Goal: Task Accomplishment & Management: Manage account settings

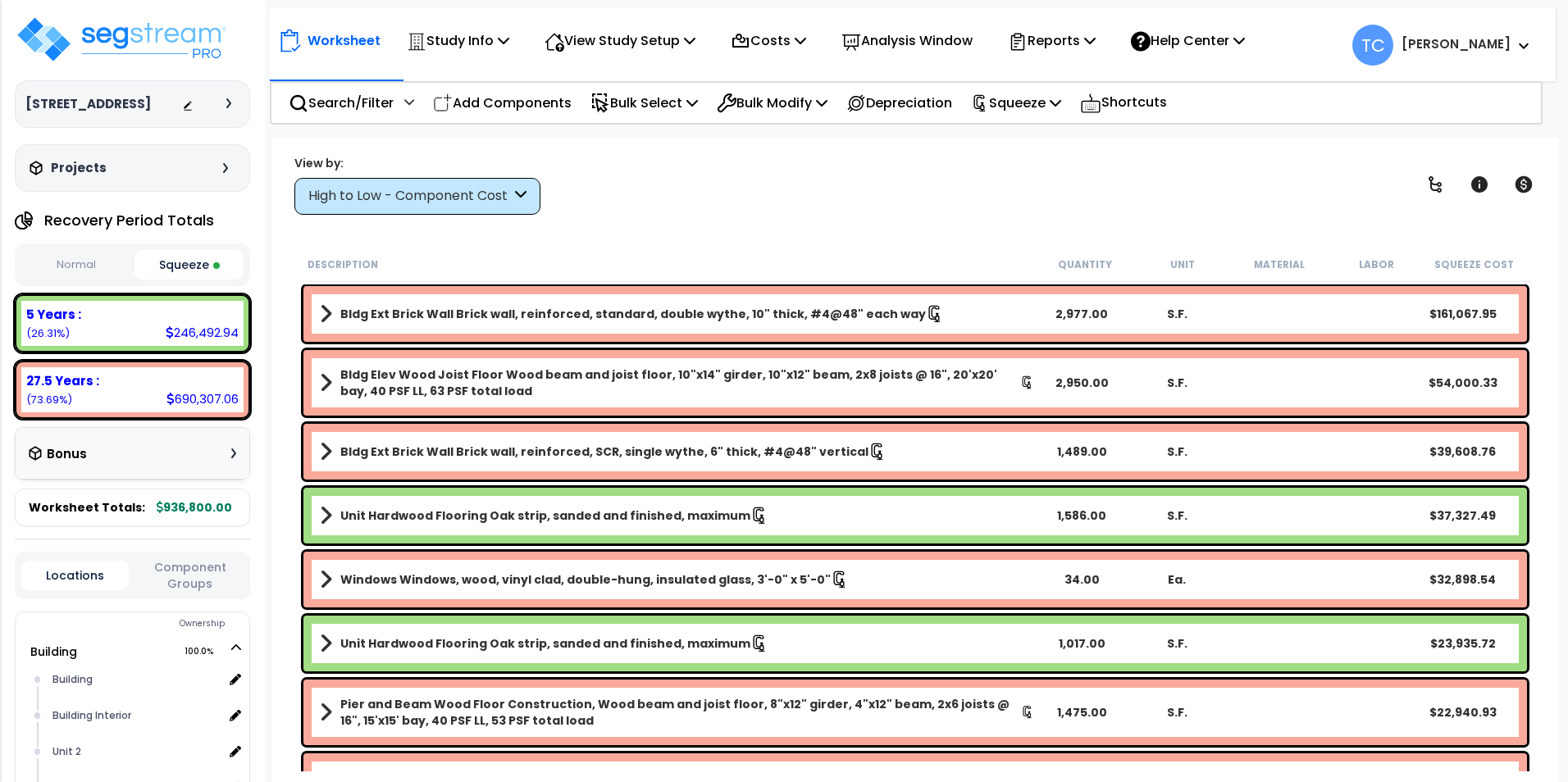
select select "2024"
click at [84, 38] on img at bounding box center [121, 39] width 213 height 50
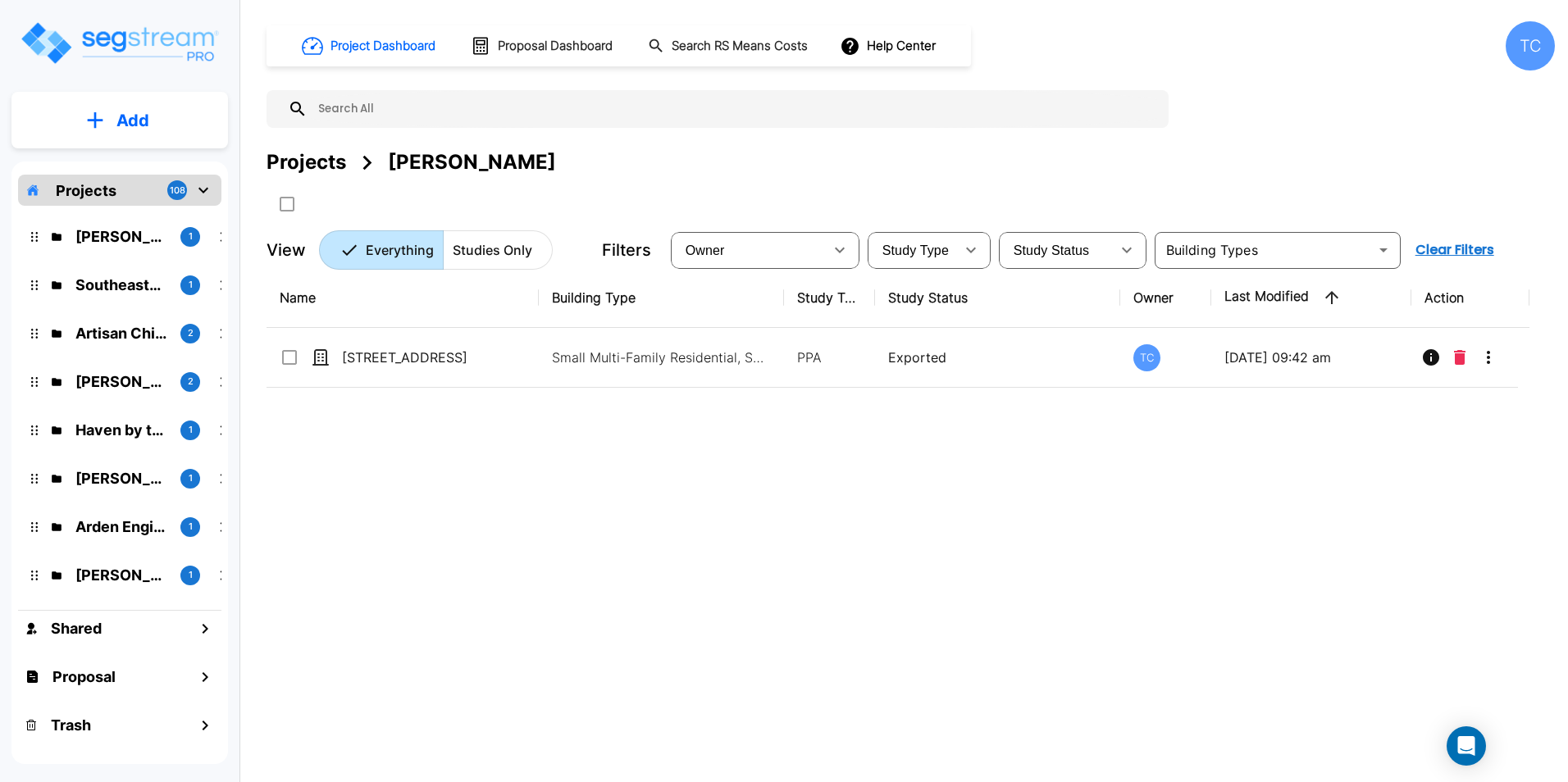
click at [90, 187] on p "Projects" at bounding box center [85, 191] width 61 height 22
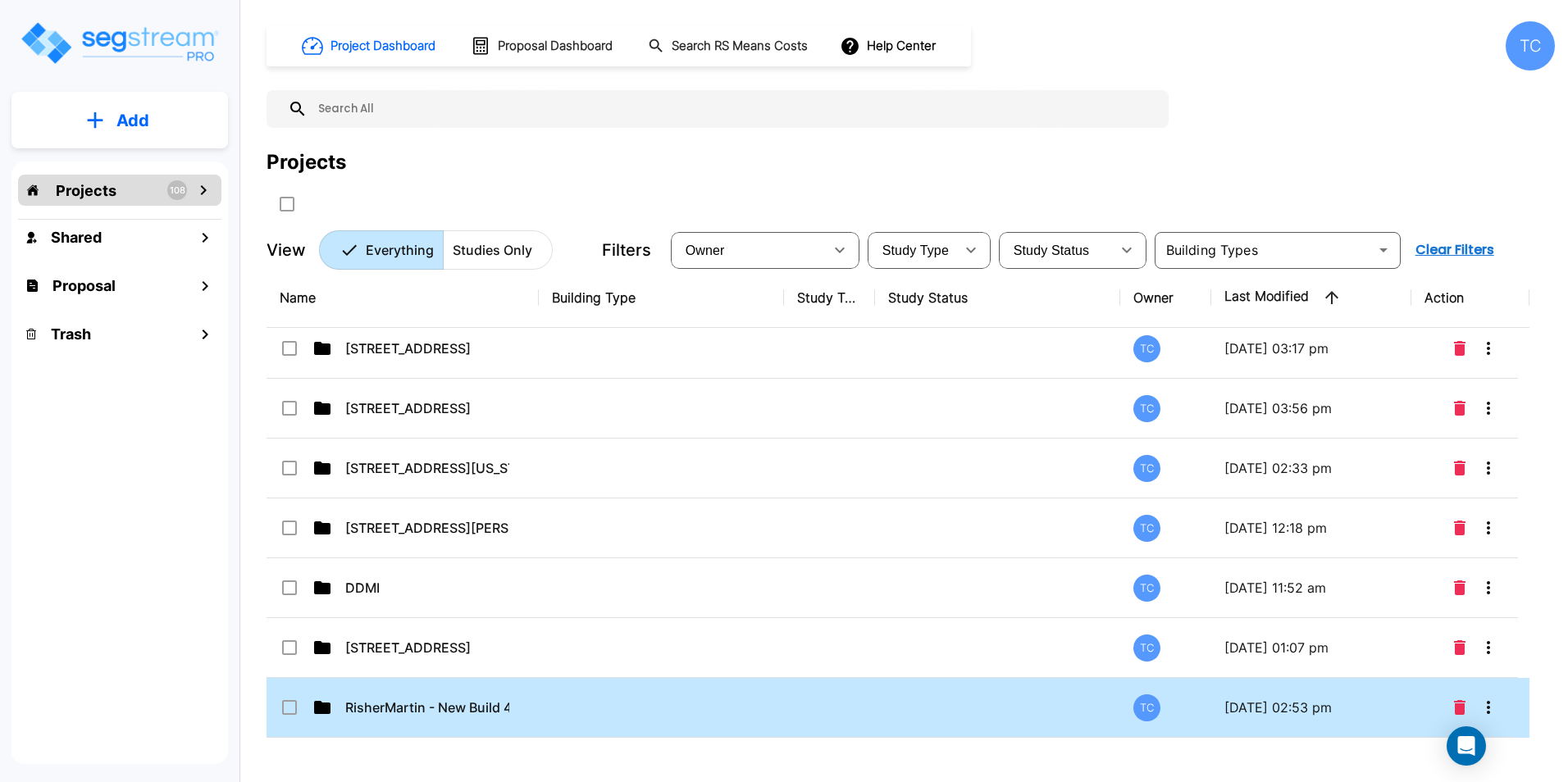
scroll to position [5906, 0]
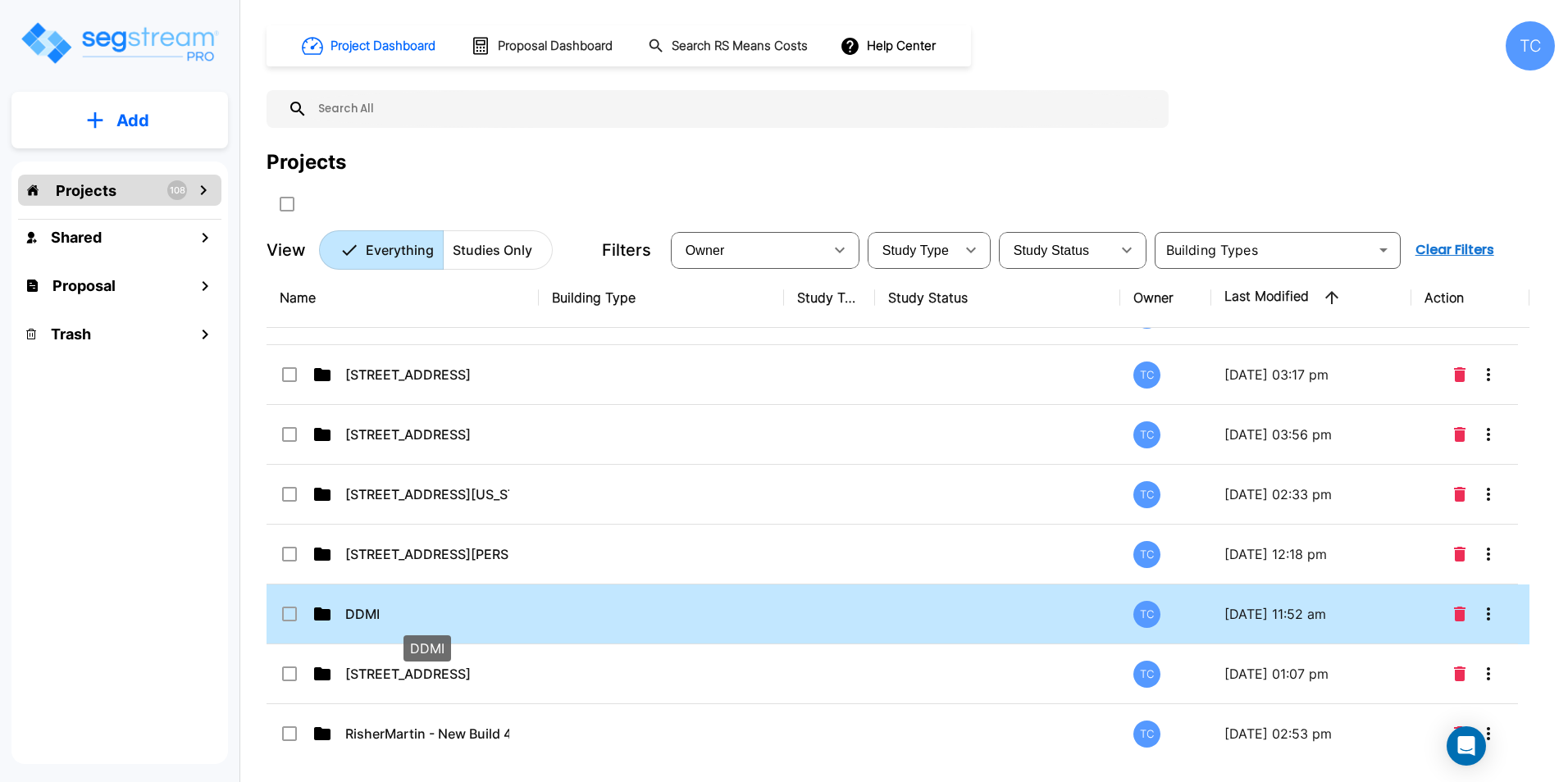
click at [363, 614] on p "DDMI" at bounding box center [427, 614] width 164 height 20
checkbox input "true"
click at [363, 614] on p "DDMI" at bounding box center [427, 614] width 164 height 20
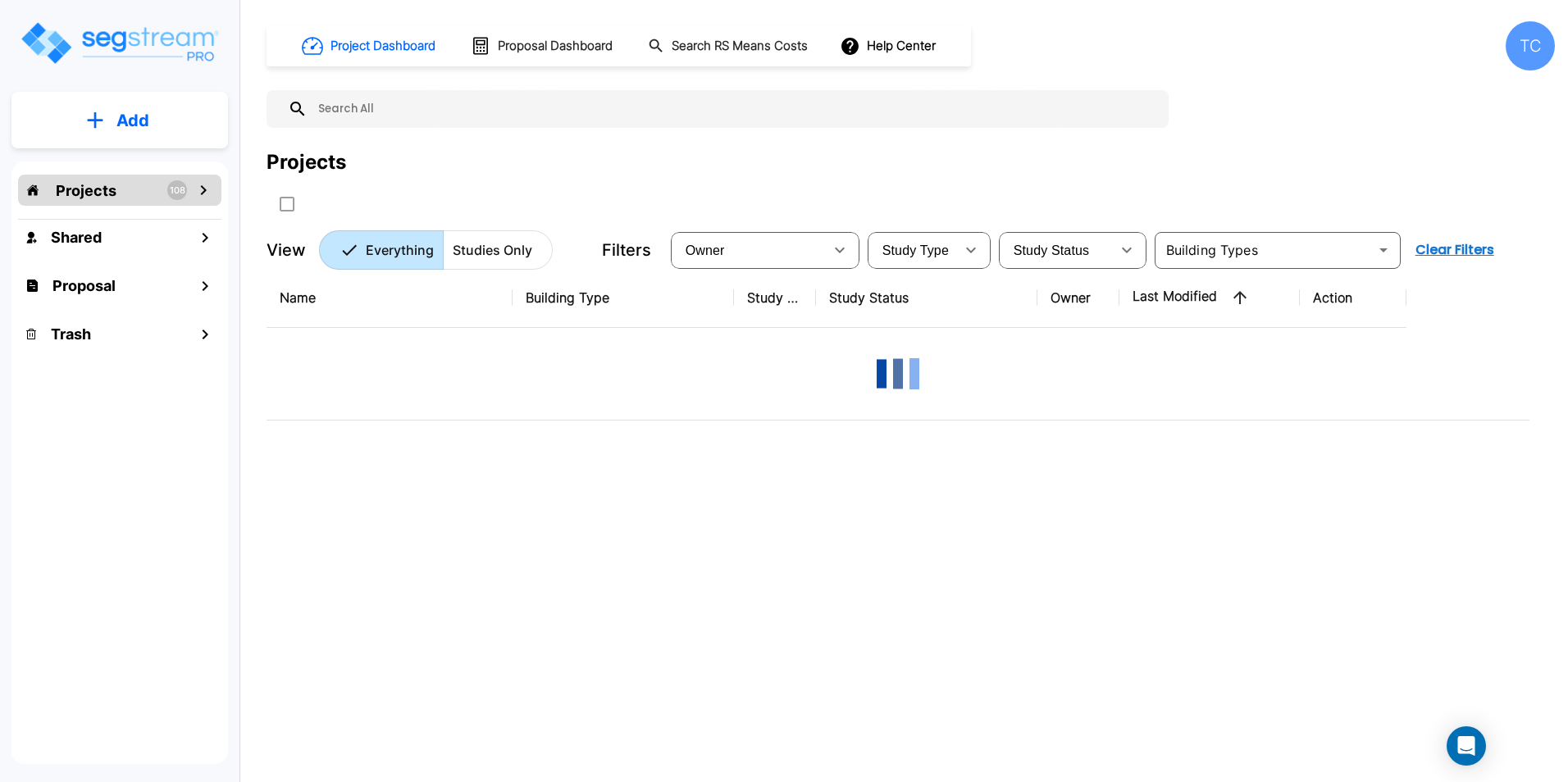
scroll to position [0, 0]
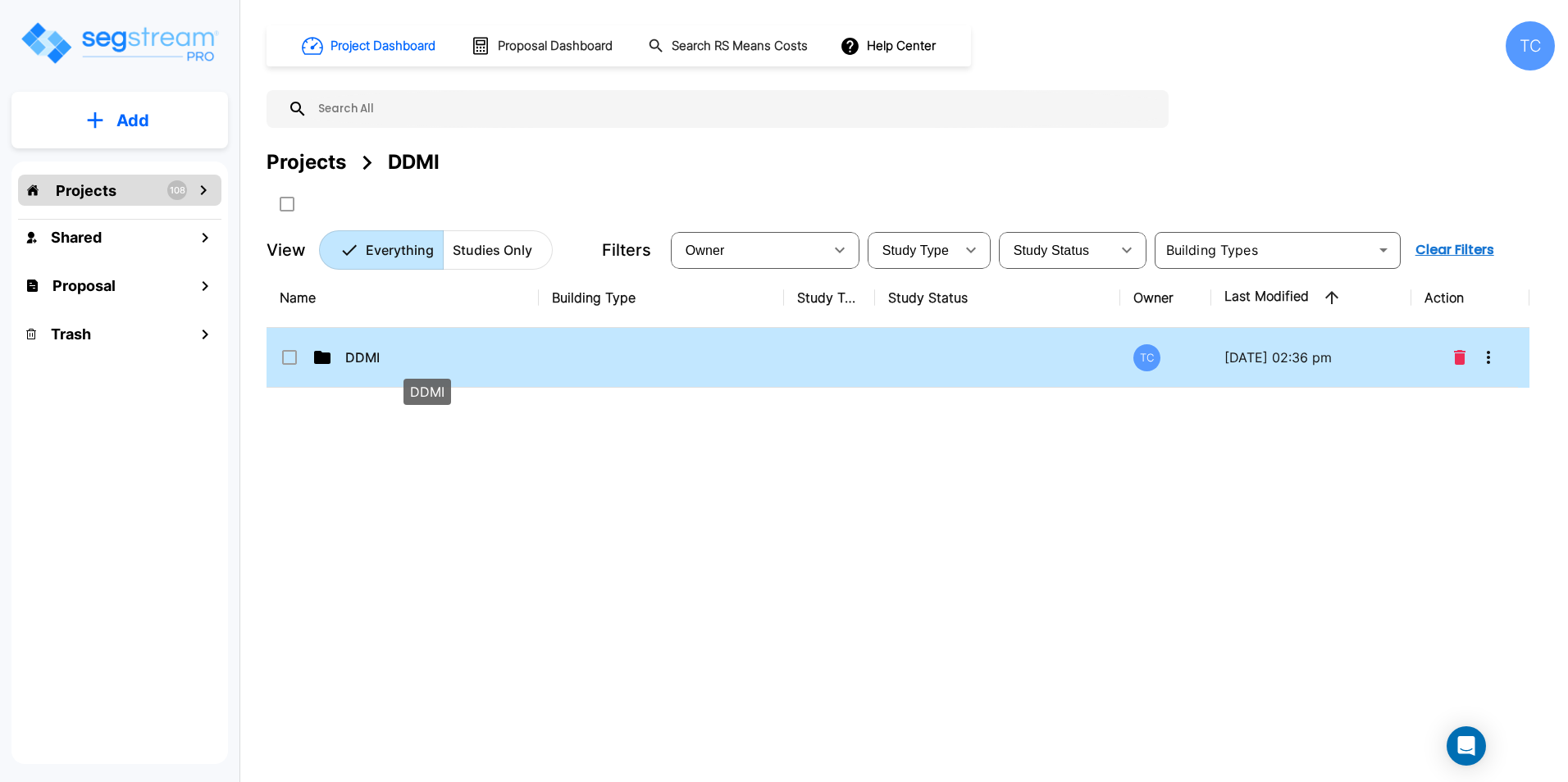
click at [363, 360] on p "DDMI" at bounding box center [427, 357] width 164 height 20
checkbox input "true"
click at [363, 360] on p "DDMI" at bounding box center [427, 357] width 164 height 20
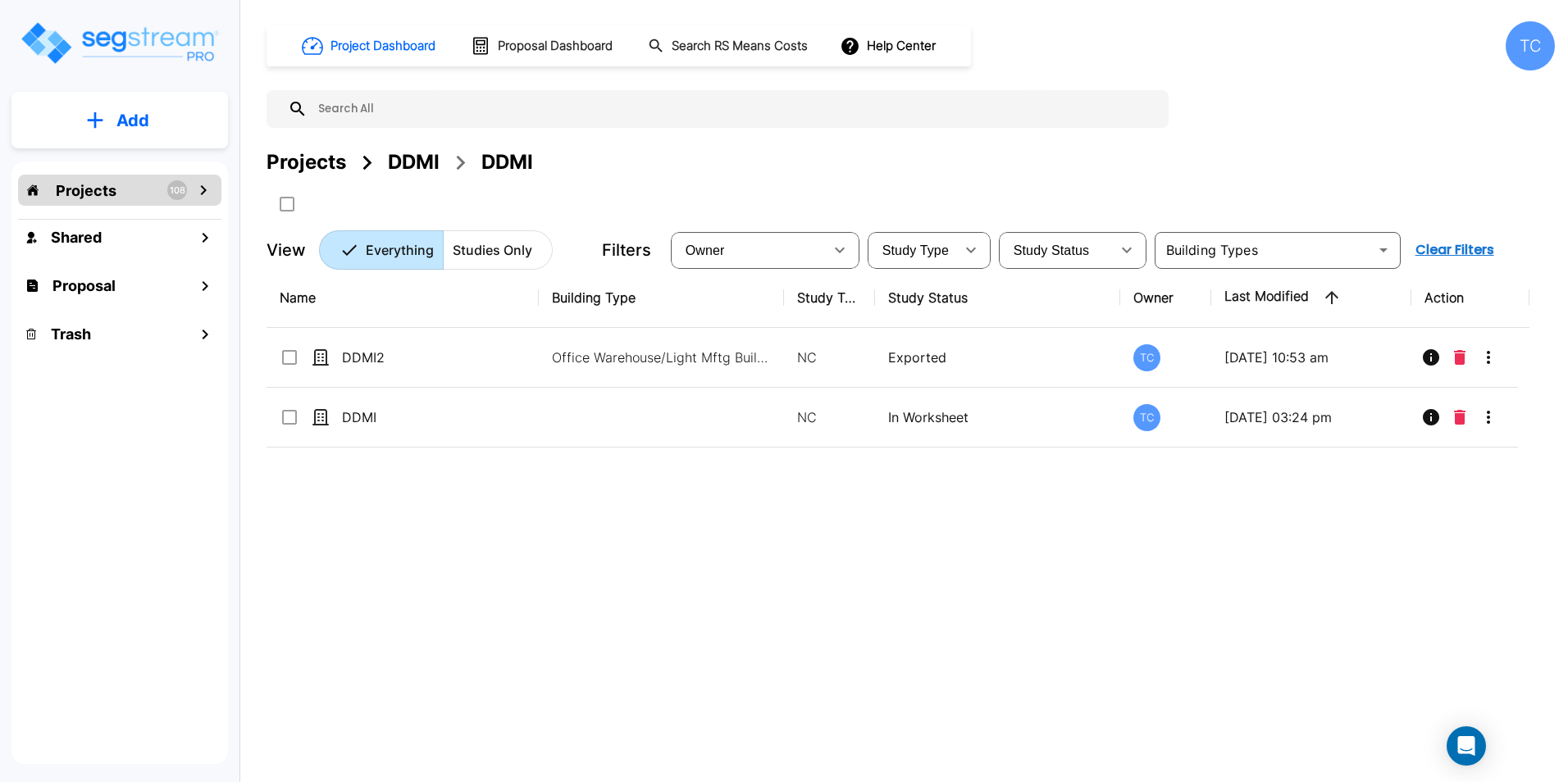
drag, startPoint x: 1049, startPoint y: 655, endPoint x: 1041, endPoint y: 637, distance: 19.7
click at [1049, 656] on div "Name Building Type Study Type Study Status Owner Last Modified Action DDMI2 Off…" at bounding box center [898, 510] width 1263 height 485
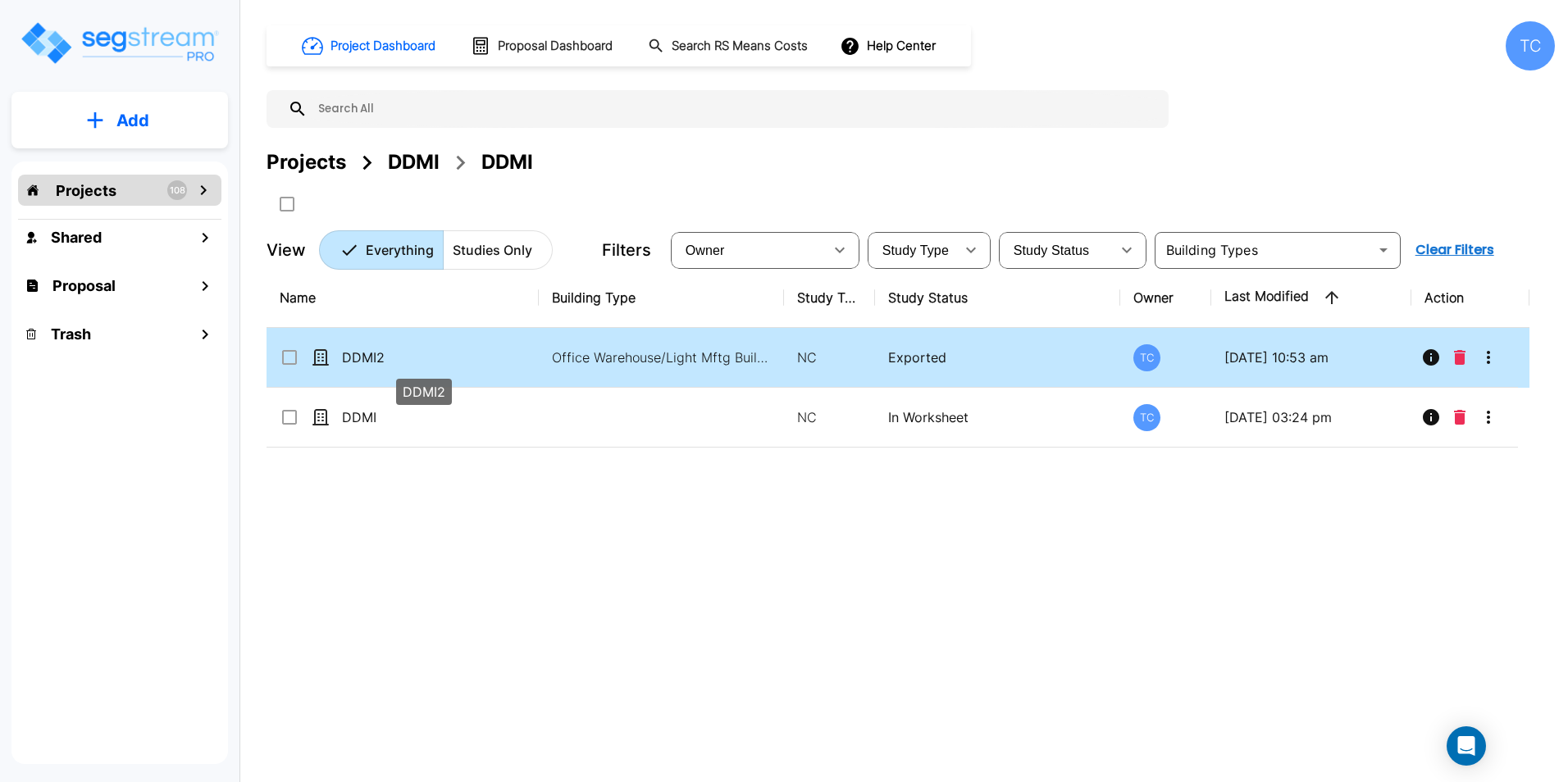
click at [386, 350] on p "DDMI2" at bounding box center [424, 357] width 164 height 20
click at [357, 356] on p "DDMI2" at bounding box center [424, 357] width 164 height 20
checkbox input "false"
click at [357, 356] on p "DDMI2" at bounding box center [424, 357] width 164 height 20
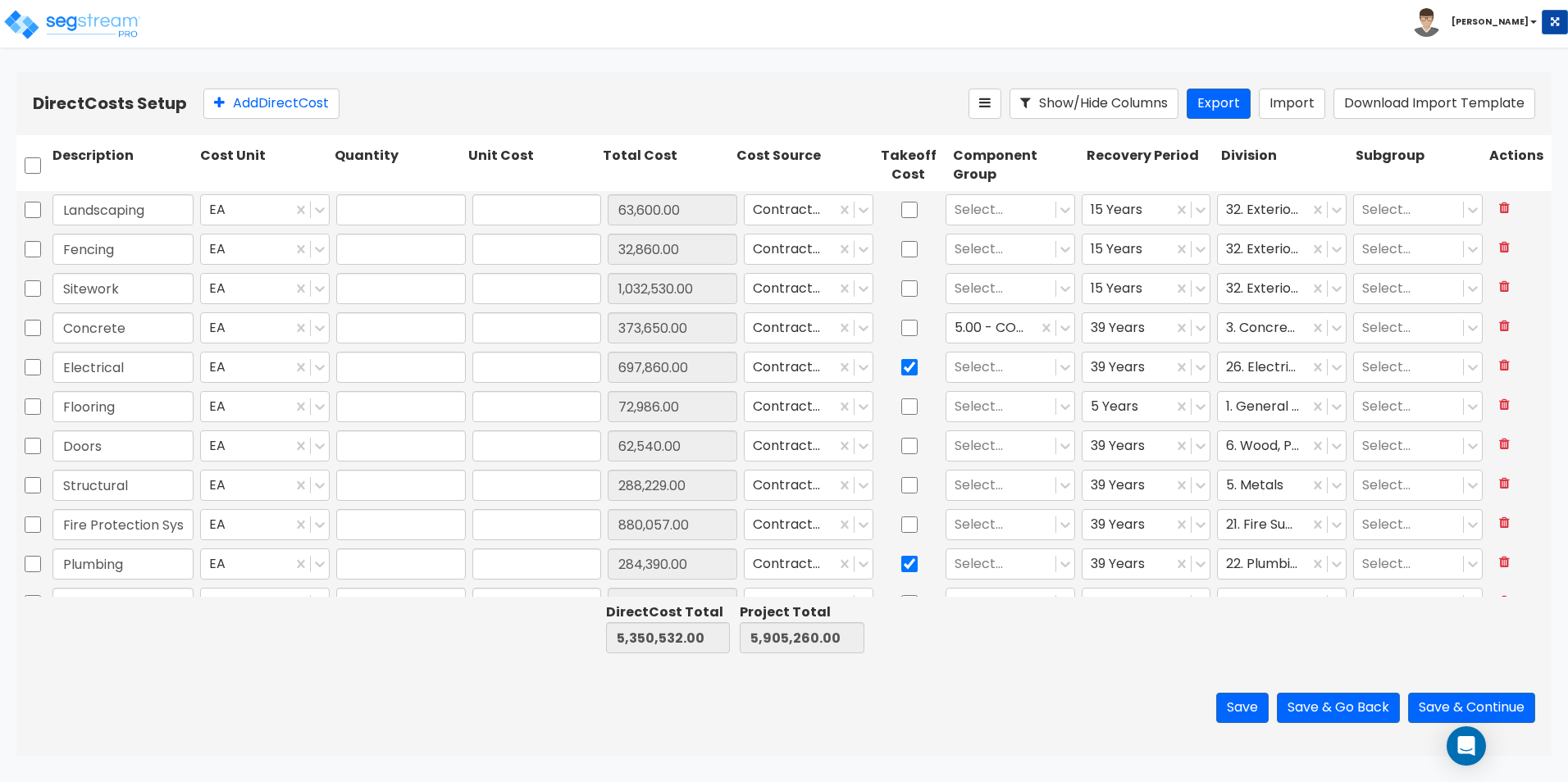
type input "1.00"
type input "63,600.00"
type input "1.00"
type input "32,860.00"
type input "1.00"
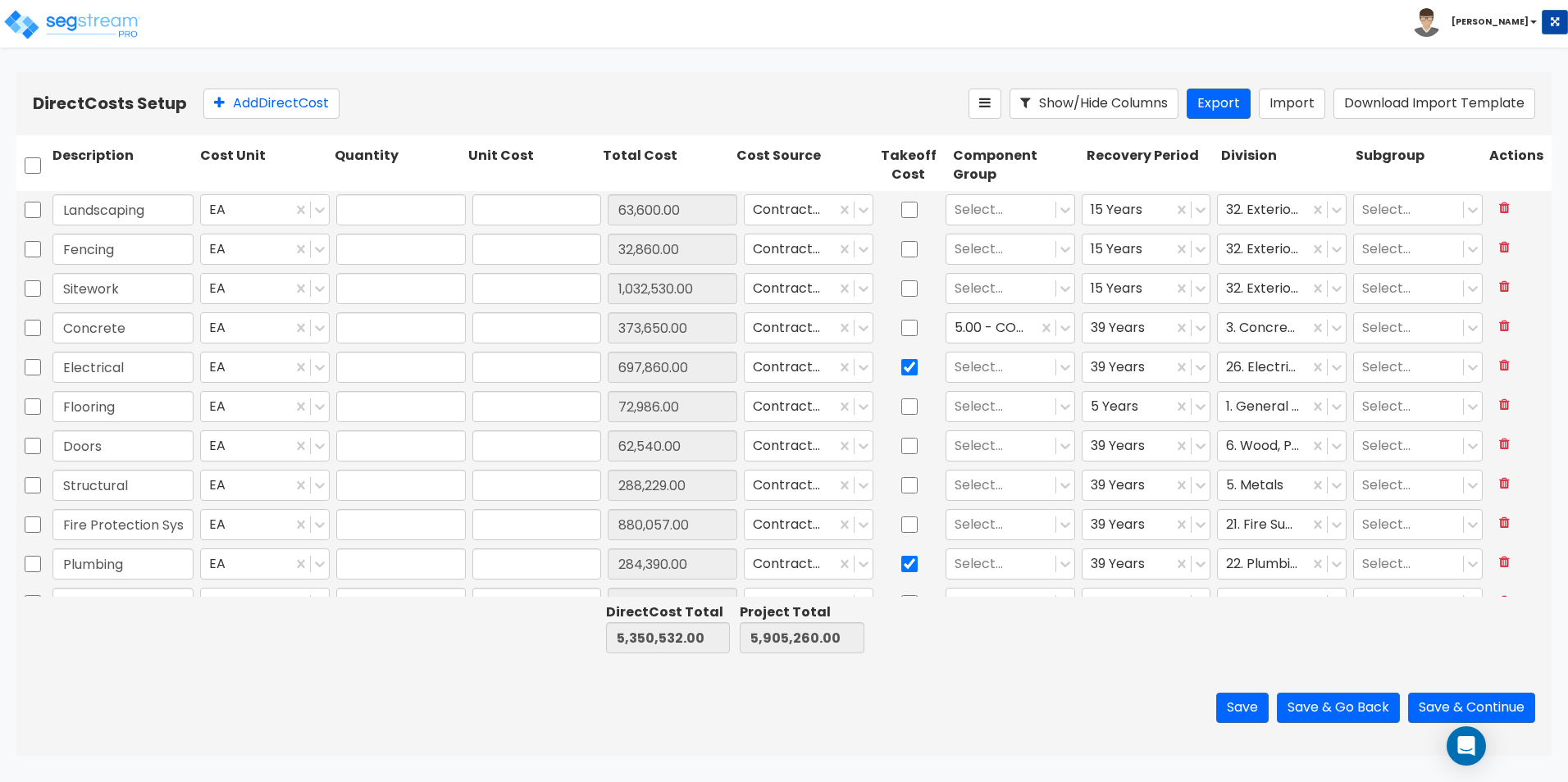
type input "1,032,530.00"
type input "1.00"
type input "373,650.00"
type input "1.00"
type input "697,860.00"
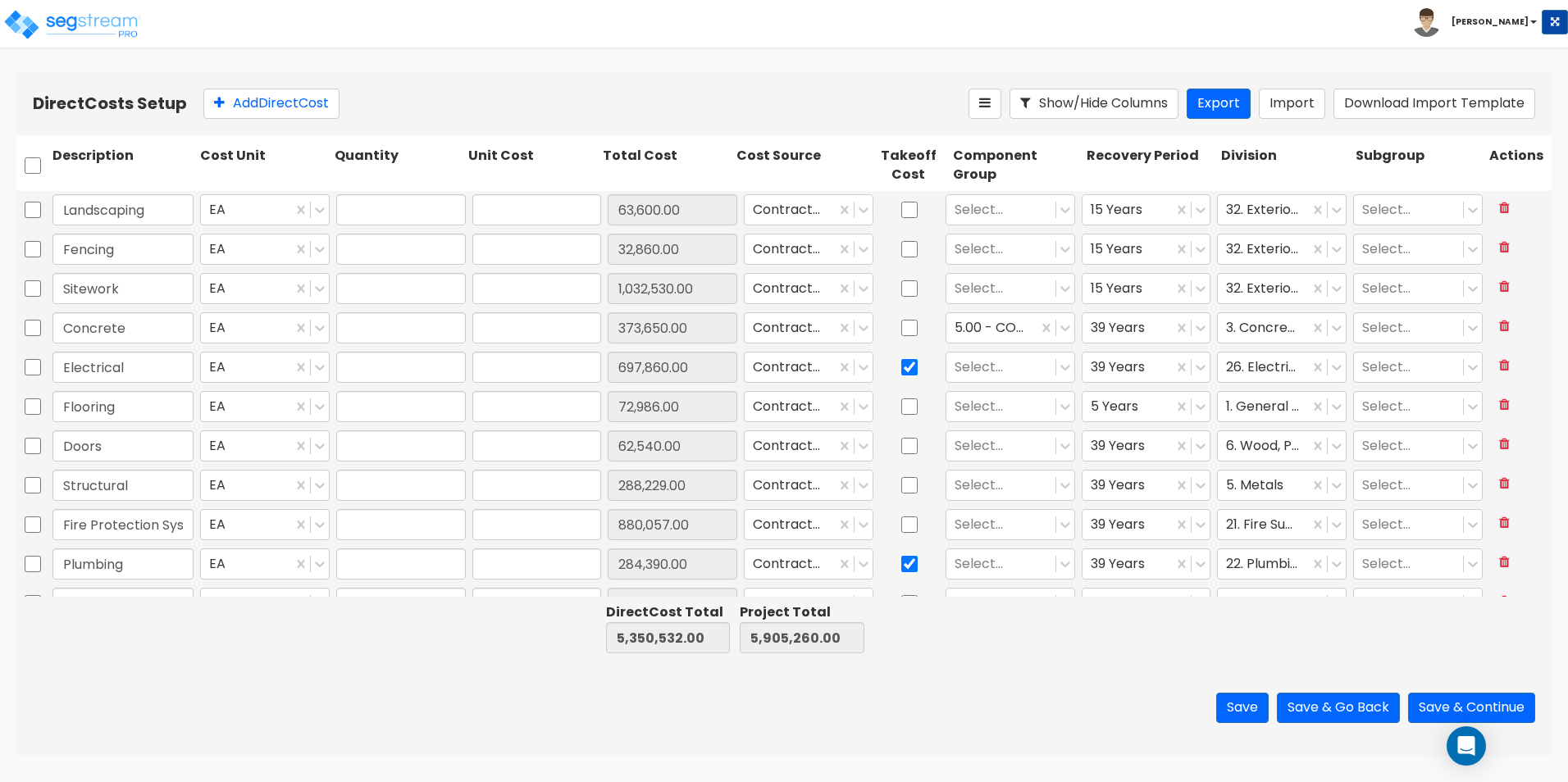
type input "1.00"
type input "72,986.00"
type input "1.00"
type input "62,540.00"
type input "1.00"
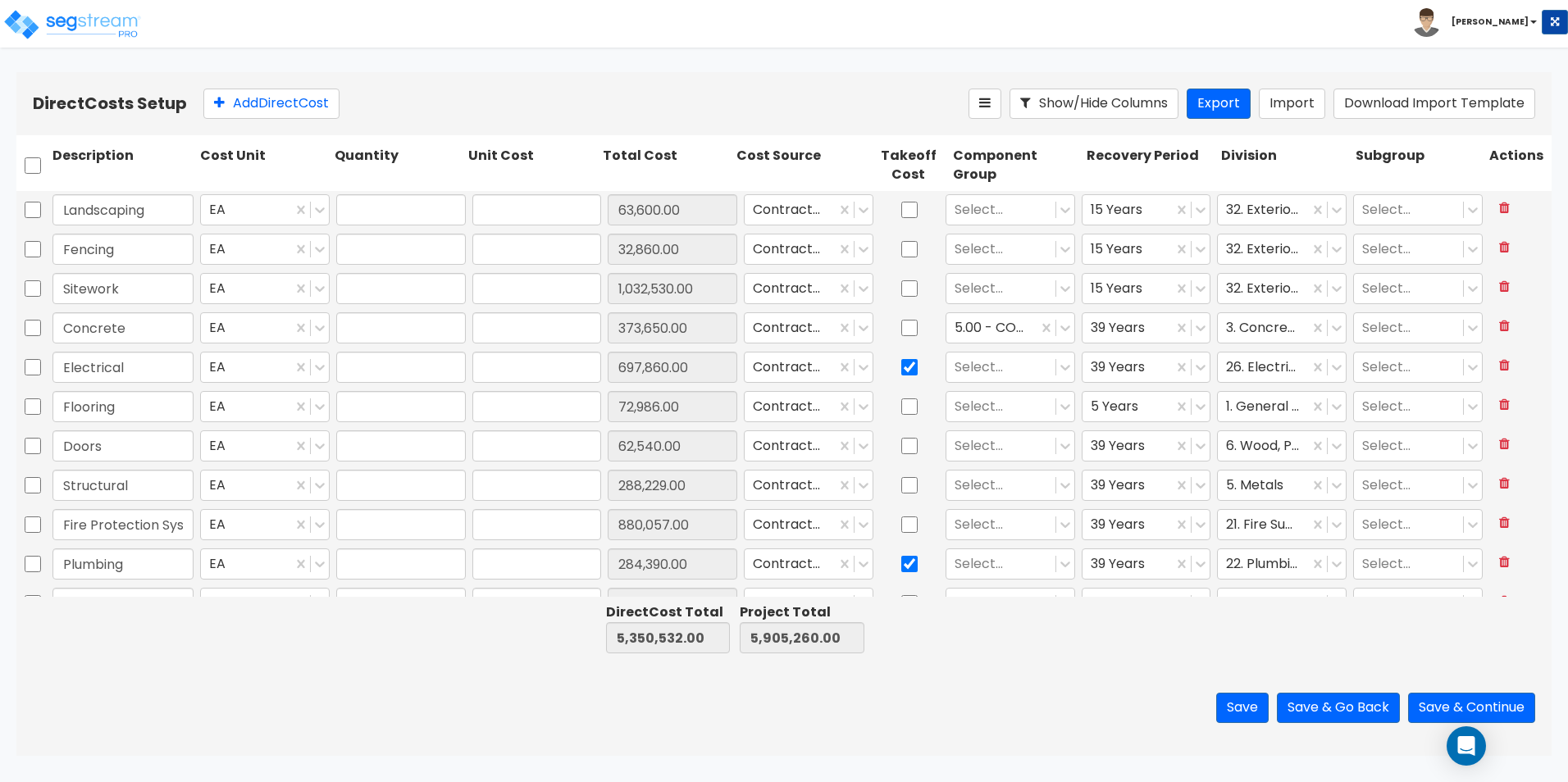
type input "288,229.00"
type input "1.00"
type input "880,057.00"
type input "1.00"
type input "284,390.00"
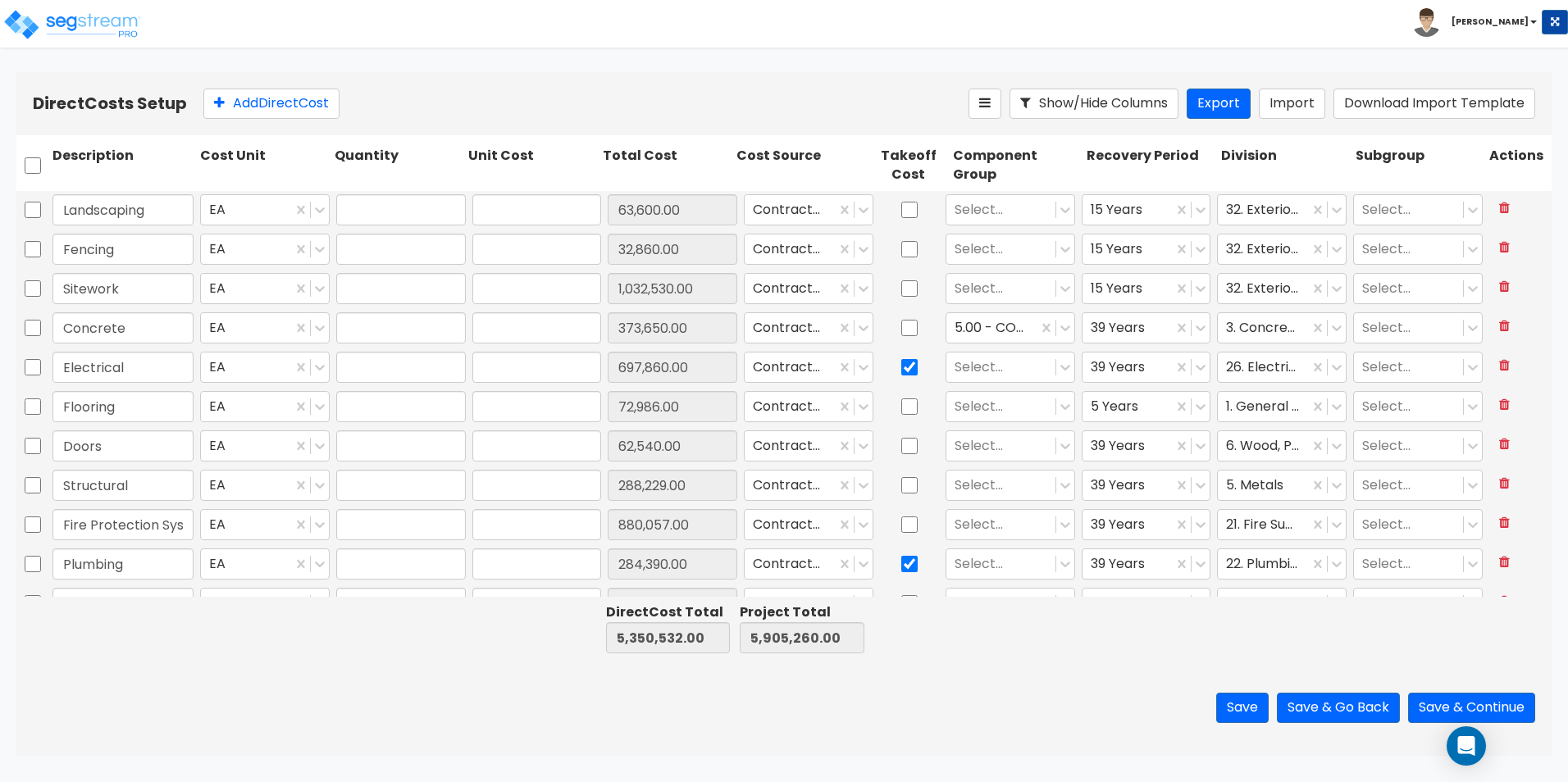
type input "1.00"
type input "797,120.00"
type input "1.00"
type input "38,160.00"
type input "1.00"
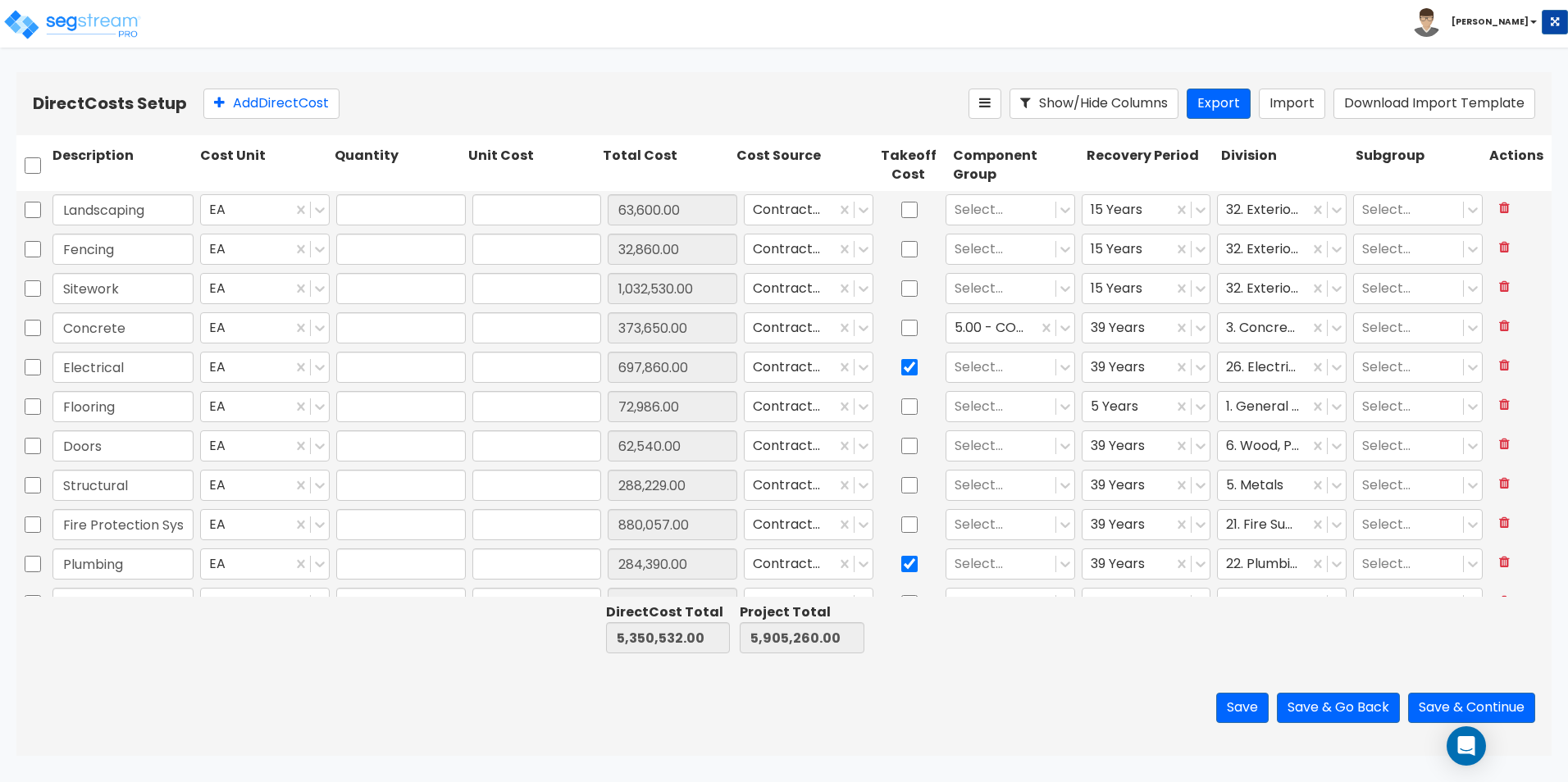
type input "253,508.00"
type input "1.00"
type input "18,550.00"
type input "1.00"
type input "53,500.00"
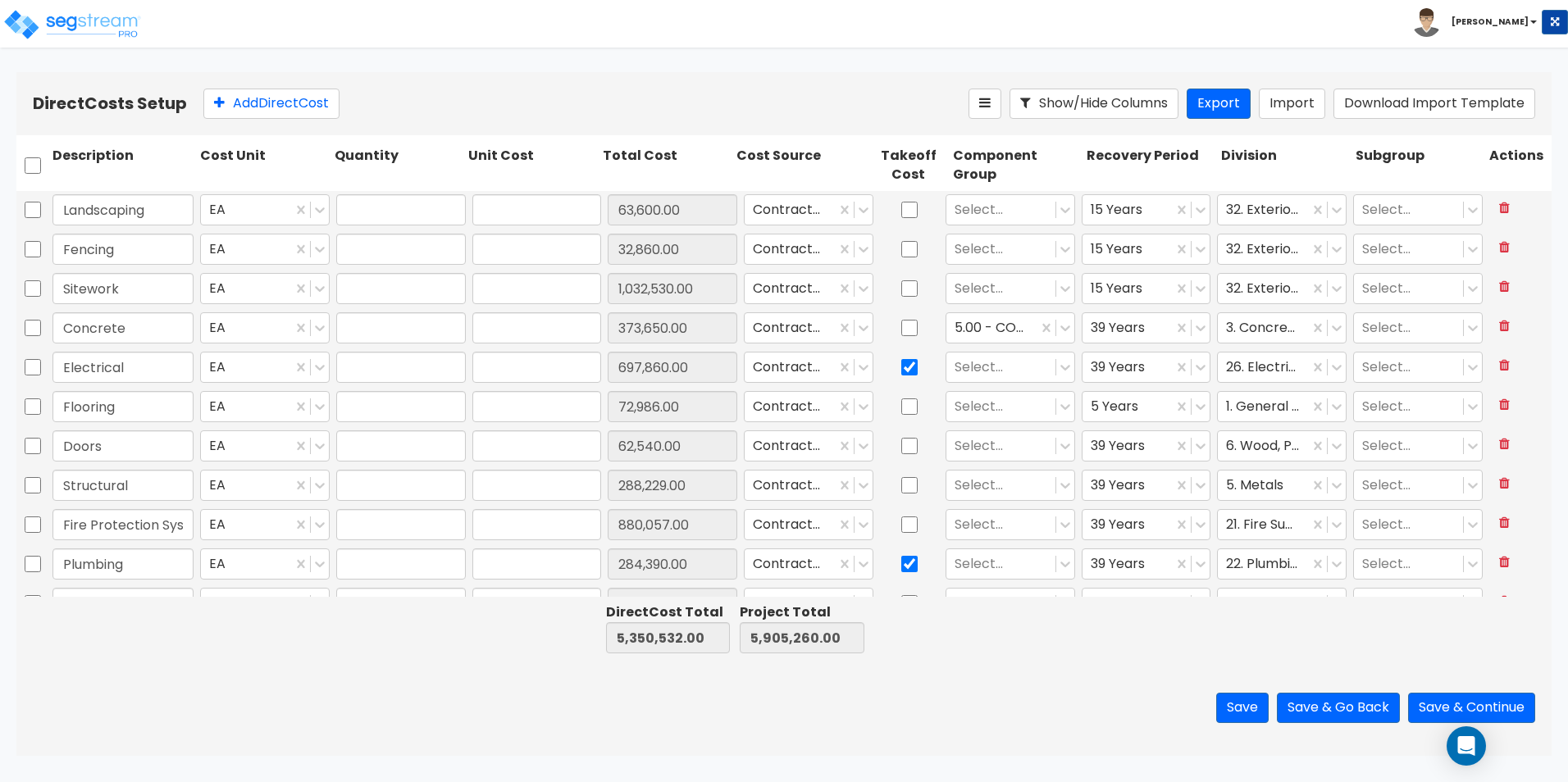
type input "1.00"
type input "7,526.00"
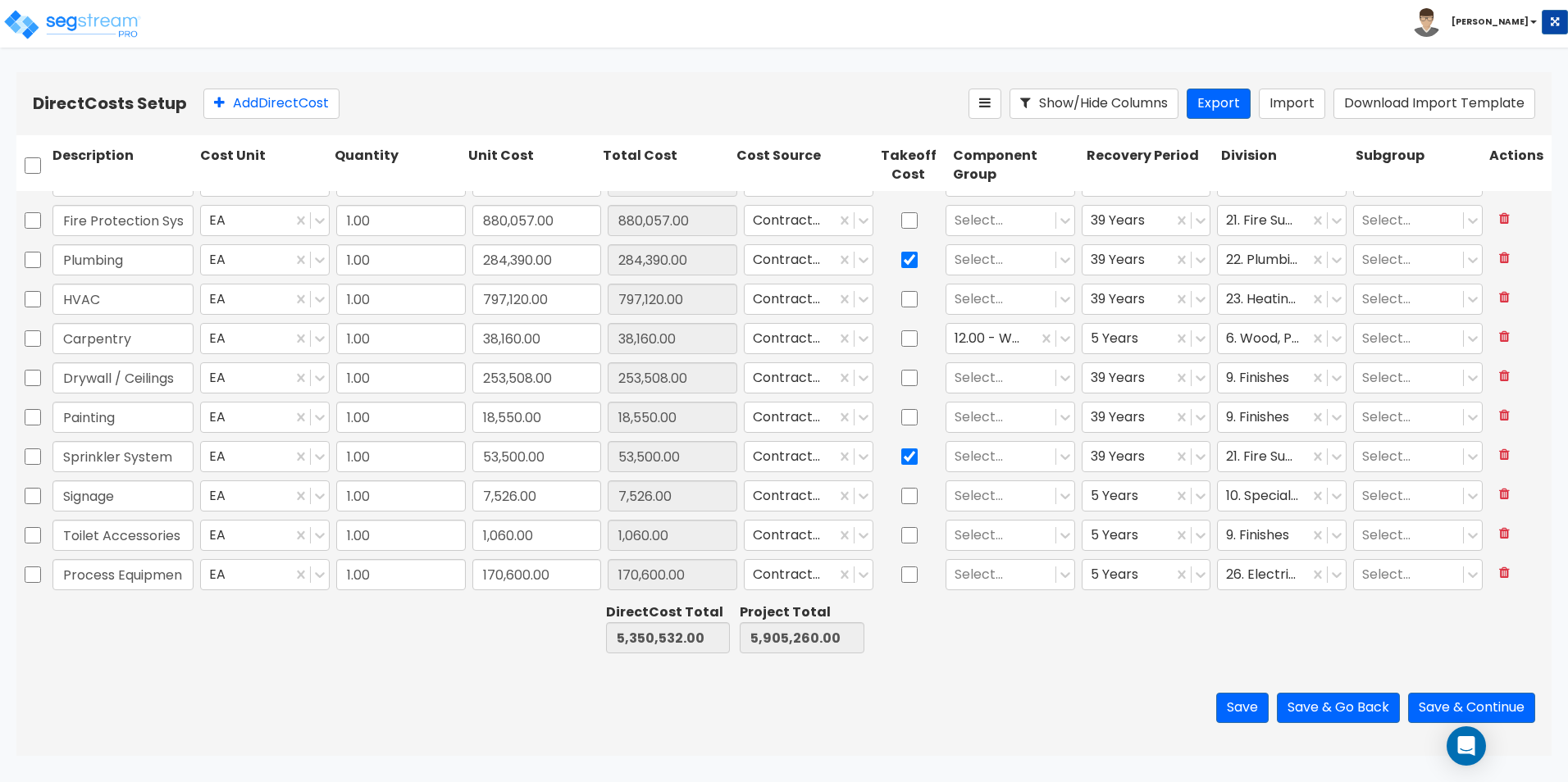
type input "1.00"
type input "178,483.00"
type input "1.00"
type input "29,501.00"
type input "1.00"
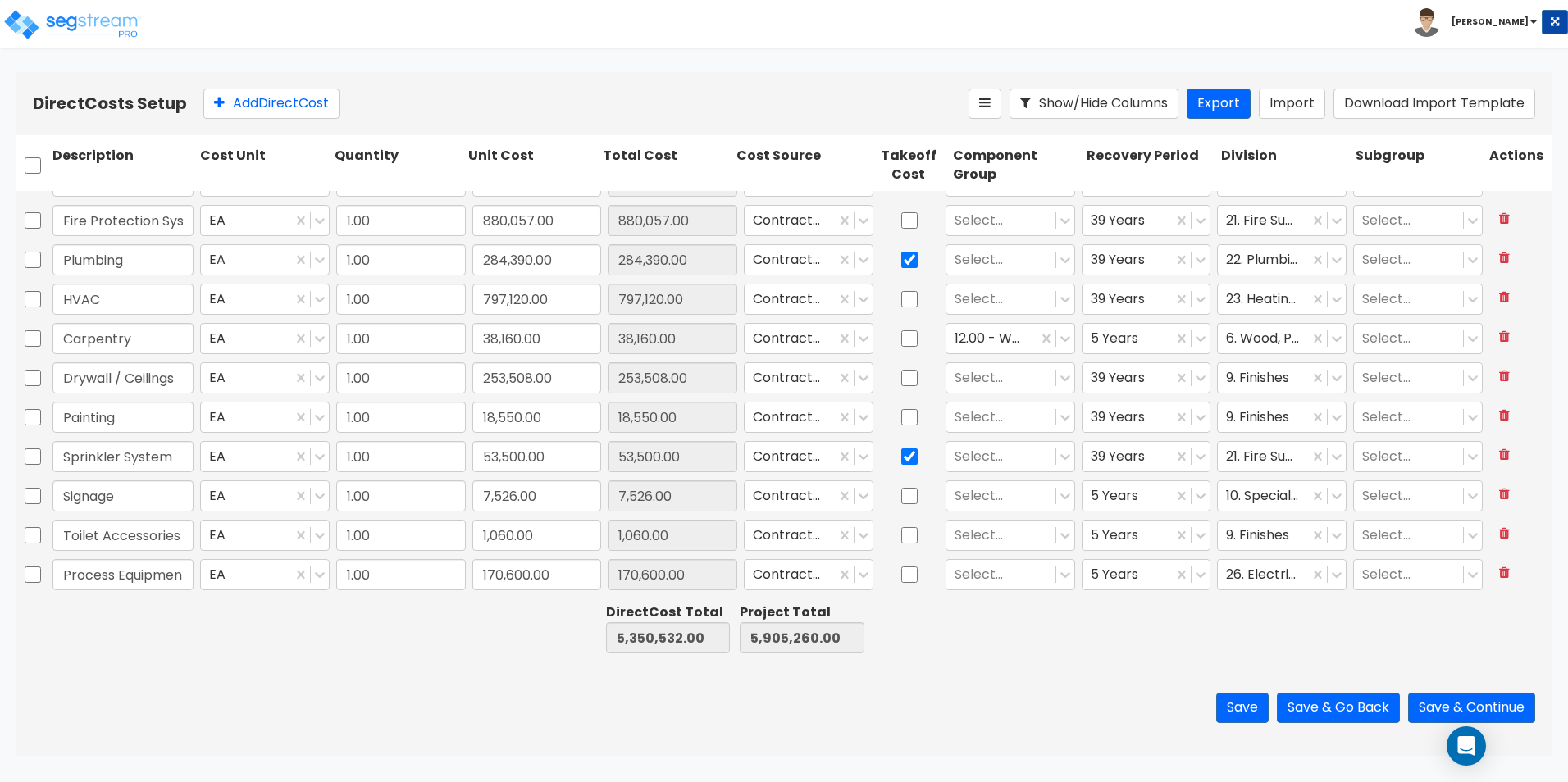
type input "13,822.00"
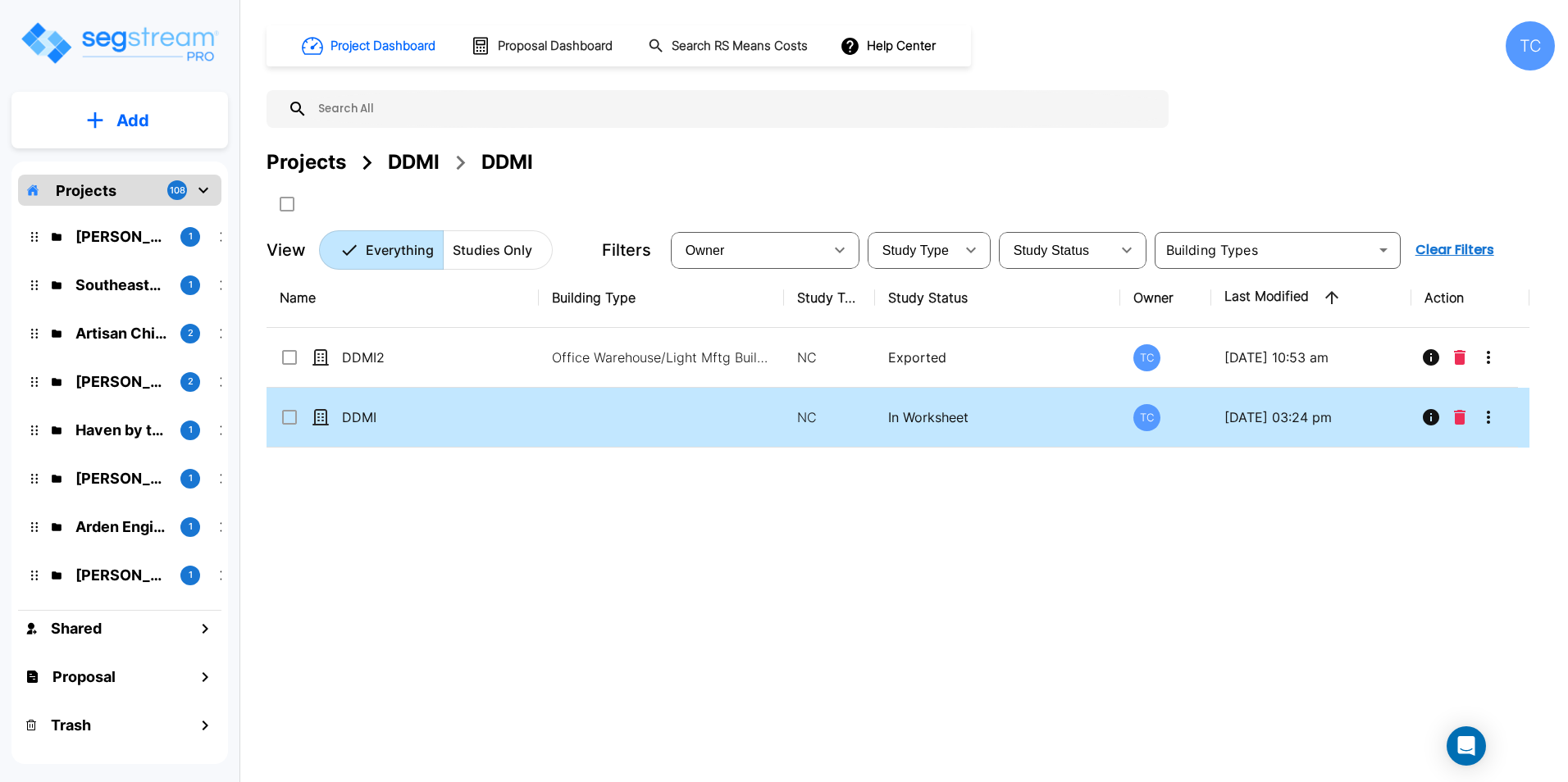
click at [364, 412] on p "DDMI" at bounding box center [424, 417] width 164 height 20
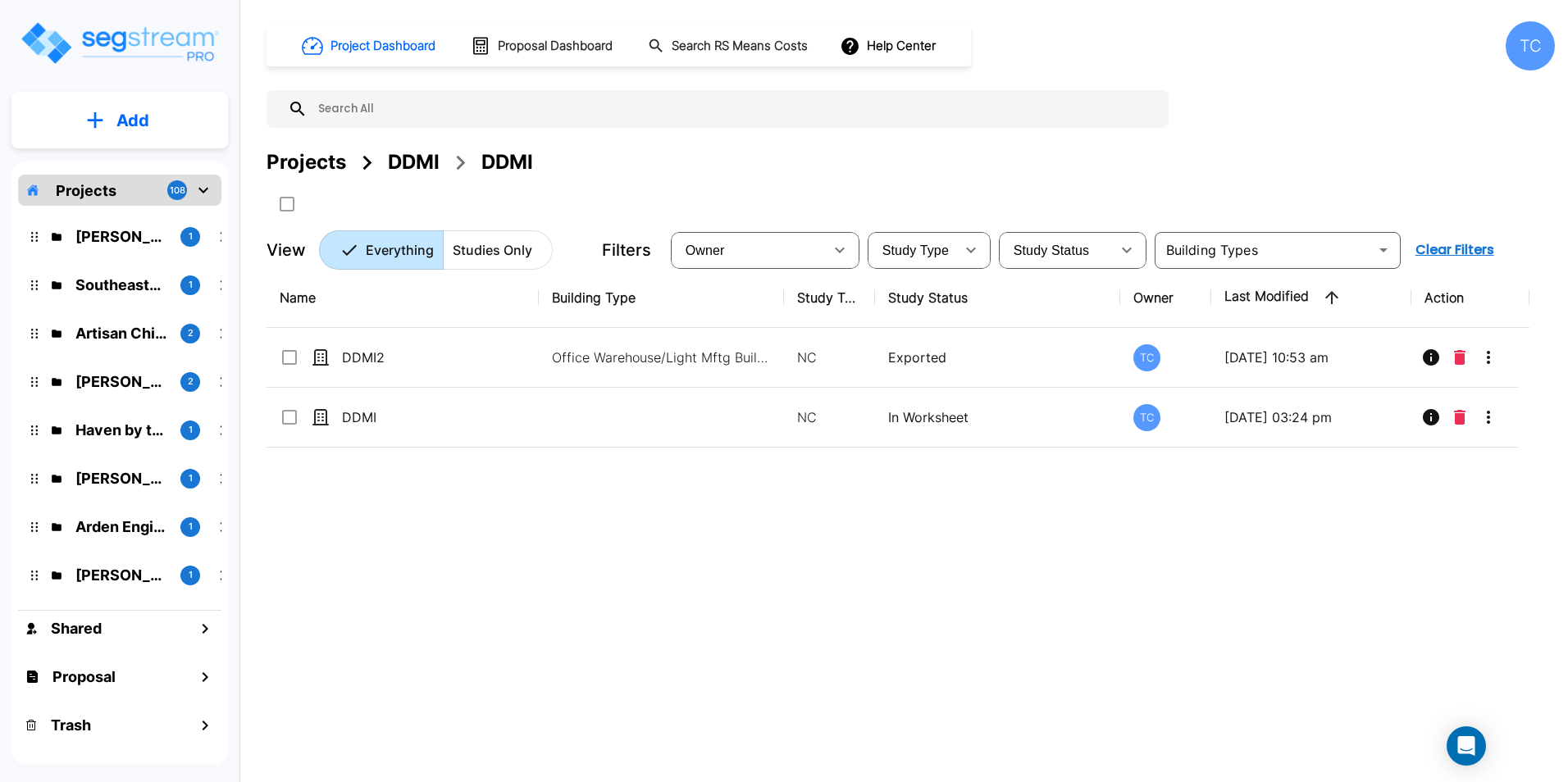
checkbox input "true"
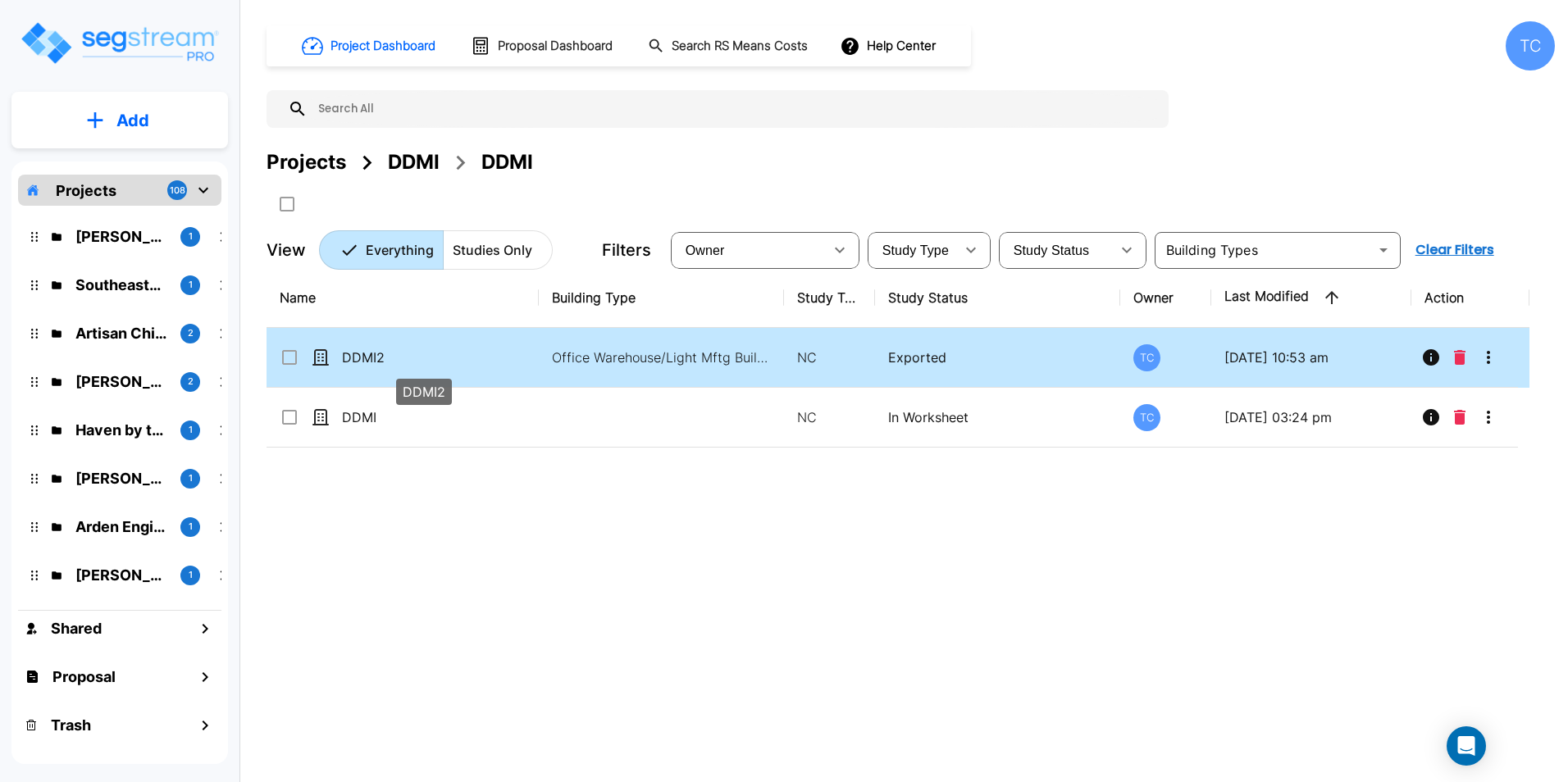
click at [362, 356] on p "DDMI2" at bounding box center [424, 357] width 164 height 20
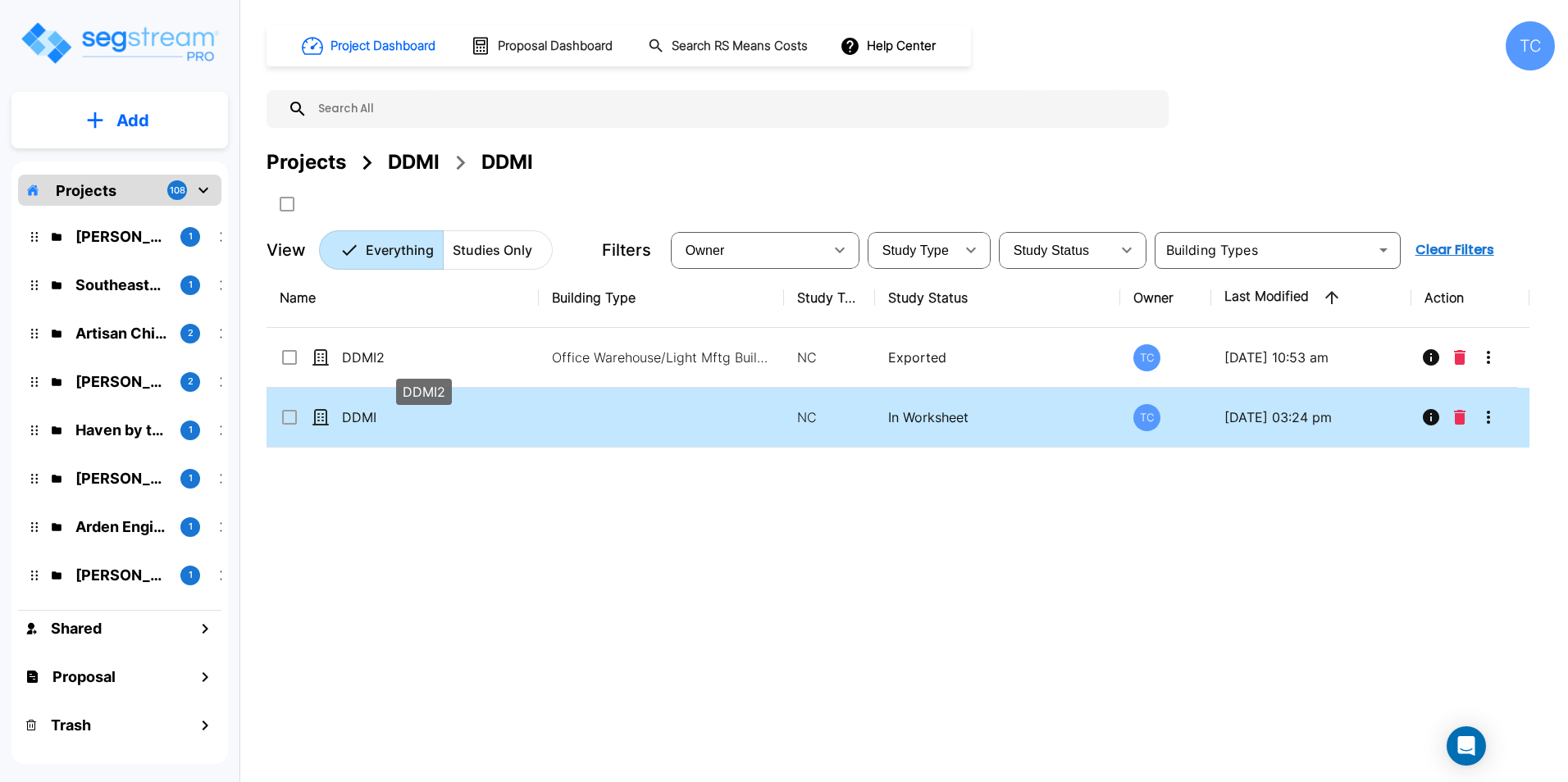
checkbox input "true"
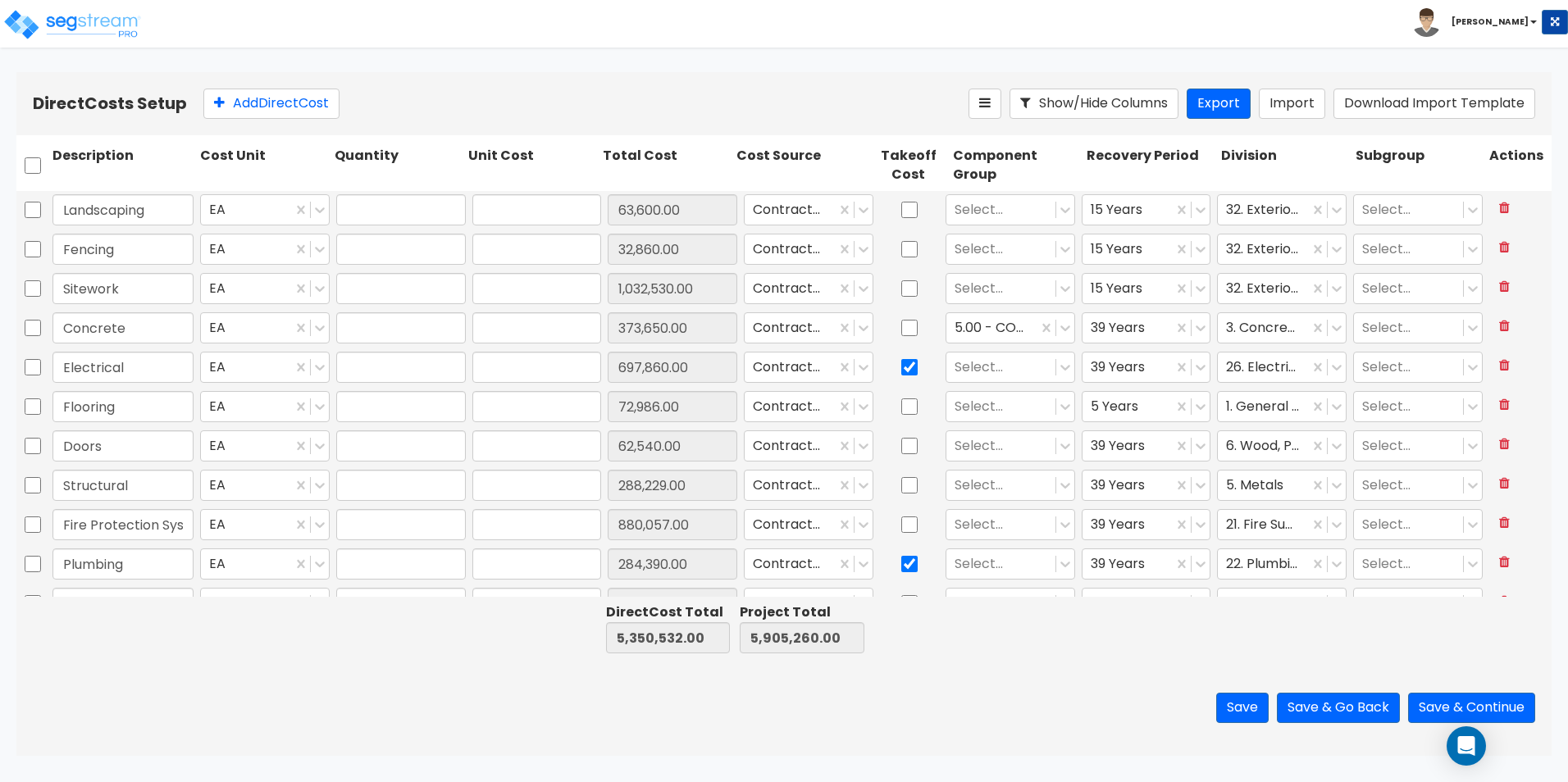
type input "1.00"
type input "63,600.00"
type input "1.00"
type input "32,860.00"
type input "1.00"
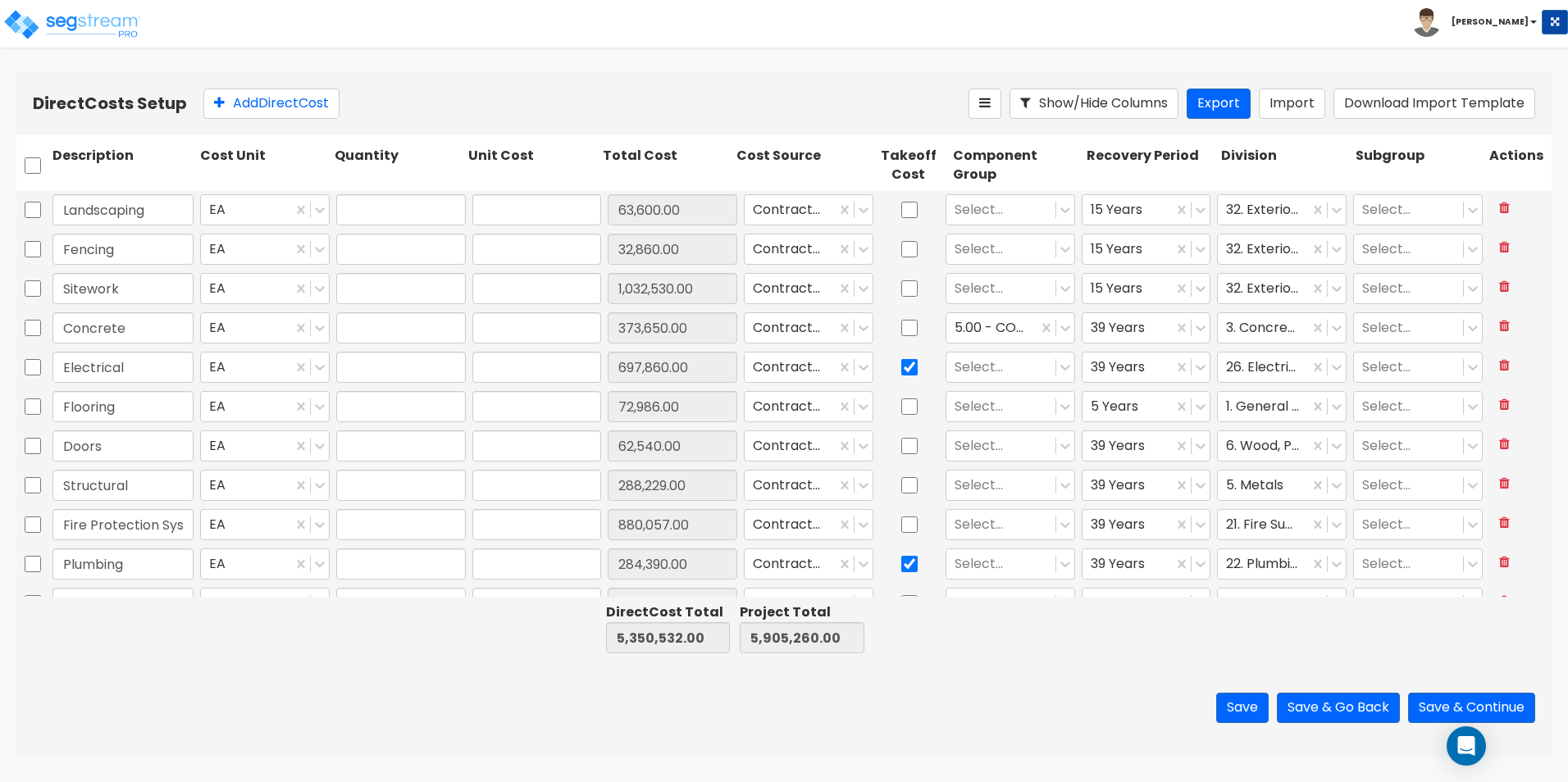
type input "1,032,530.00"
type input "1.00"
type input "373,650.00"
type input "1.00"
type input "697,860.00"
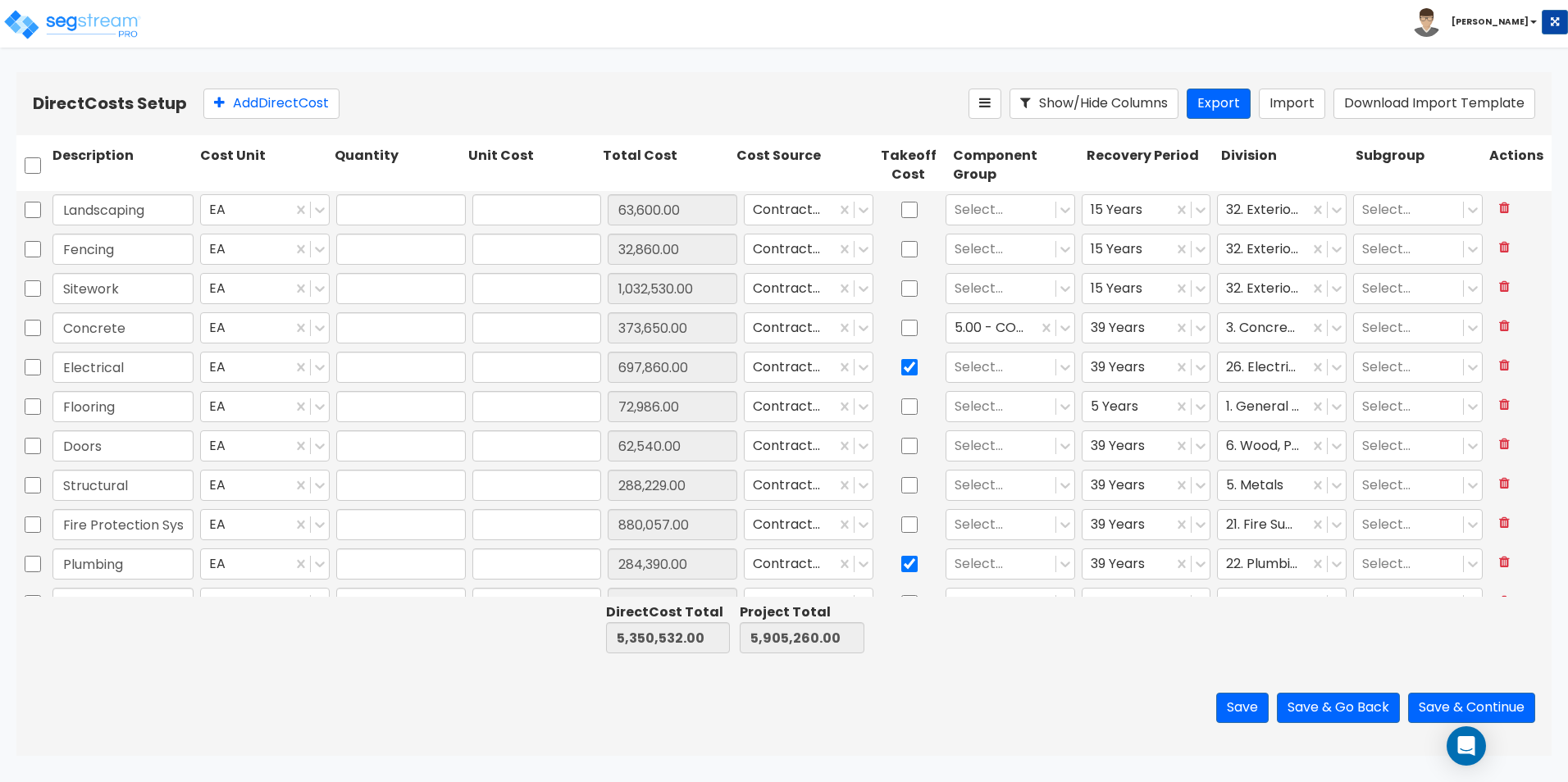
type input "1.00"
type input "72,986.00"
type input "1.00"
type input "62,540.00"
type input "1.00"
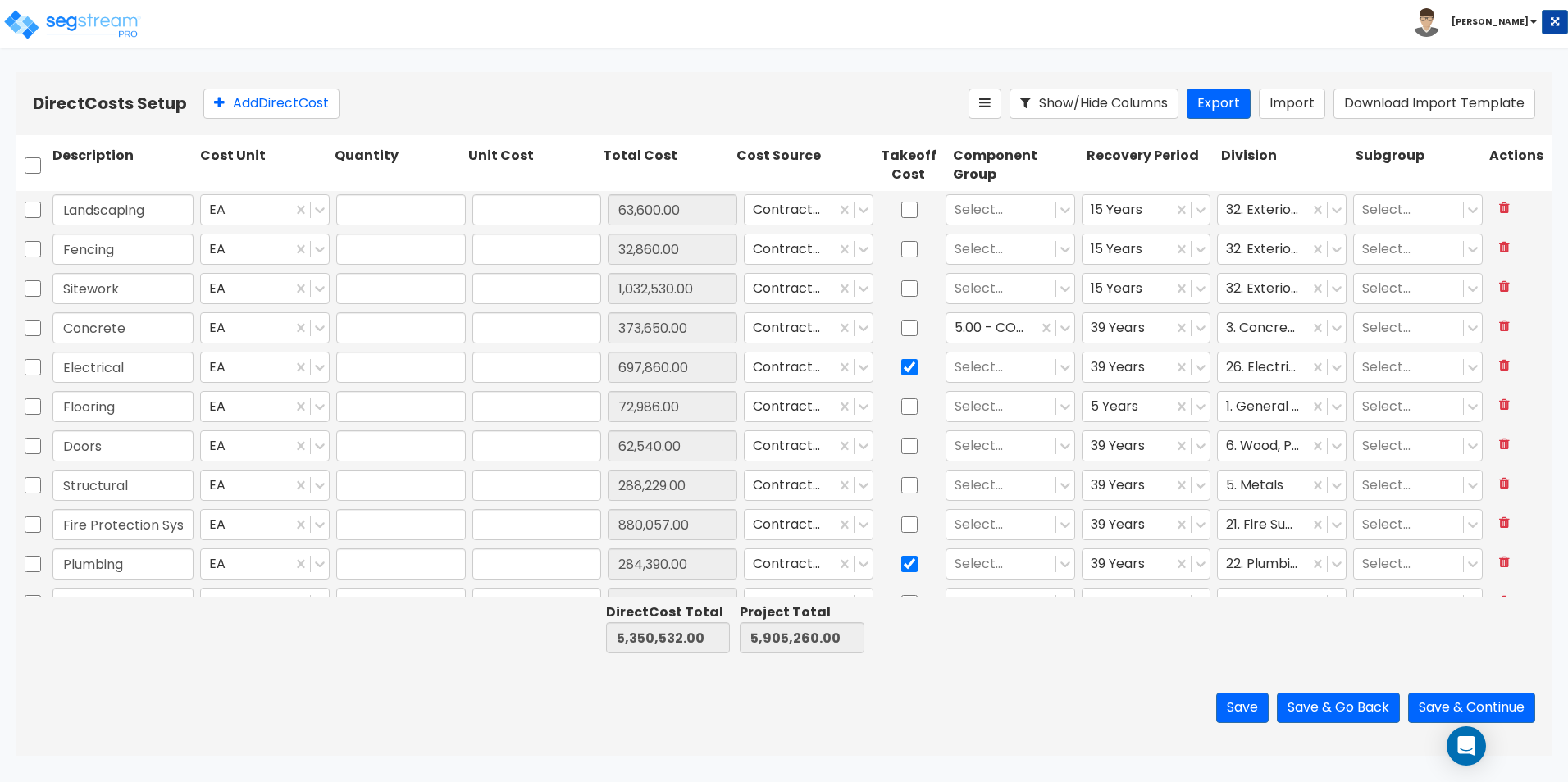
type input "288,229.00"
type input "1.00"
type input "880,057.00"
type input "1.00"
type input "284,390.00"
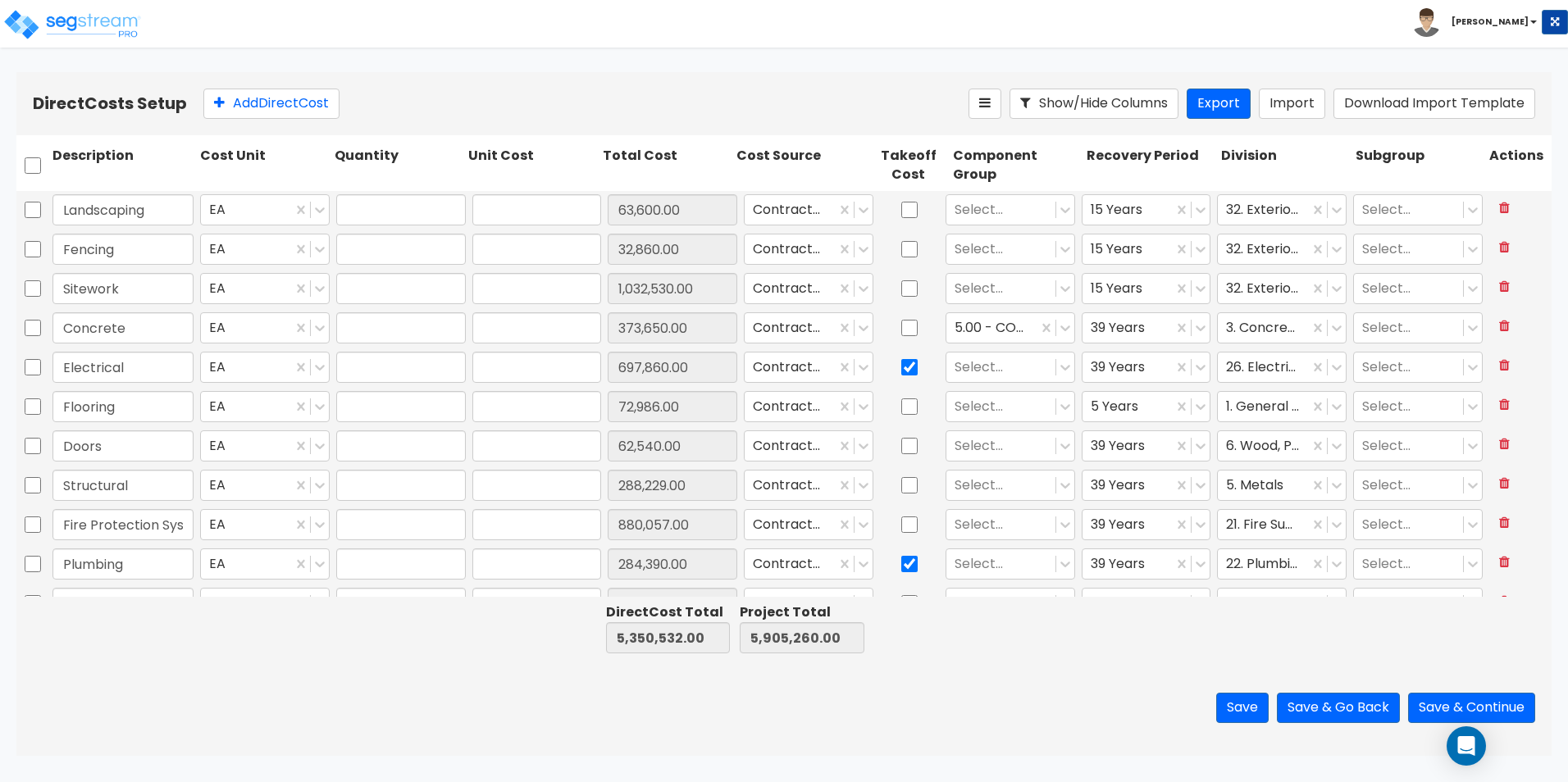
type input "1.00"
type input "797,120.00"
type input "1.00"
type input "38,160.00"
type input "1.00"
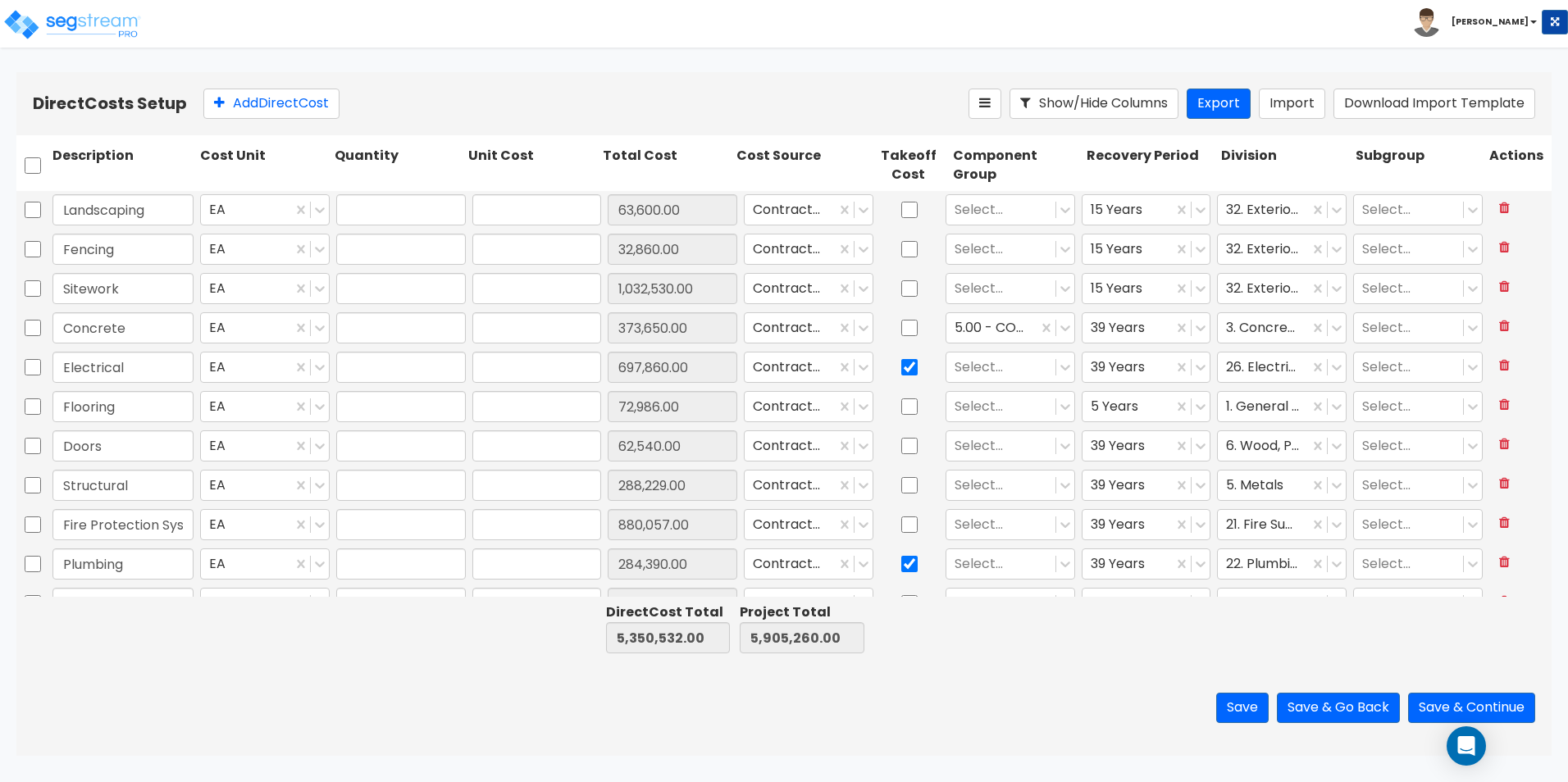
type input "253,508.00"
type input "1.00"
type input "18,550.00"
type input "1.00"
type input "53,500.00"
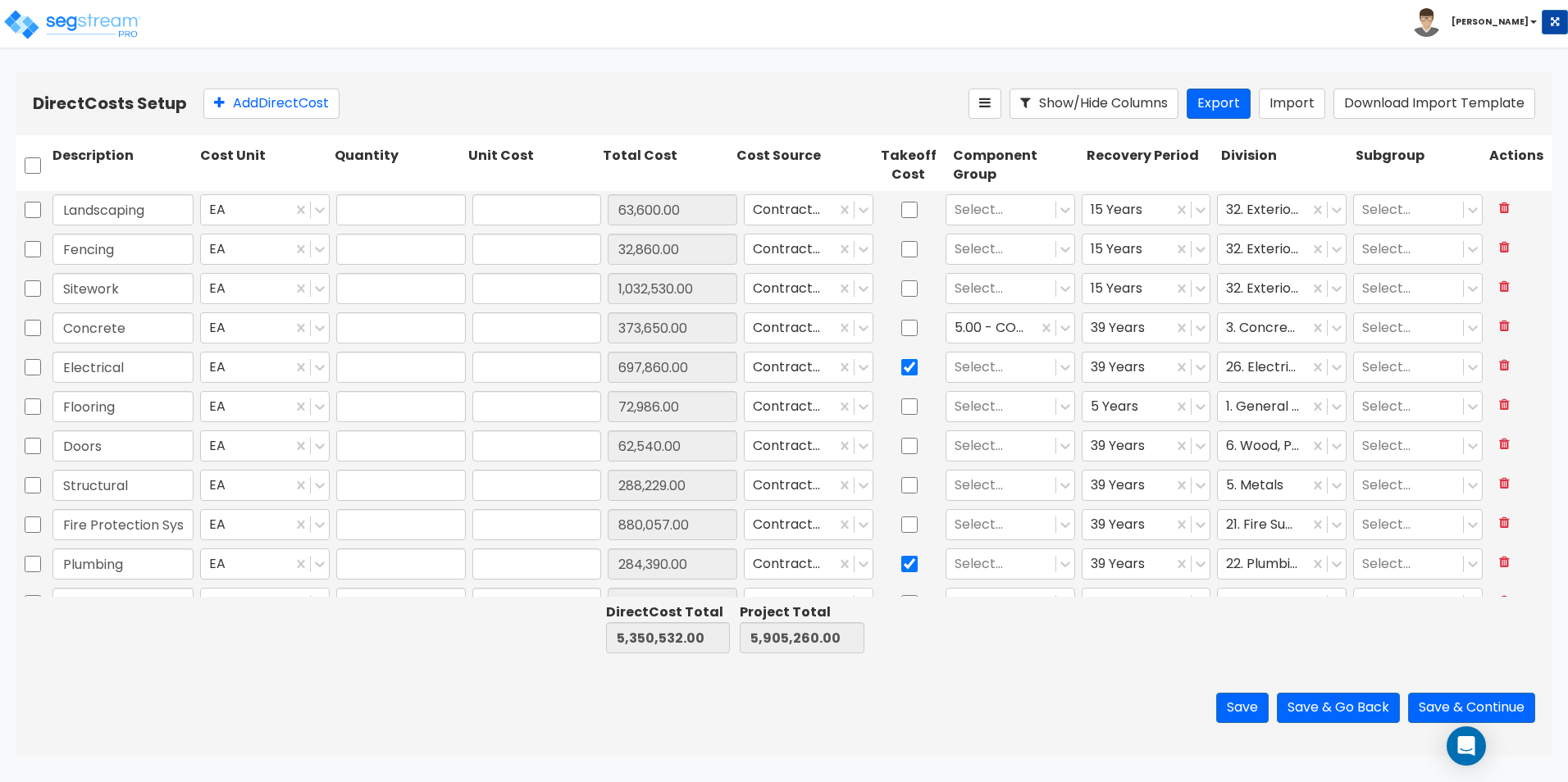
type input "1.00"
type input "7,526.00"
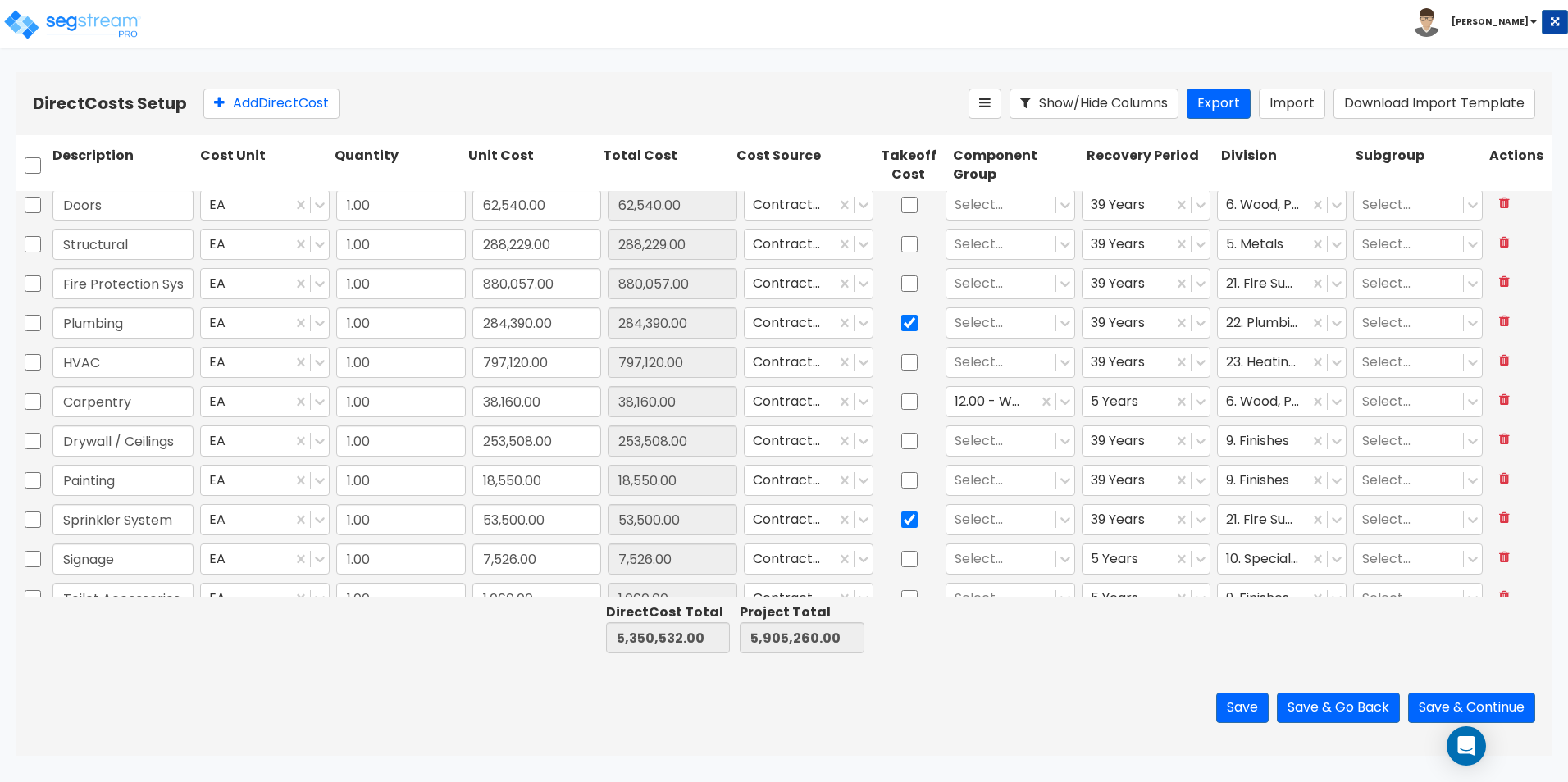
type input "1.00"
type input "13,822.00"
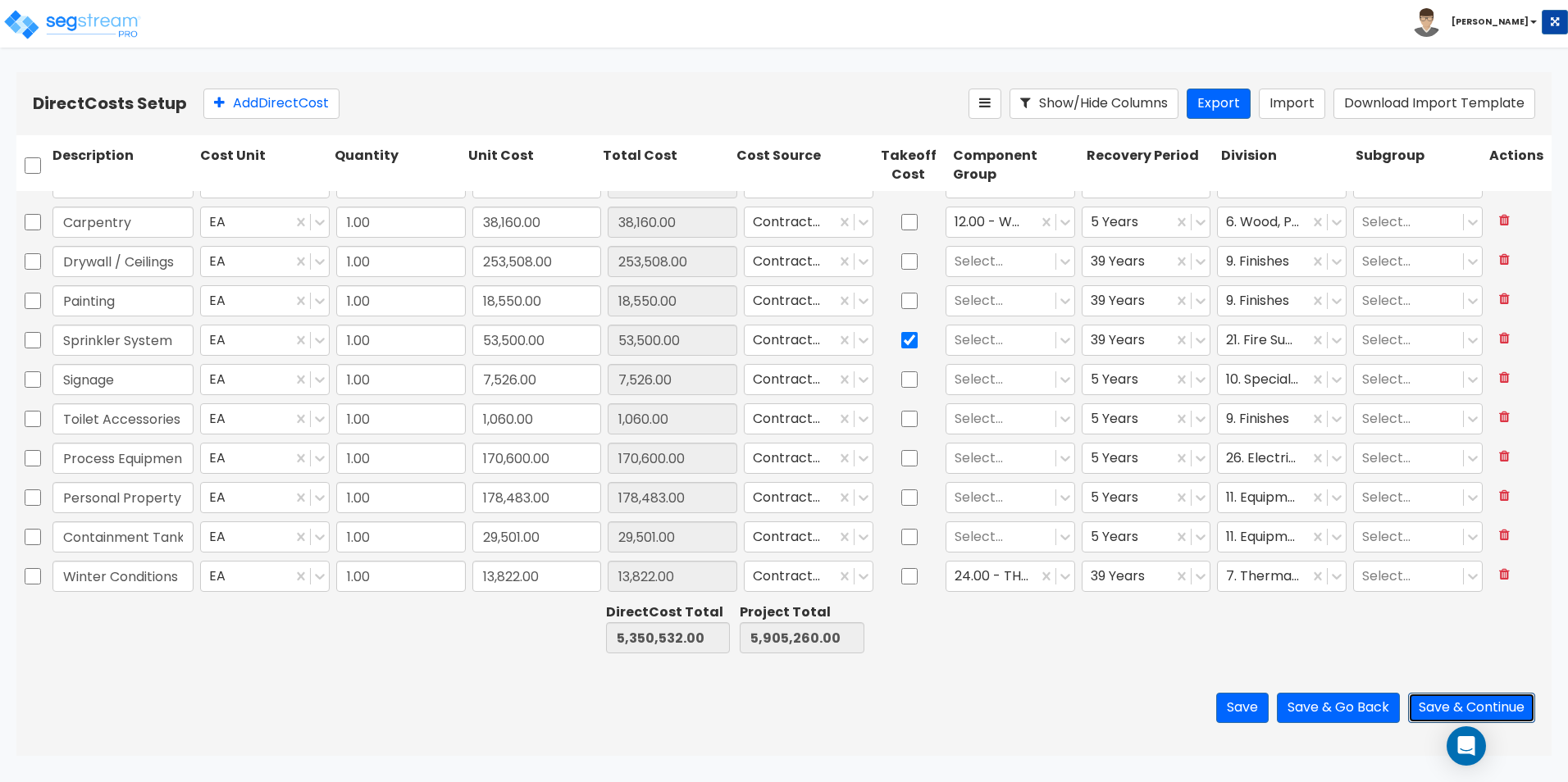
click at [1454, 703] on button "Save & Continue" at bounding box center [1471, 707] width 127 height 30
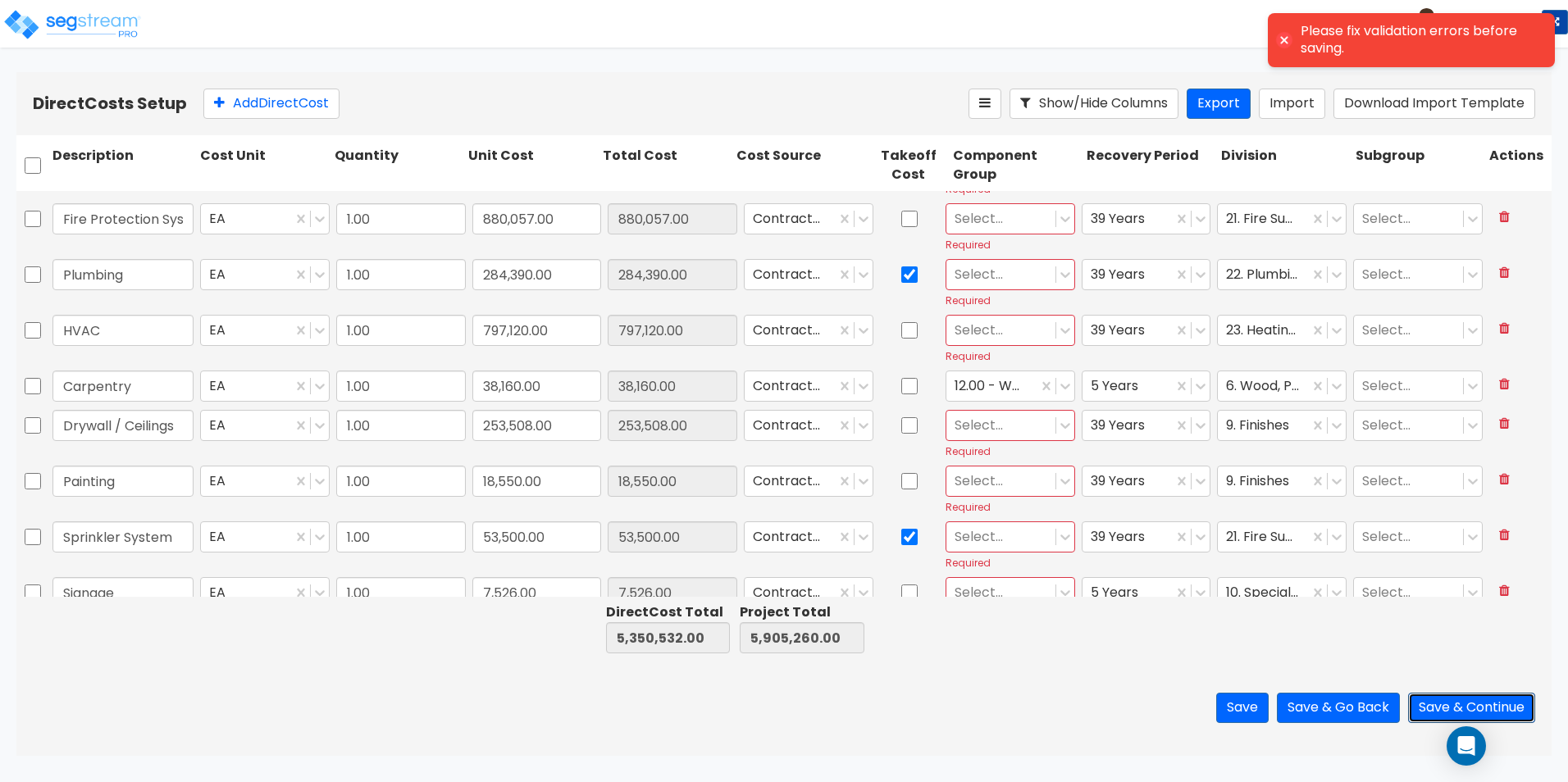
click at [1454, 703] on button "Save & Continue" at bounding box center [1471, 707] width 127 height 30
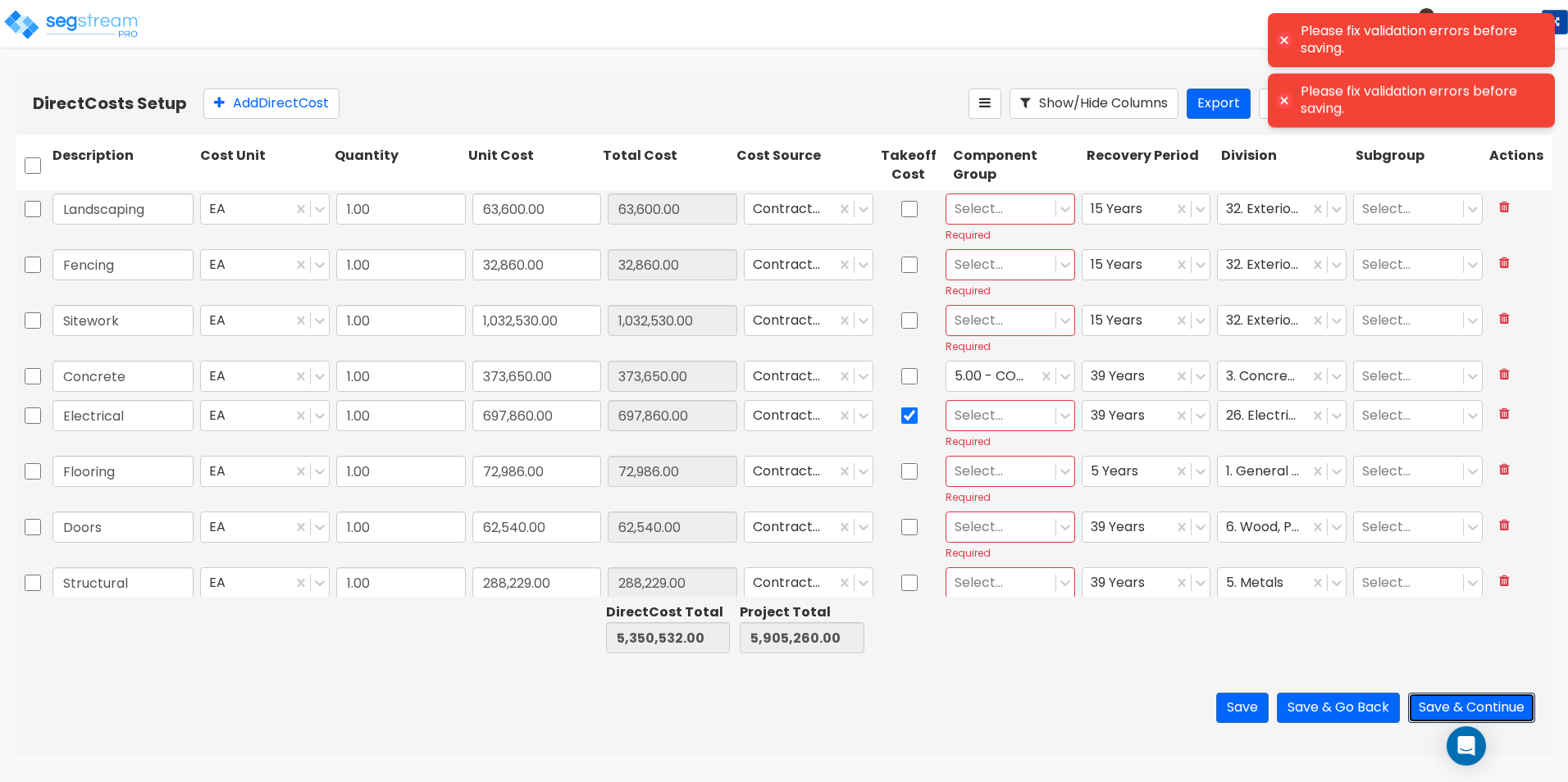
scroll to position [0, 0]
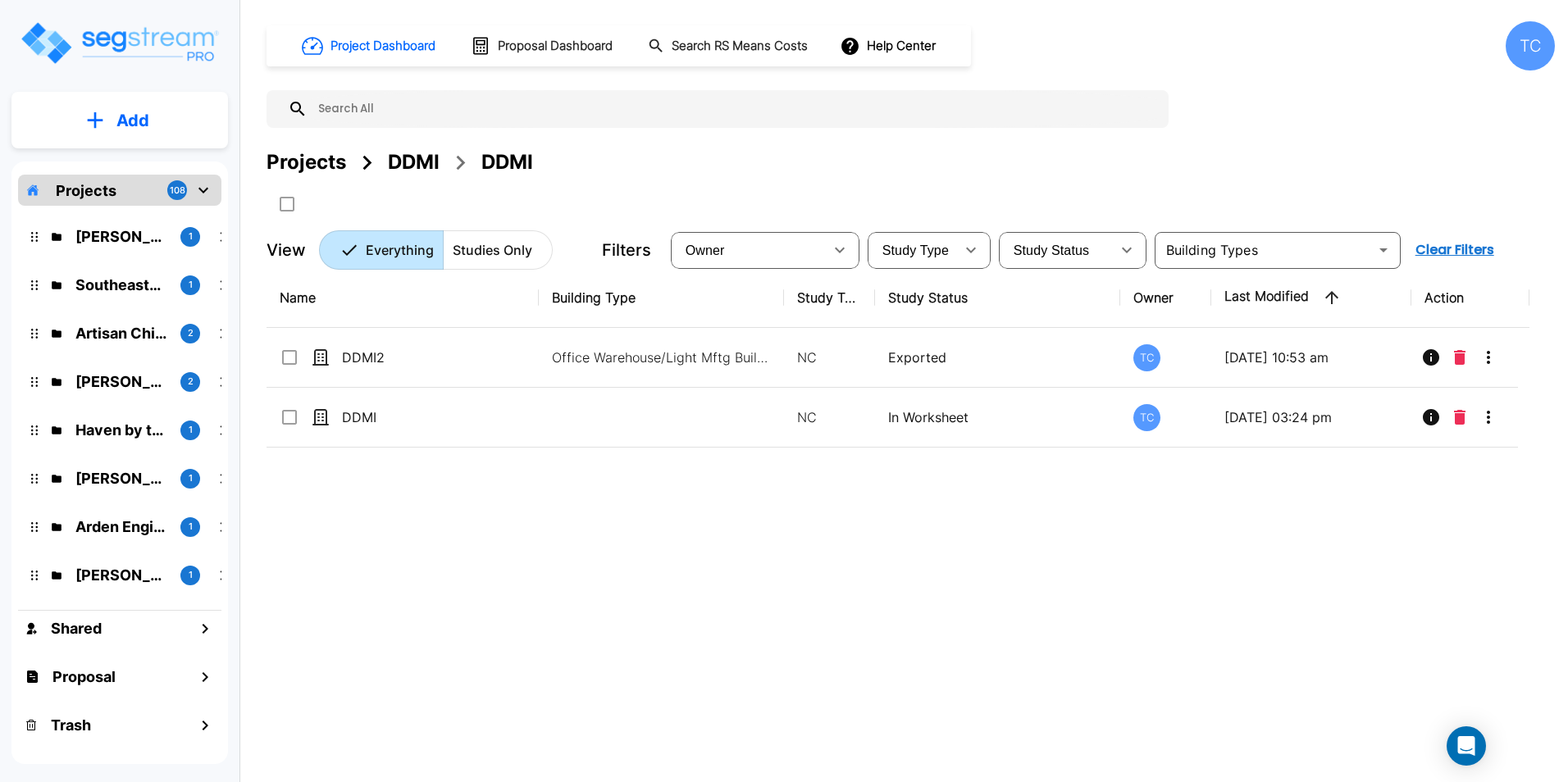
click at [122, 197] on div "Projects 108" at bounding box center [120, 190] width 203 height 31
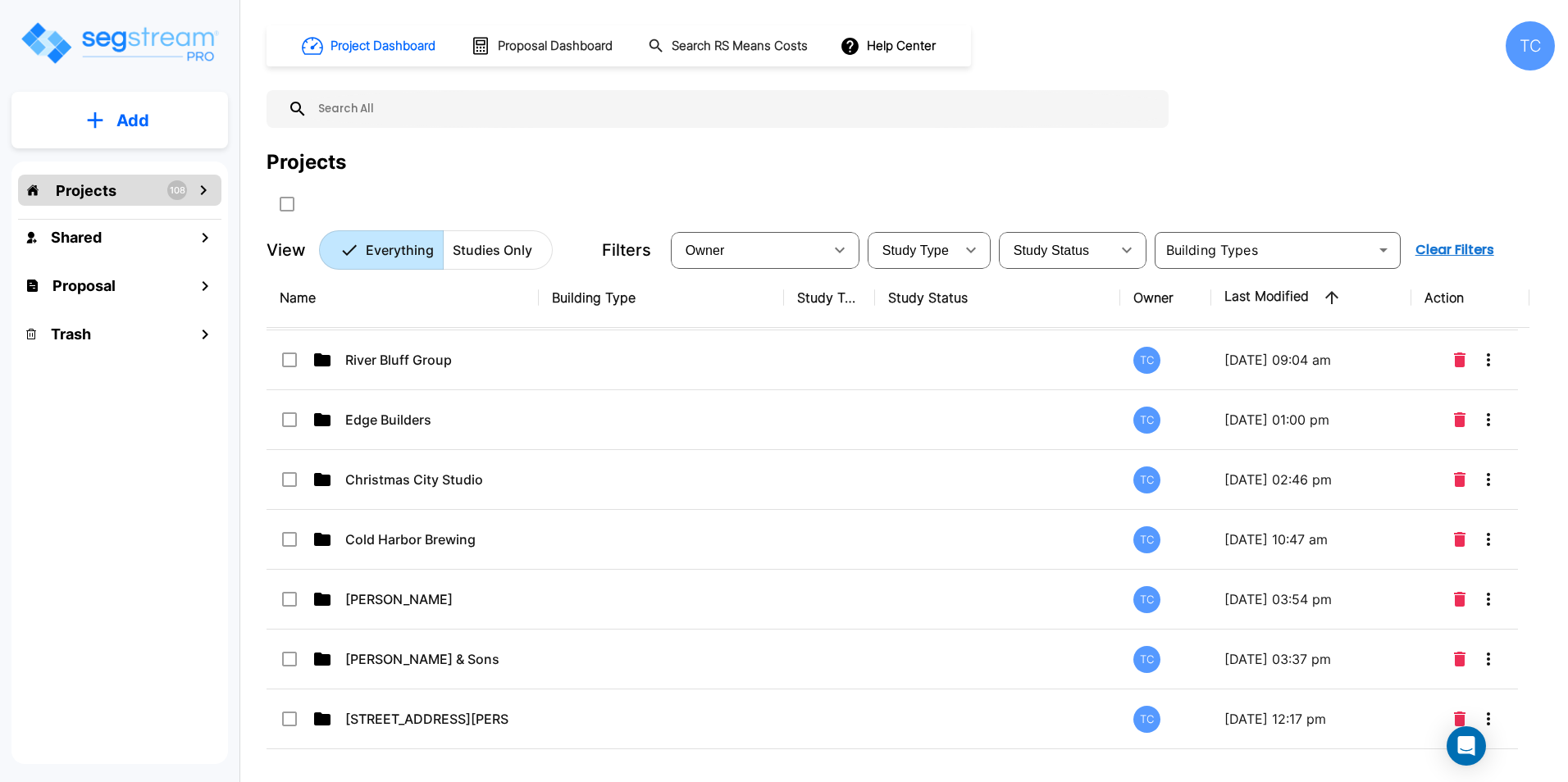
scroll to position [5261, 0]
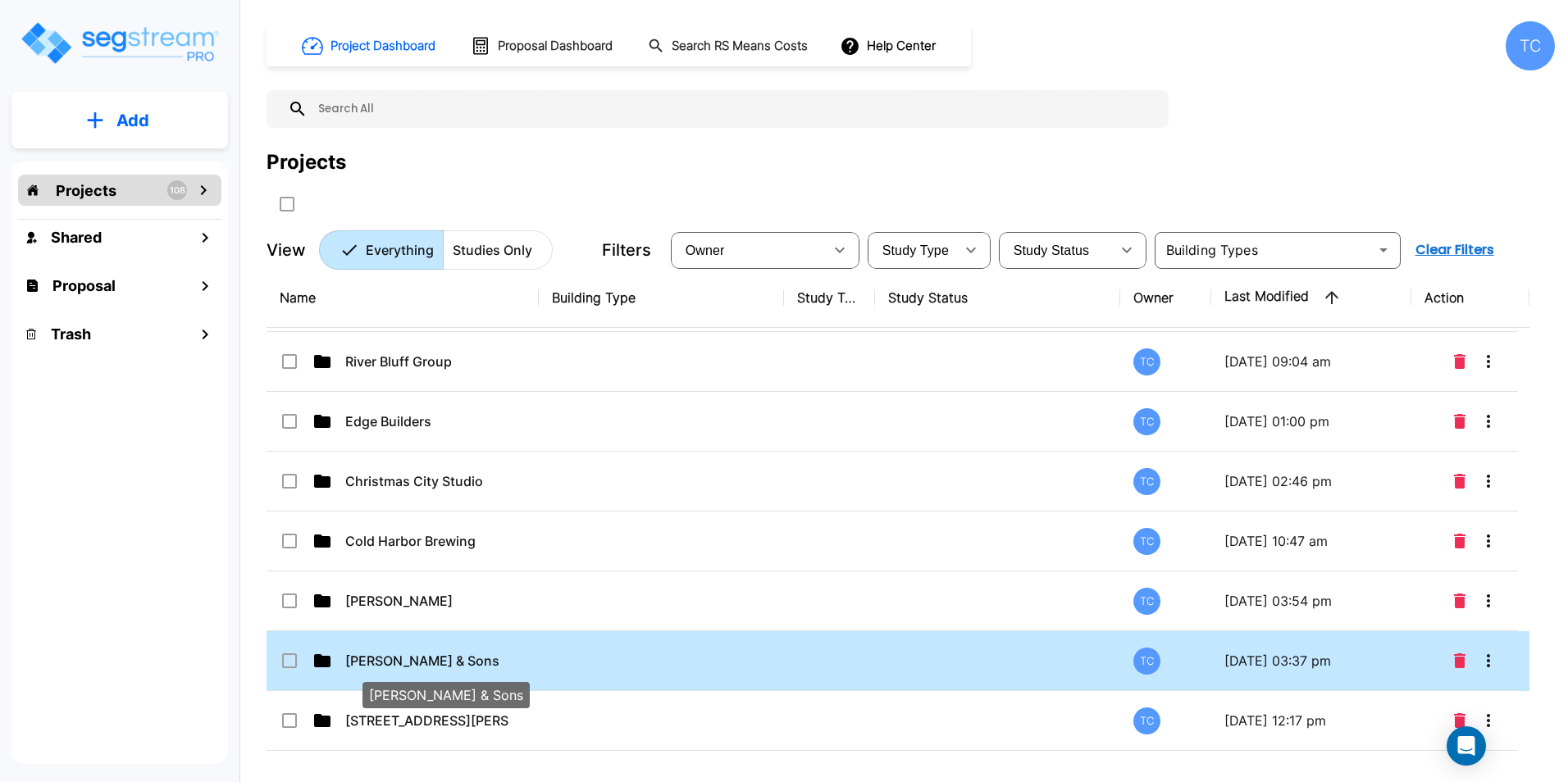
click at [409, 654] on p "[PERSON_NAME] & Sons" at bounding box center [427, 660] width 164 height 20
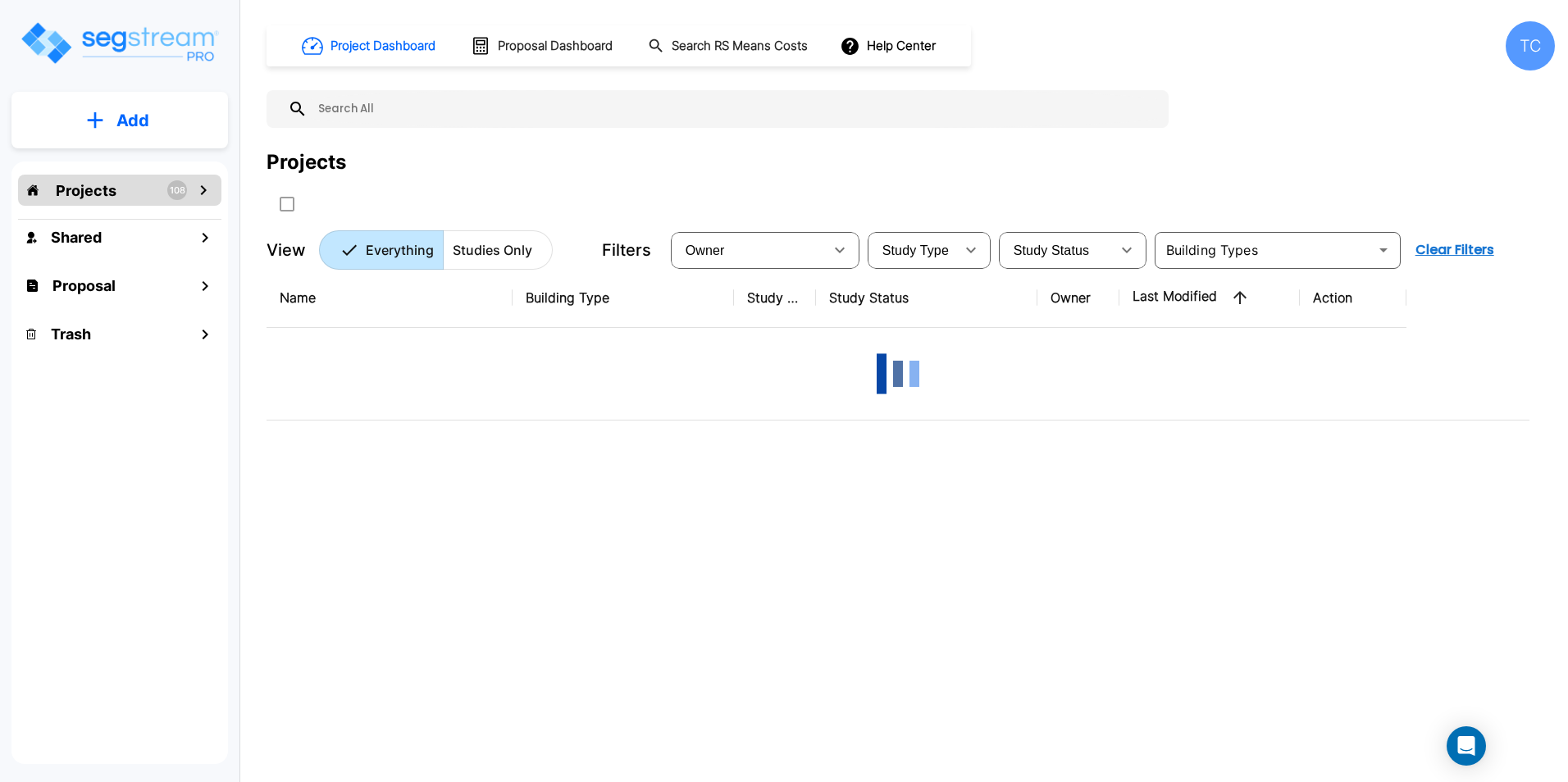
scroll to position [0, 0]
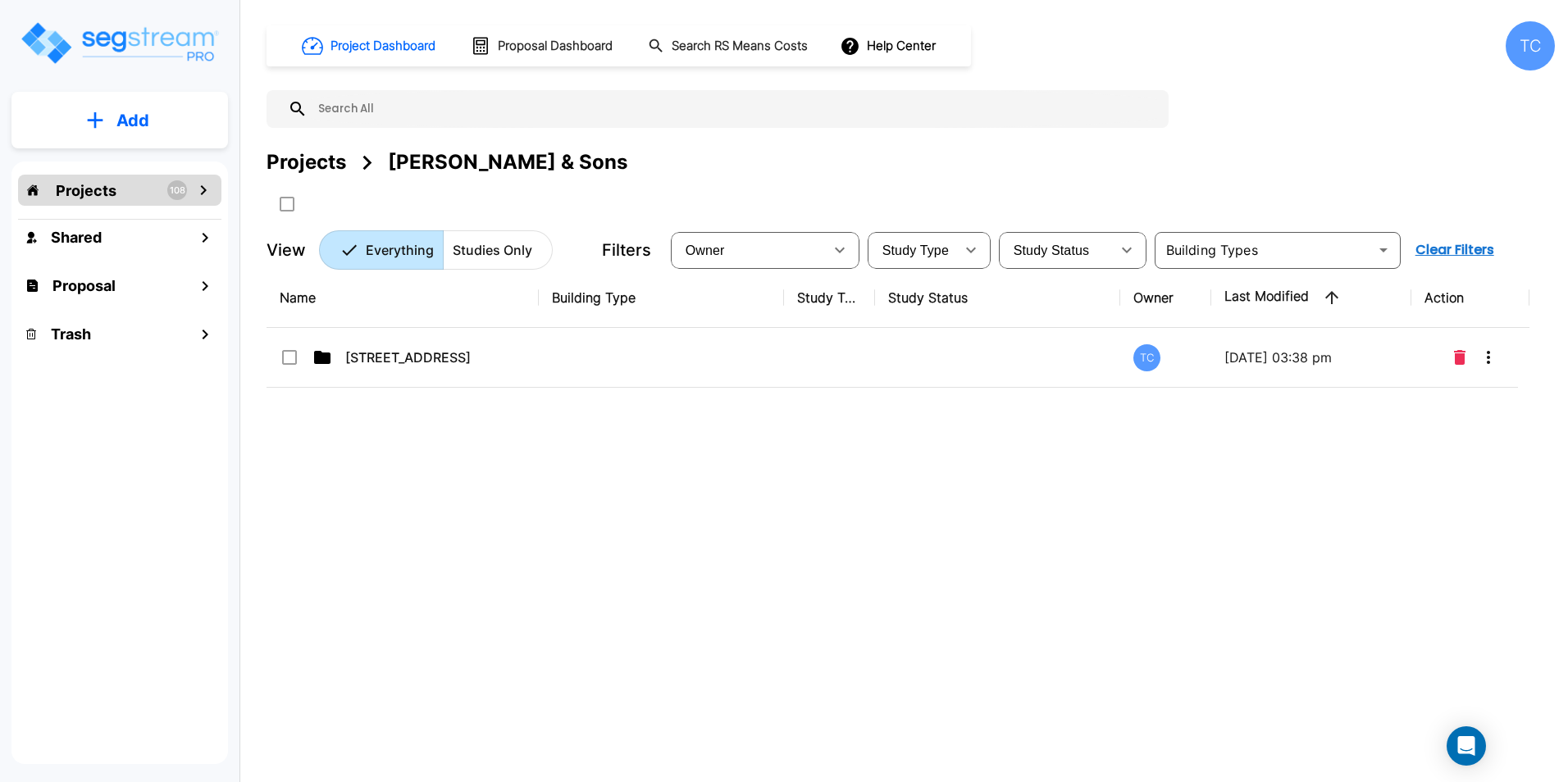
click at [310, 168] on div "Projects" at bounding box center [306, 162] width 80 height 30
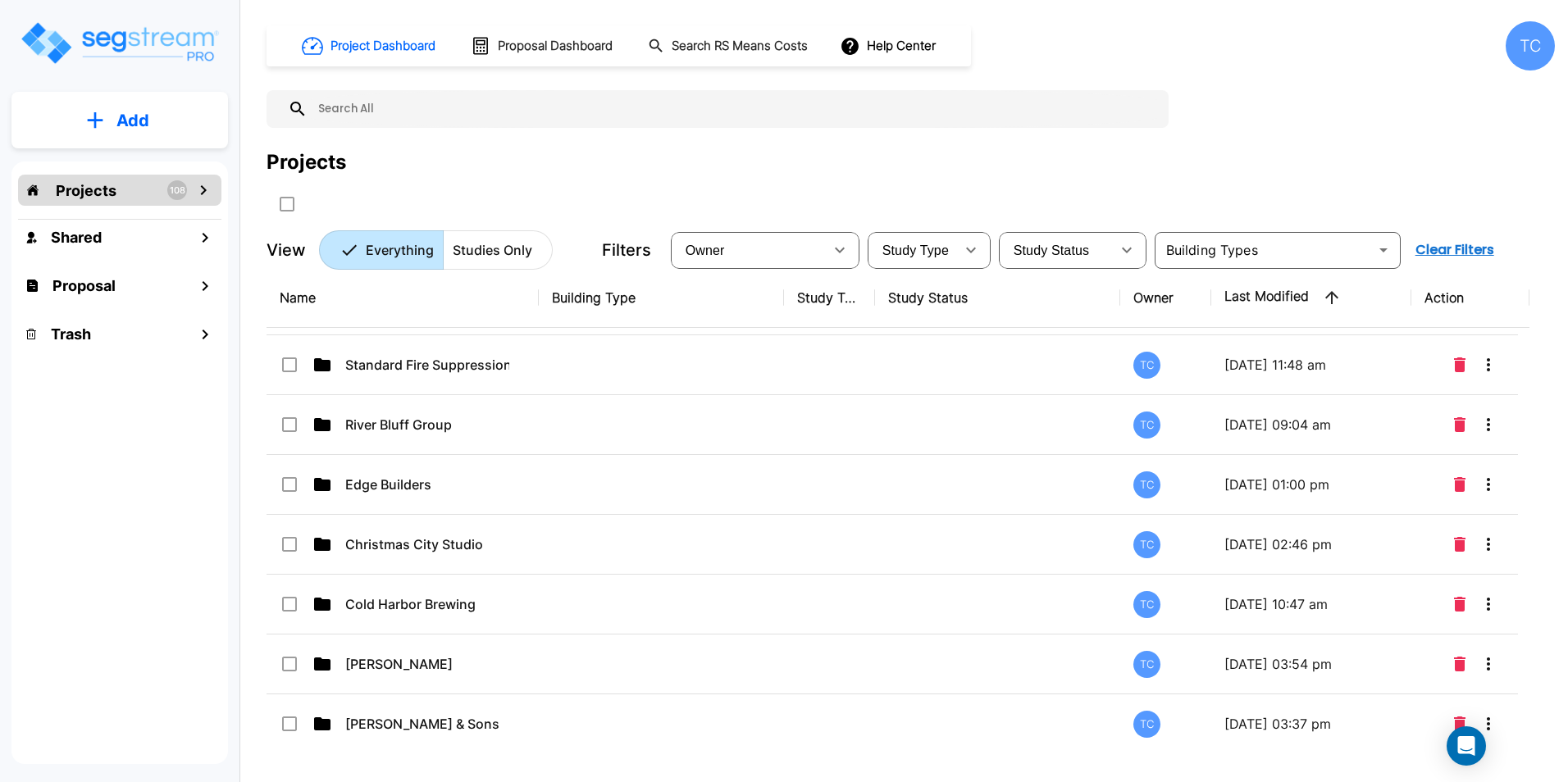
scroll to position [5189, 0]
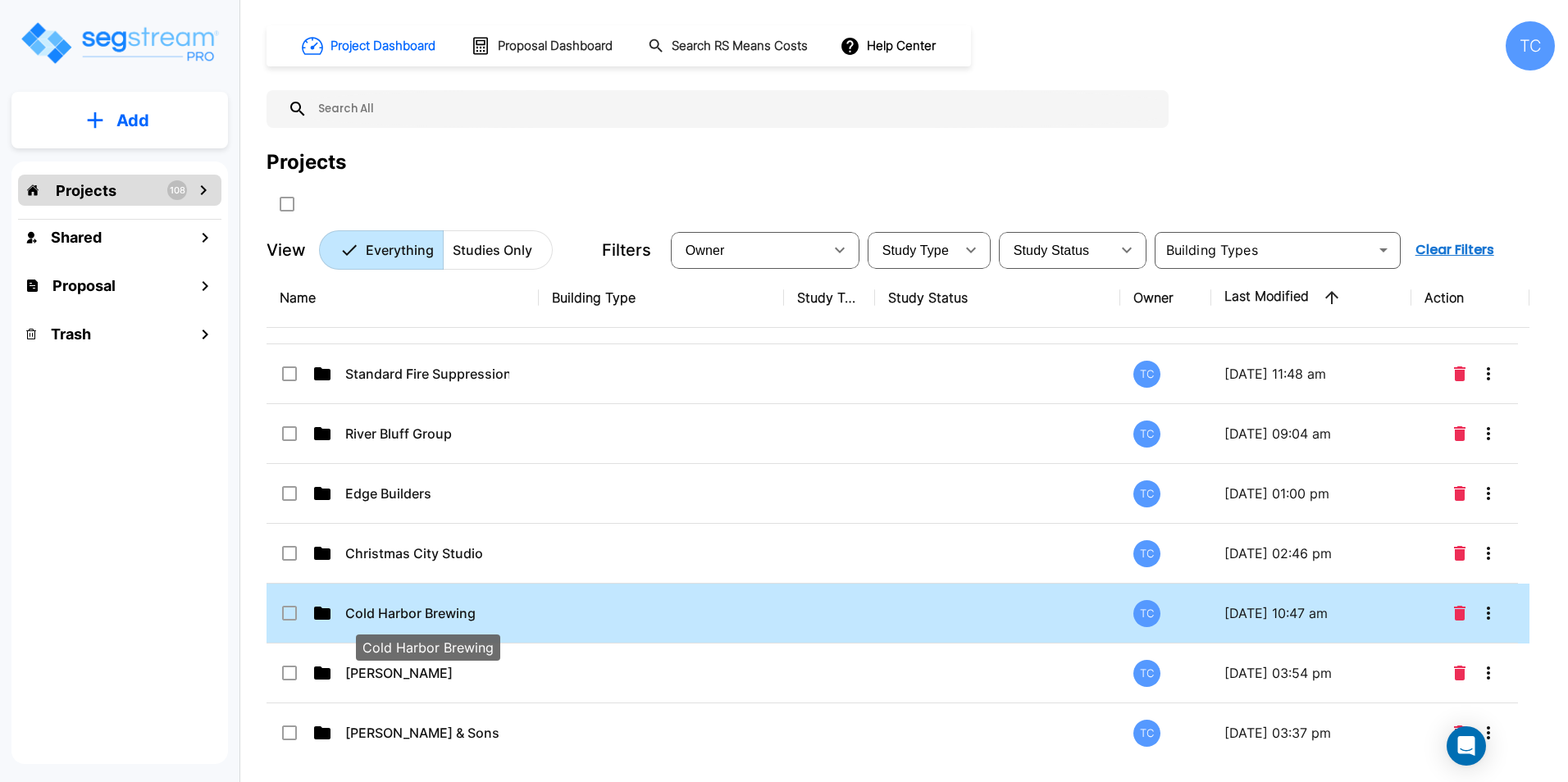
click at [410, 614] on p "Cold Harbor Brewing" at bounding box center [427, 613] width 164 height 20
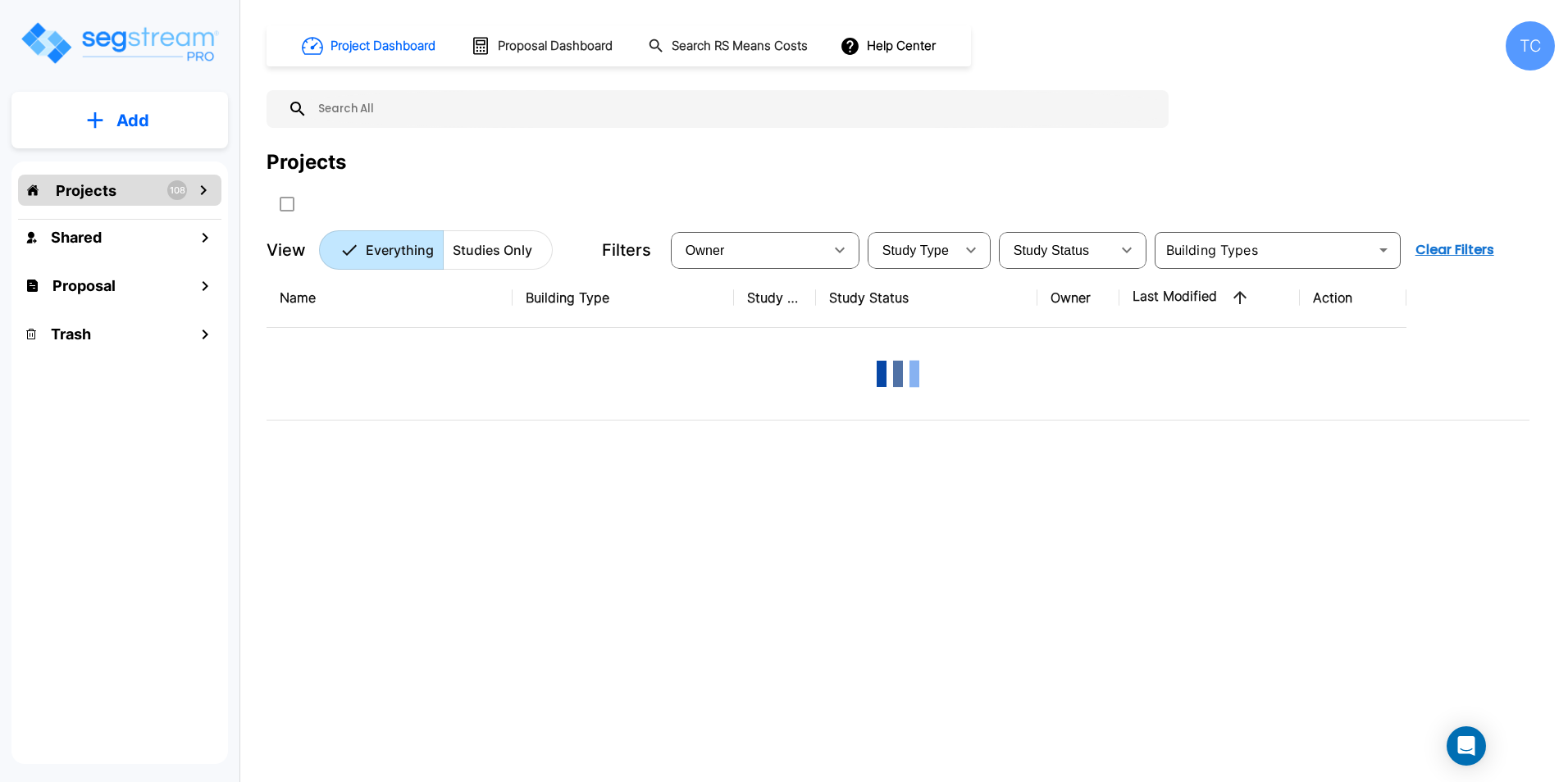
scroll to position [0, 0]
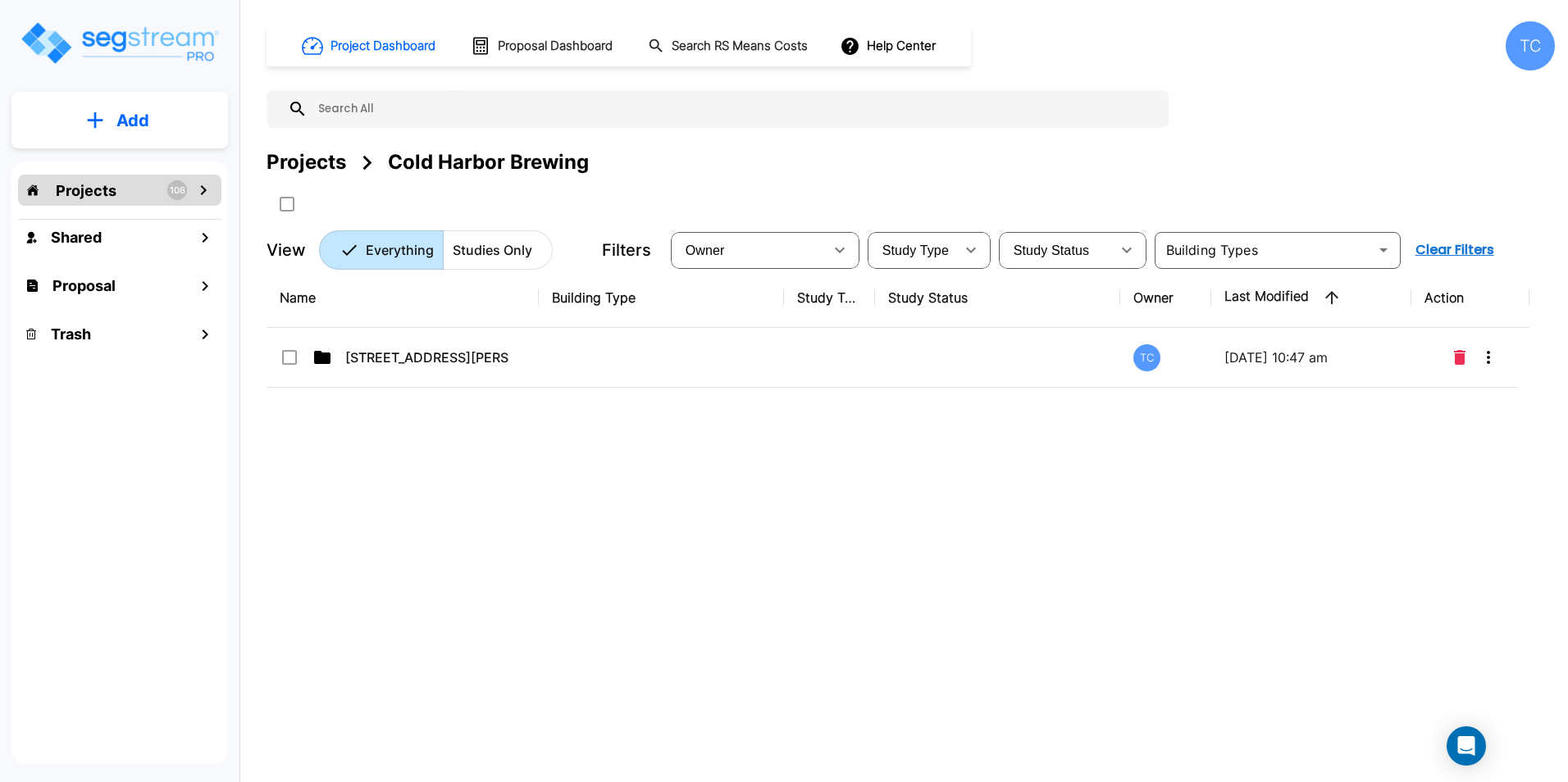
click at [316, 151] on div "Projects" at bounding box center [306, 162] width 80 height 30
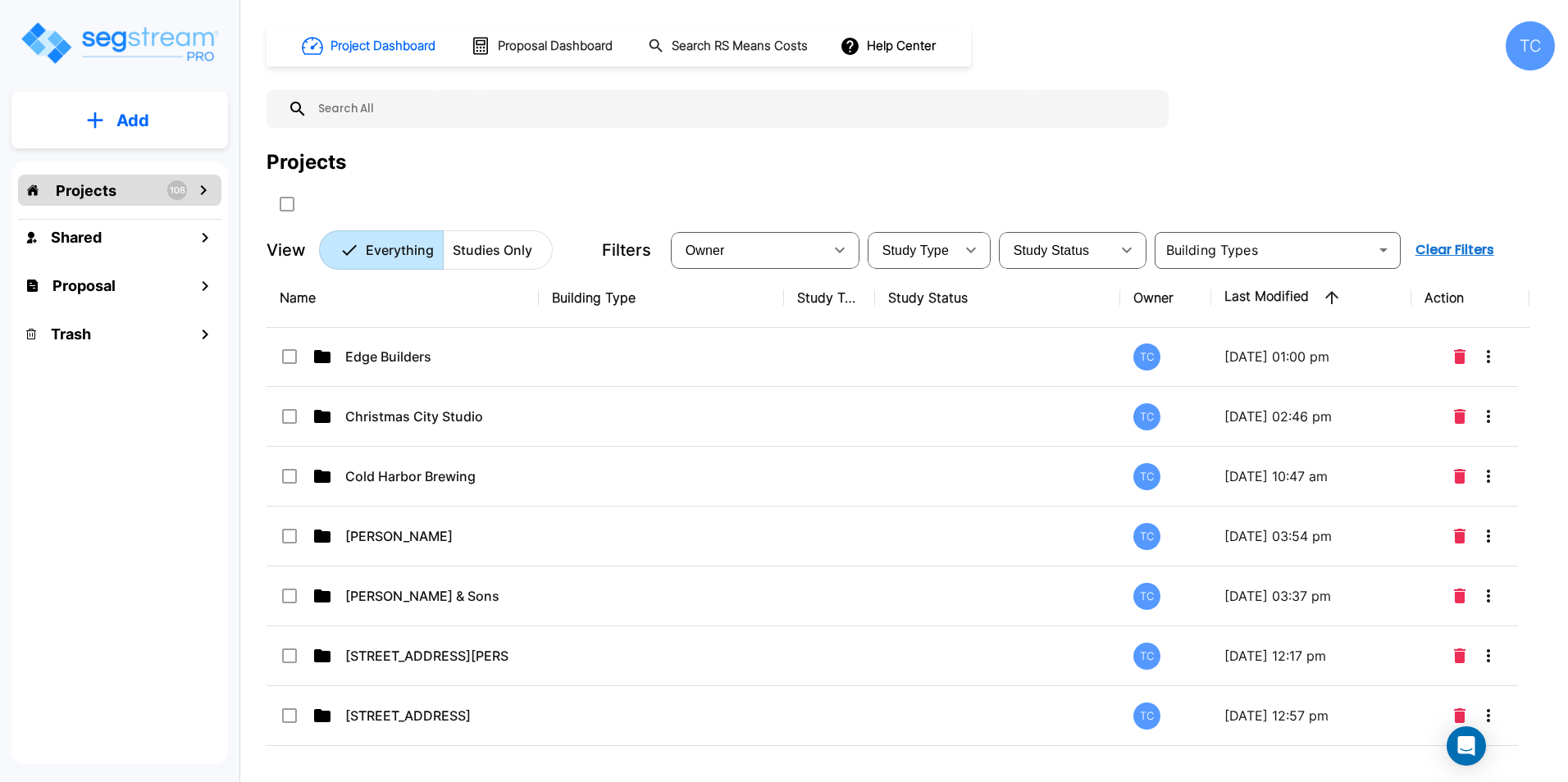
scroll to position [5322, 0]
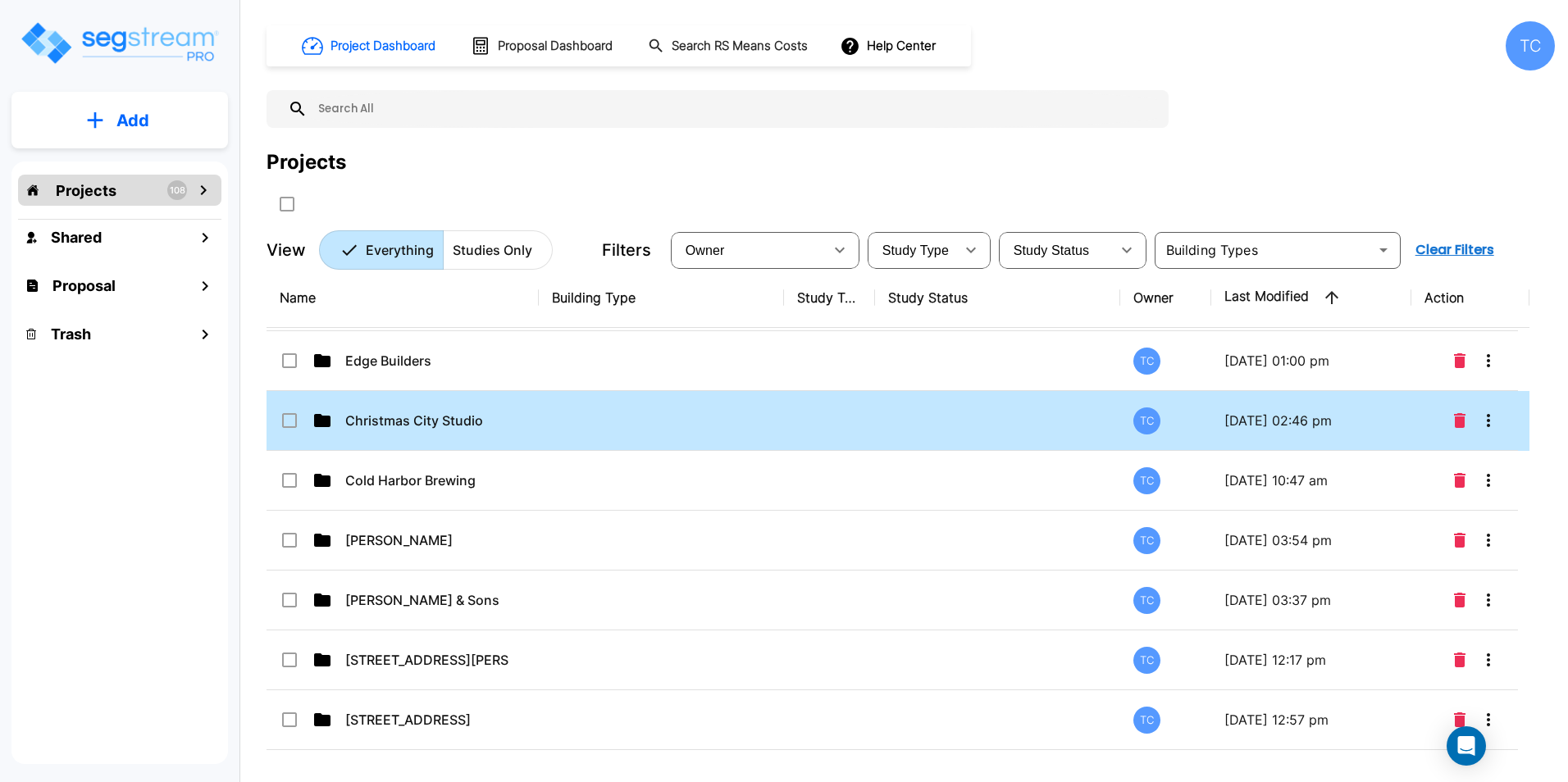
click at [451, 431] on td "Christmas City Studio" at bounding box center [403, 420] width 272 height 60
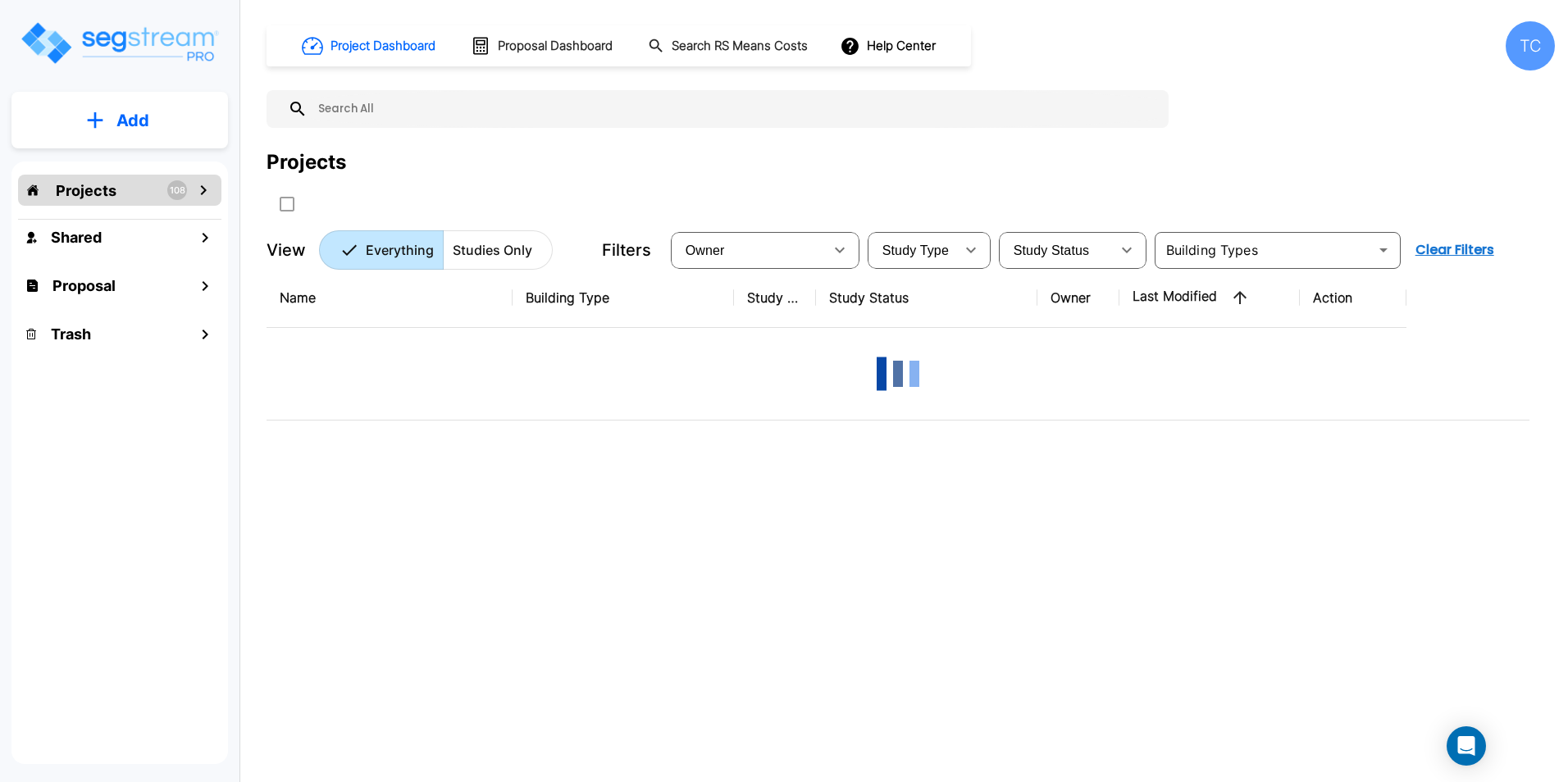
scroll to position [0, 0]
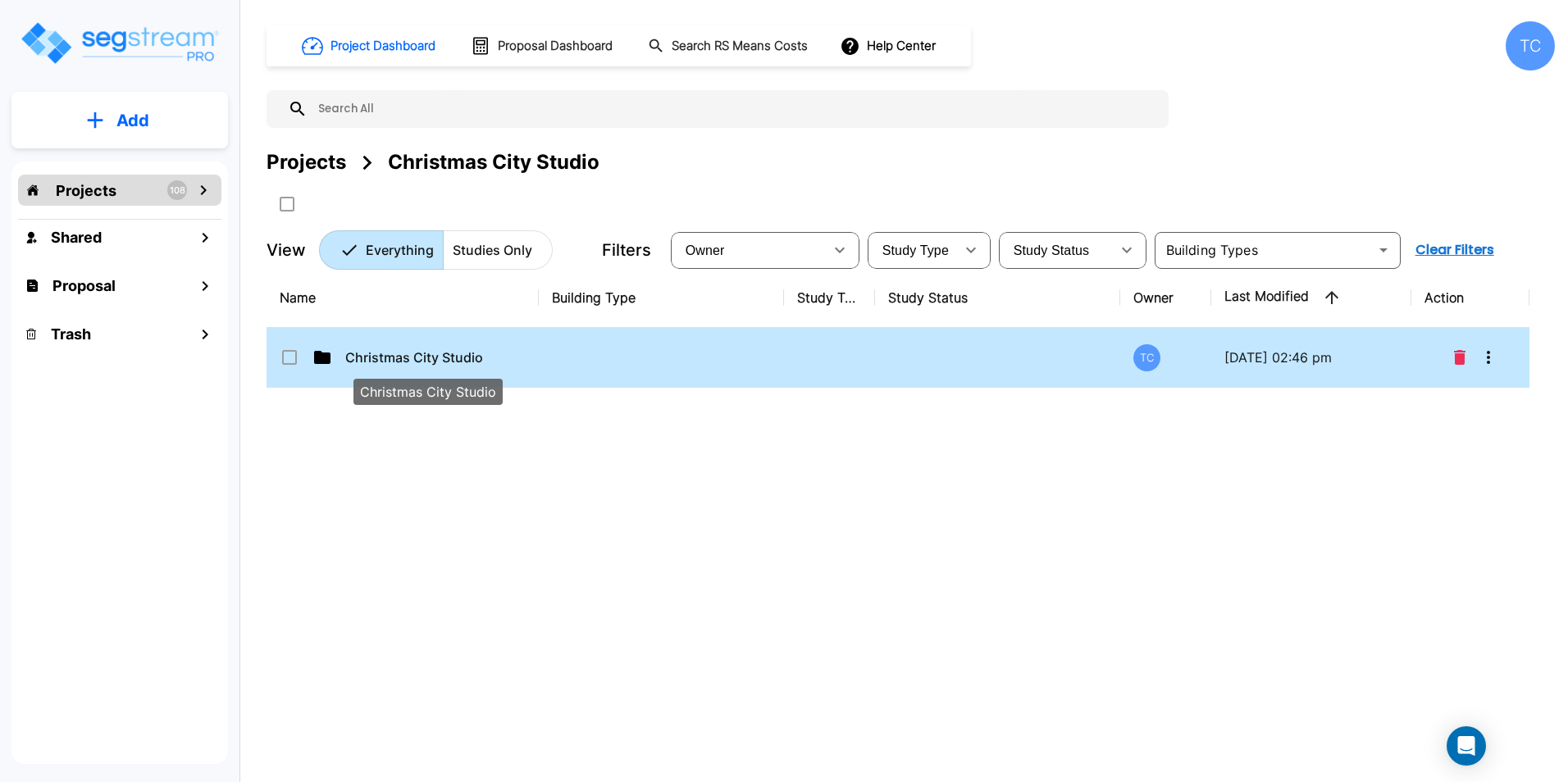
click at [414, 361] on p "Christmas City Studio" at bounding box center [427, 357] width 164 height 20
checkbox input "true"
click at [414, 361] on p "Christmas City Studio" at bounding box center [427, 357] width 164 height 20
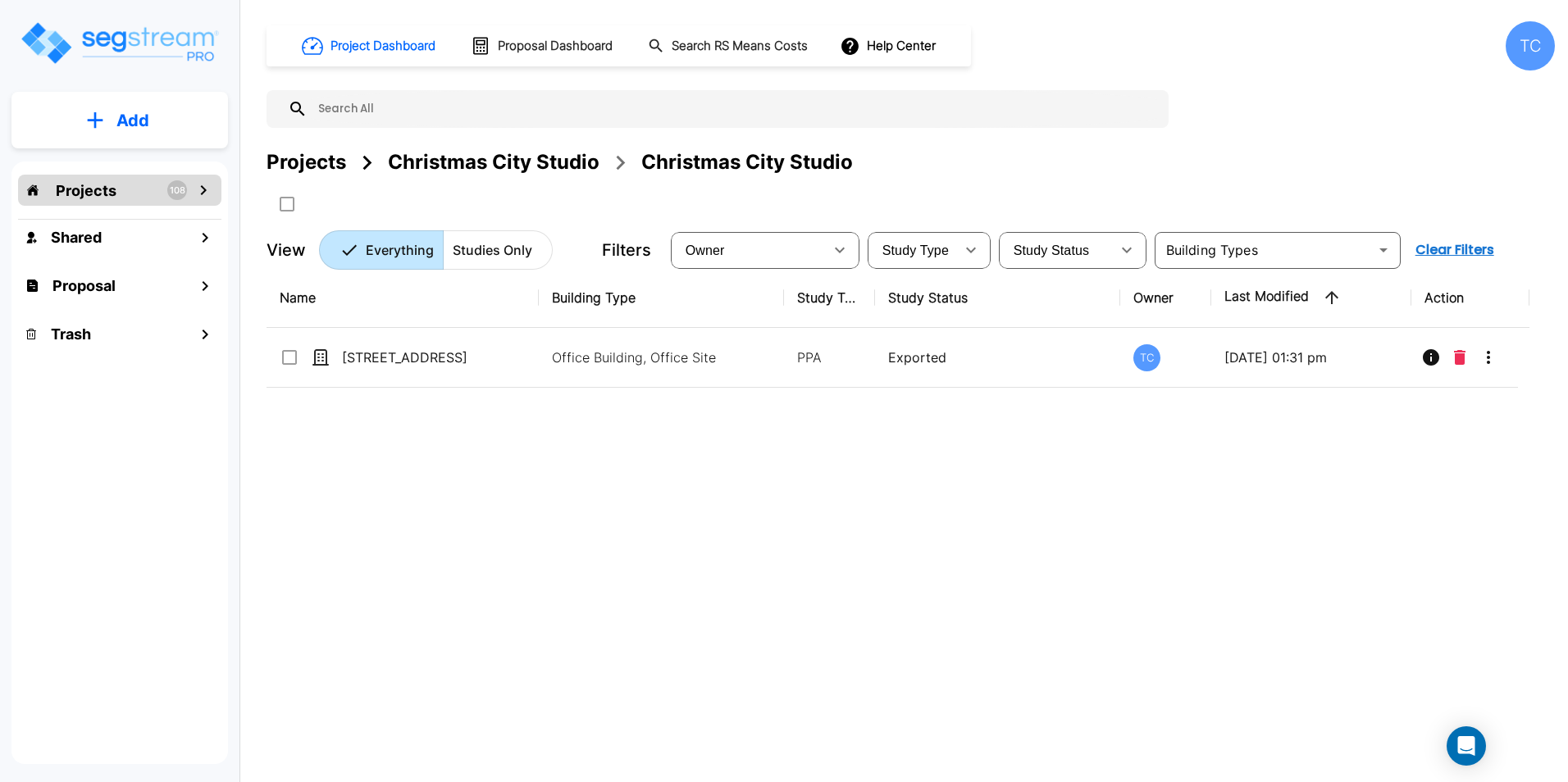
click at [328, 150] on div "Projects" at bounding box center [306, 162] width 80 height 30
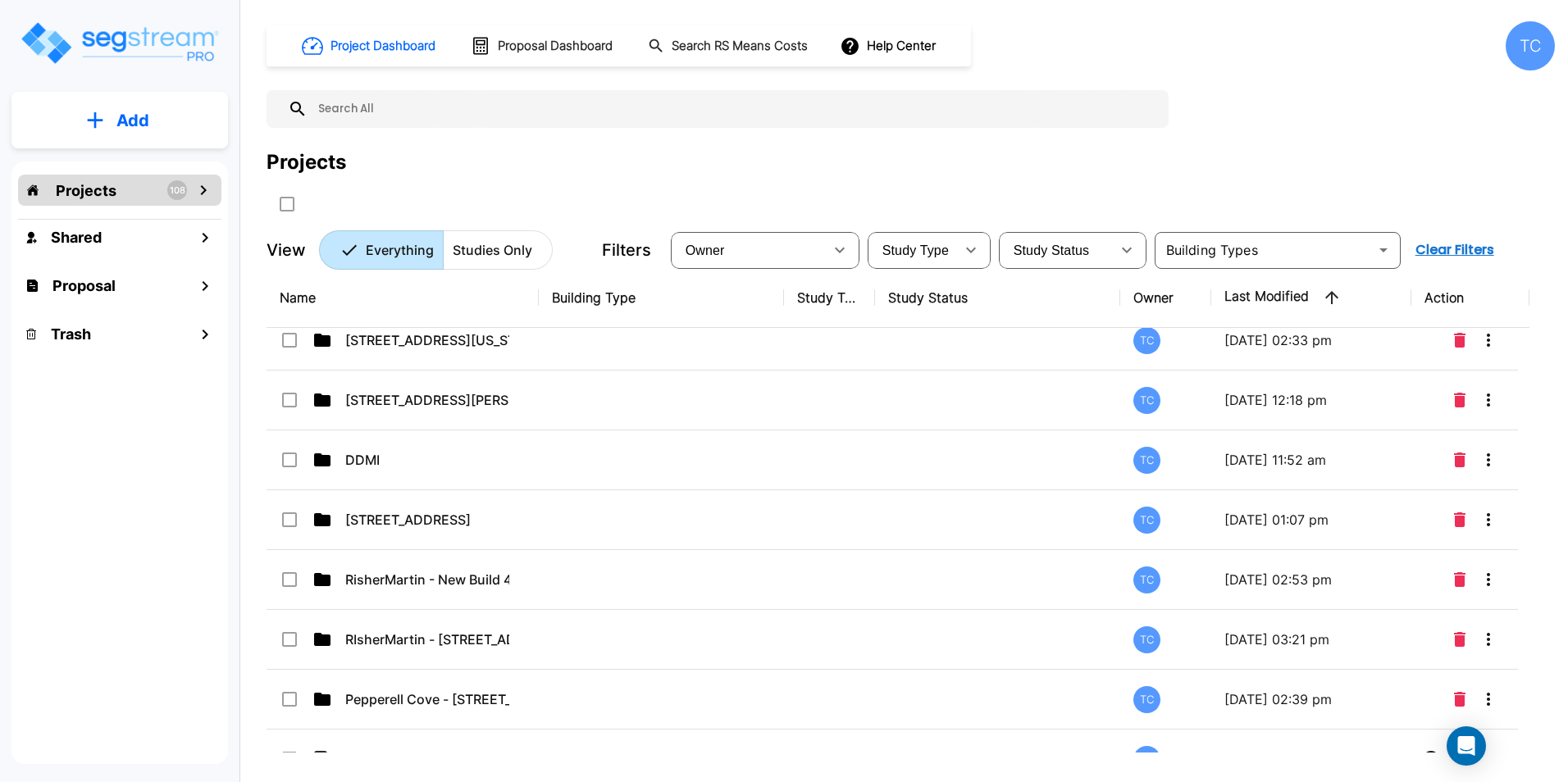
scroll to position [6062, 0]
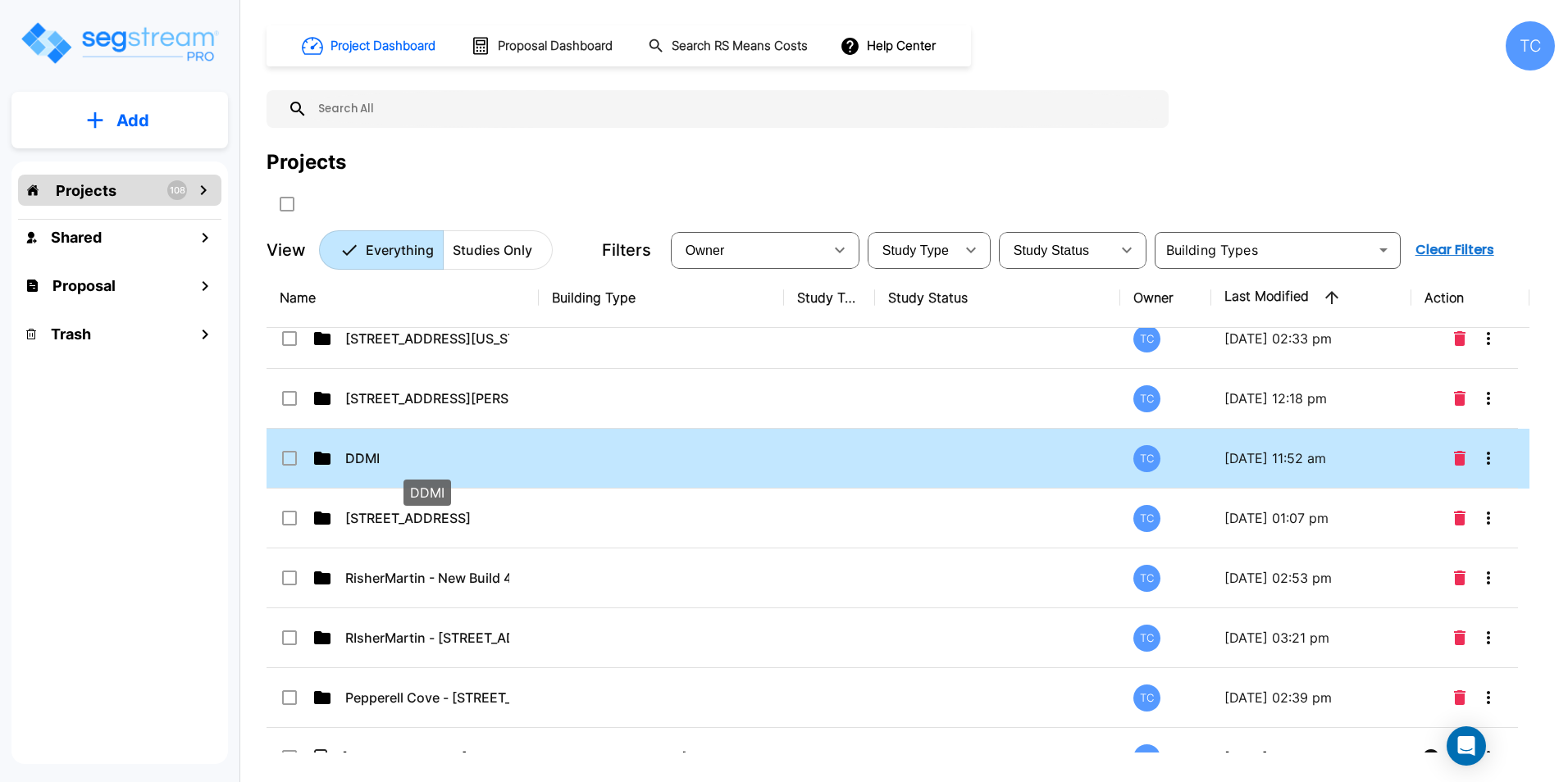
click at [351, 462] on p "DDMI" at bounding box center [427, 458] width 164 height 20
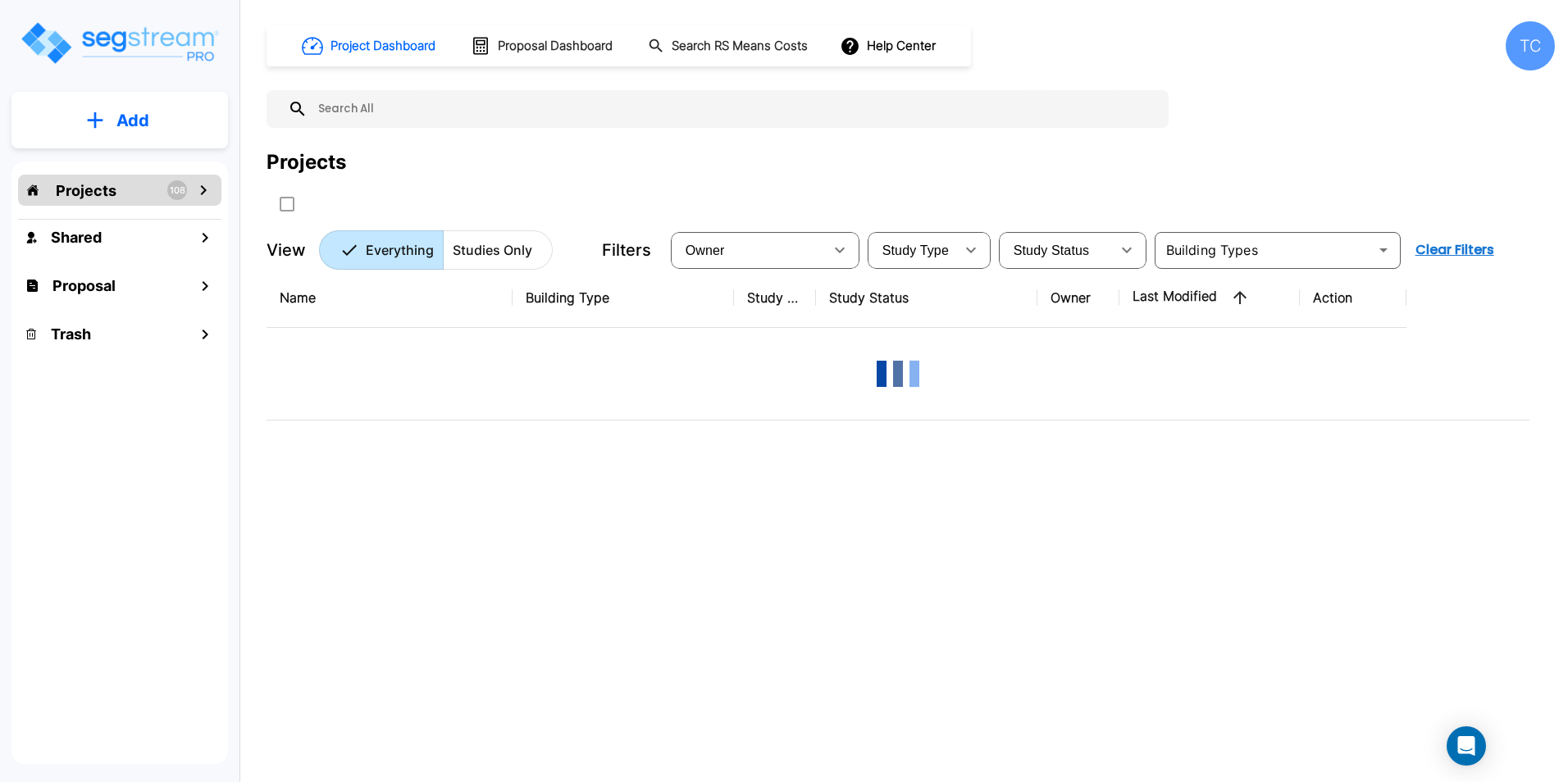
scroll to position [0, 0]
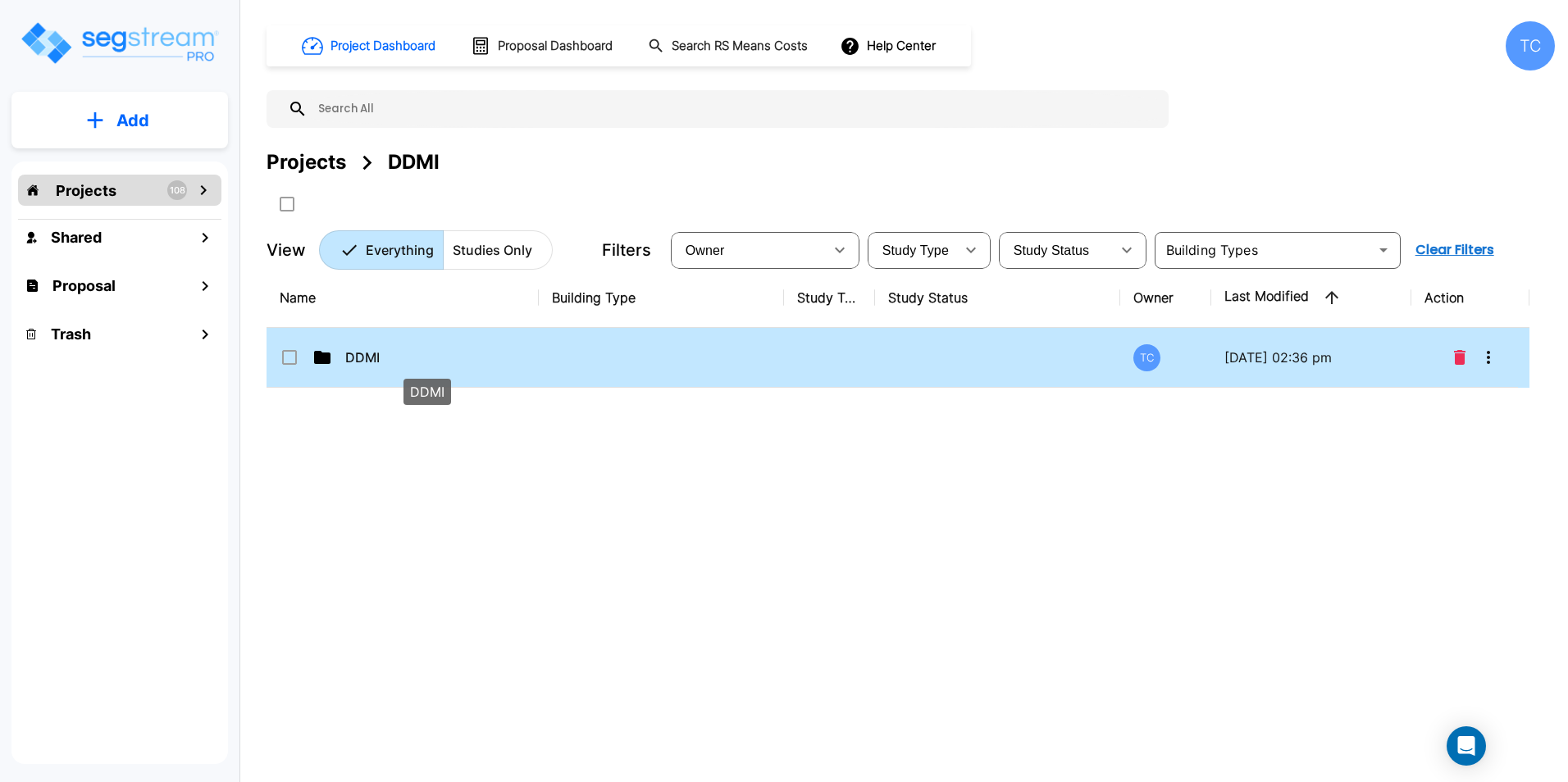
click at [351, 364] on p "DDMI" at bounding box center [427, 357] width 164 height 20
checkbox input "true"
click at [351, 364] on p "DDMI" at bounding box center [427, 357] width 164 height 20
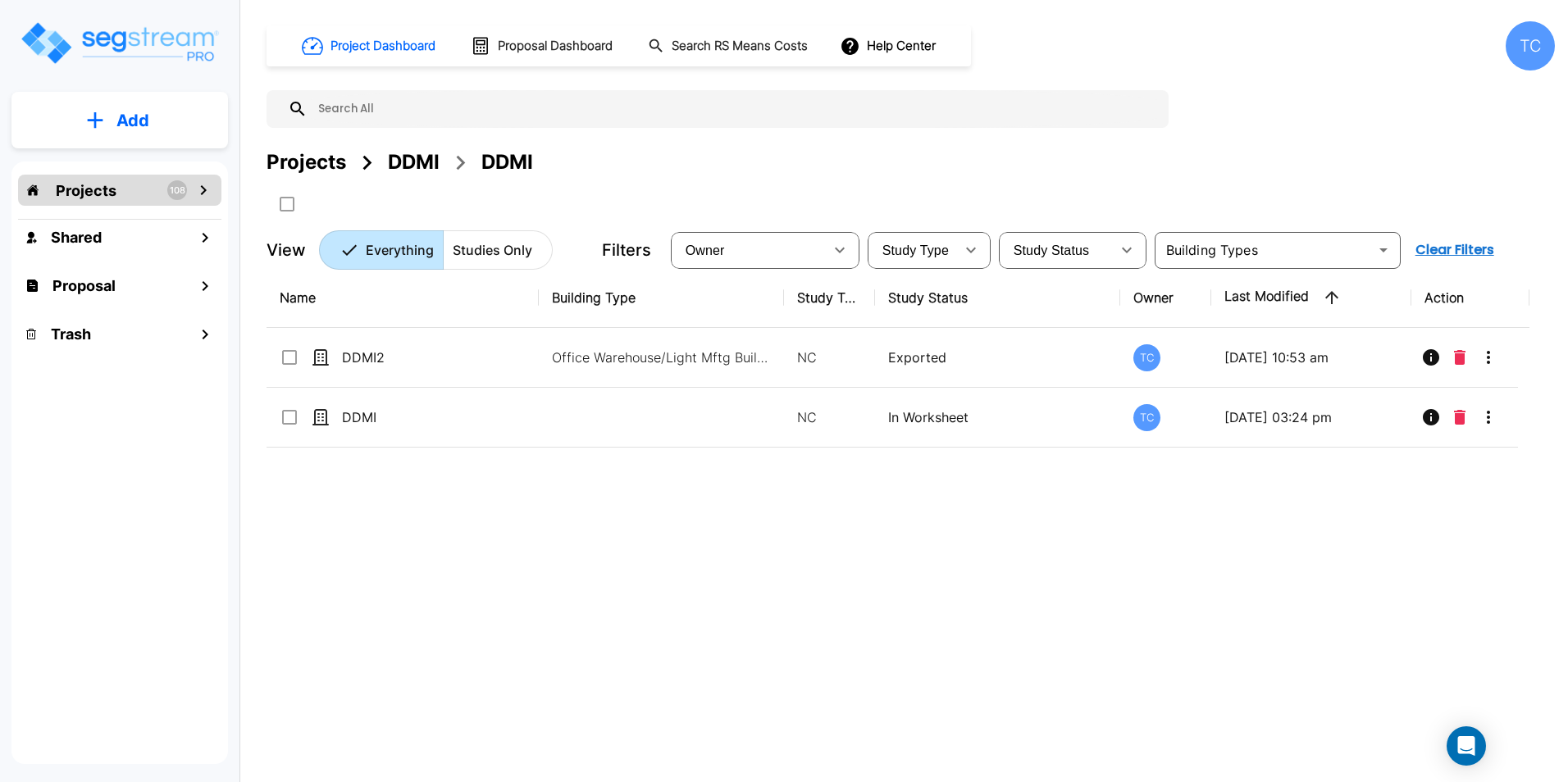
click at [333, 165] on div "Projects" at bounding box center [306, 162] width 80 height 30
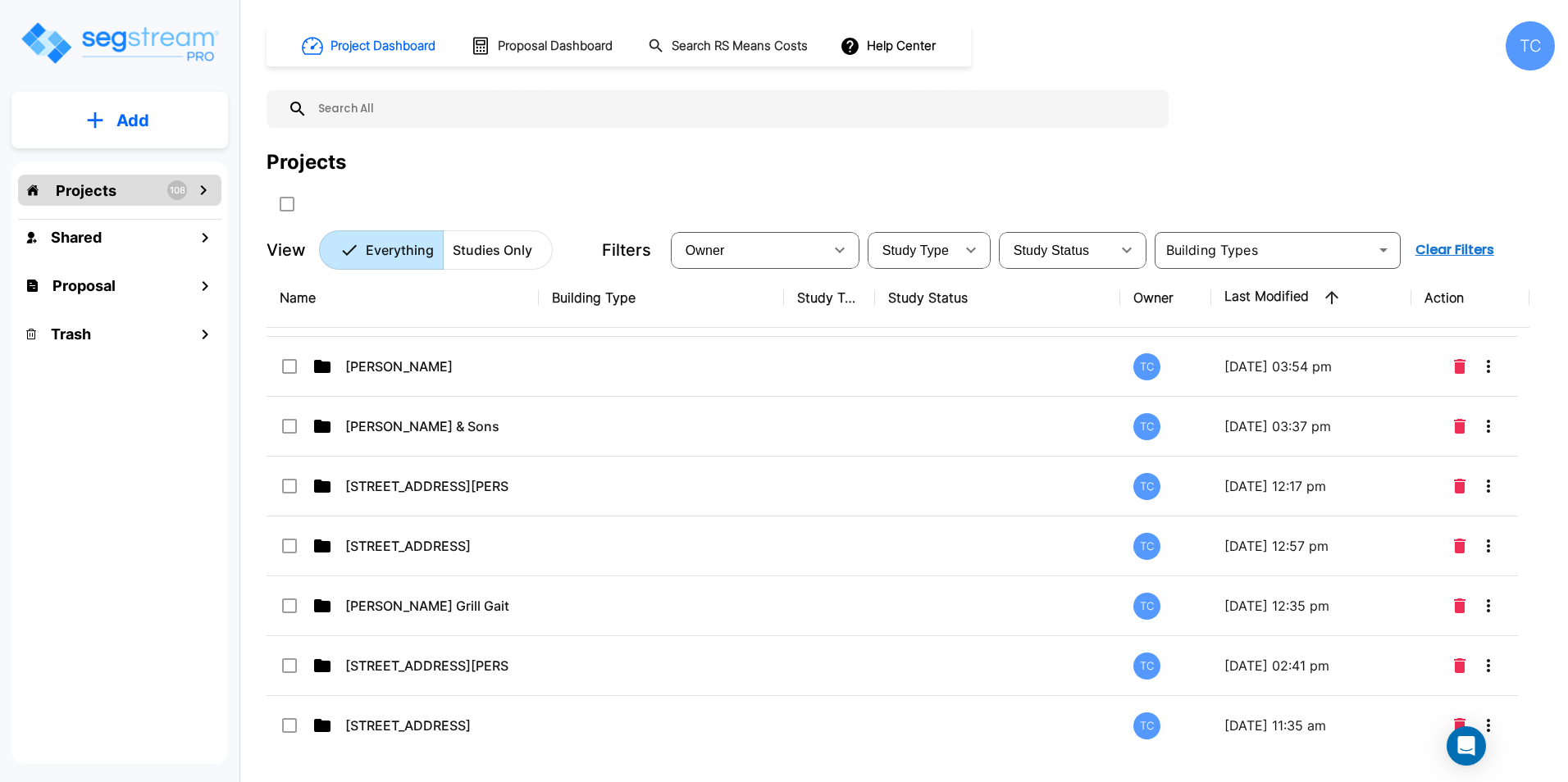
scroll to position [5499, 0]
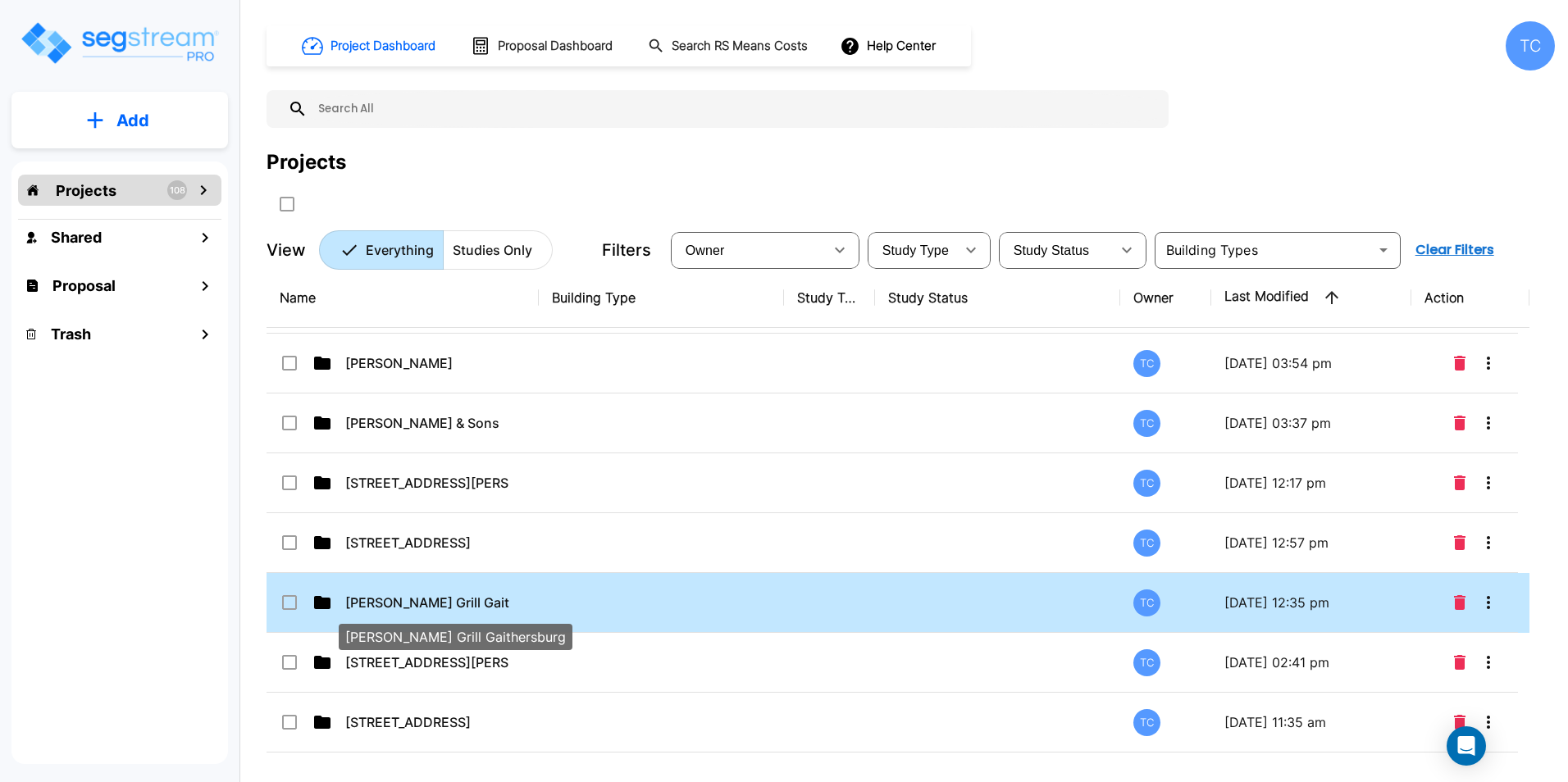
click at [457, 599] on p "[PERSON_NAME] Grill Gaithersburg" at bounding box center [427, 602] width 164 height 20
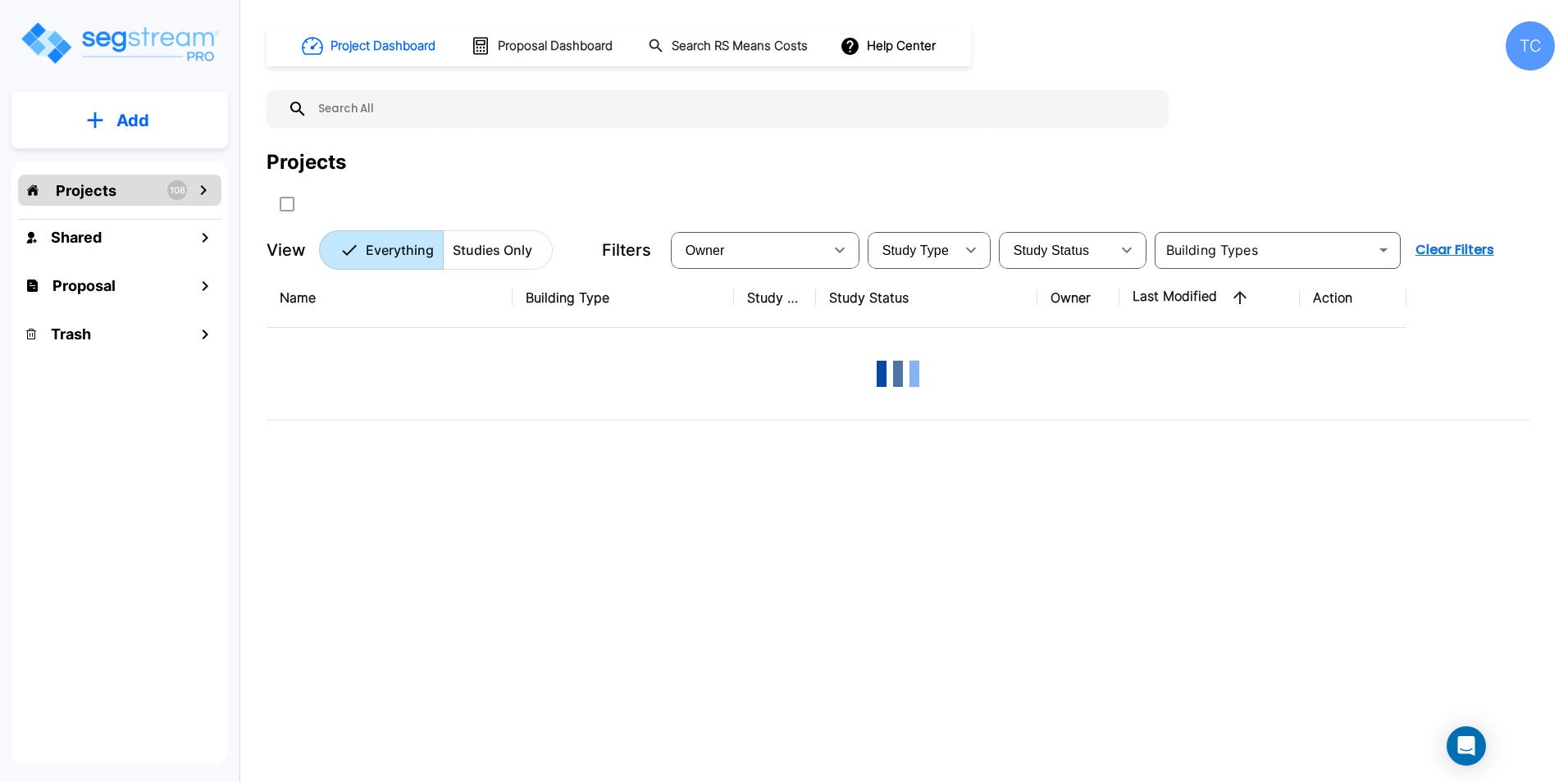
scroll to position [0, 0]
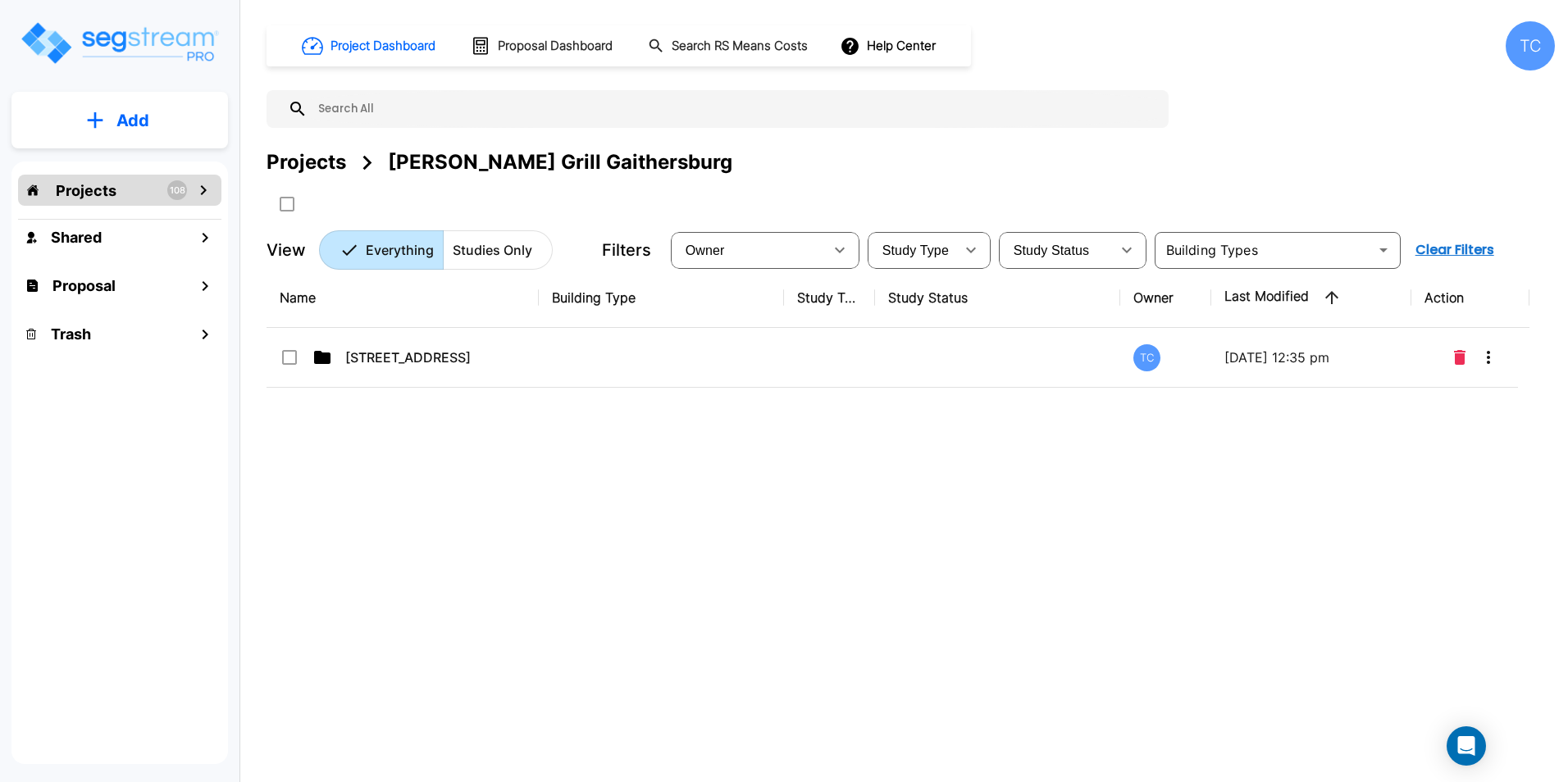
click at [315, 164] on div "Projects" at bounding box center [306, 162] width 80 height 30
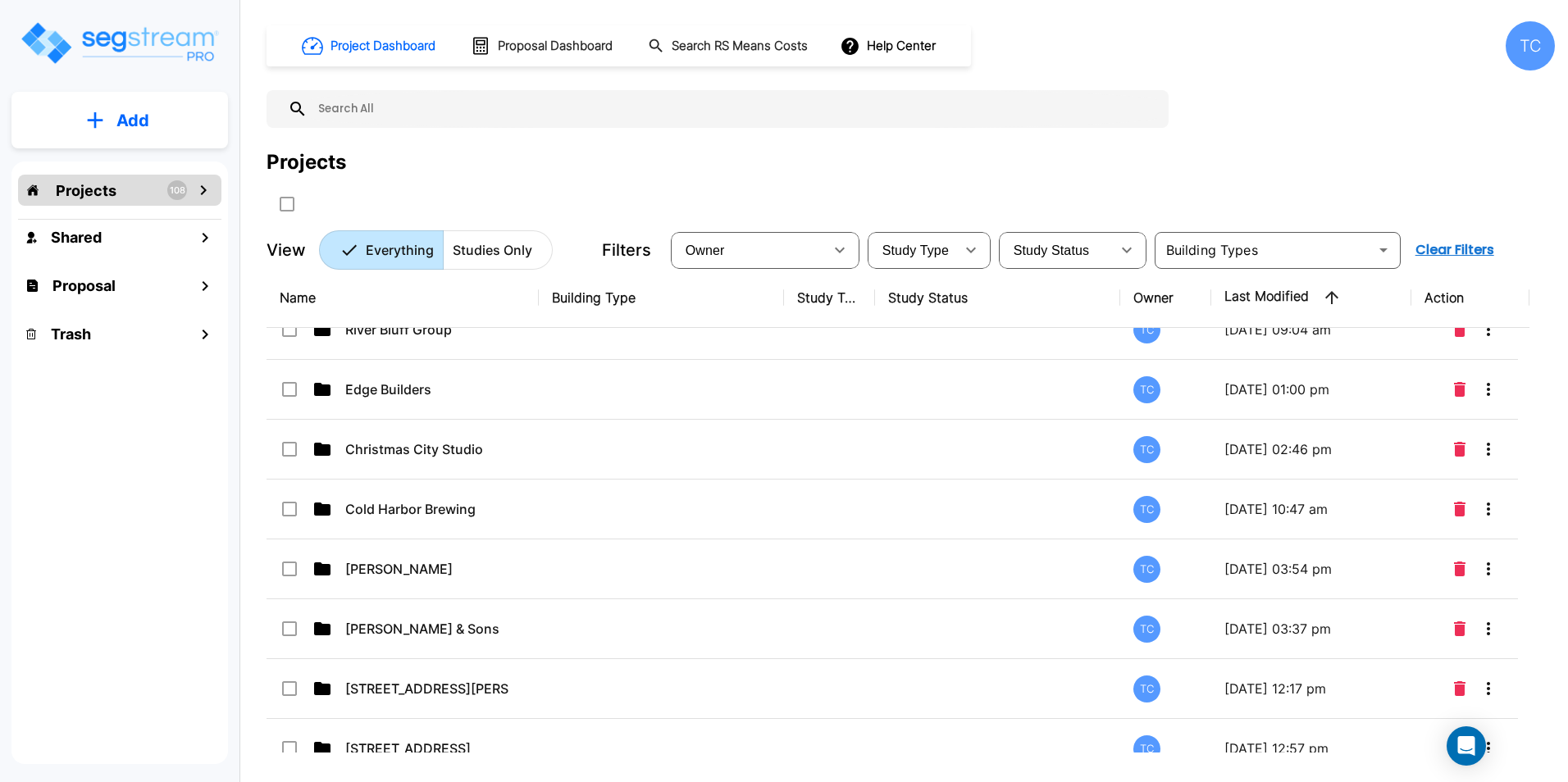
scroll to position [5293, 0]
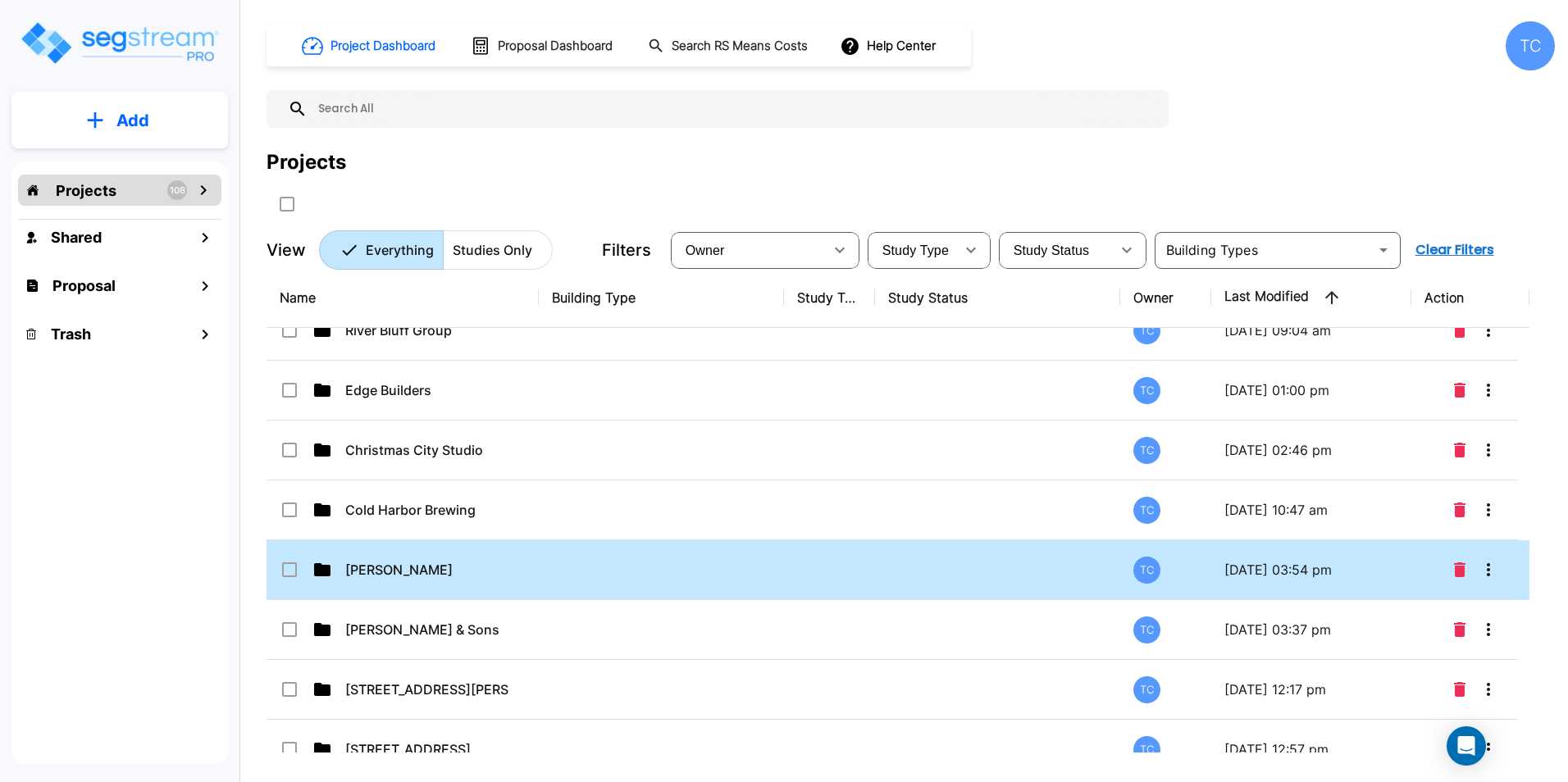
click at [410, 565] on p "[PERSON_NAME]" at bounding box center [427, 569] width 164 height 20
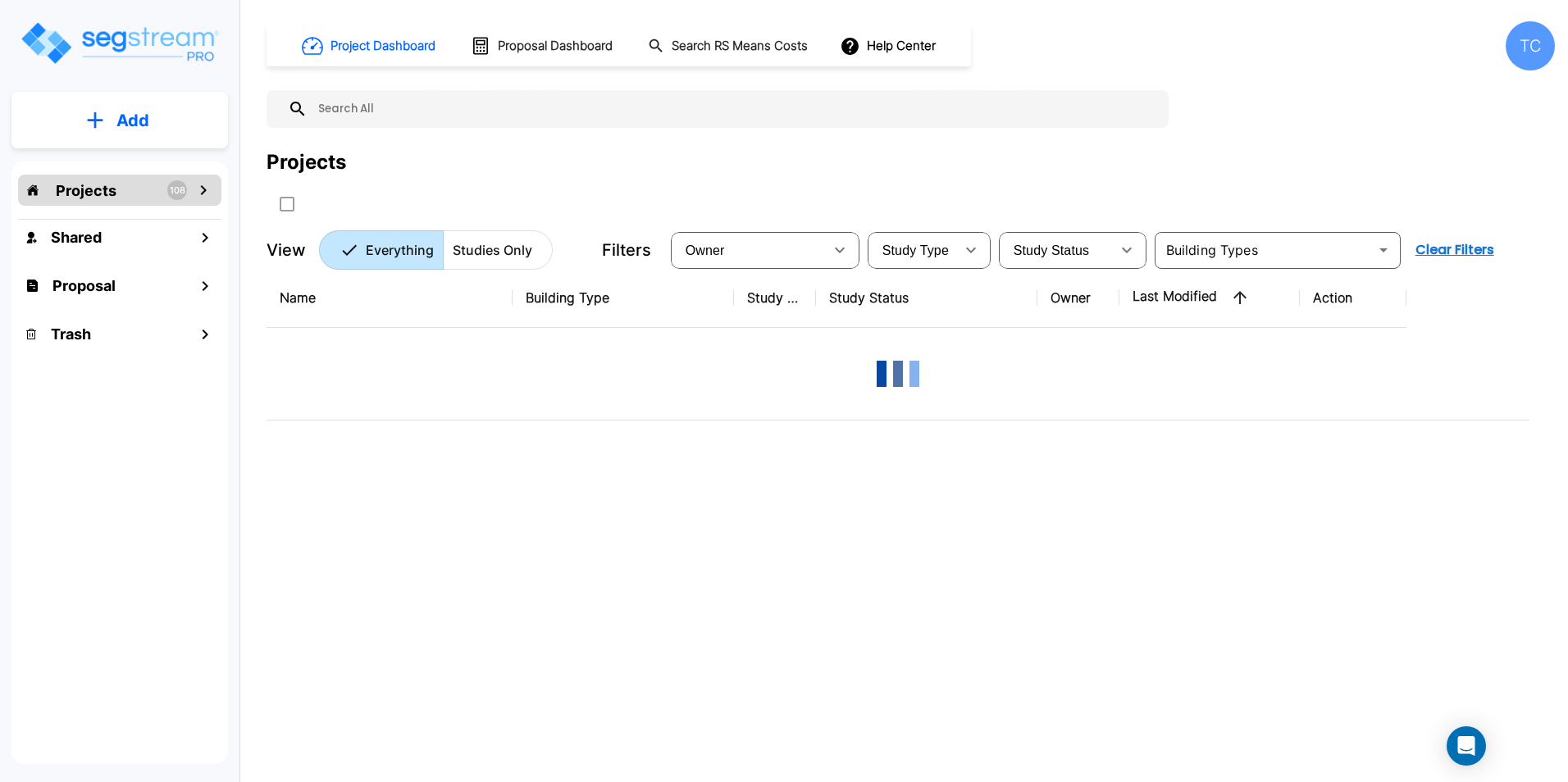
scroll to position [0, 0]
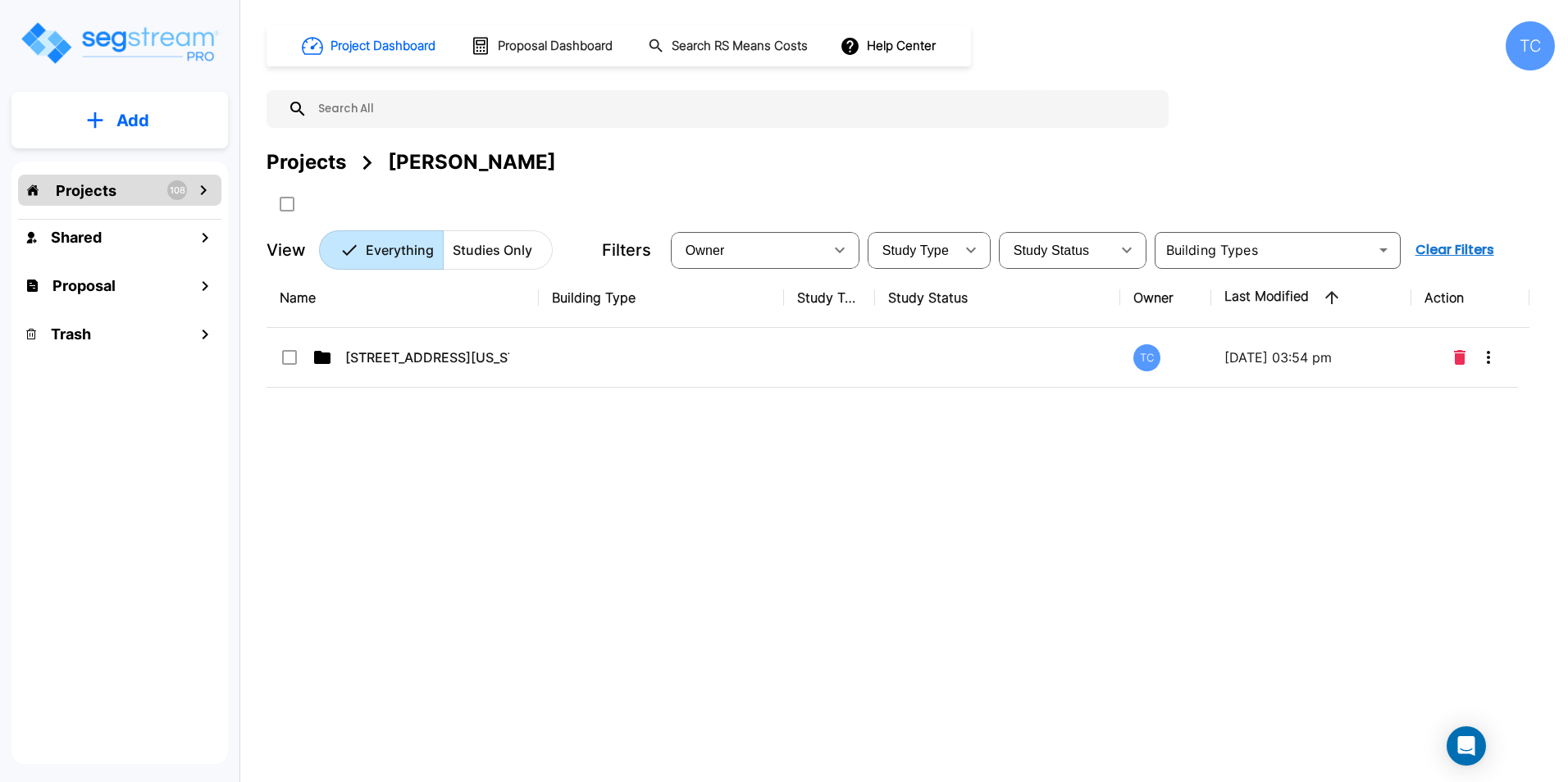
click at [323, 162] on div "Projects" at bounding box center [306, 162] width 80 height 30
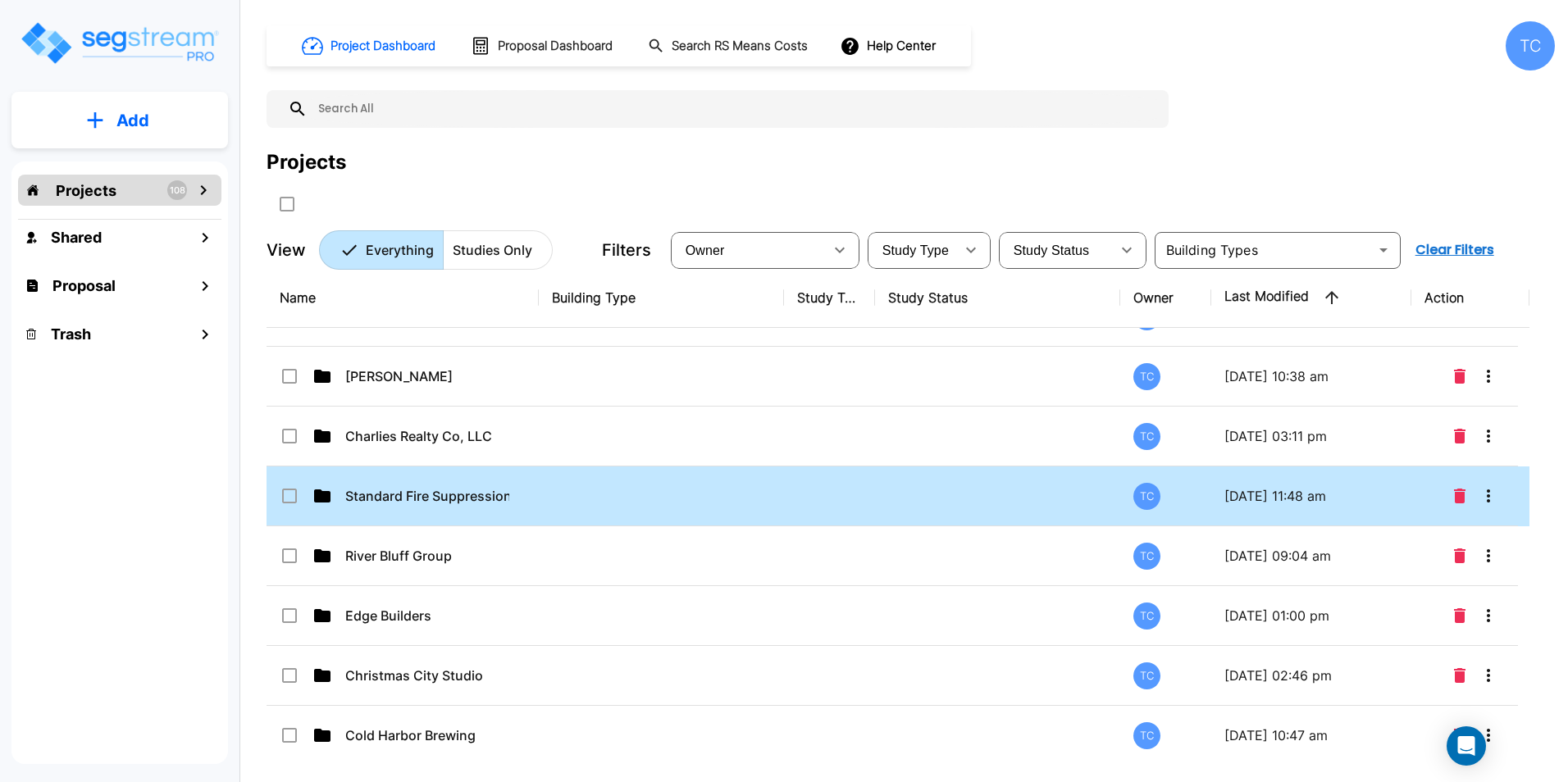
scroll to position [5060, 0]
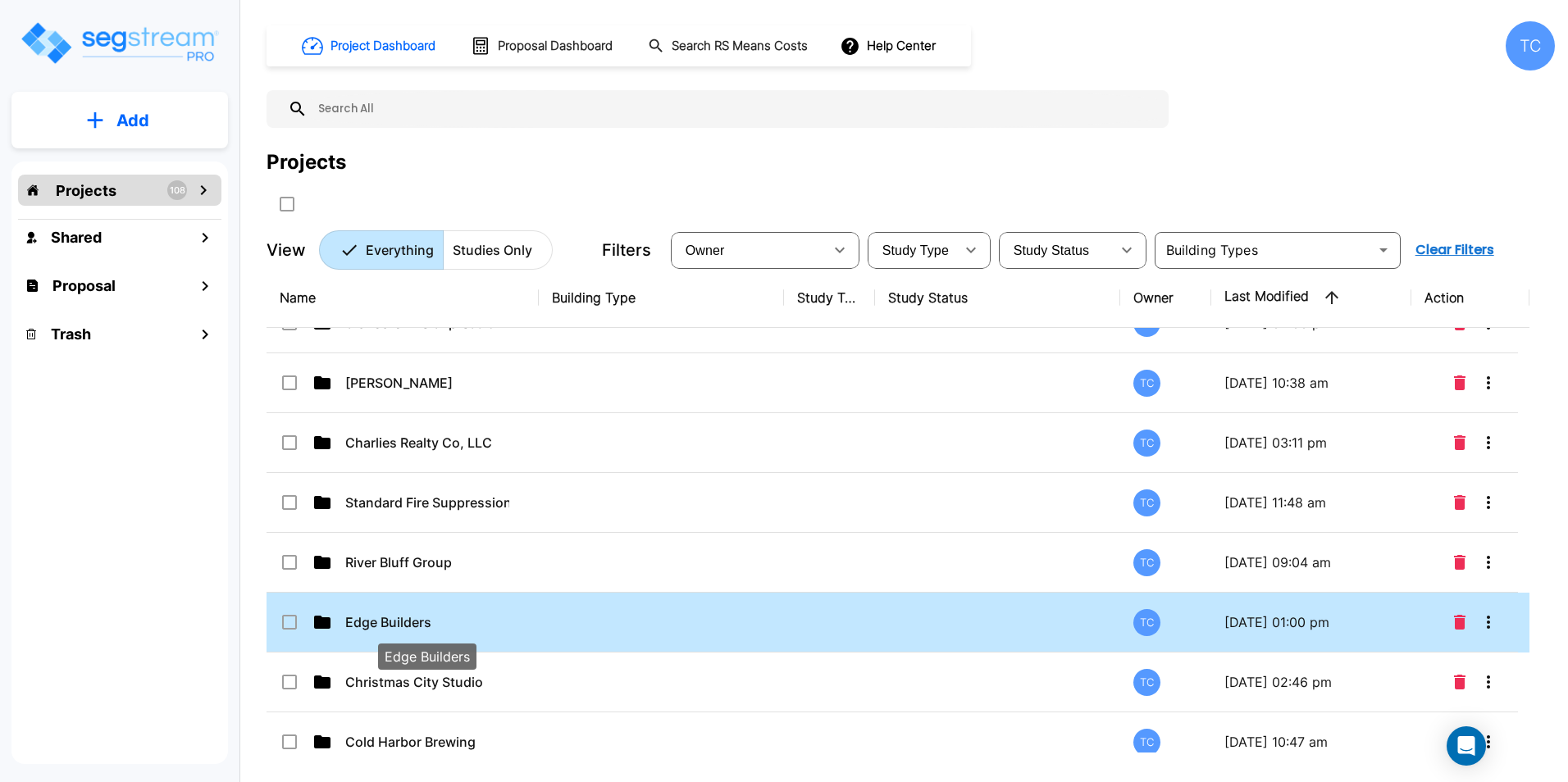
click at [380, 625] on p "Edge Builders" at bounding box center [427, 621] width 164 height 20
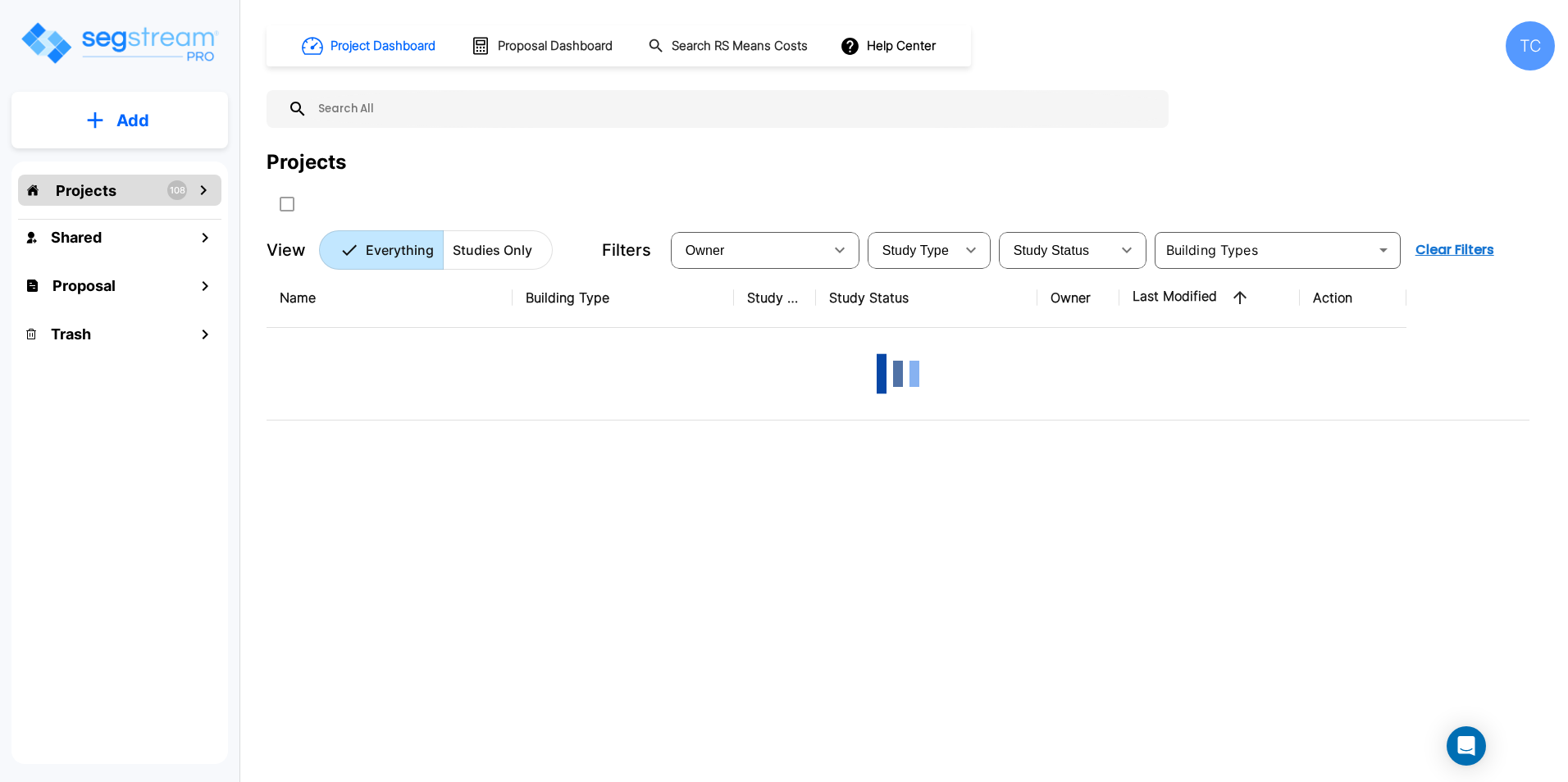
scroll to position [0, 0]
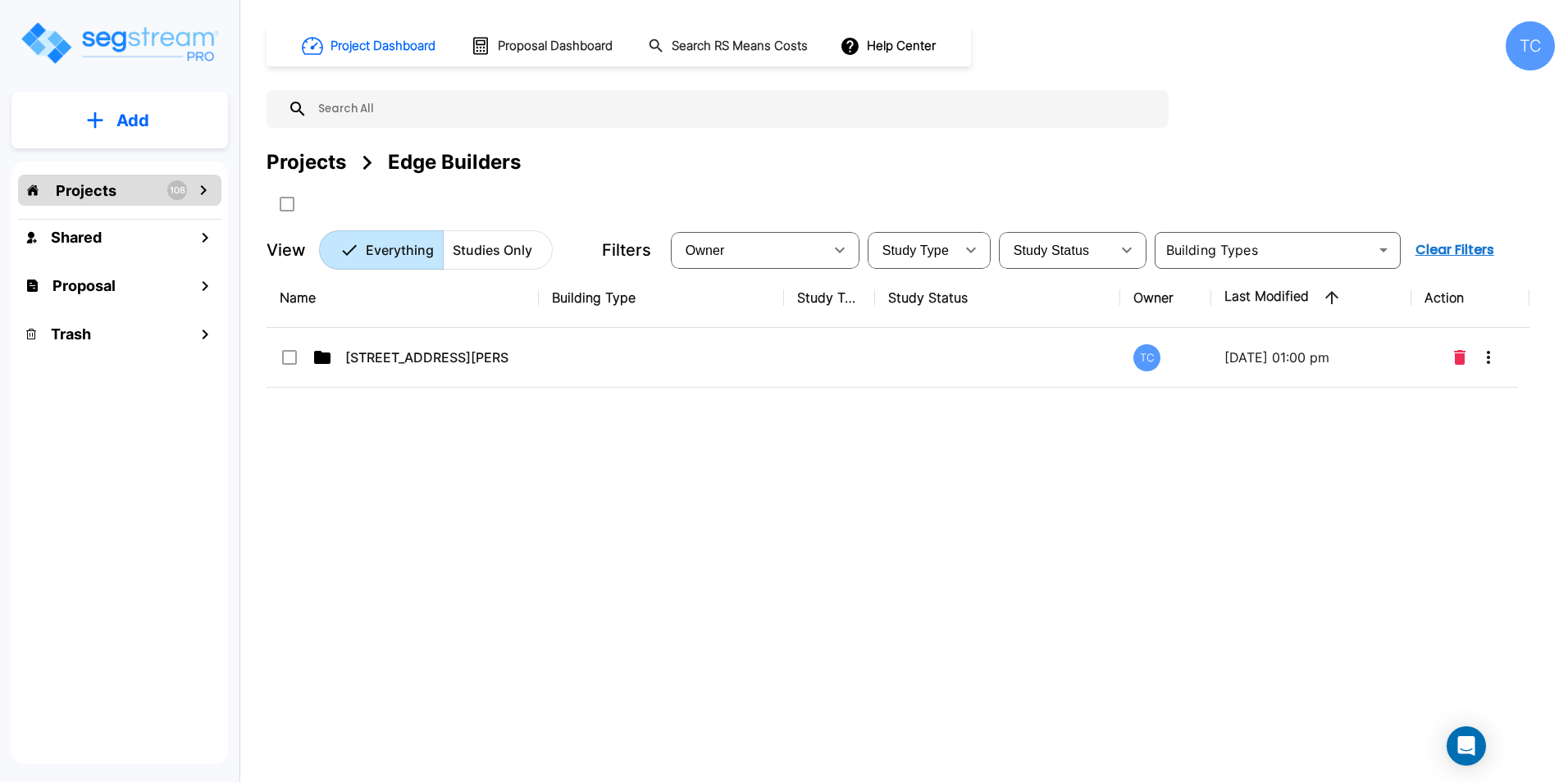
click at [318, 166] on div "Projects" at bounding box center [306, 162] width 80 height 30
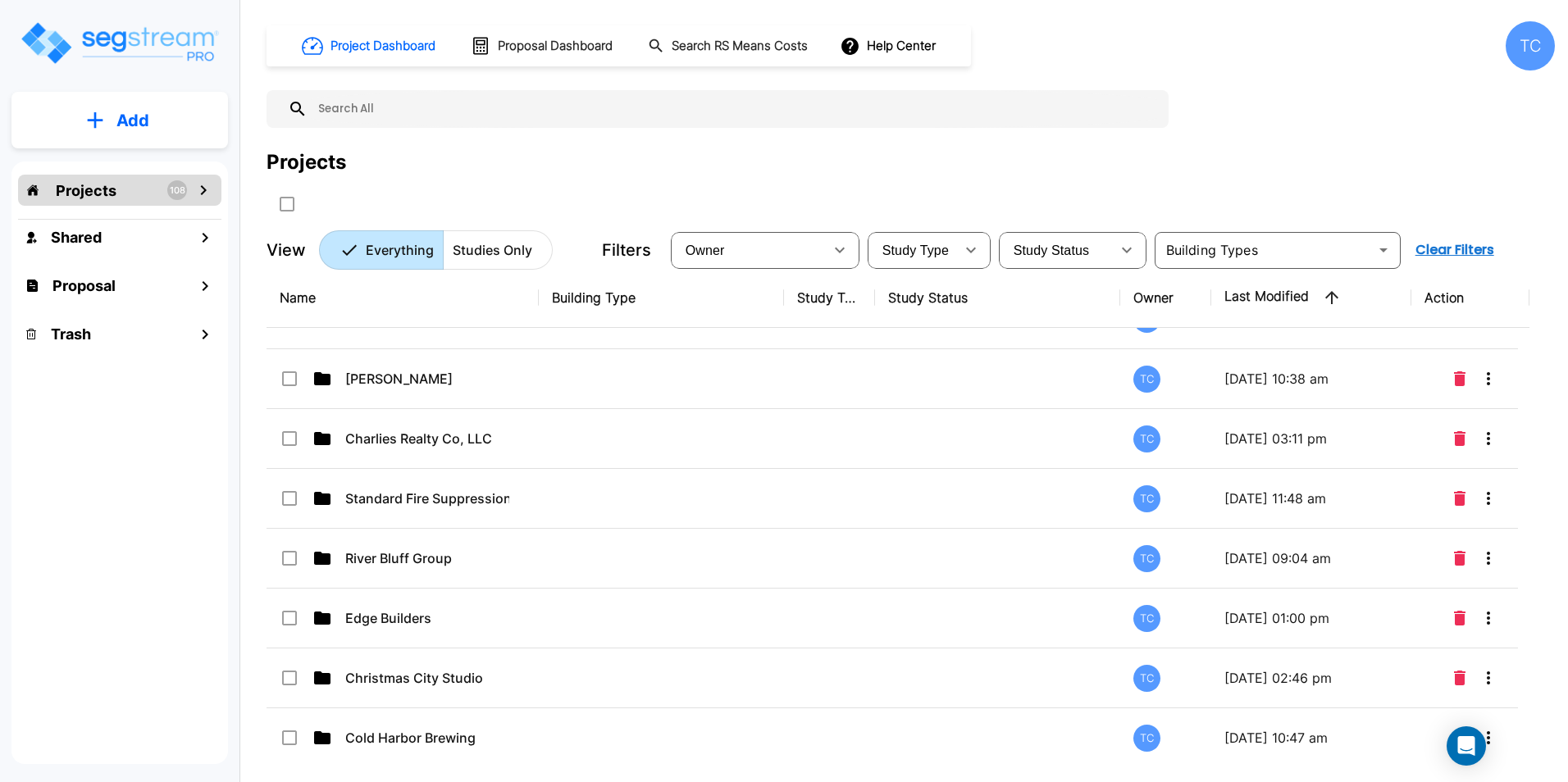
scroll to position [5054, 0]
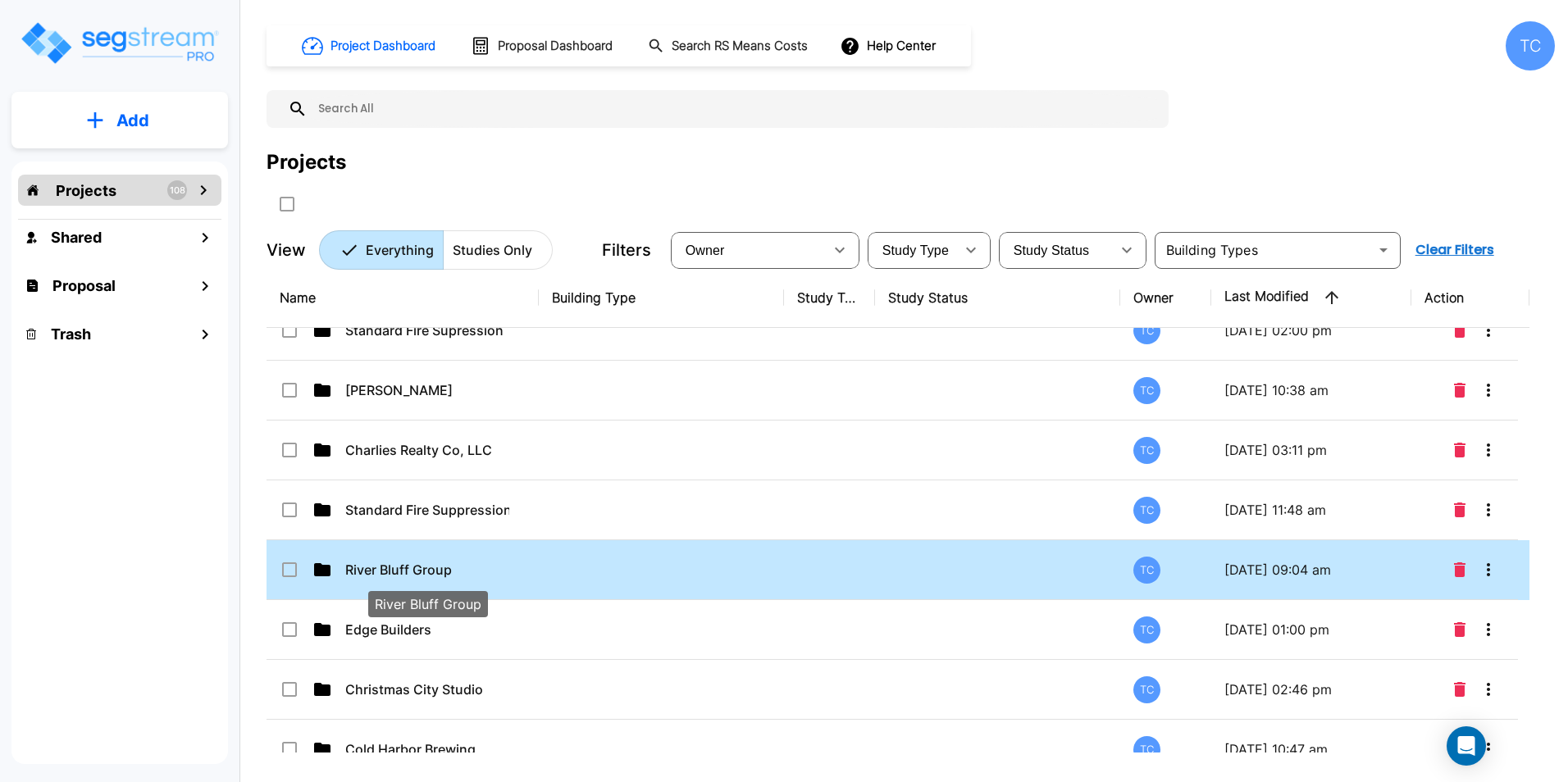
click at [394, 571] on p "River Bluff Group" at bounding box center [427, 569] width 164 height 20
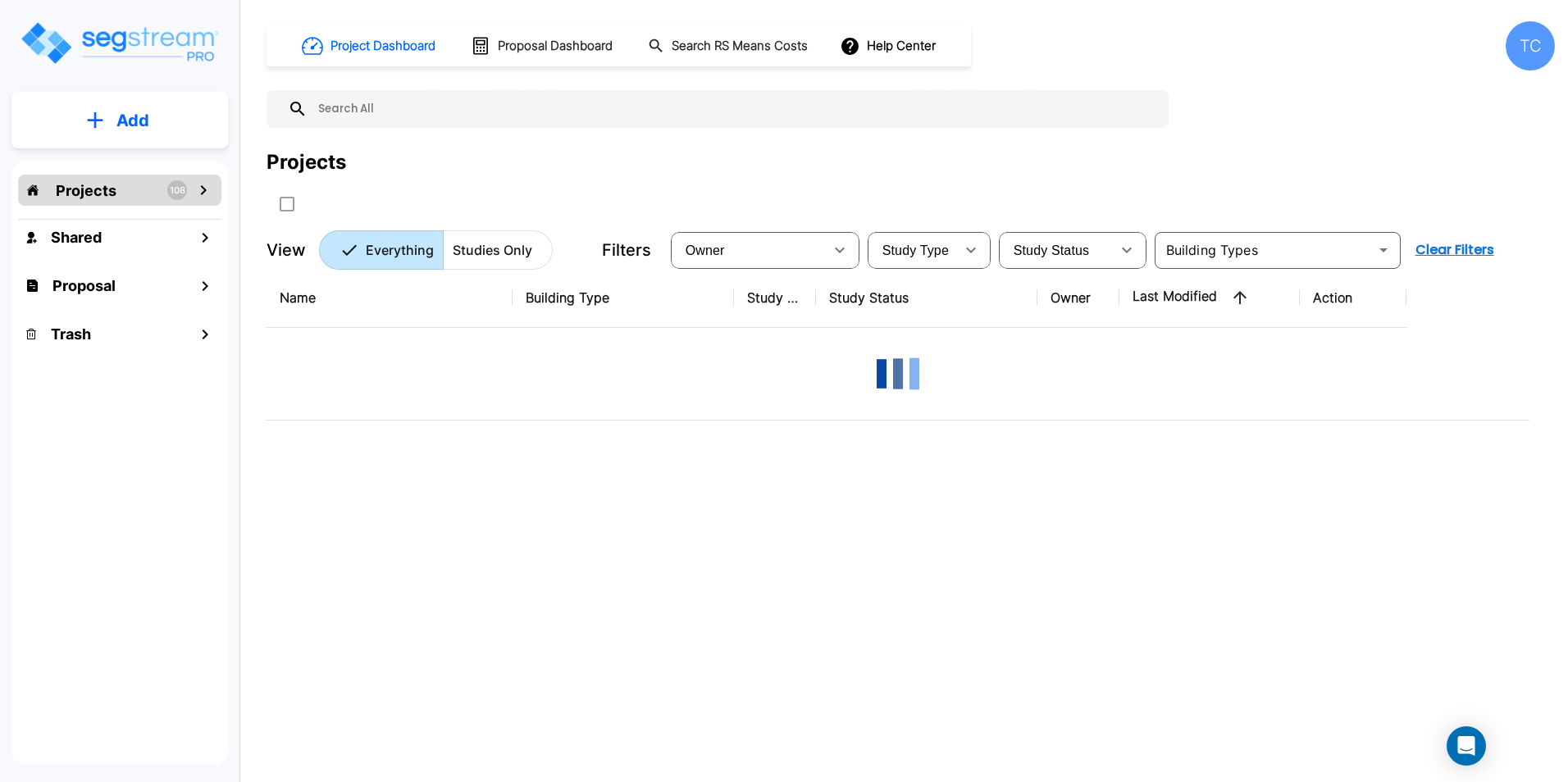
scroll to position [0, 0]
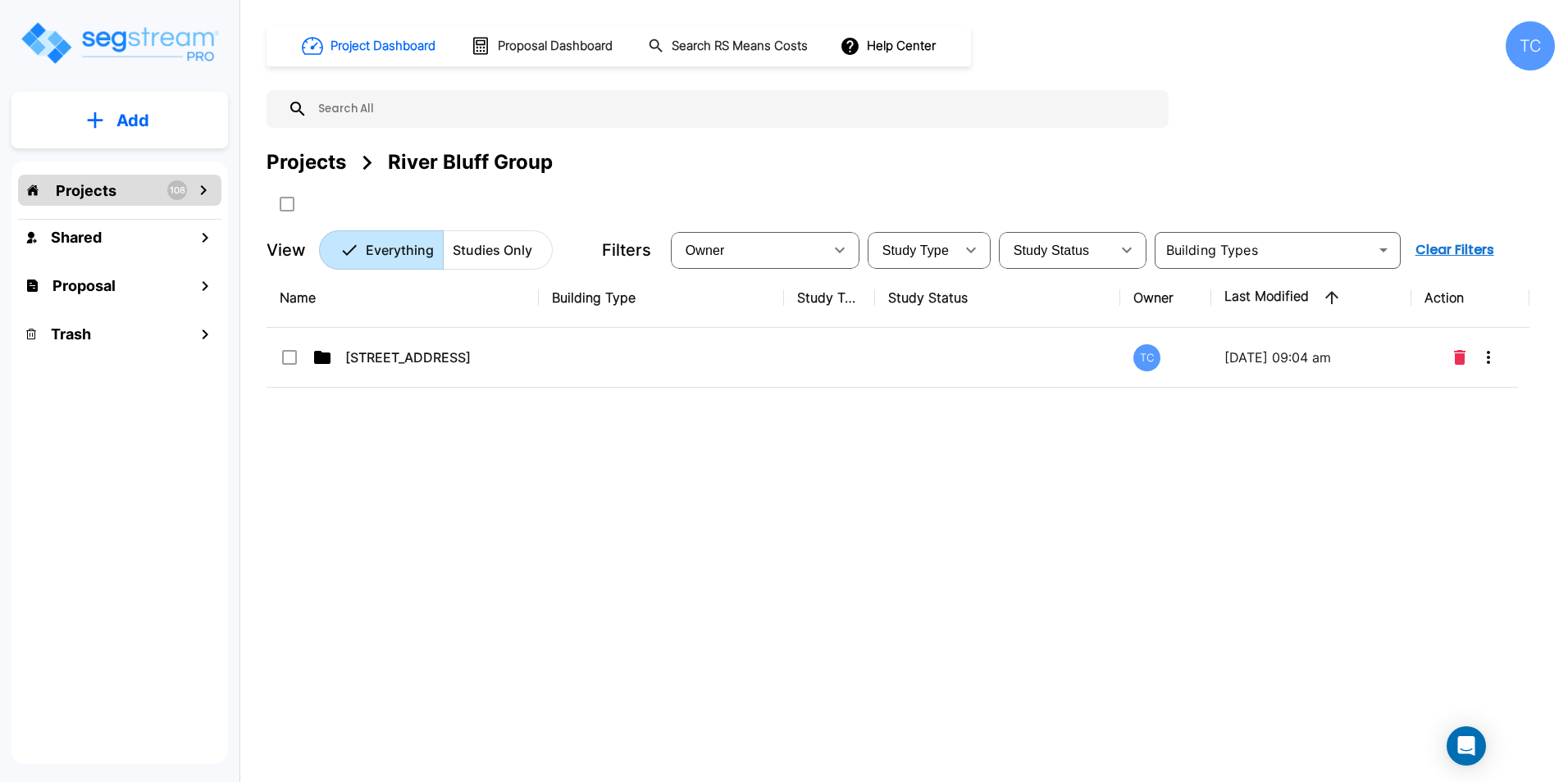
click at [315, 157] on div "Projects" at bounding box center [306, 162] width 80 height 30
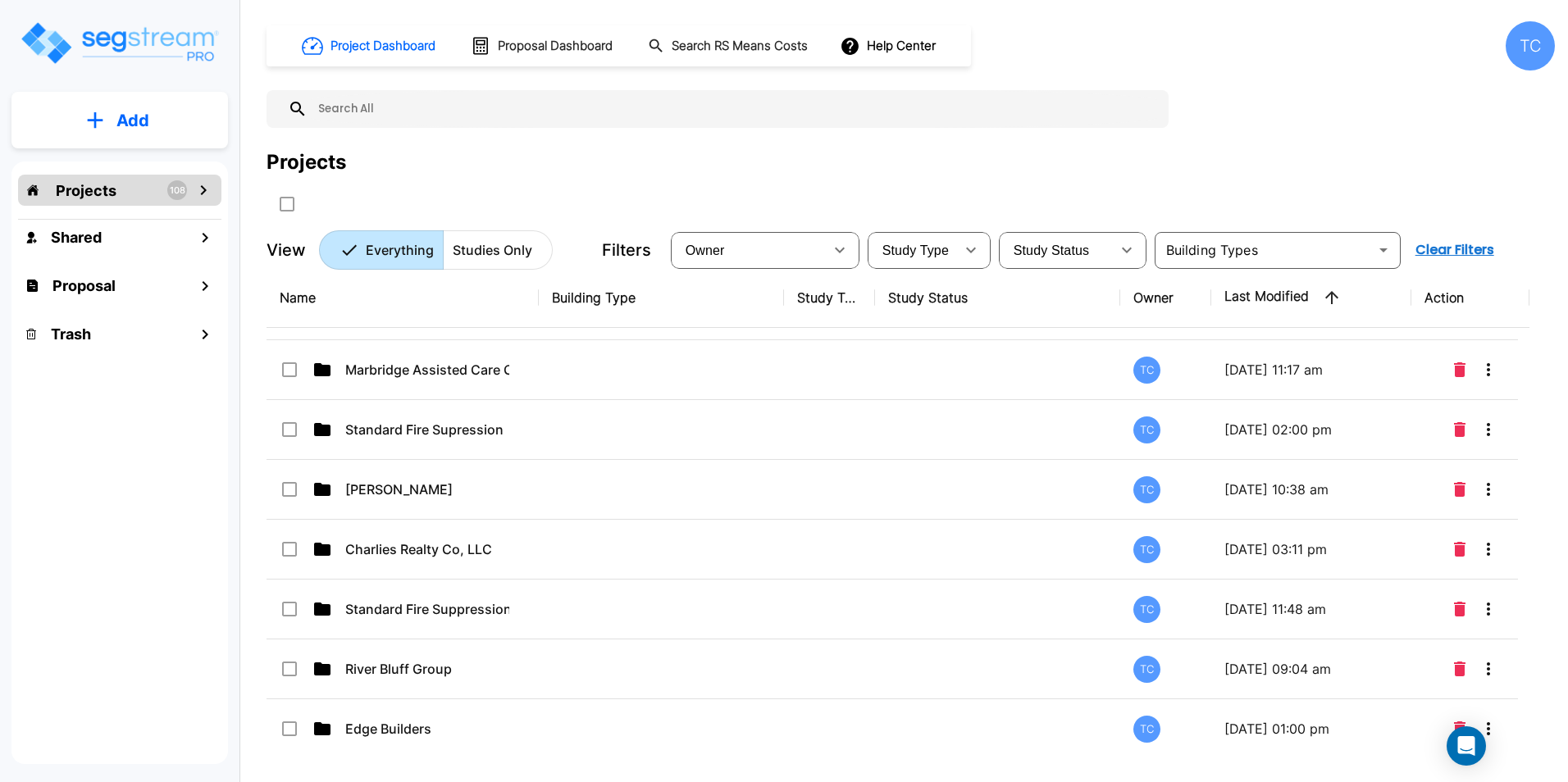
scroll to position [4952, 0]
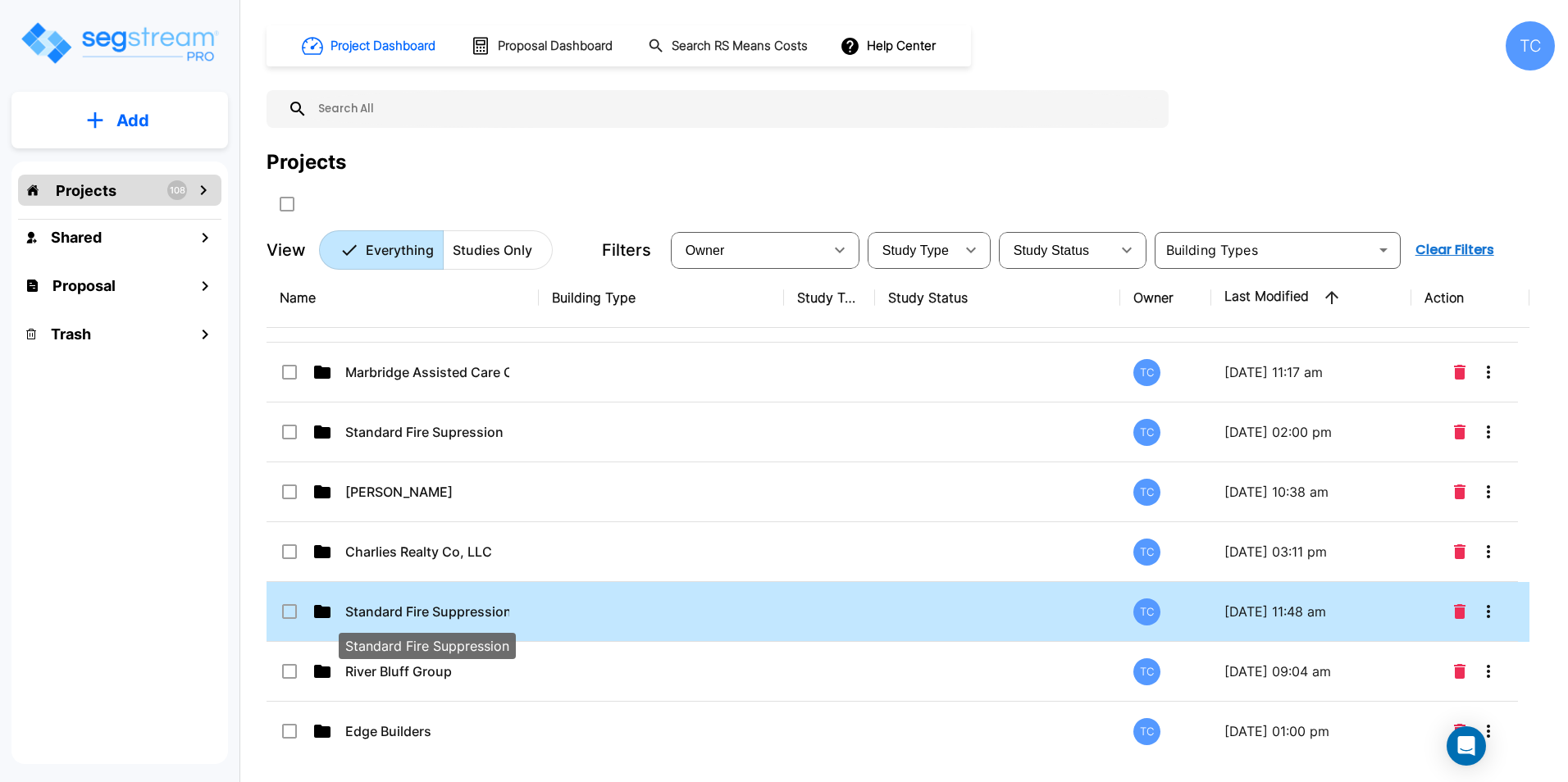
click at [380, 607] on p "Standard Fire Suppression" at bounding box center [427, 611] width 164 height 20
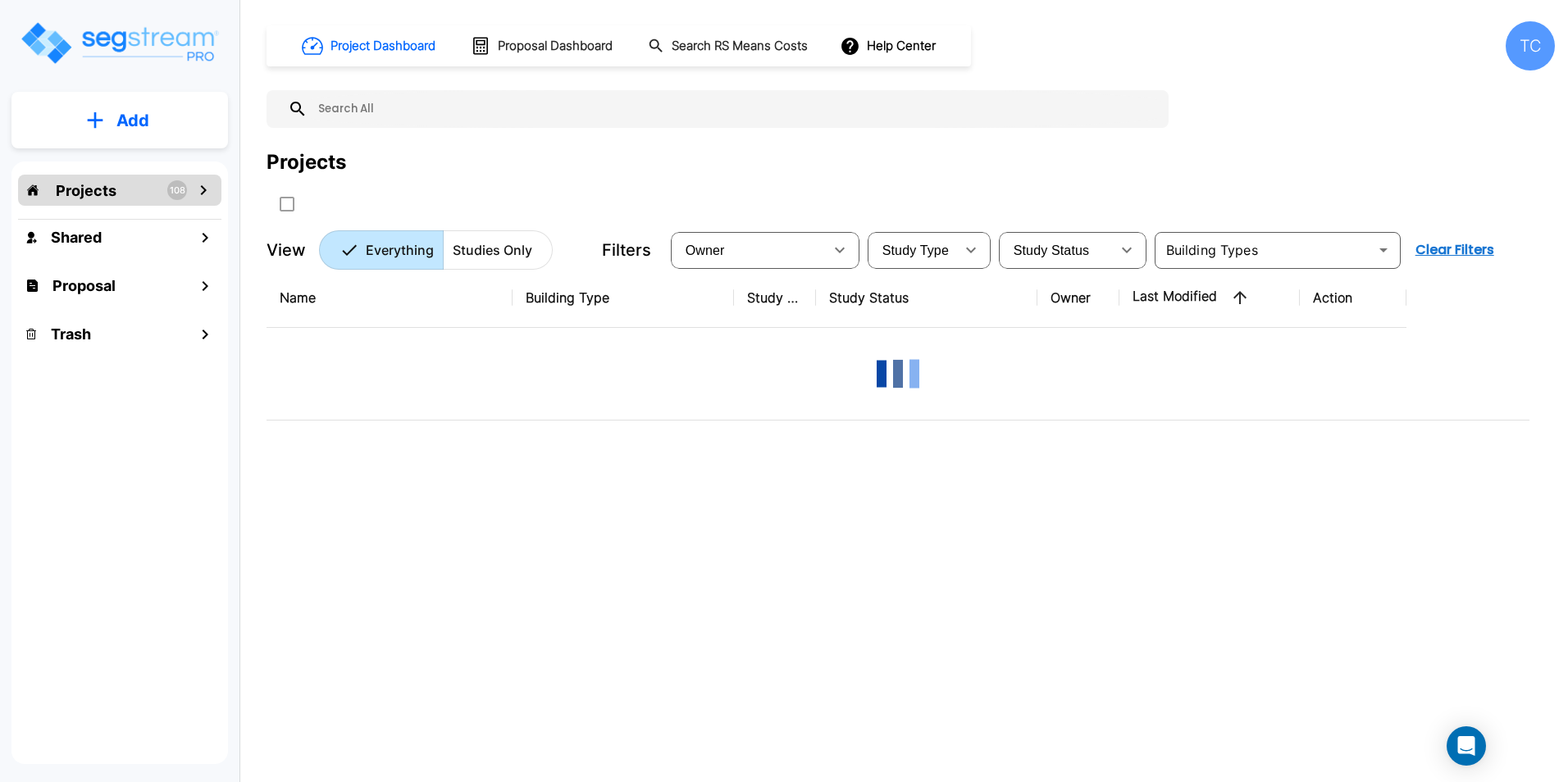
scroll to position [0, 0]
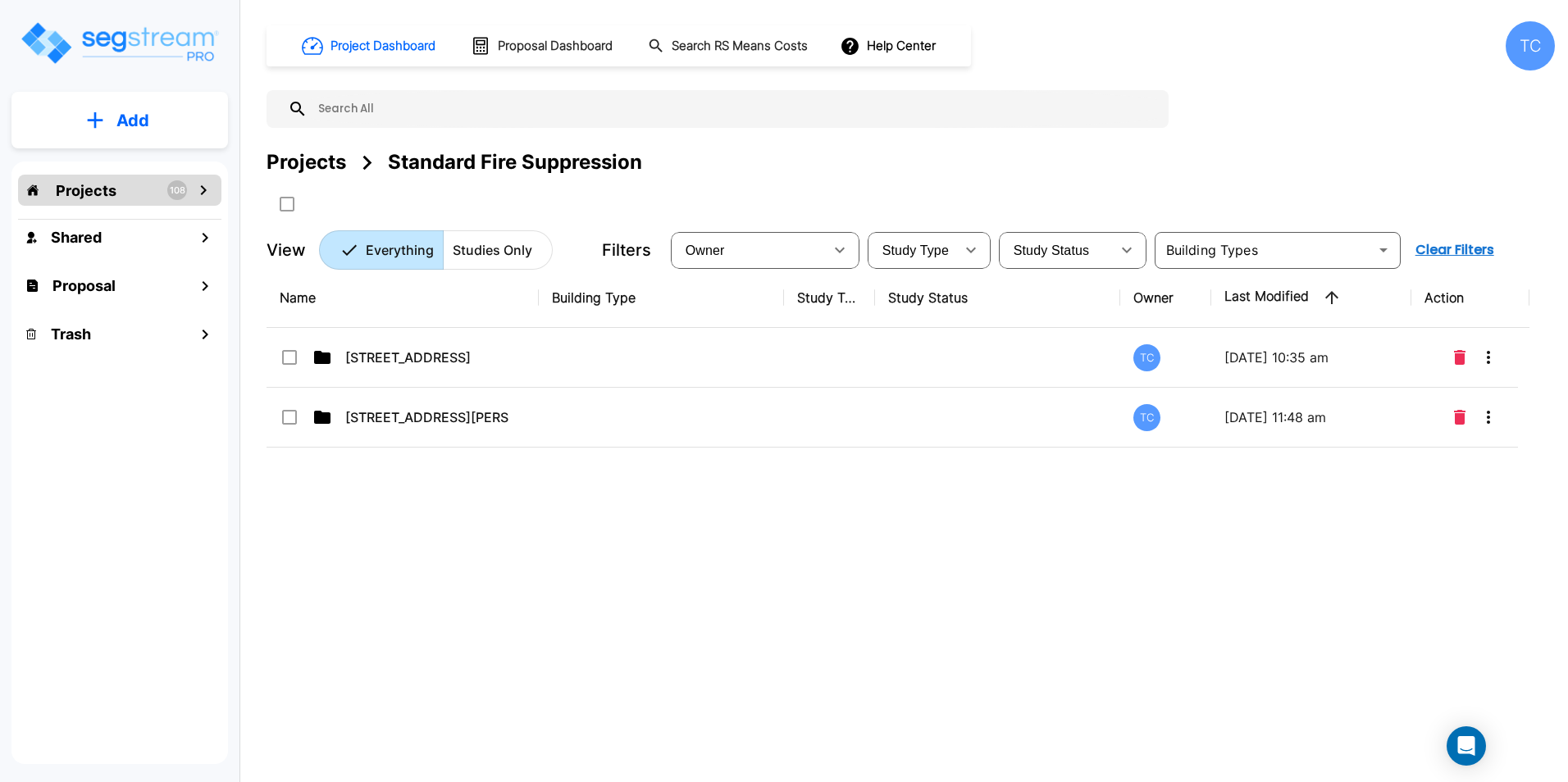
click at [304, 166] on div "Projects" at bounding box center [306, 162] width 80 height 30
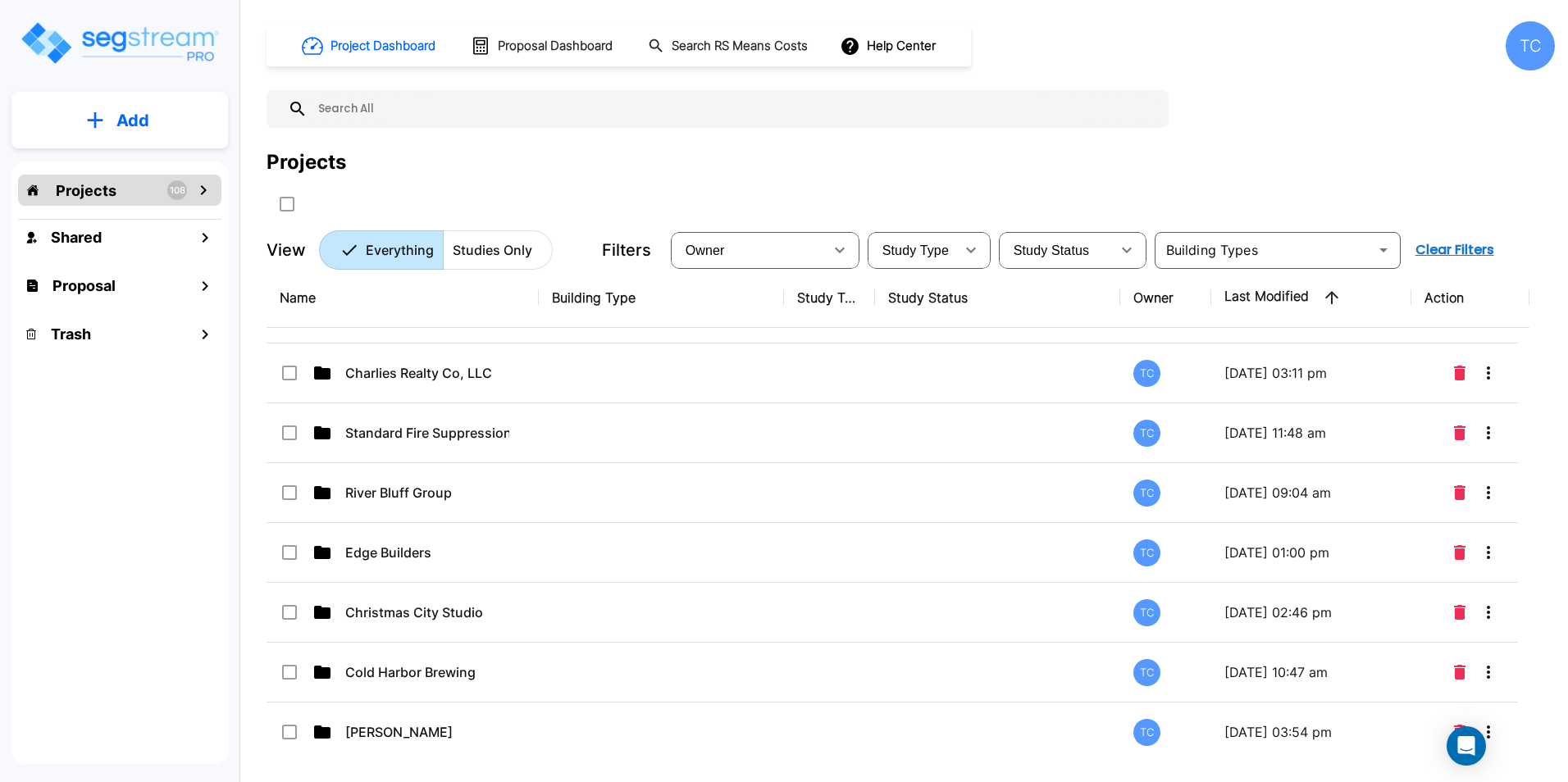
scroll to position [5134, 0]
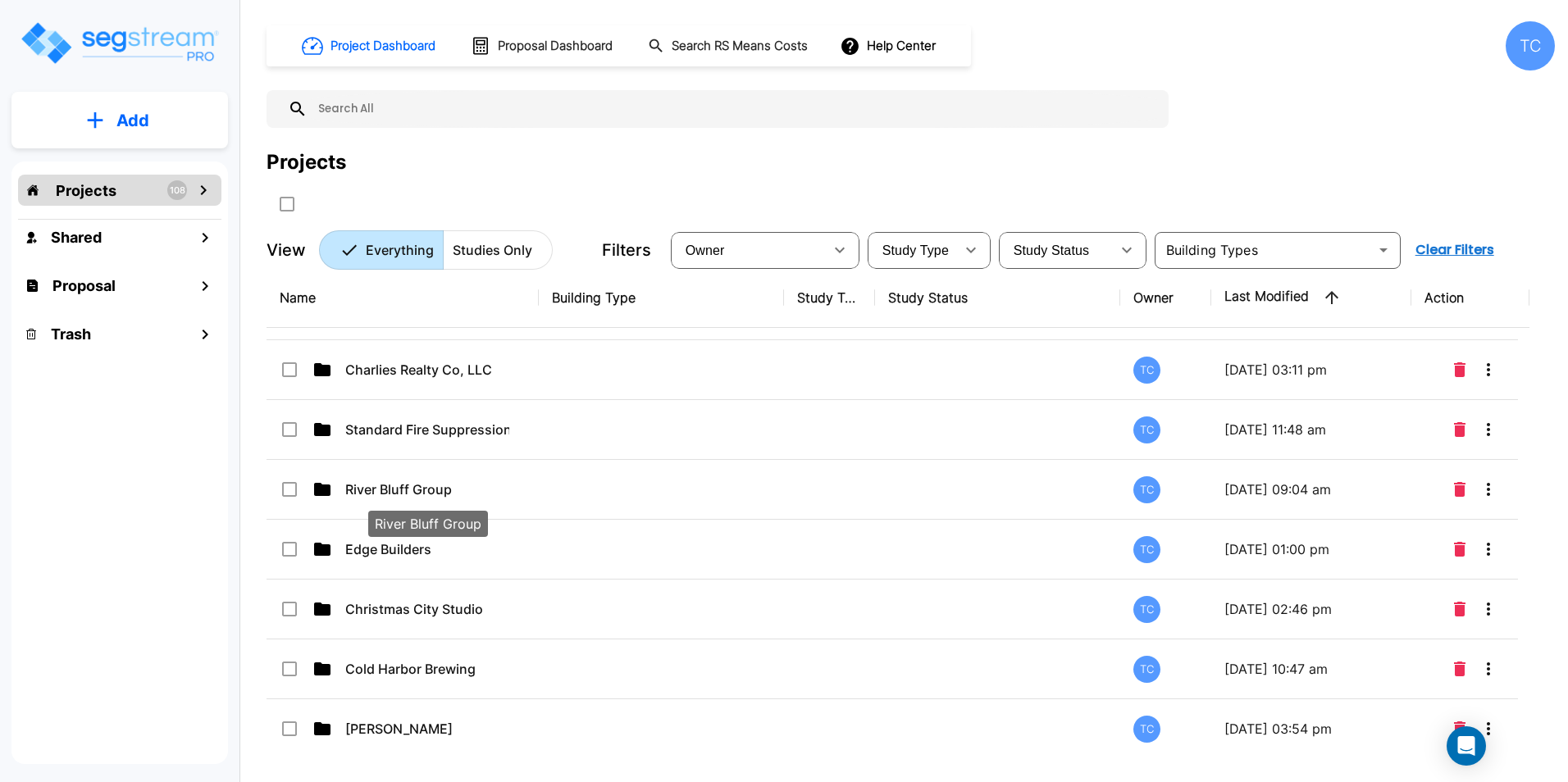
click at [398, 483] on p "River Bluff Group" at bounding box center [427, 489] width 164 height 20
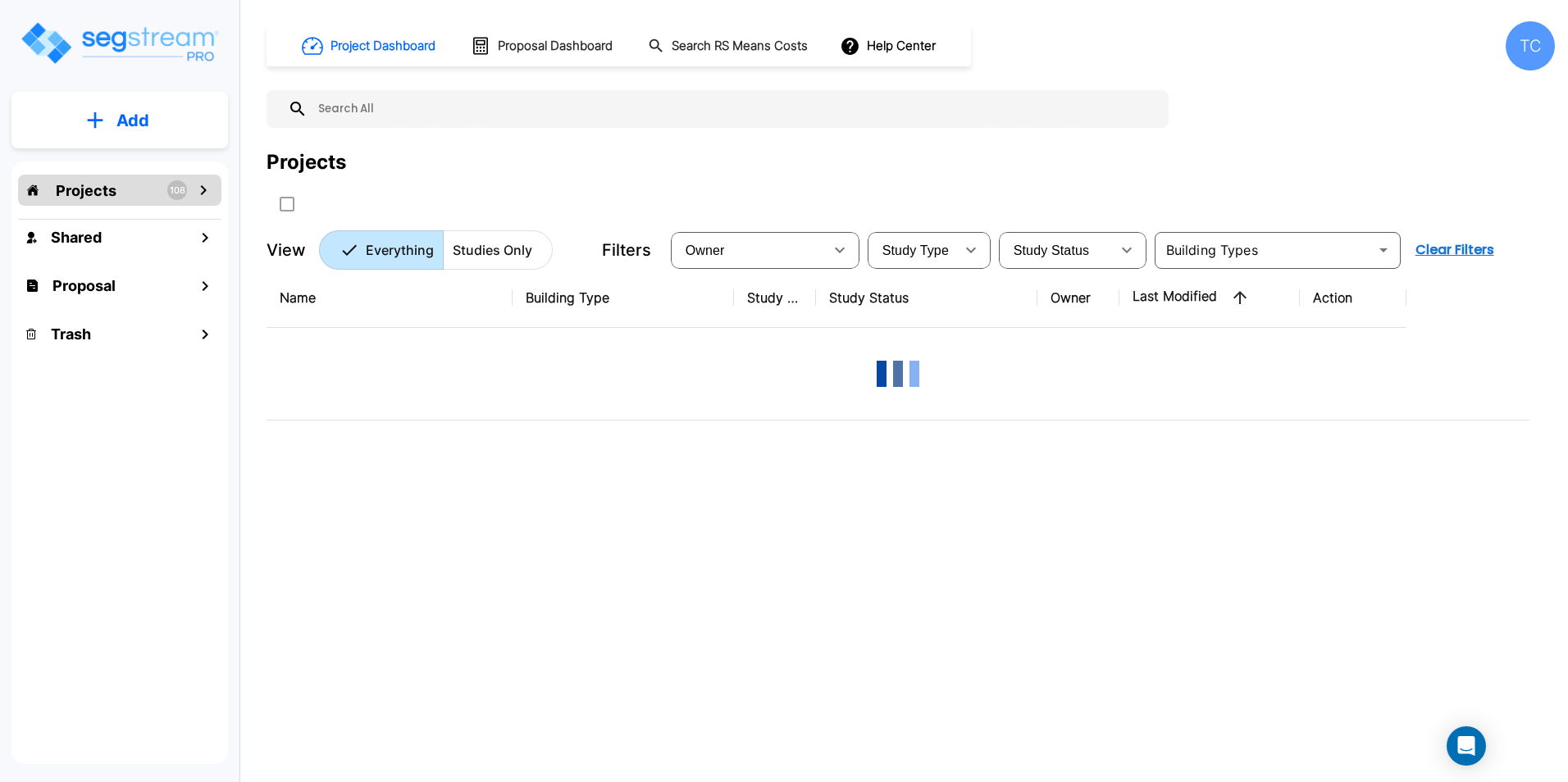
scroll to position [0, 0]
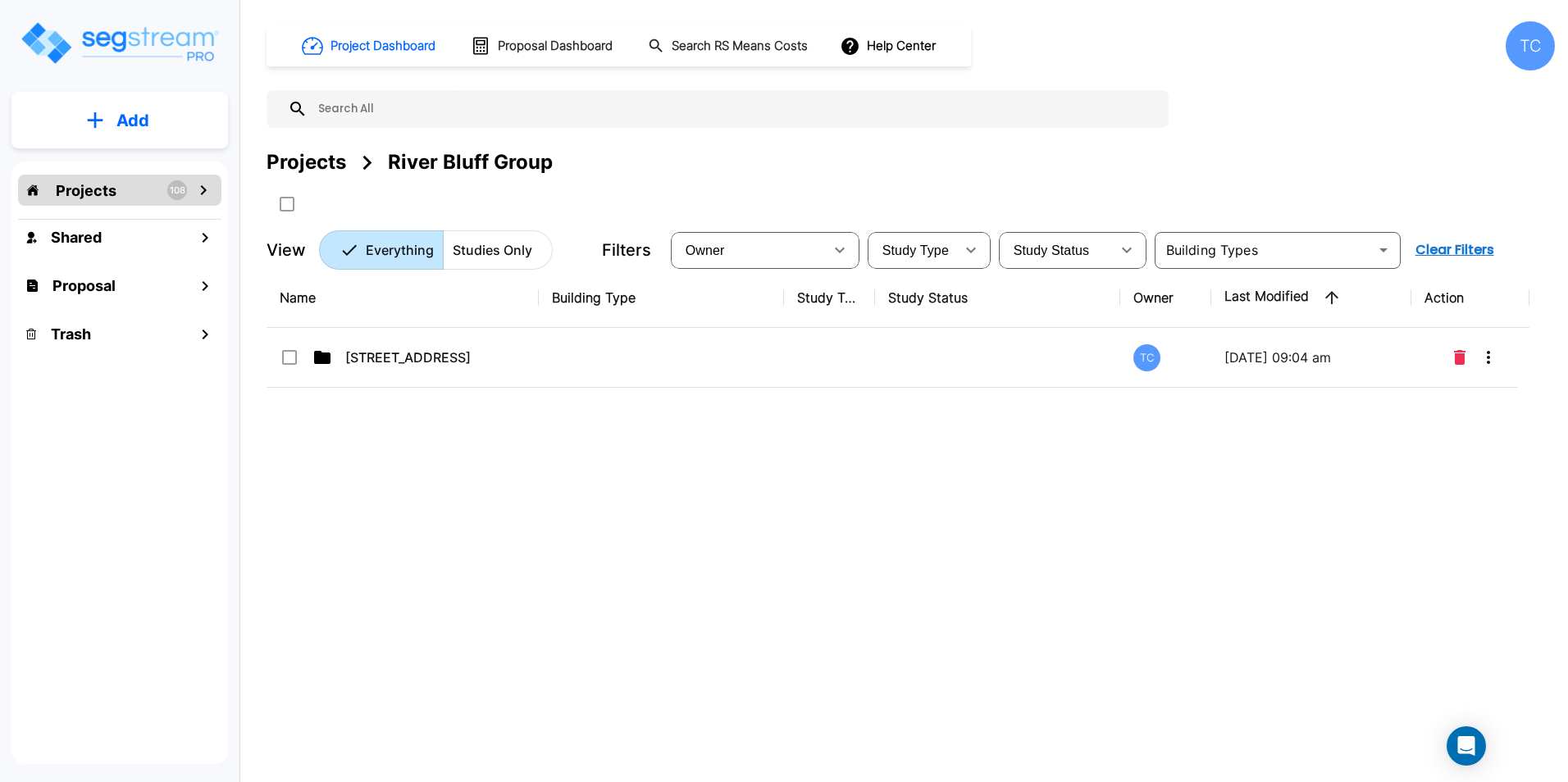
click at [312, 167] on div "Projects" at bounding box center [306, 162] width 80 height 30
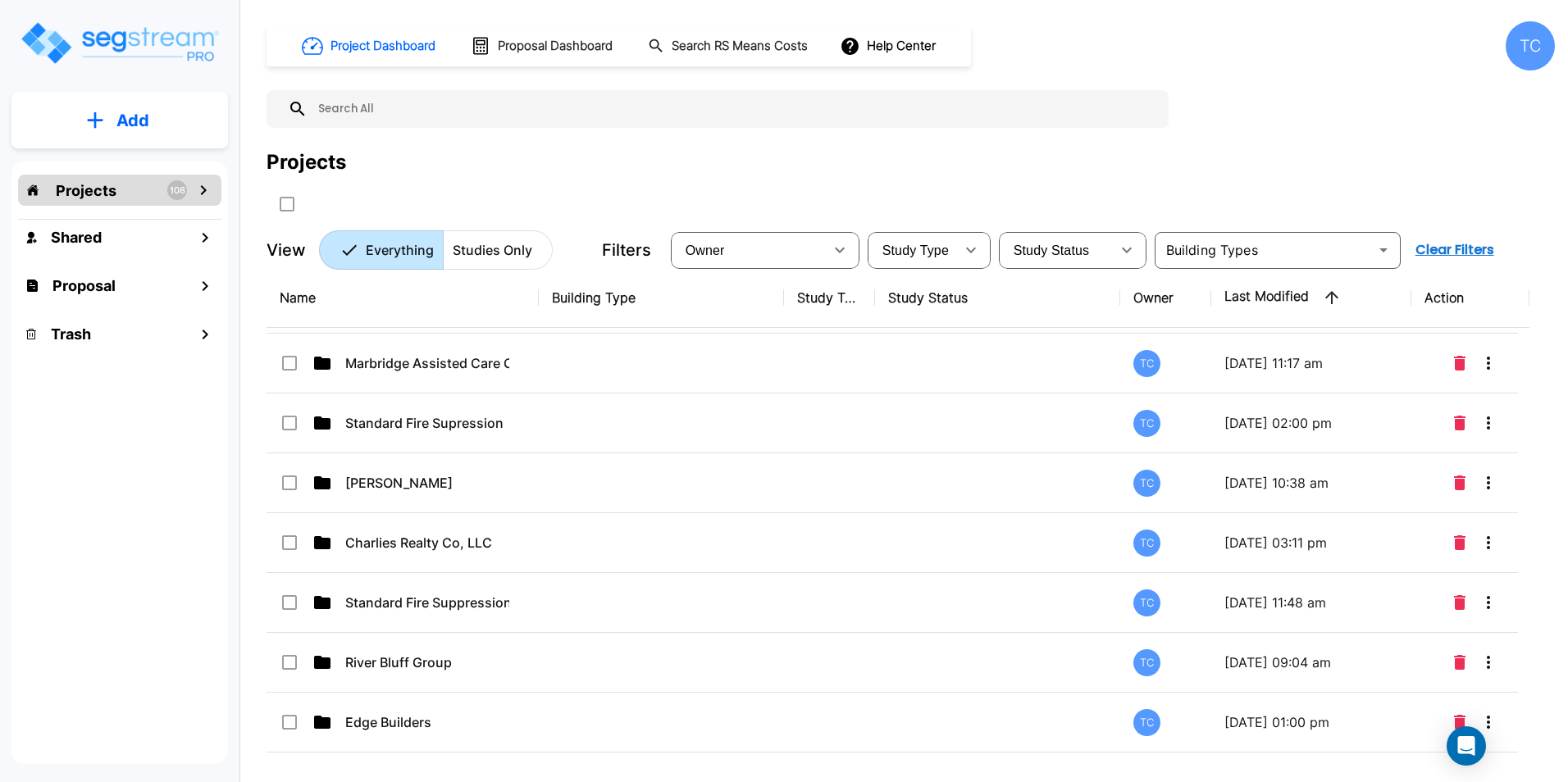
scroll to position [4963, 0]
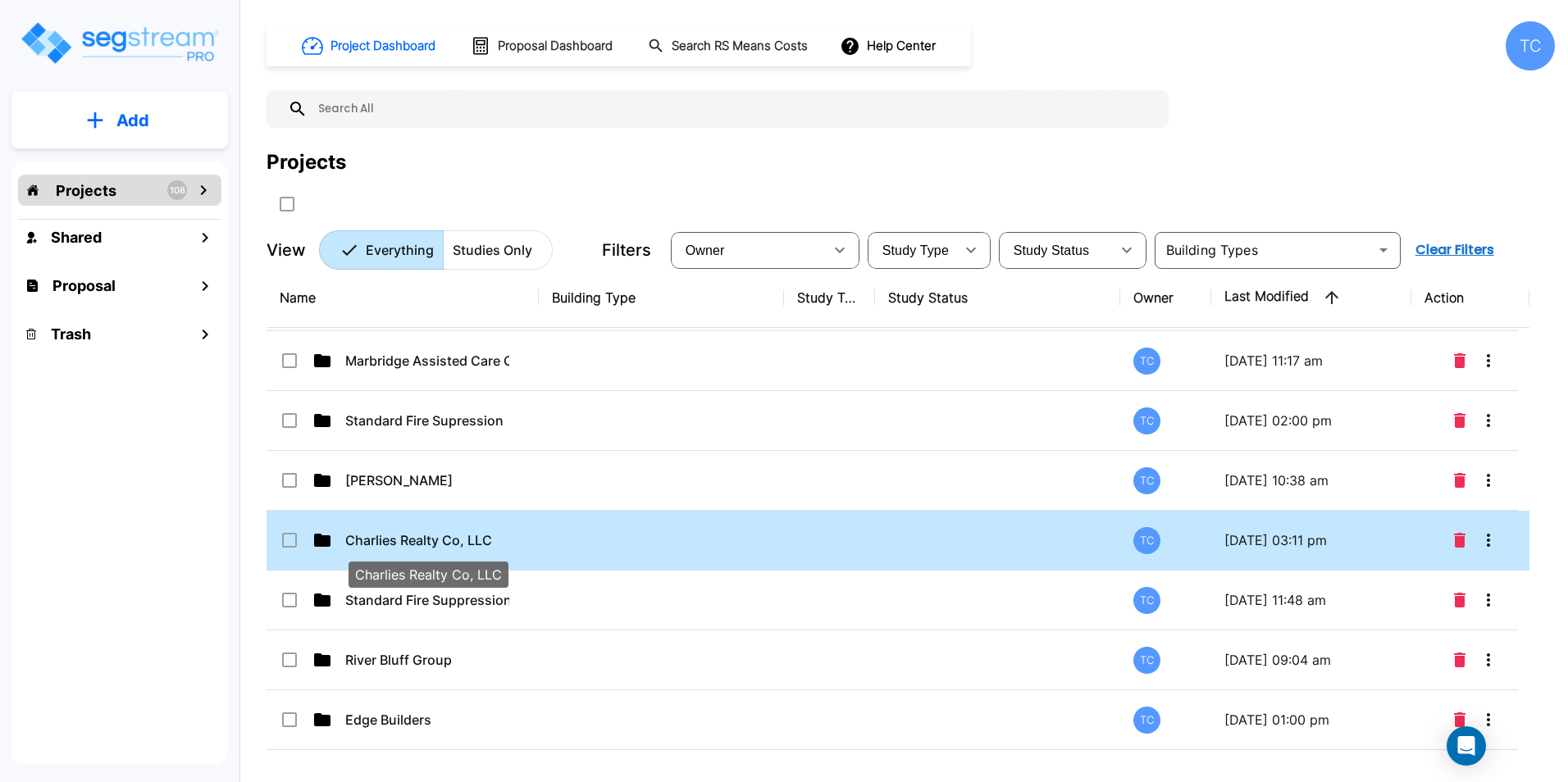
click at [375, 538] on p "Charlies Realty Co, LLC" at bounding box center [427, 540] width 164 height 20
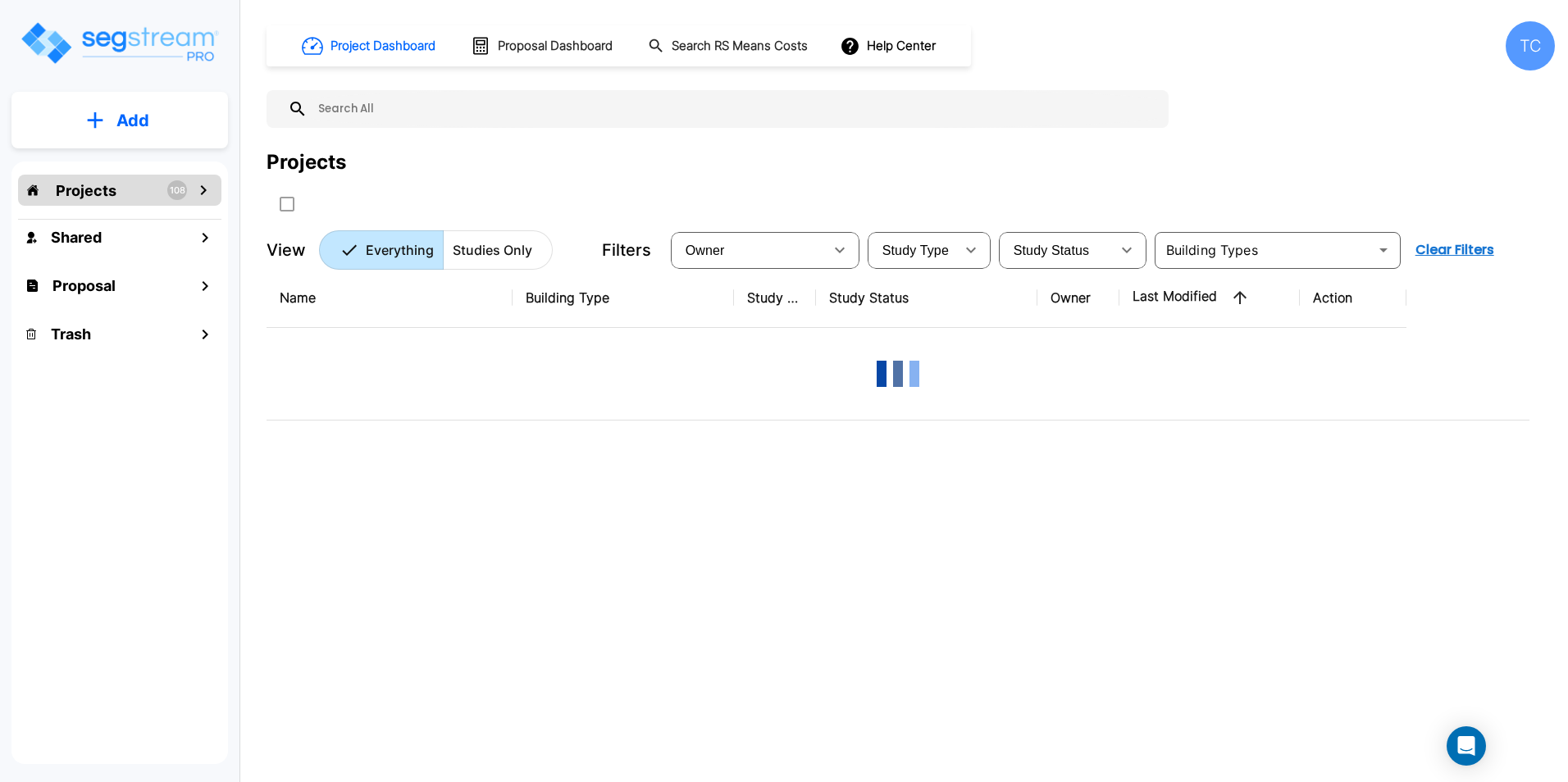
scroll to position [0, 0]
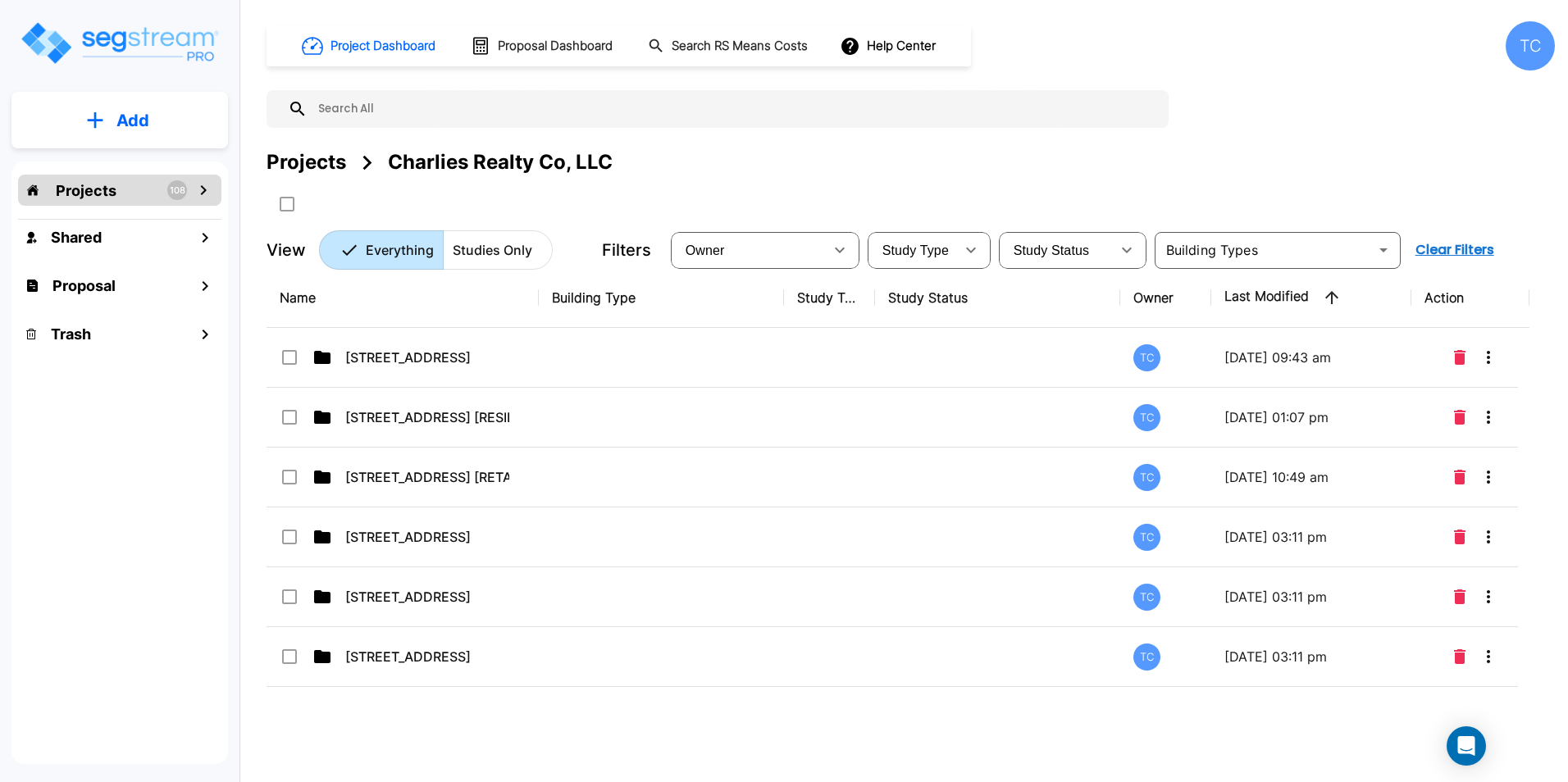
click at [291, 159] on div "Projects" at bounding box center [306, 162] width 80 height 30
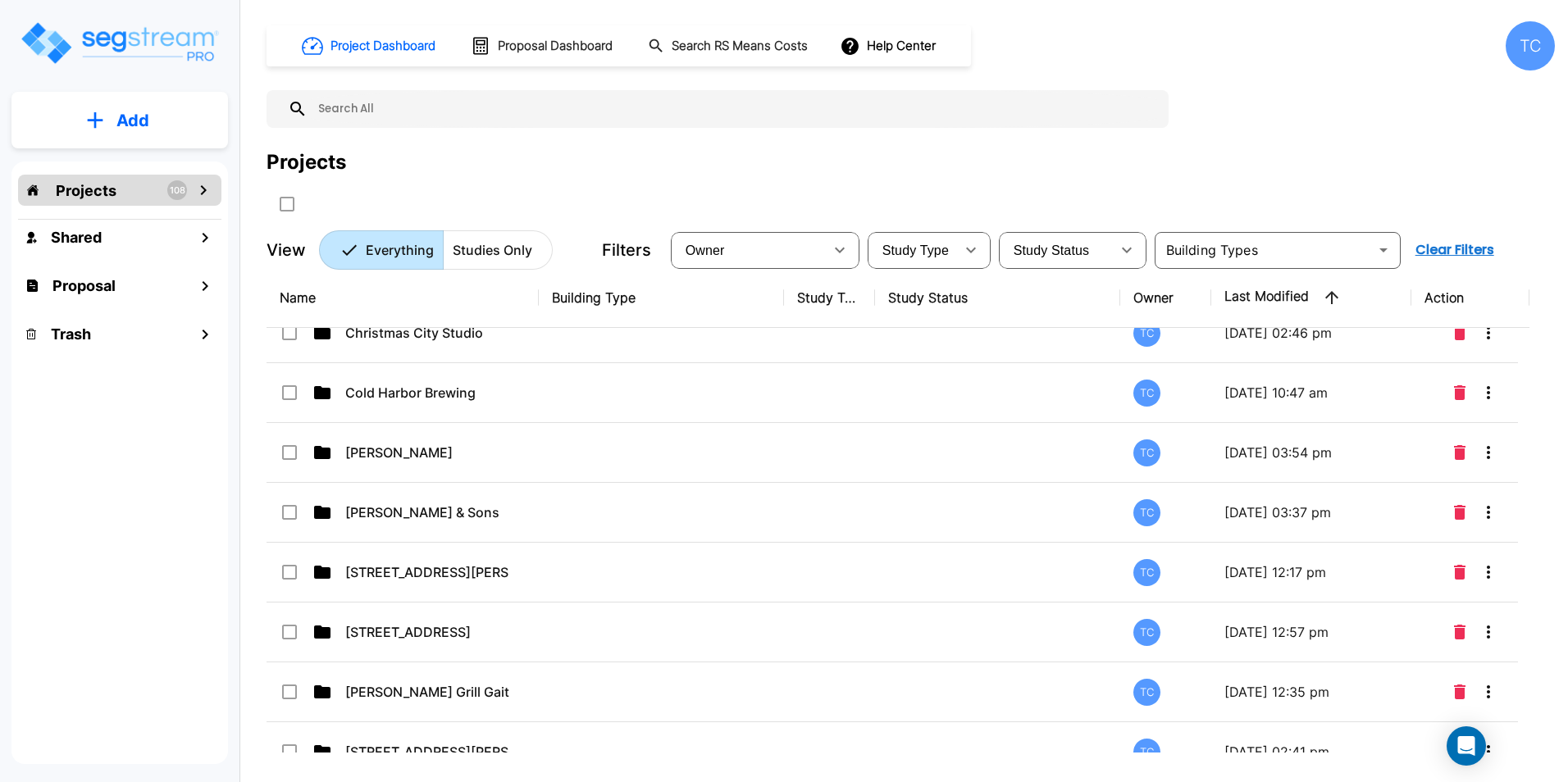
scroll to position [5008, 0]
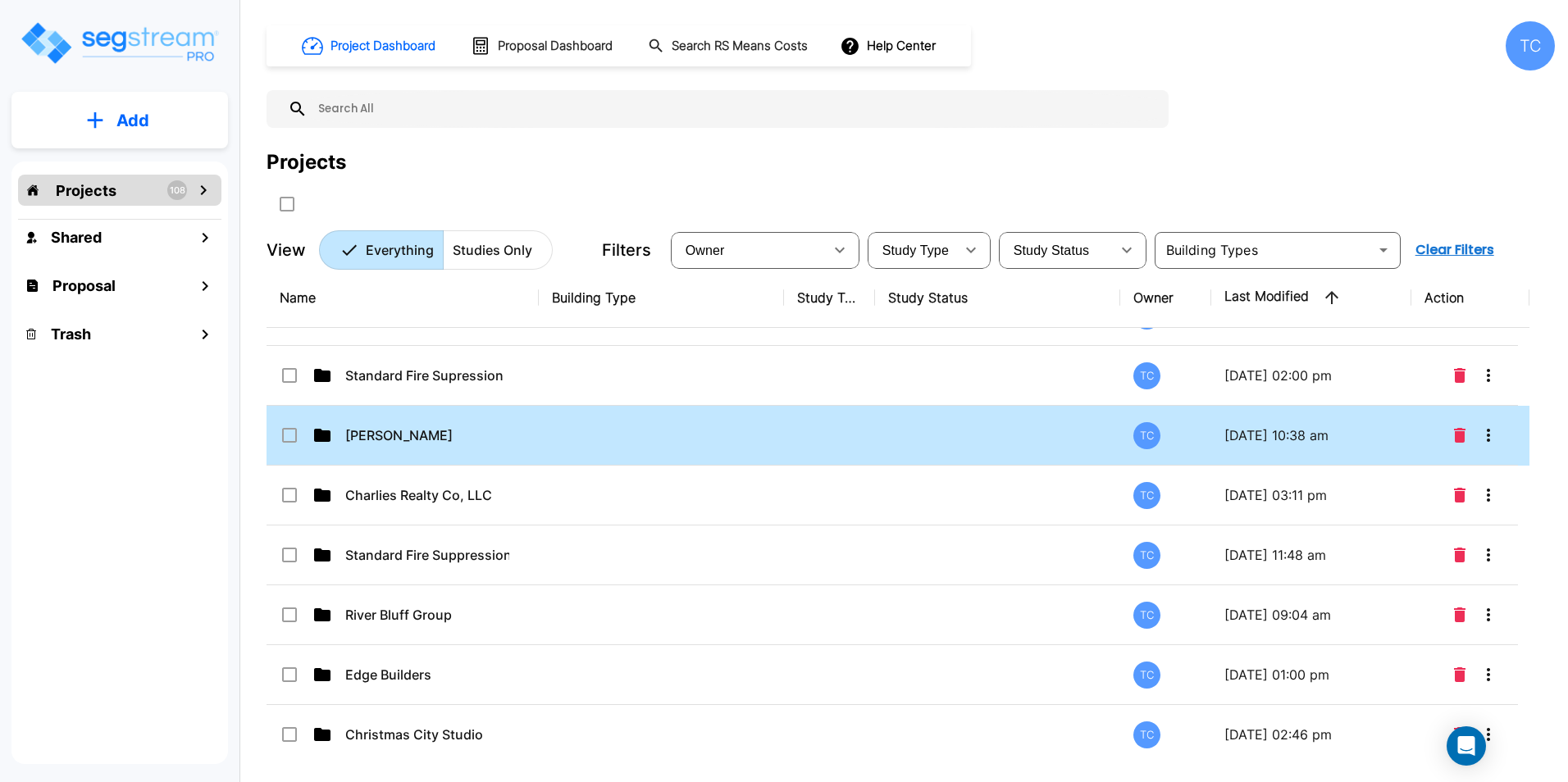
click at [410, 423] on td "[PERSON_NAME]" at bounding box center [403, 436] width 272 height 60
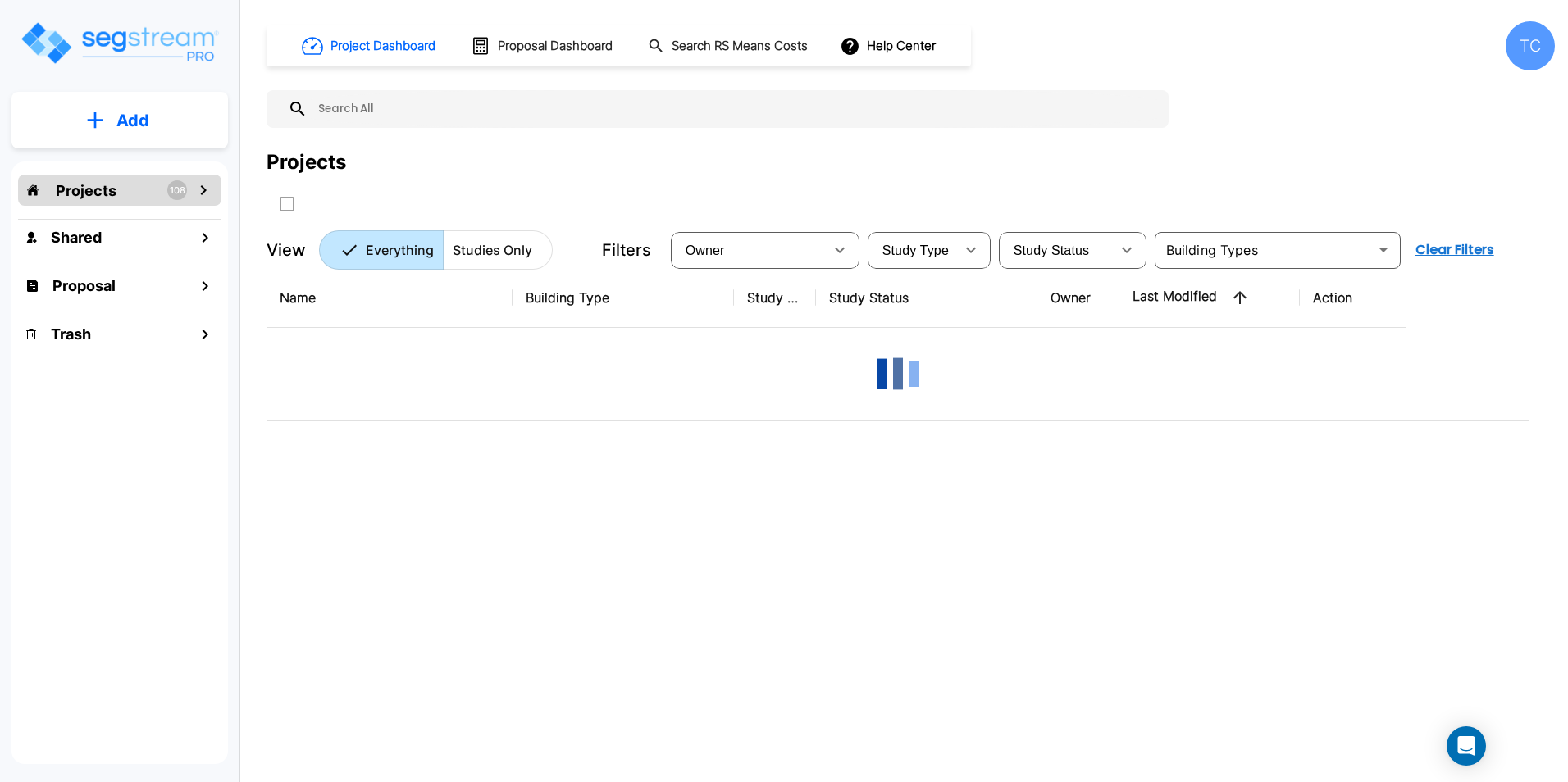
scroll to position [0, 0]
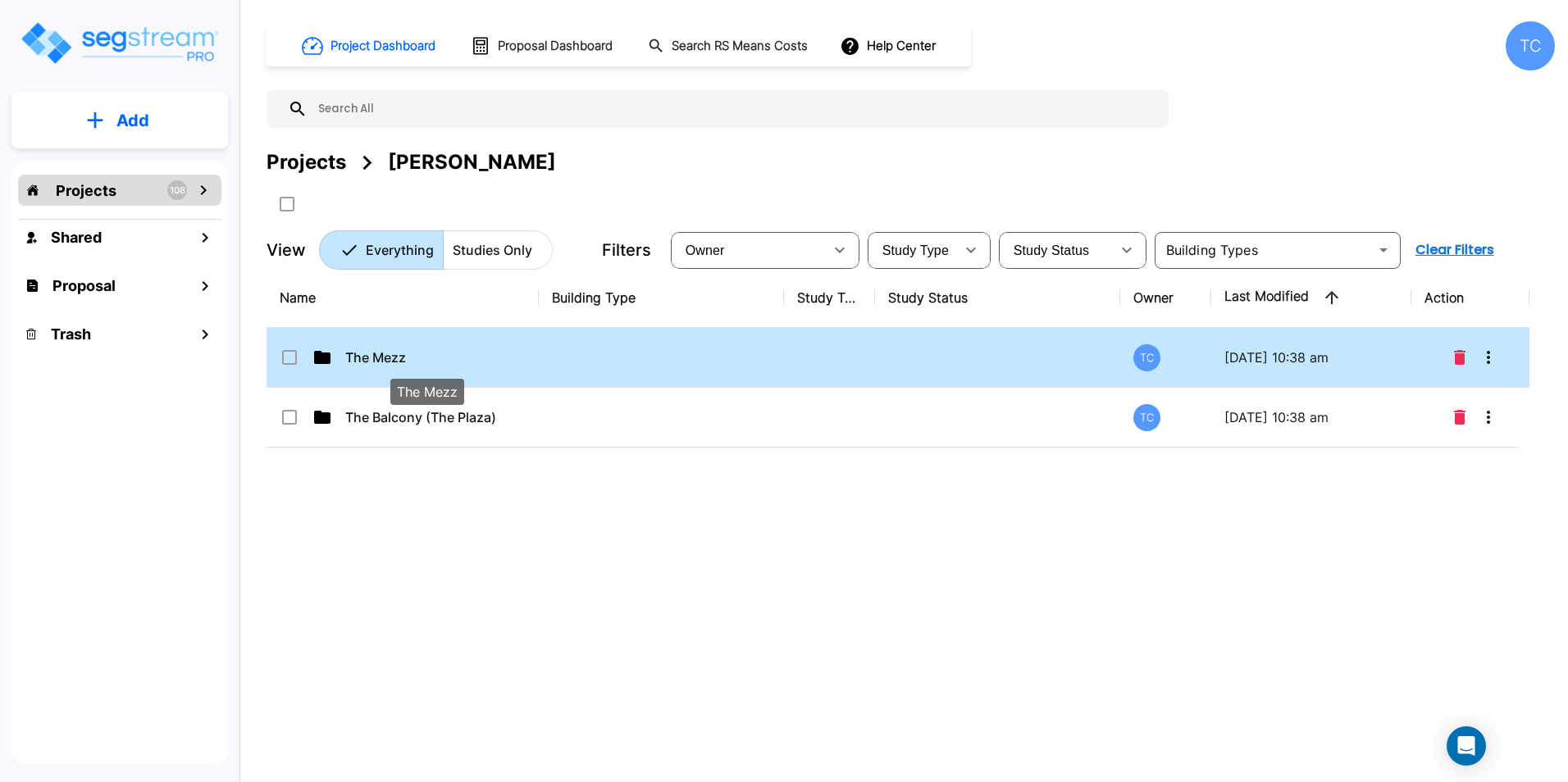
click at [366, 355] on p "The Mezz" at bounding box center [427, 357] width 164 height 20
checkbox input "true"
click at [366, 355] on p "The Mezz" at bounding box center [427, 357] width 164 height 20
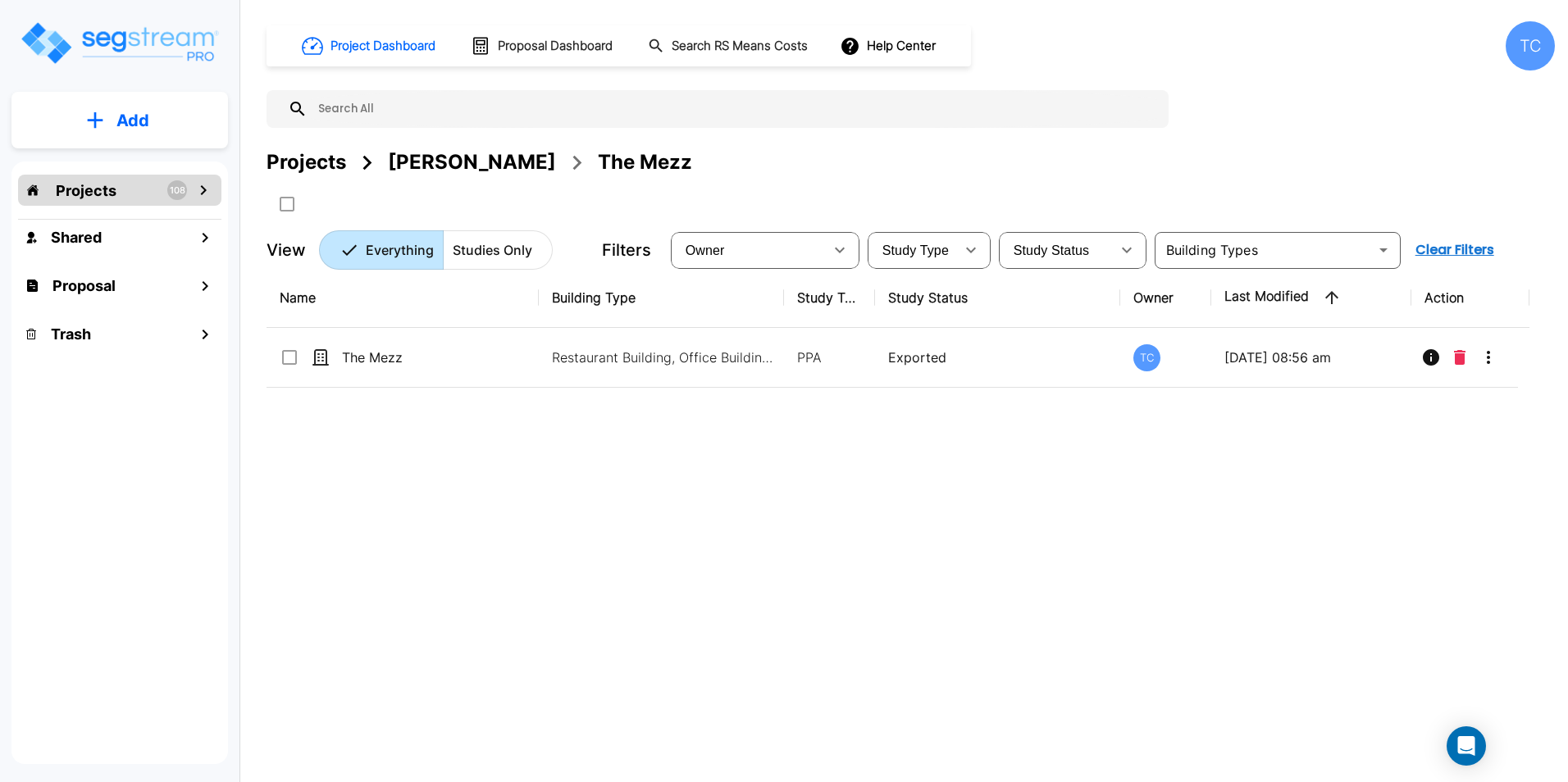
click at [449, 168] on div "[PERSON_NAME]" at bounding box center [472, 162] width 168 height 30
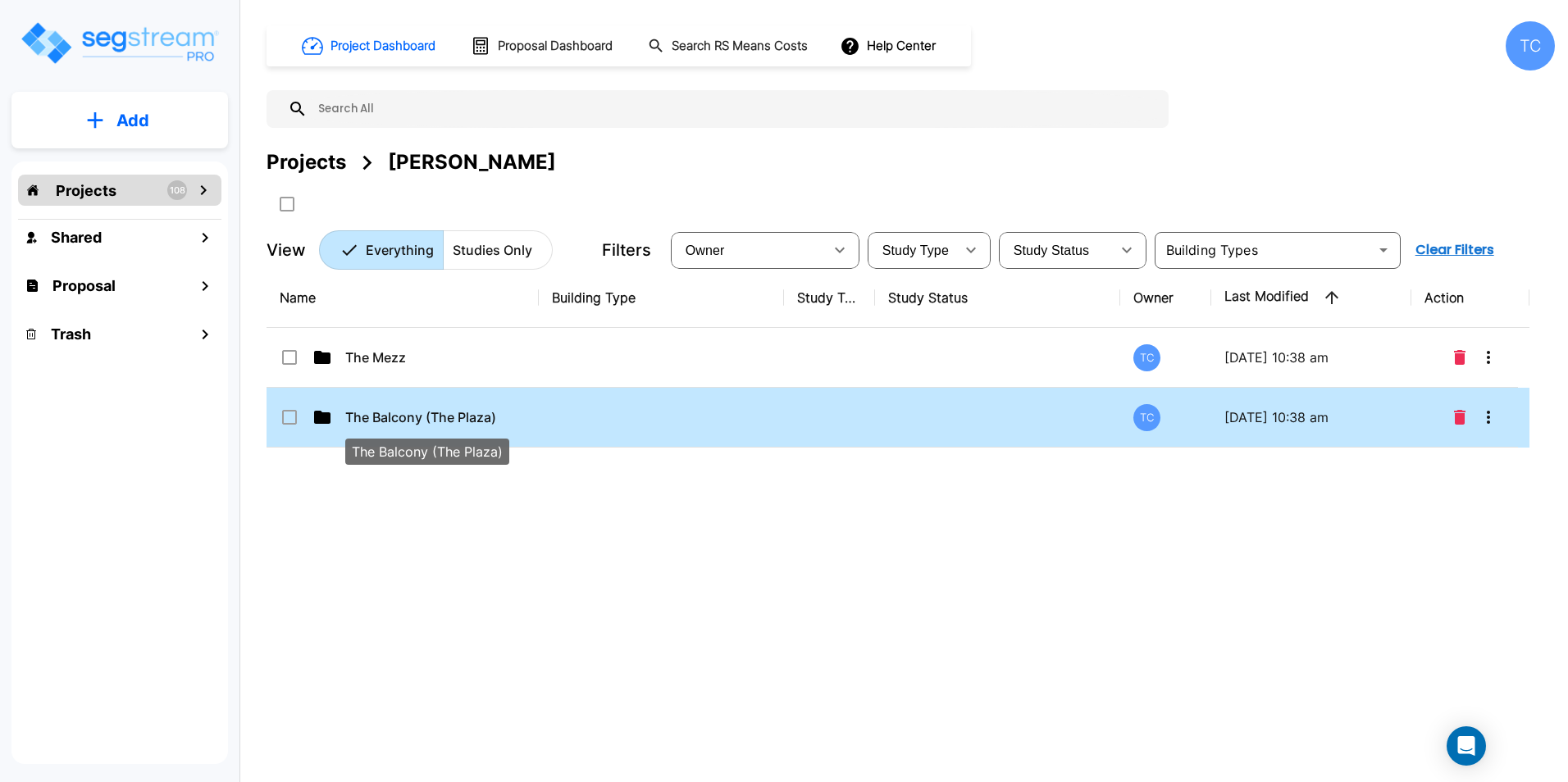
click at [360, 424] on p "The Balcony (The Plaza)" at bounding box center [427, 417] width 164 height 20
checkbox input "true"
click at [360, 424] on p "The Balcony (The Plaza)" at bounding box center [427, 417] width 164 height 20
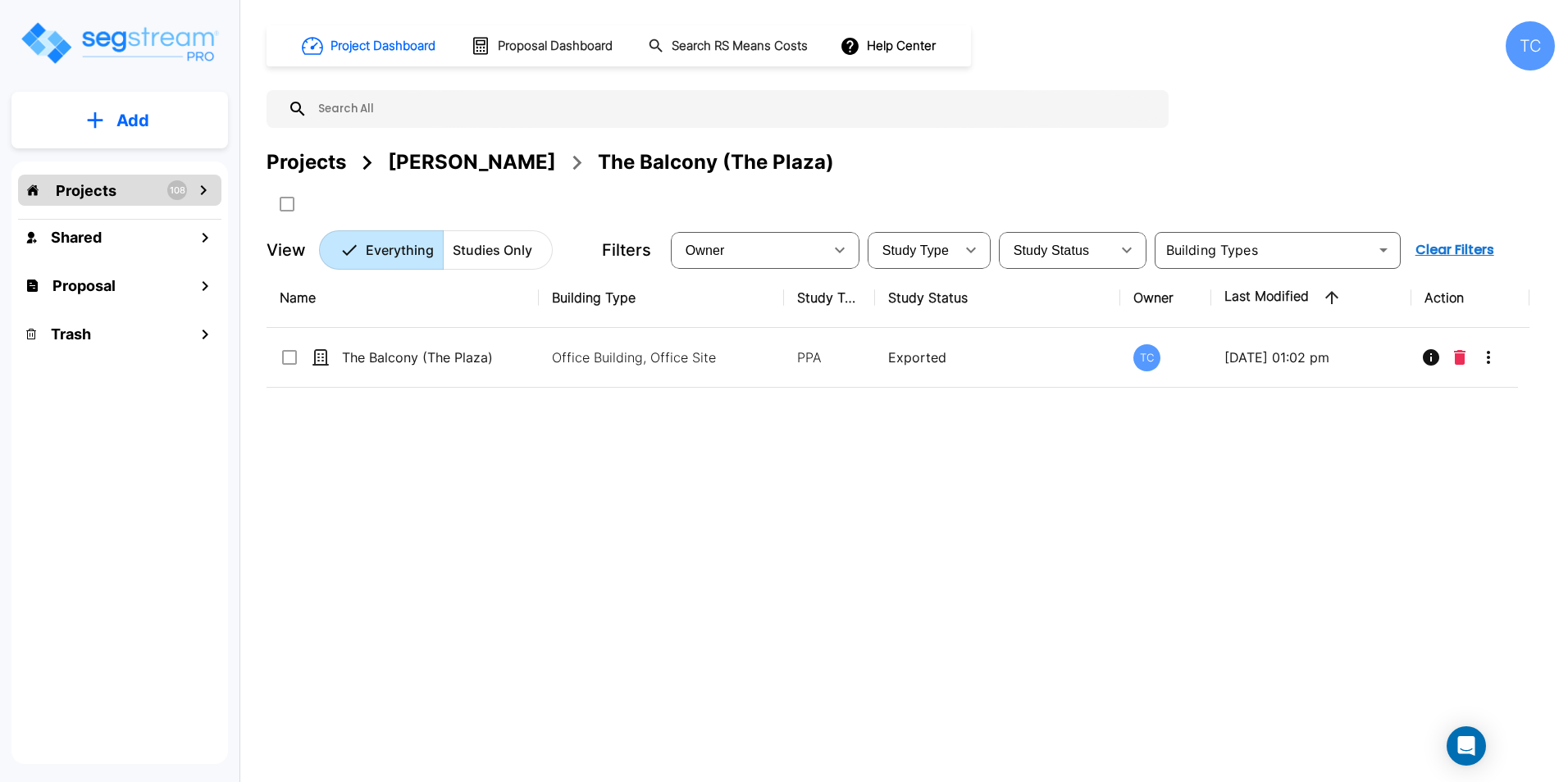
click at [407, 146] on div "Project Dashboard Proposal Dashboard Search RS Means Costs Help Center TC Proje…" at bounding box center [911, 145] width 1288 height 249
click at [409, 164] on div "[PERSON_NAME]" at bounding box center [472, 162] width 168 height 30
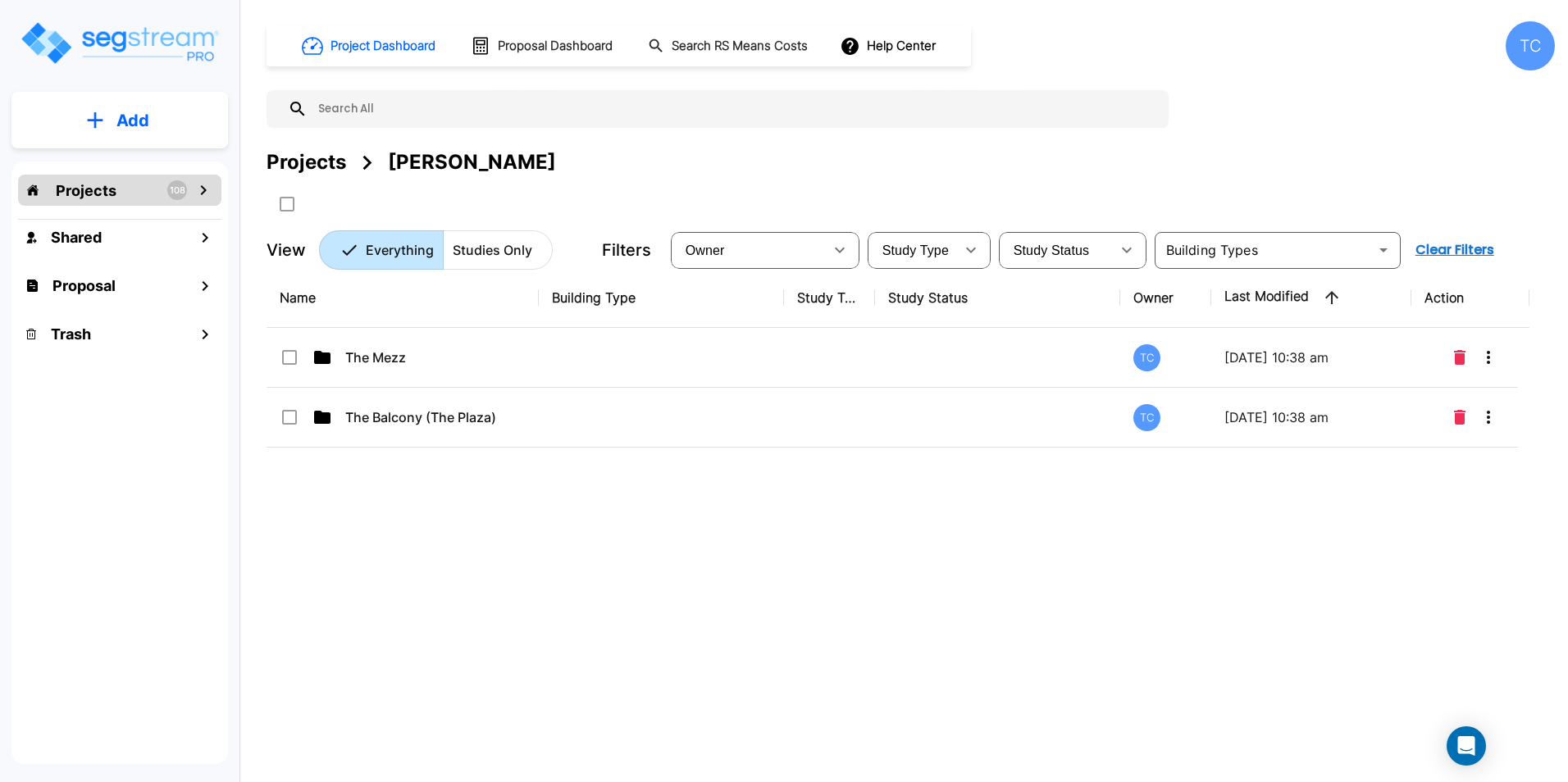
click at [311, 166] on div "Projects" at bounding box center [306, 162] width 80 height 30
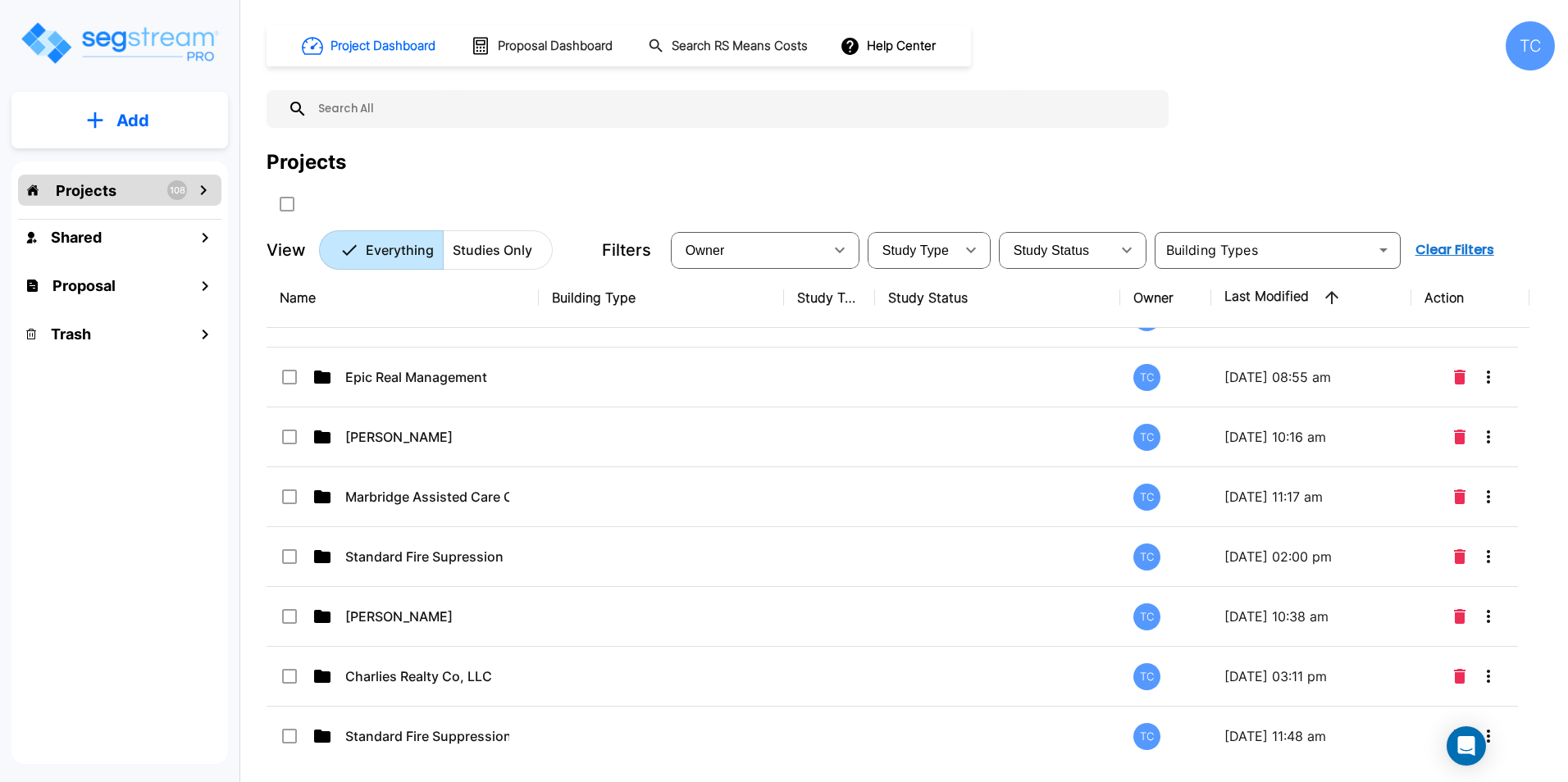
scroll to position [4828, 0]
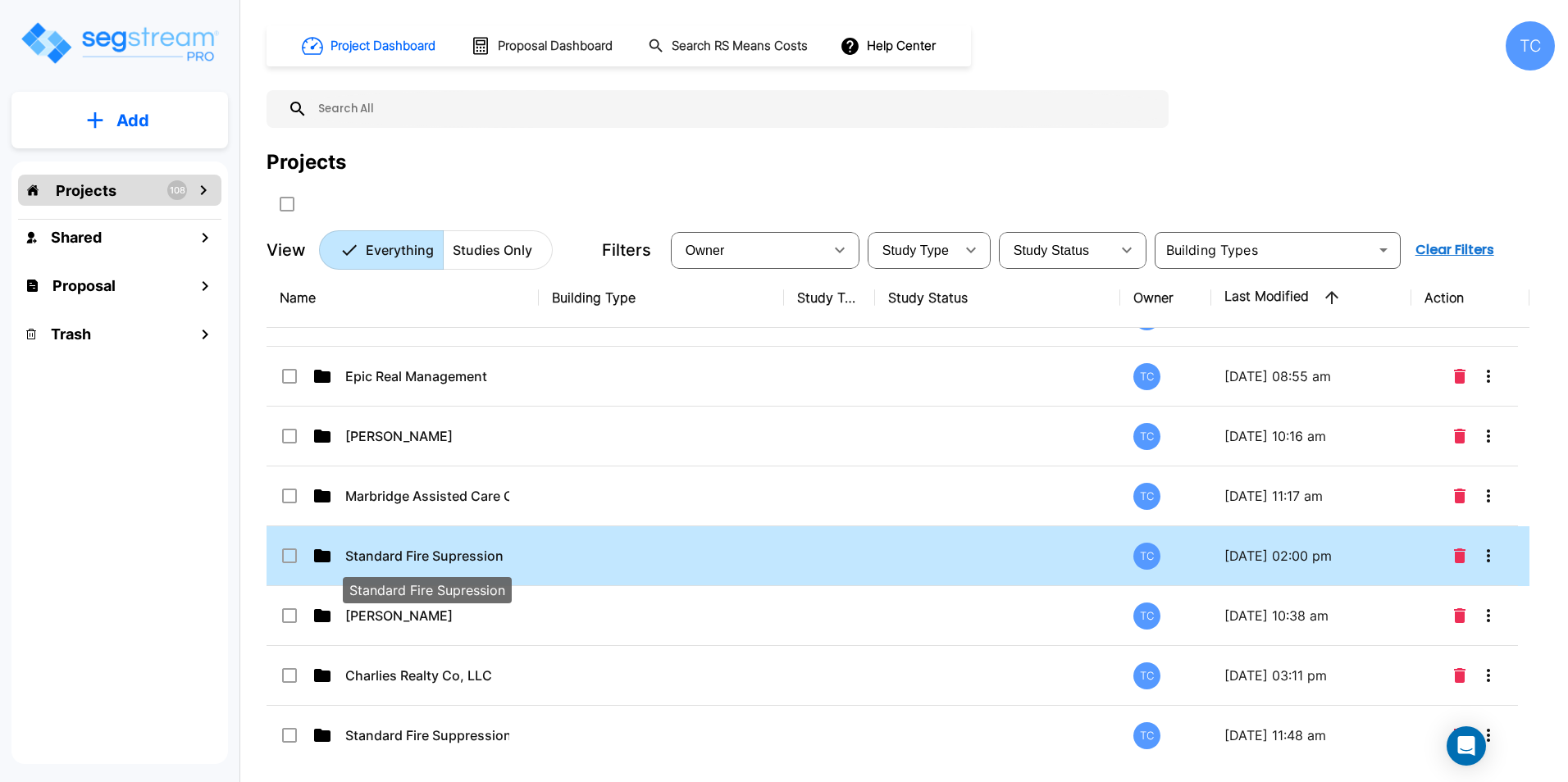
click at [383, 555] on p "Standard Fire Supression" at bounding box center [427, 556] width 164 height 20
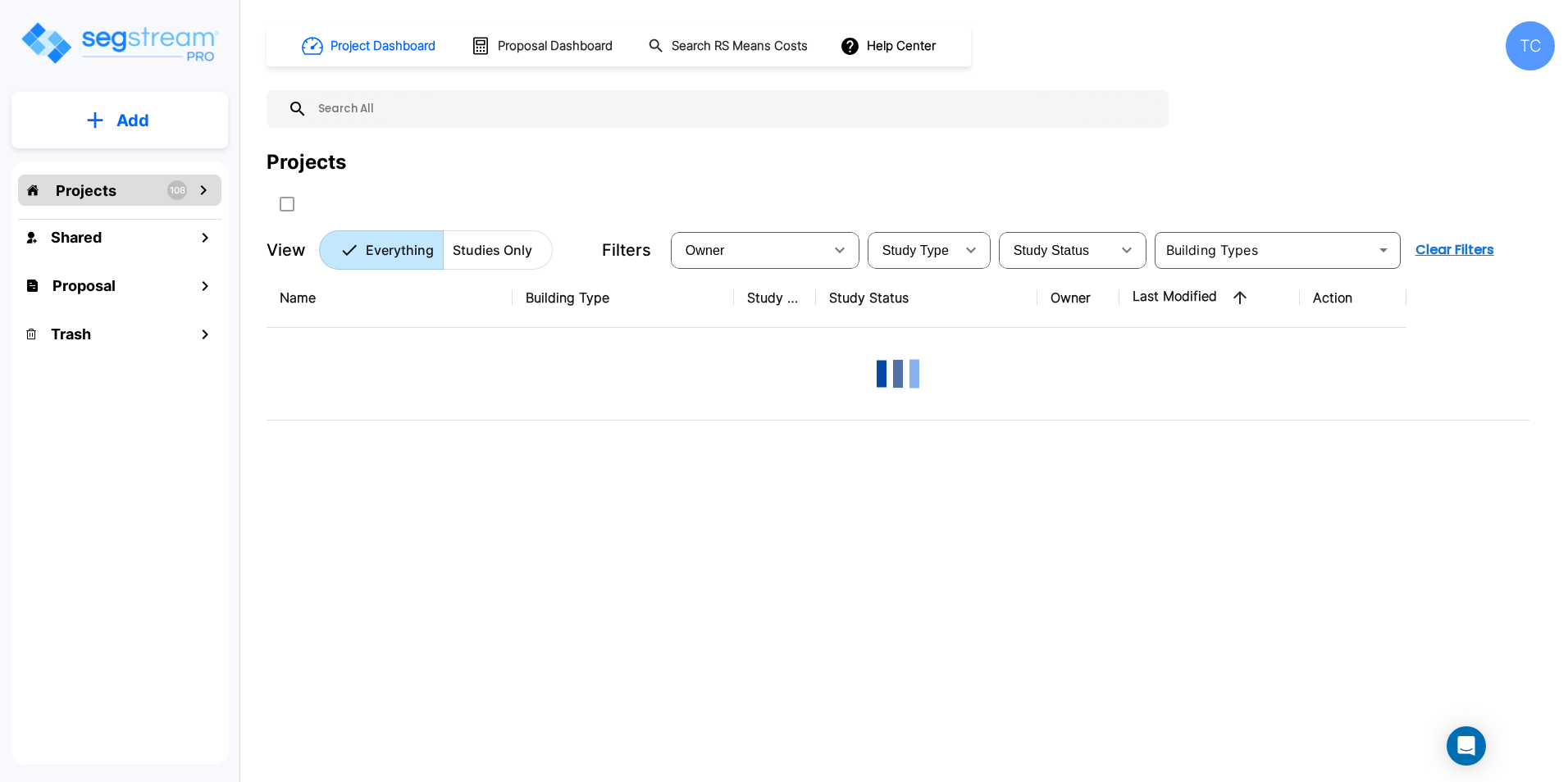
scroll to position [0, 0]
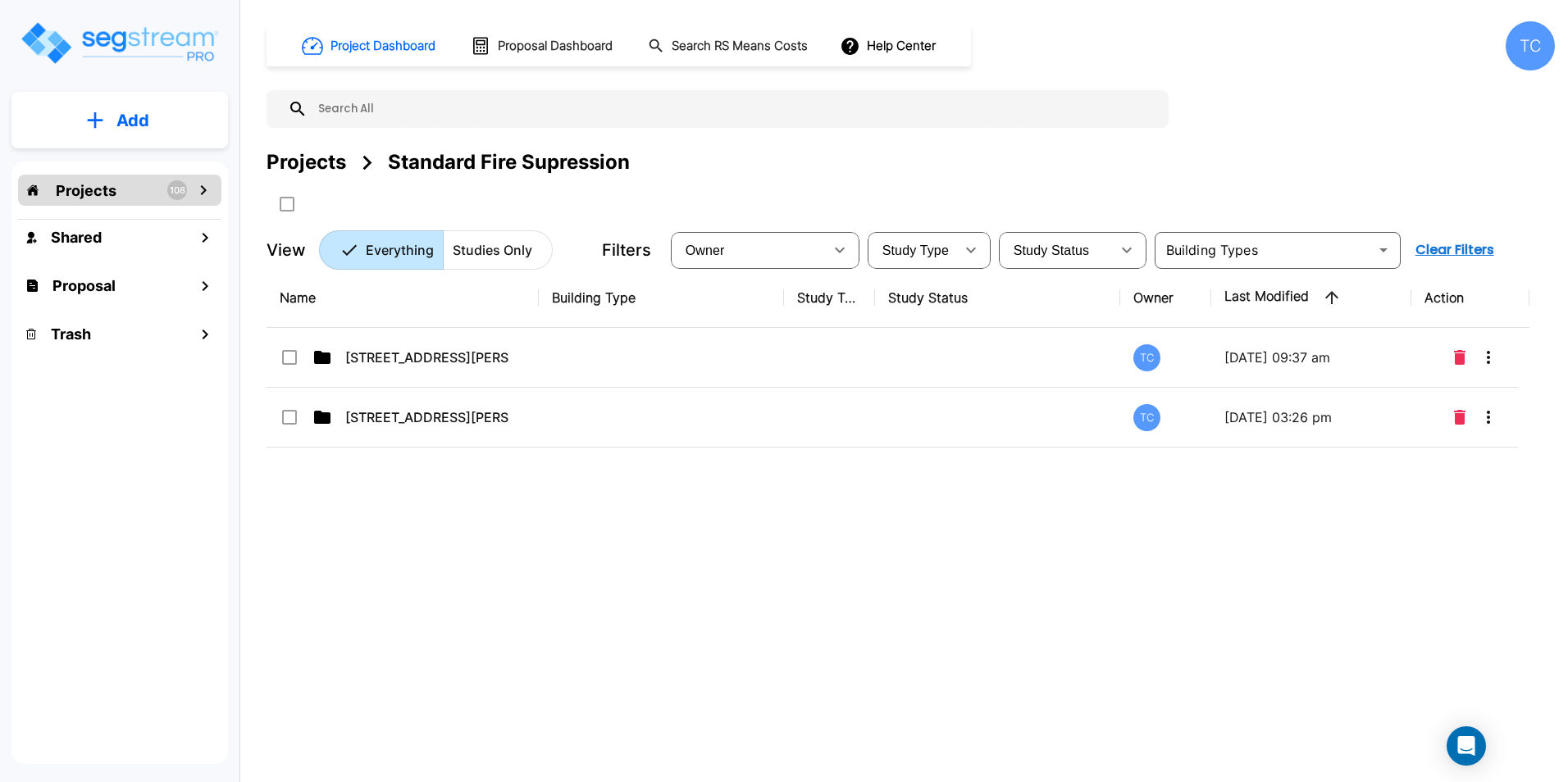
click at [321, 168] on div "Projects" at bounding box center [306, 162] width 80 height 30
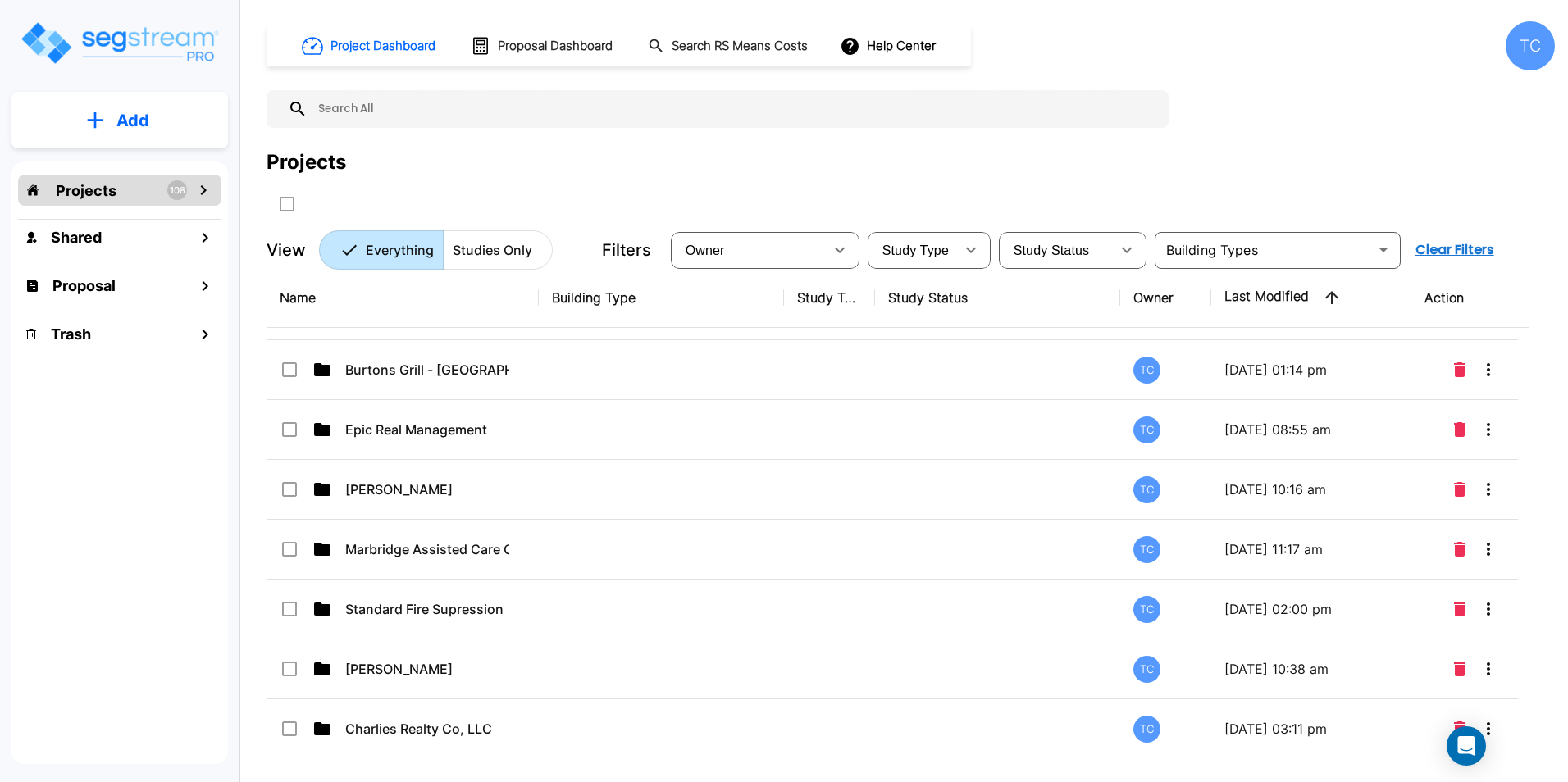
scroll to position [4774, 0]
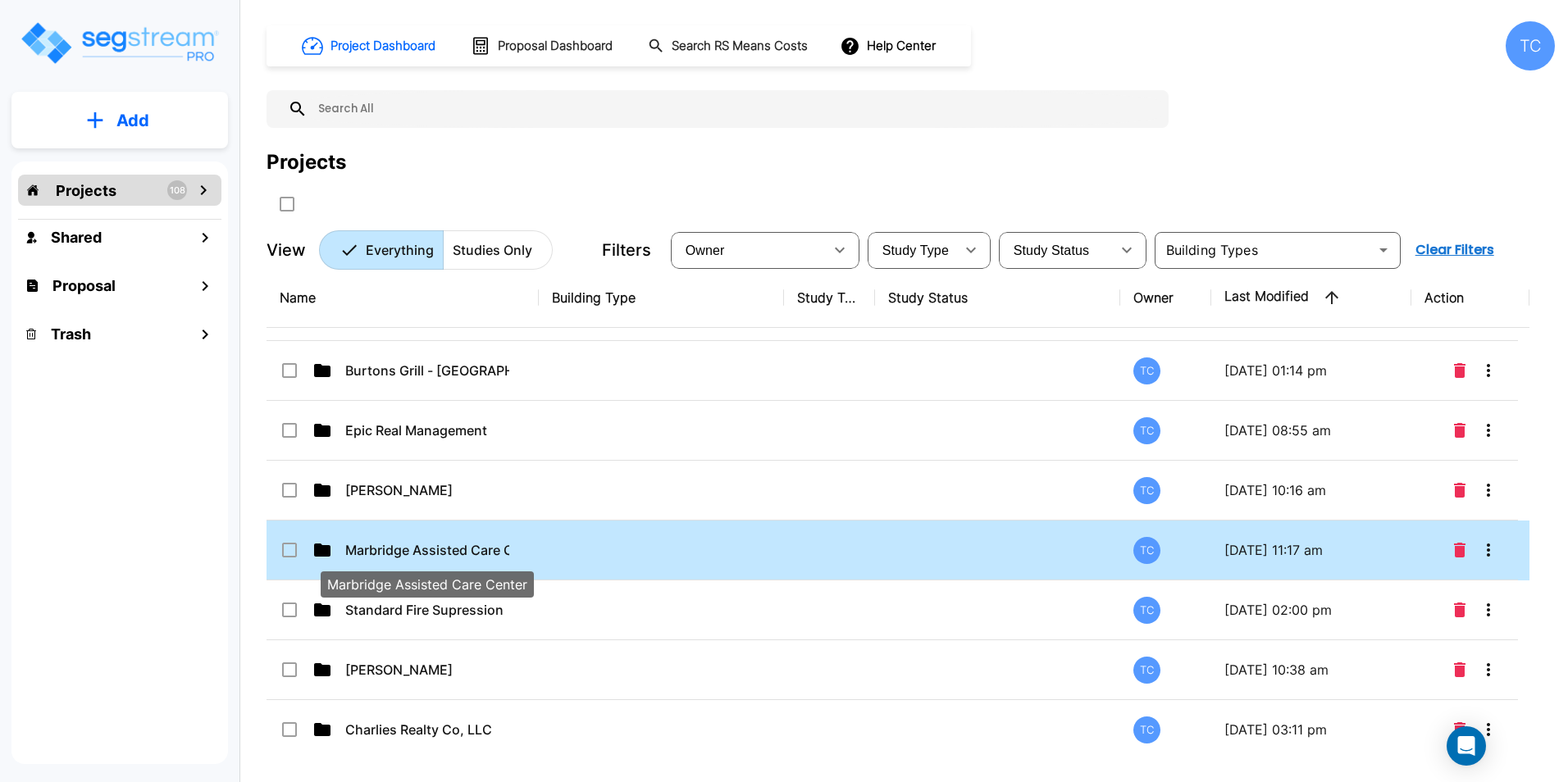
click at [408, 549] on p "Marbridge Assisted Care Center" at bounding box center [427, 550] width 164 height 20
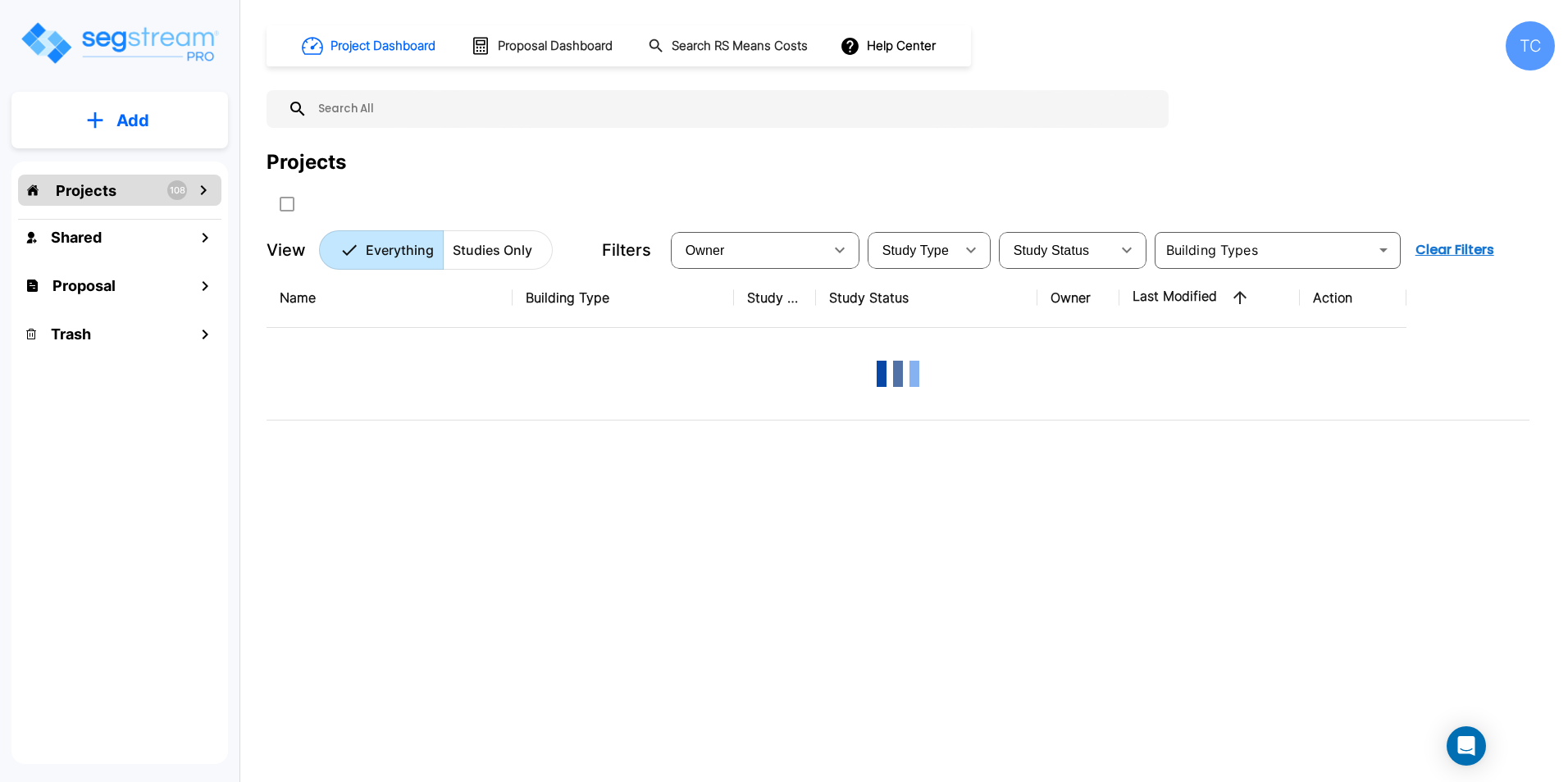
scroll to position [0, 0]
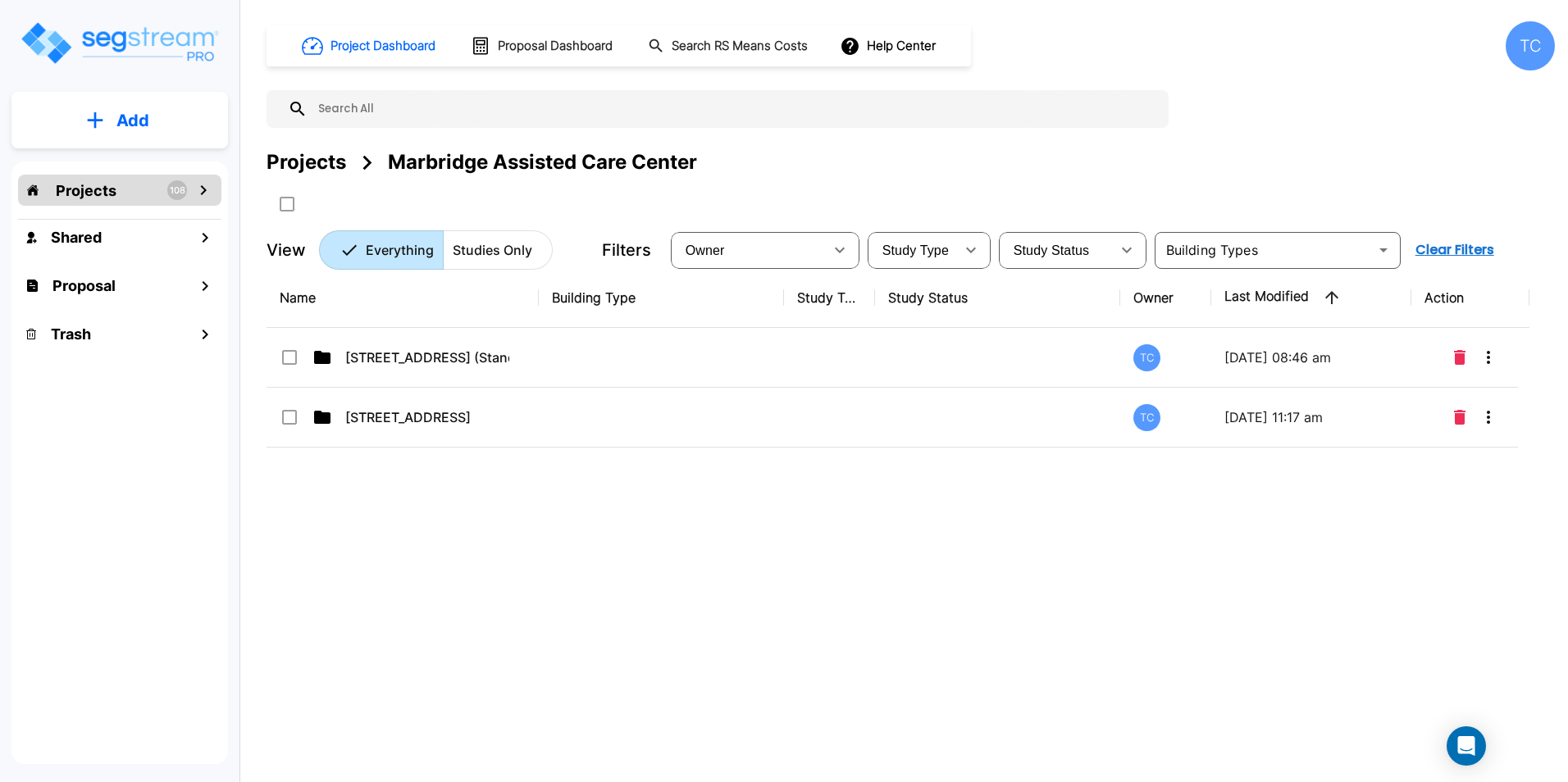
click at [332, 168] on div "Projects" at bounding box center [306, 162] width 80 height 30
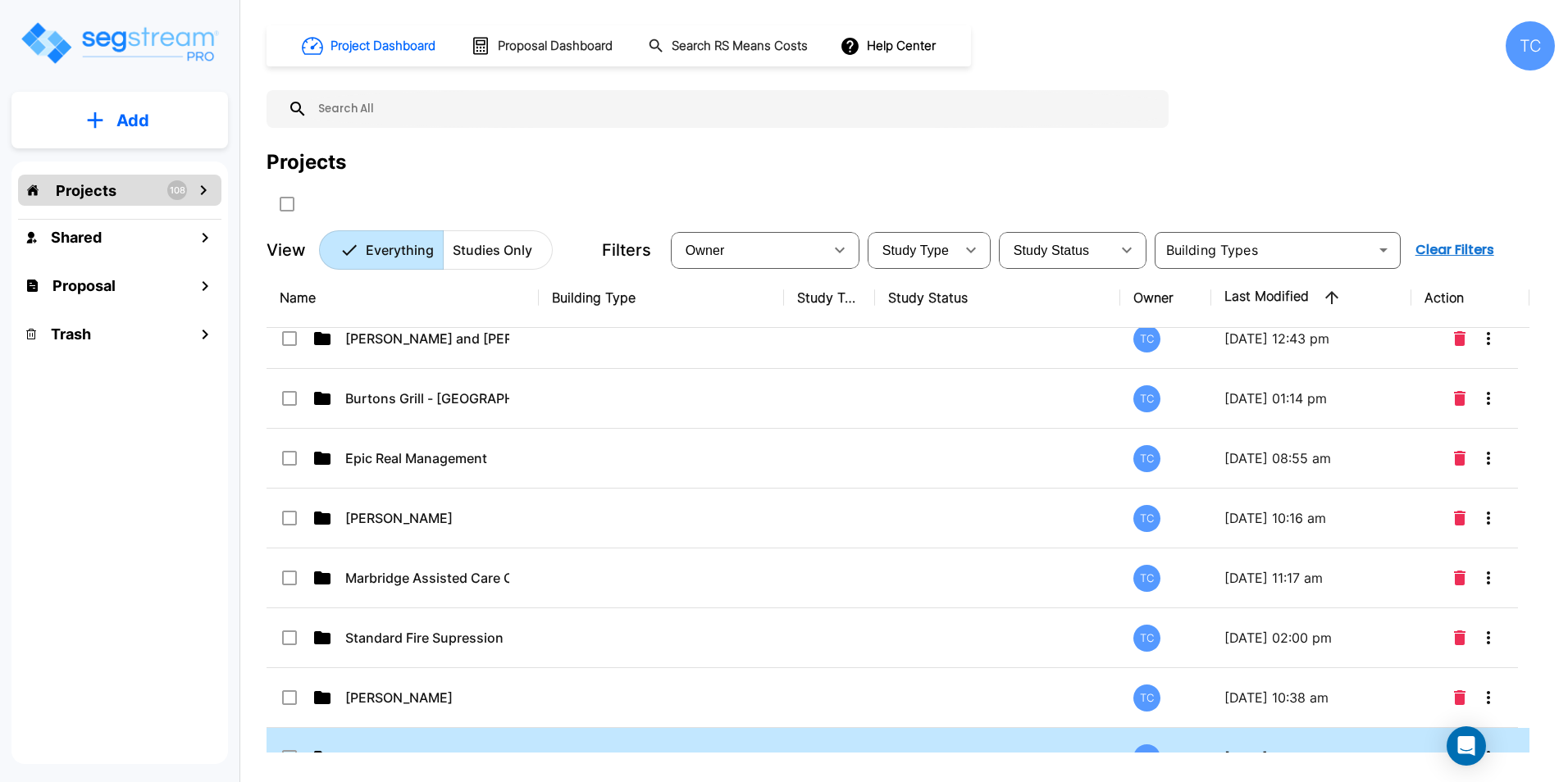
scroll to position [4771, 0]
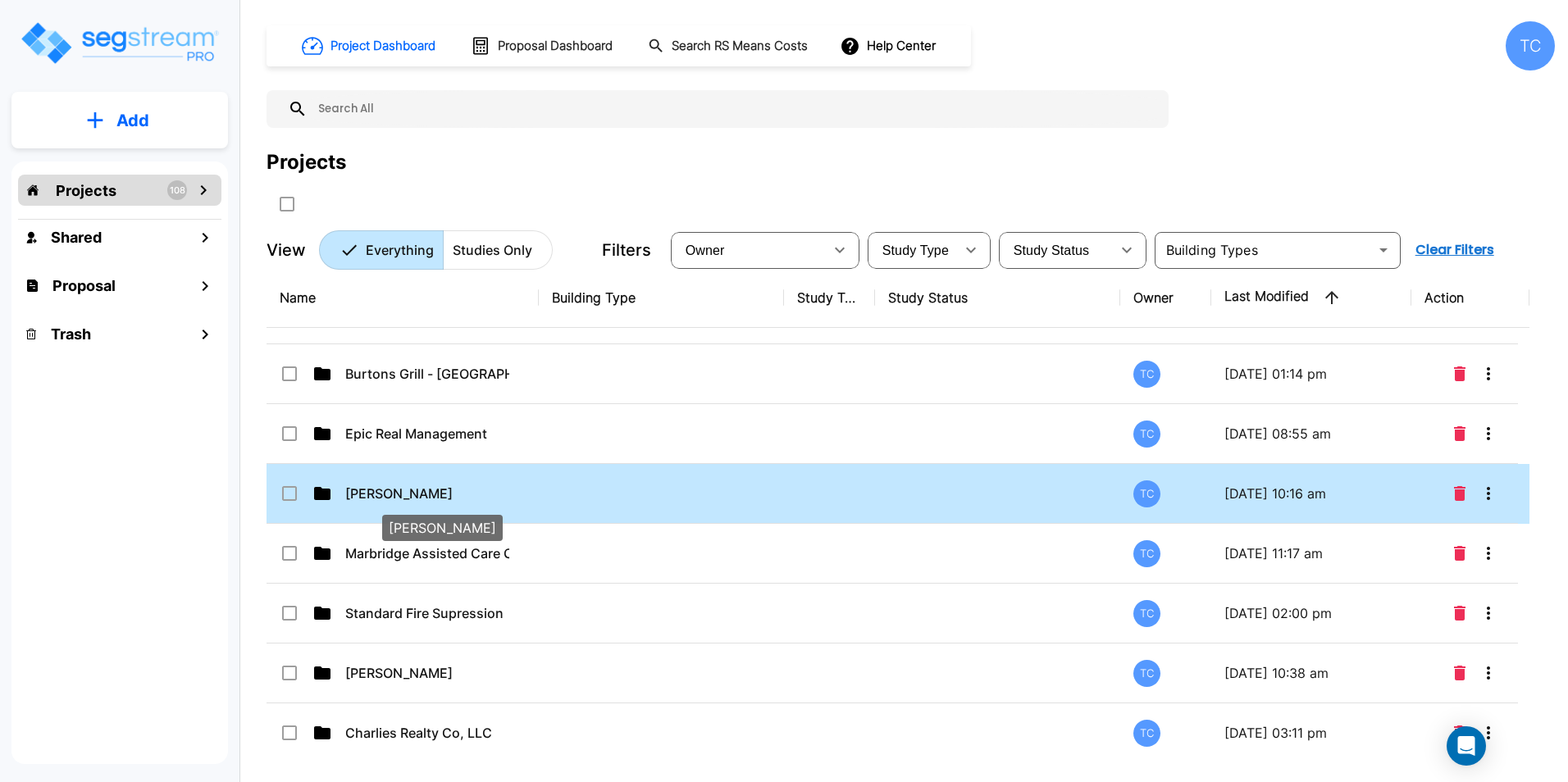
click at [404, 485] on p "[PERSON_NAME]" at bounding box center [427, 493] width 164 height 20
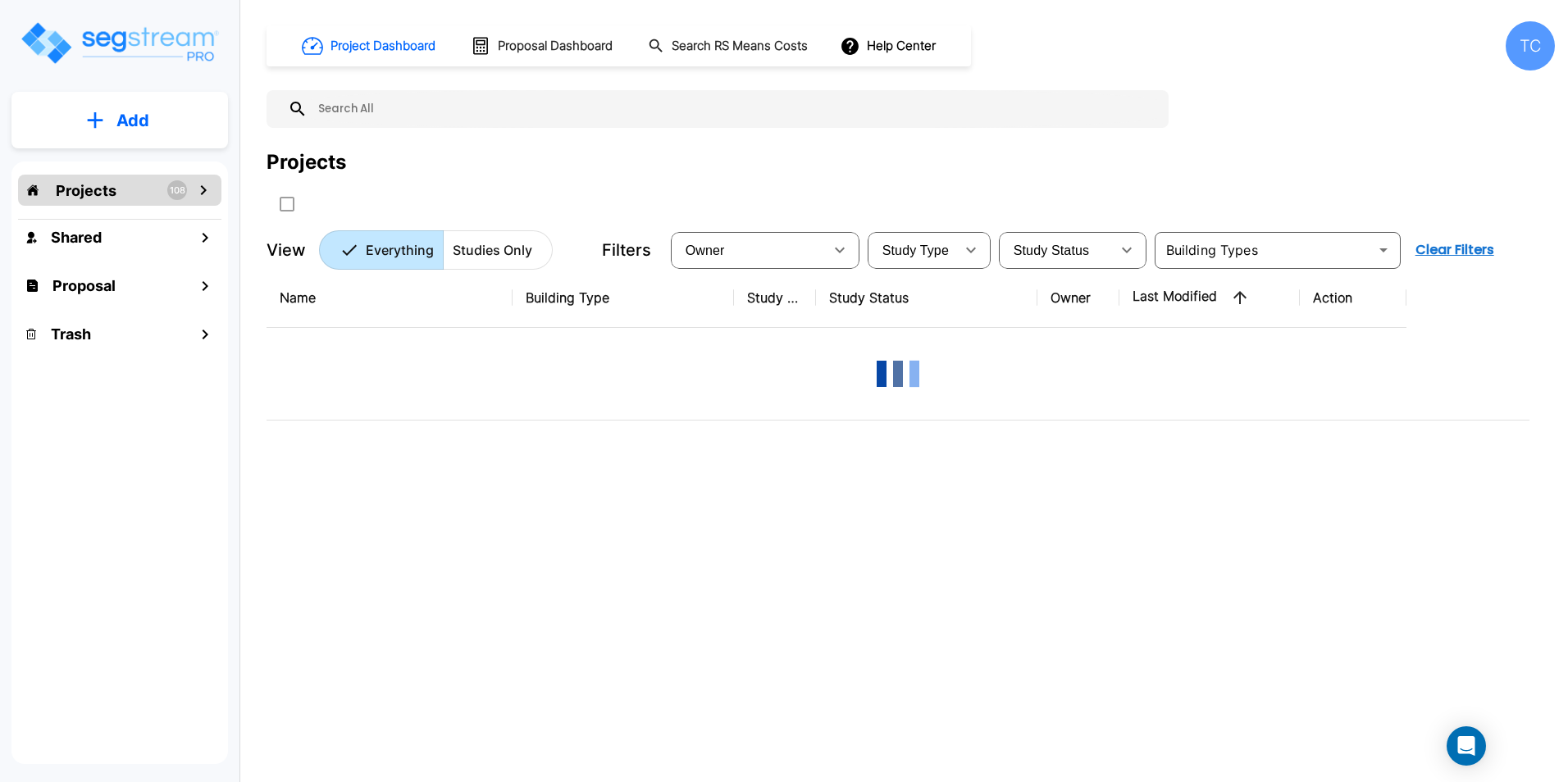
scroll to position [0, 0]
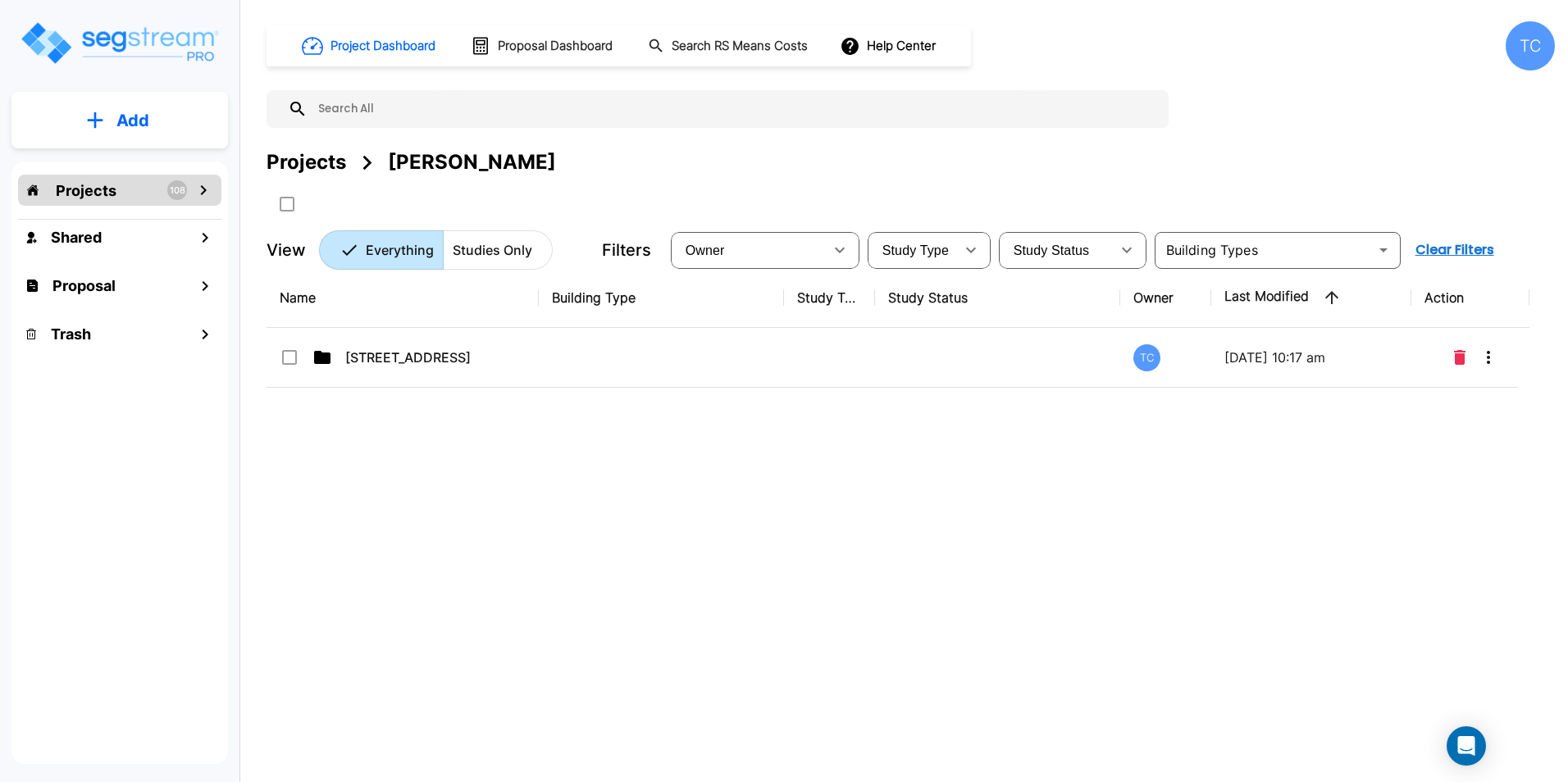
click at [302, 161] on div "Projects" at bounding box center [306, 162] width 80 height 30
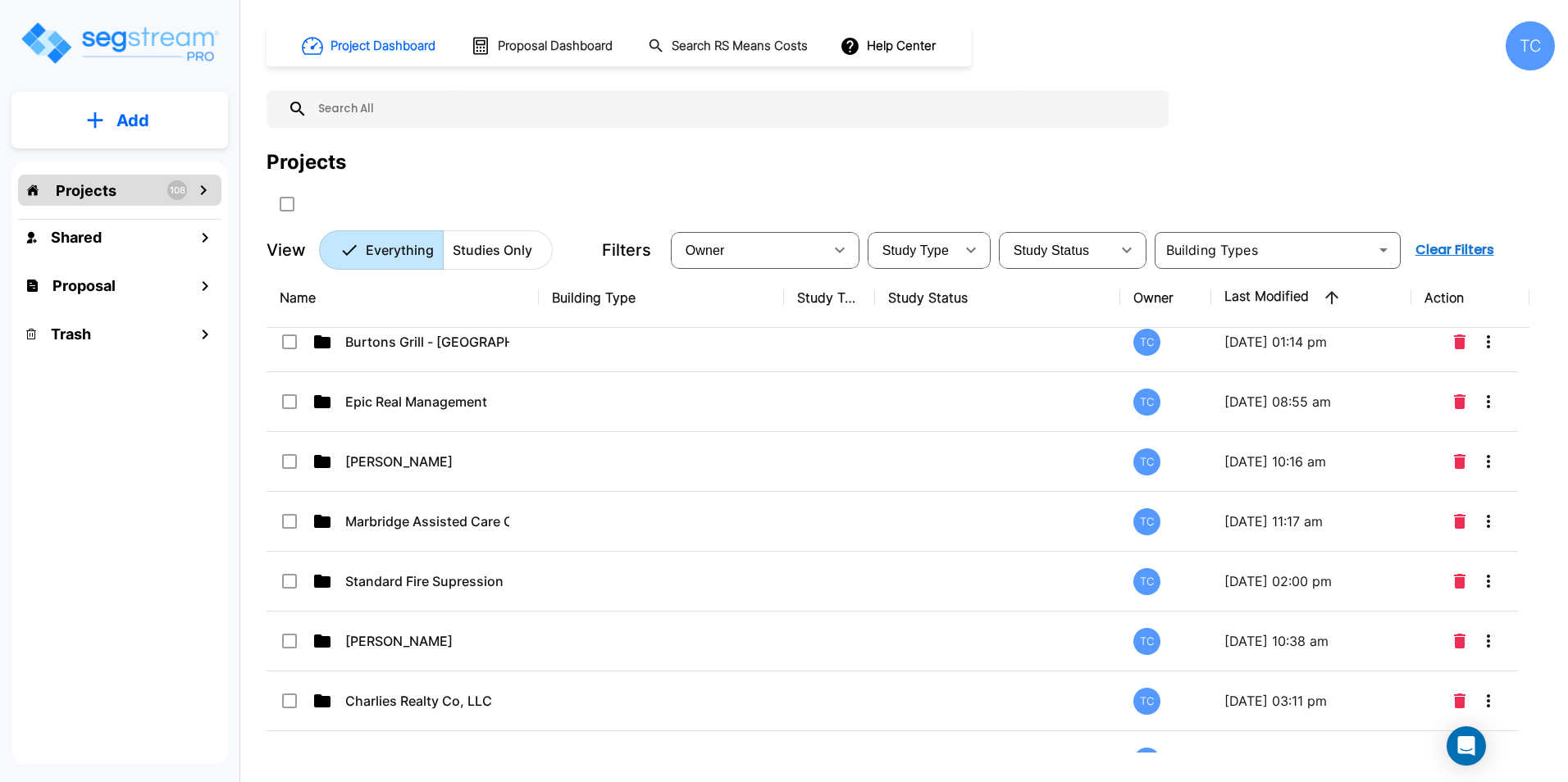
scroll to position [4803, 0]
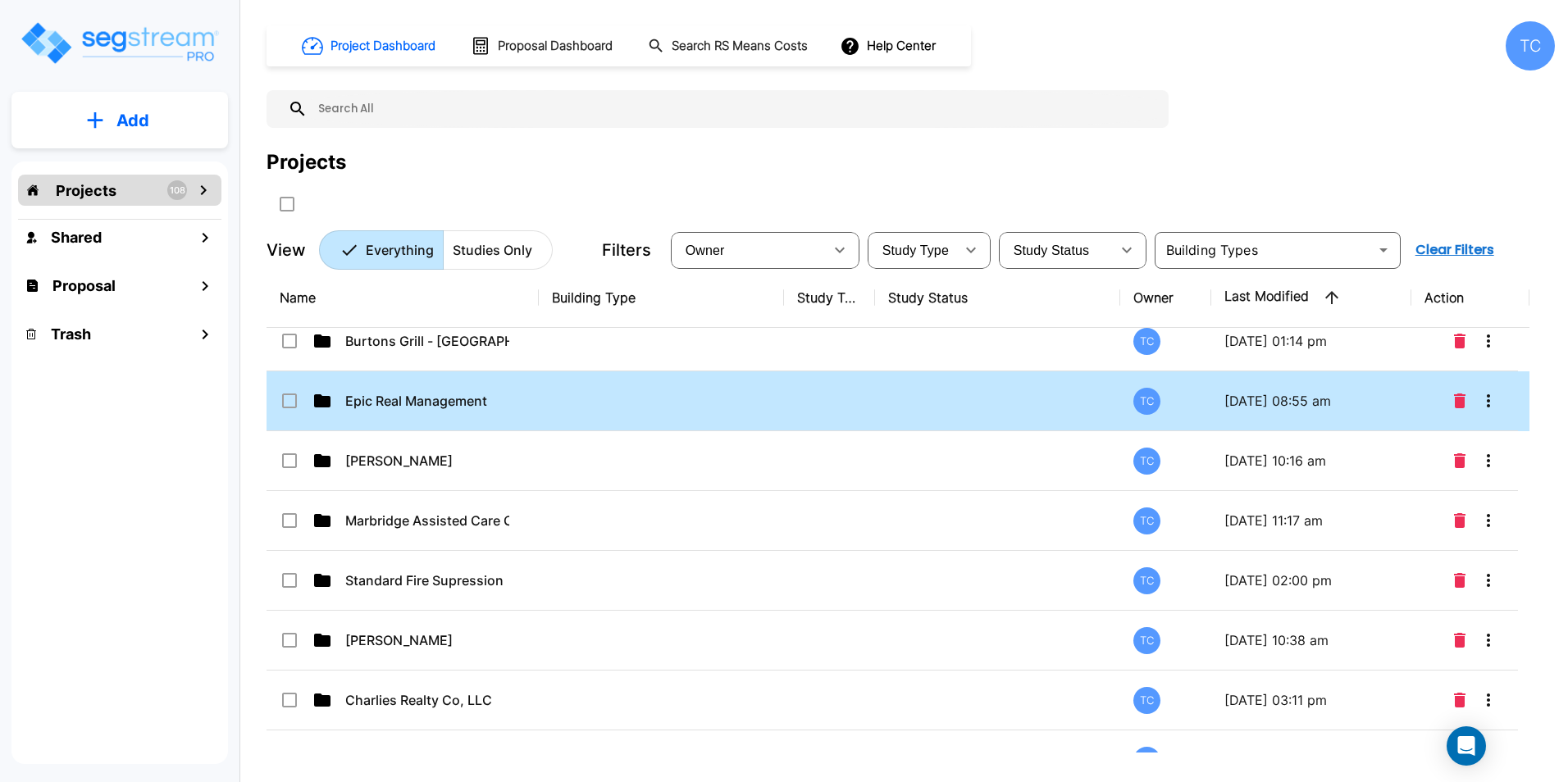
click at [447, 403] on p "Epic Real Management" at bounding box center [427, 400] width 164 height 20
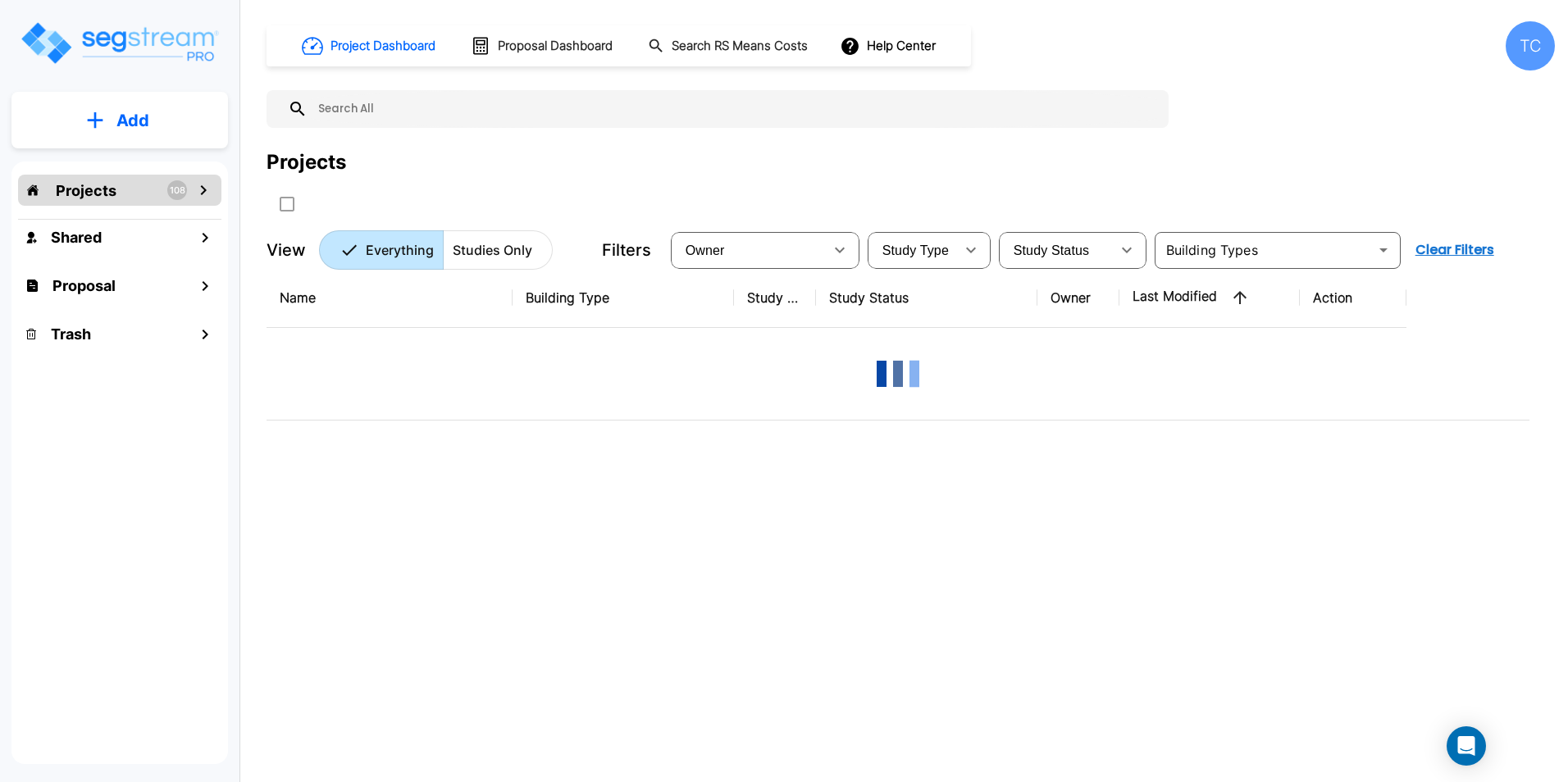
scroll to position [0, 0]
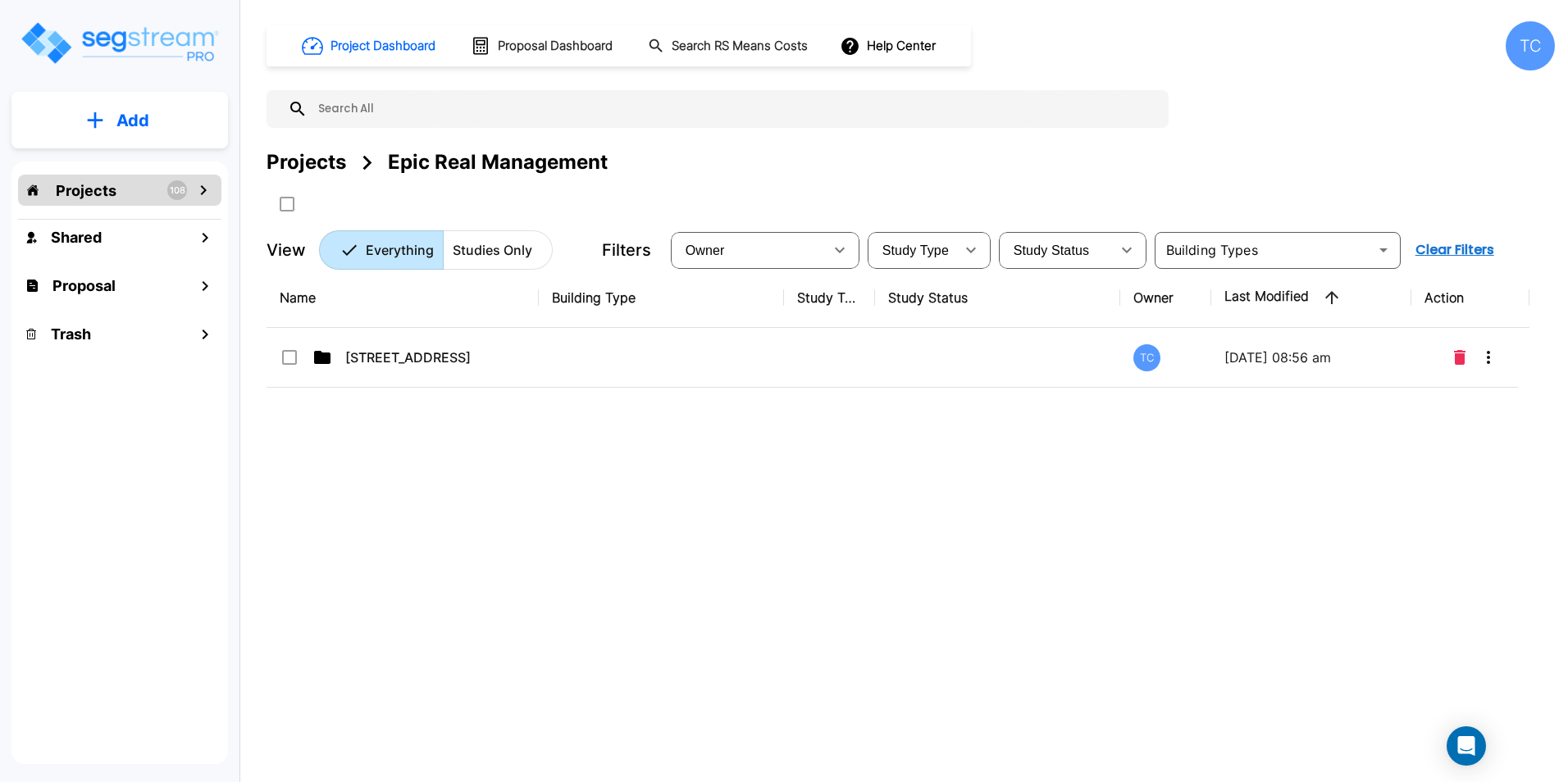
click at [315, 157] on div "Projects" at bounding box center [306, 162] width 80 height 30
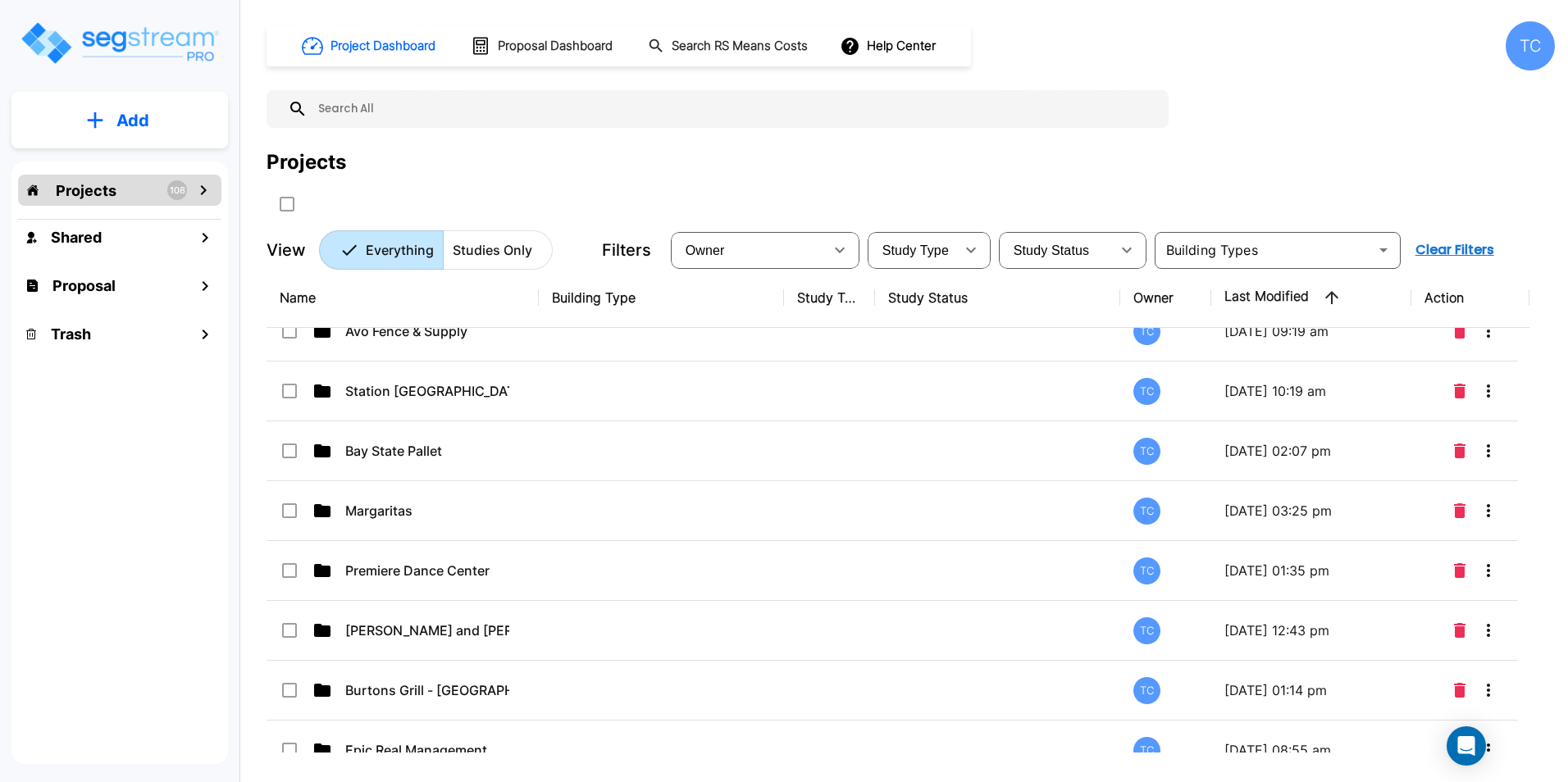
scroll to position [4454, 0]
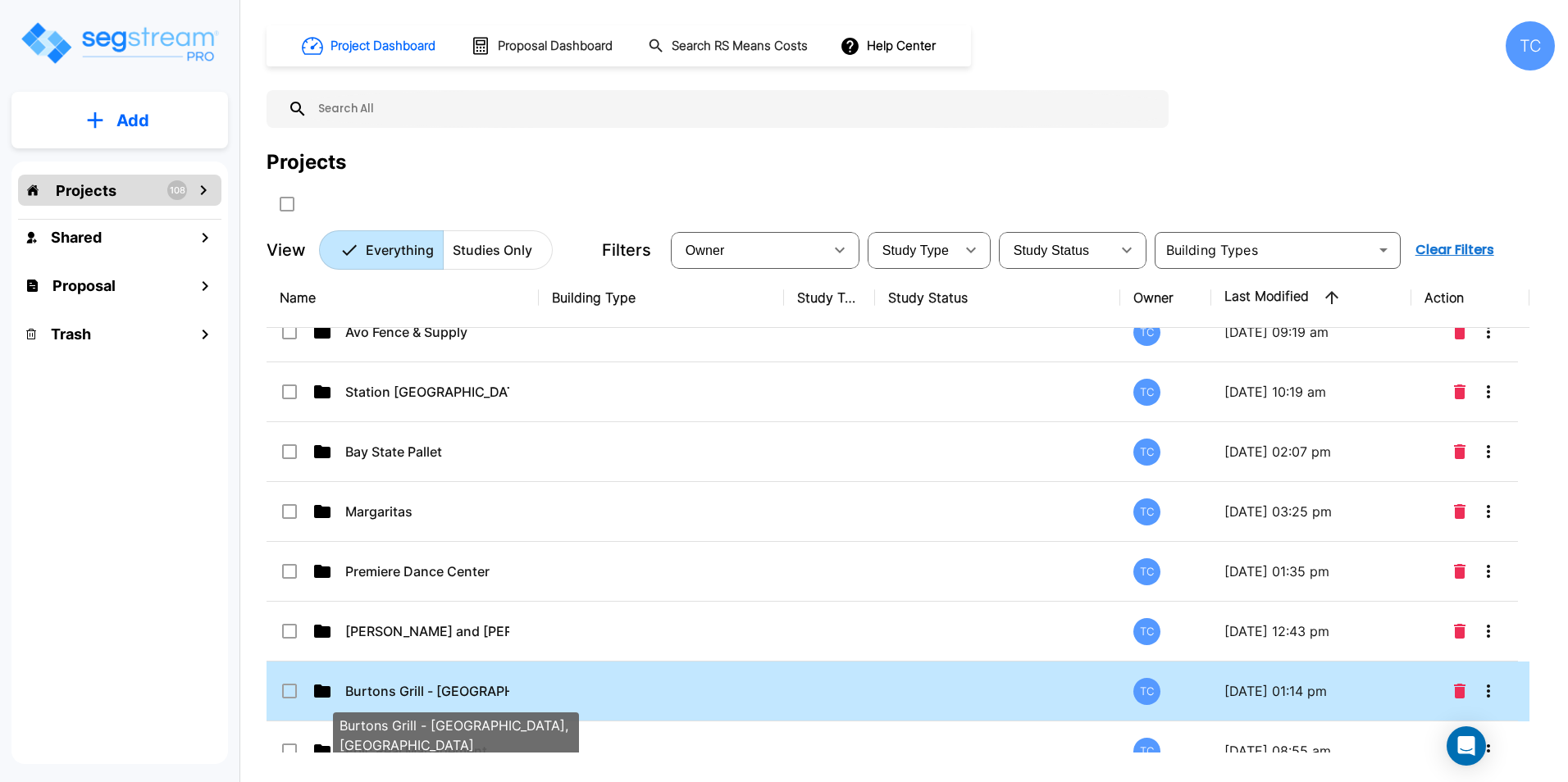
click at [423, 683] on p "Burtons Grill - [GEOGRAPHIC_DATA], [GEOGRAPHIC_DATA]" at bounding box center [427, 691] width 164 height 20
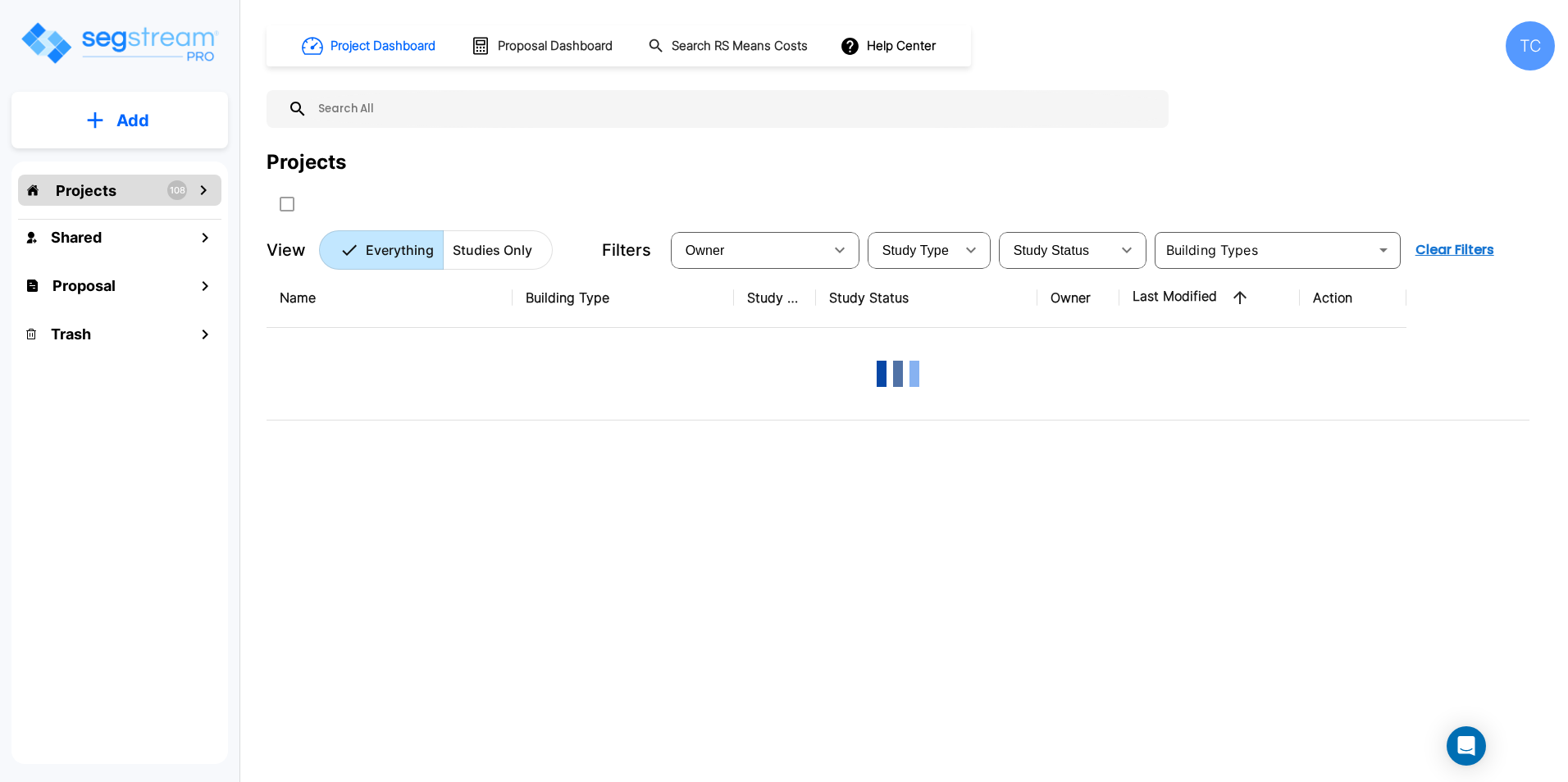
scroll to position [0, 0]
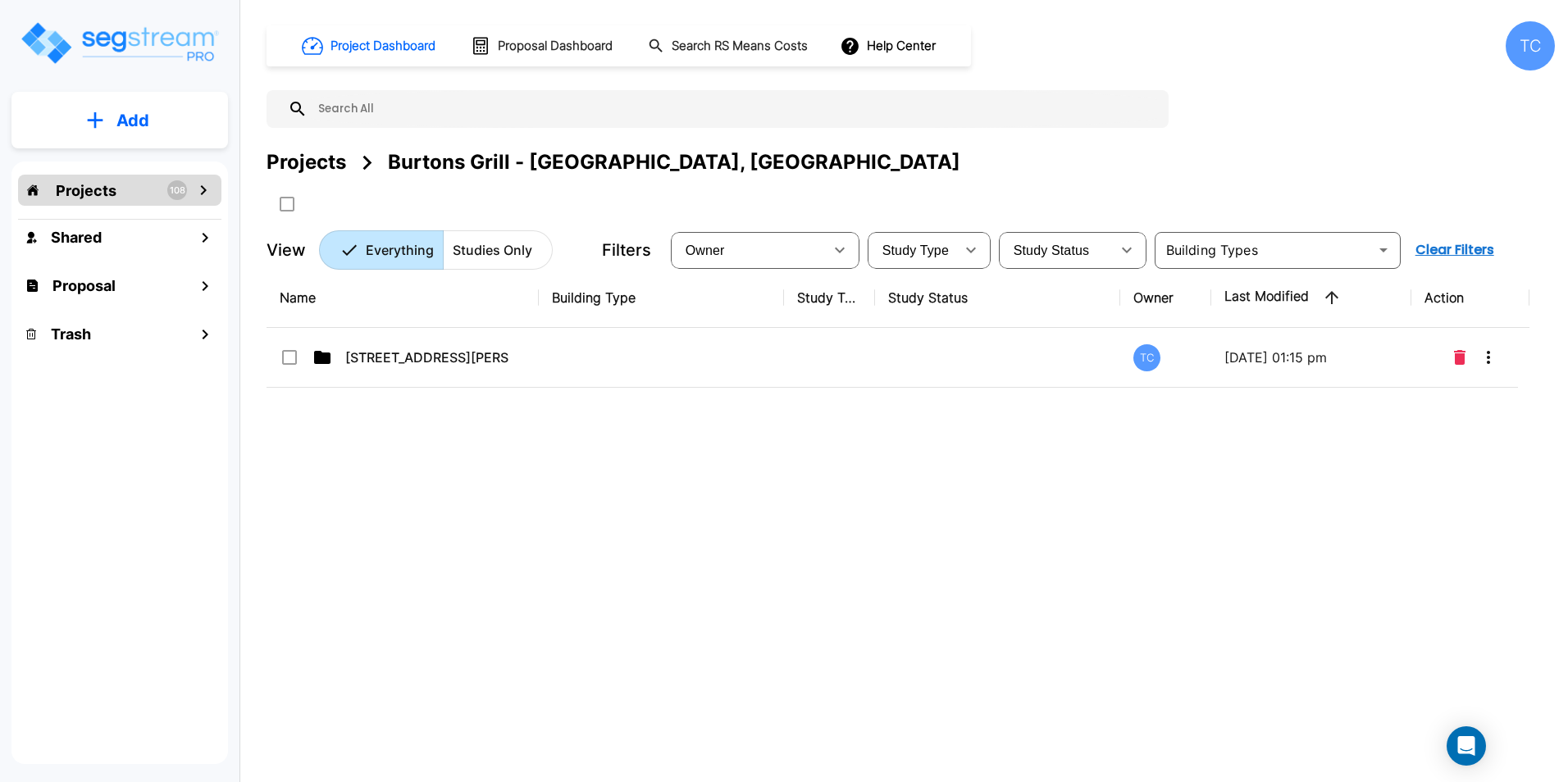
click at [309, 168] on div "Projects" at bounding box center [306, 162] width 80 height 30
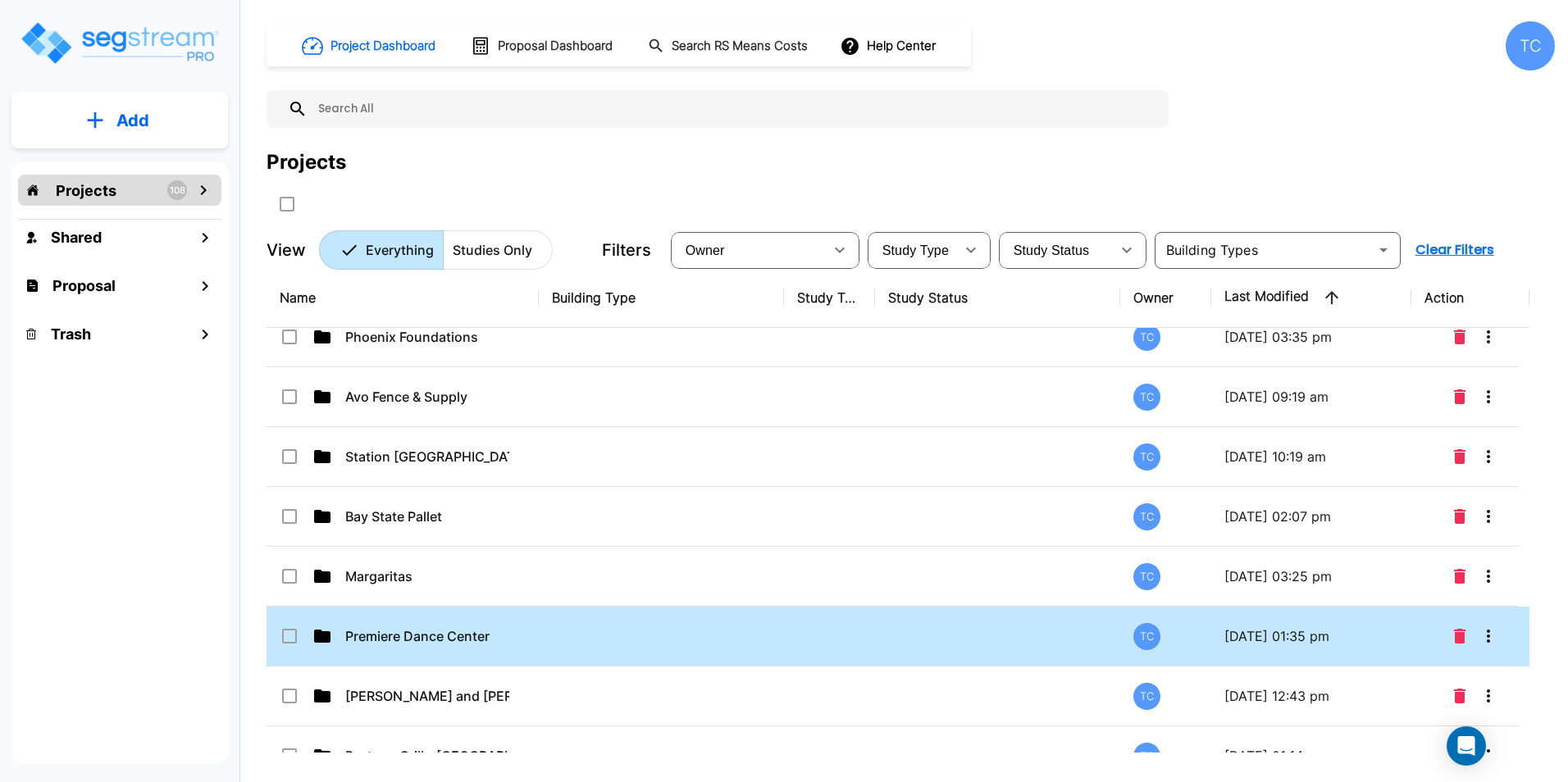
scroll to position [4357, 0]
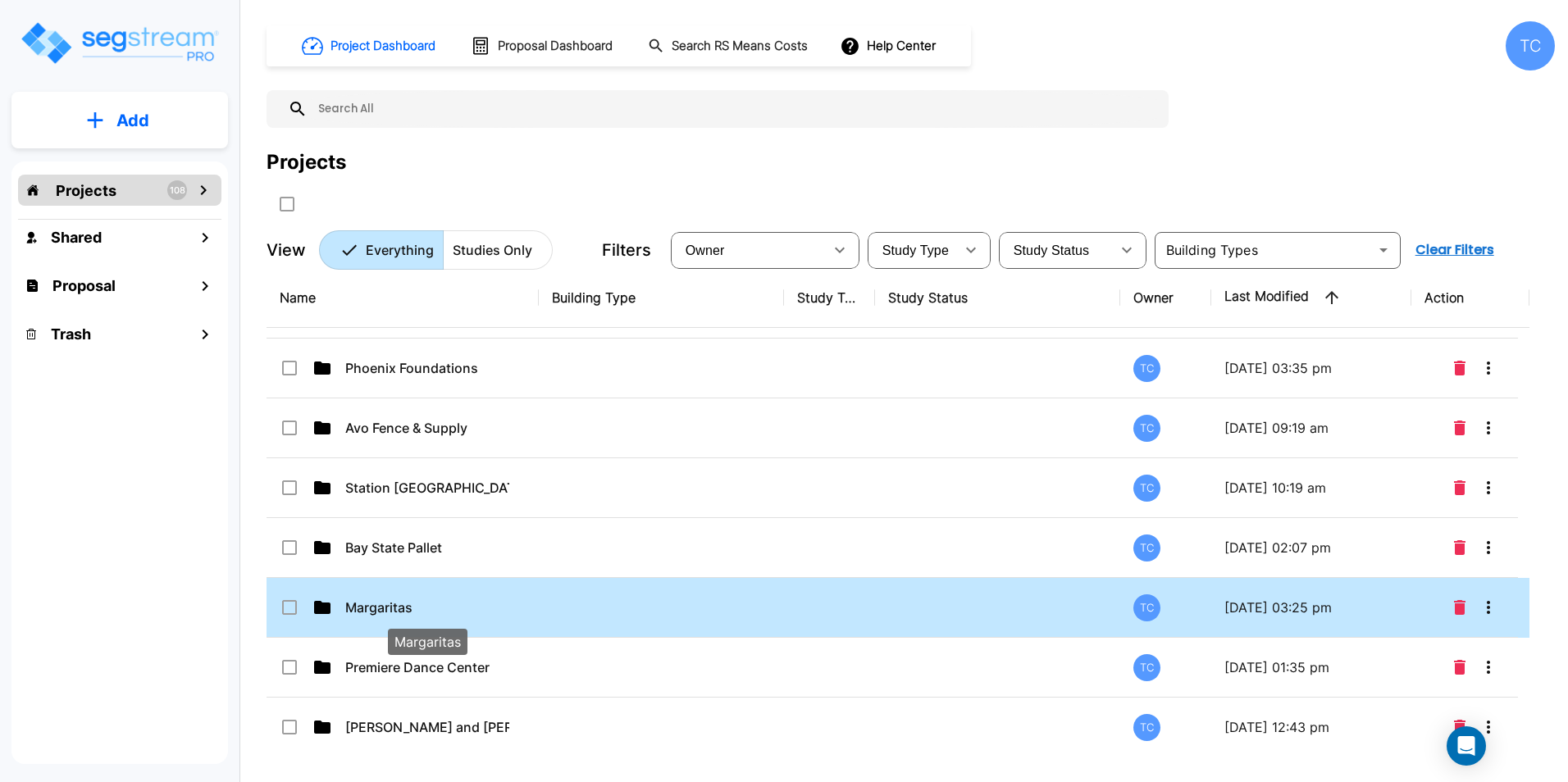
click at [377, 606] on p "Margaritas" at bounding box center [427, 607] width 164 height 20
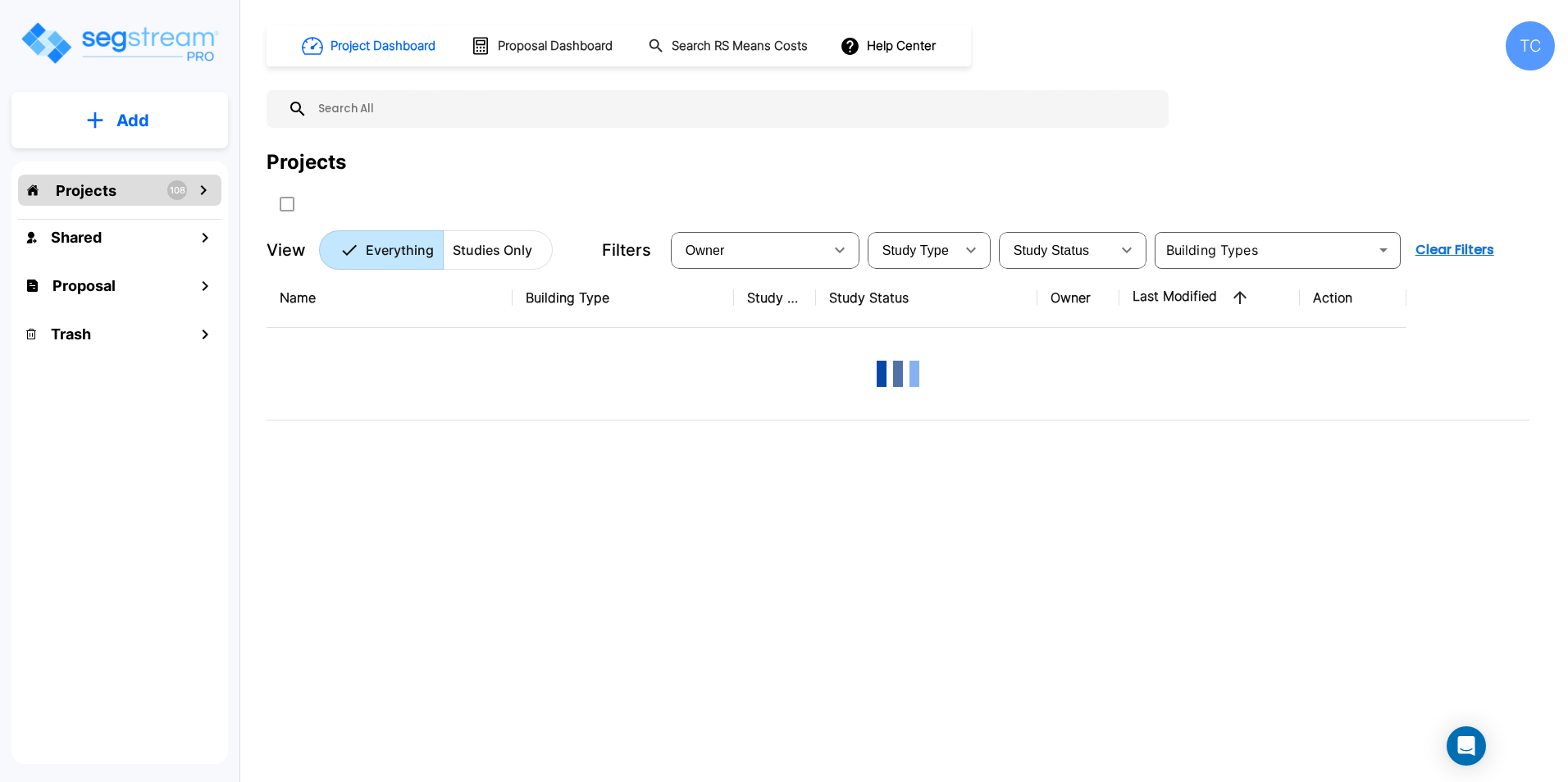
scroll to position [0, 0]
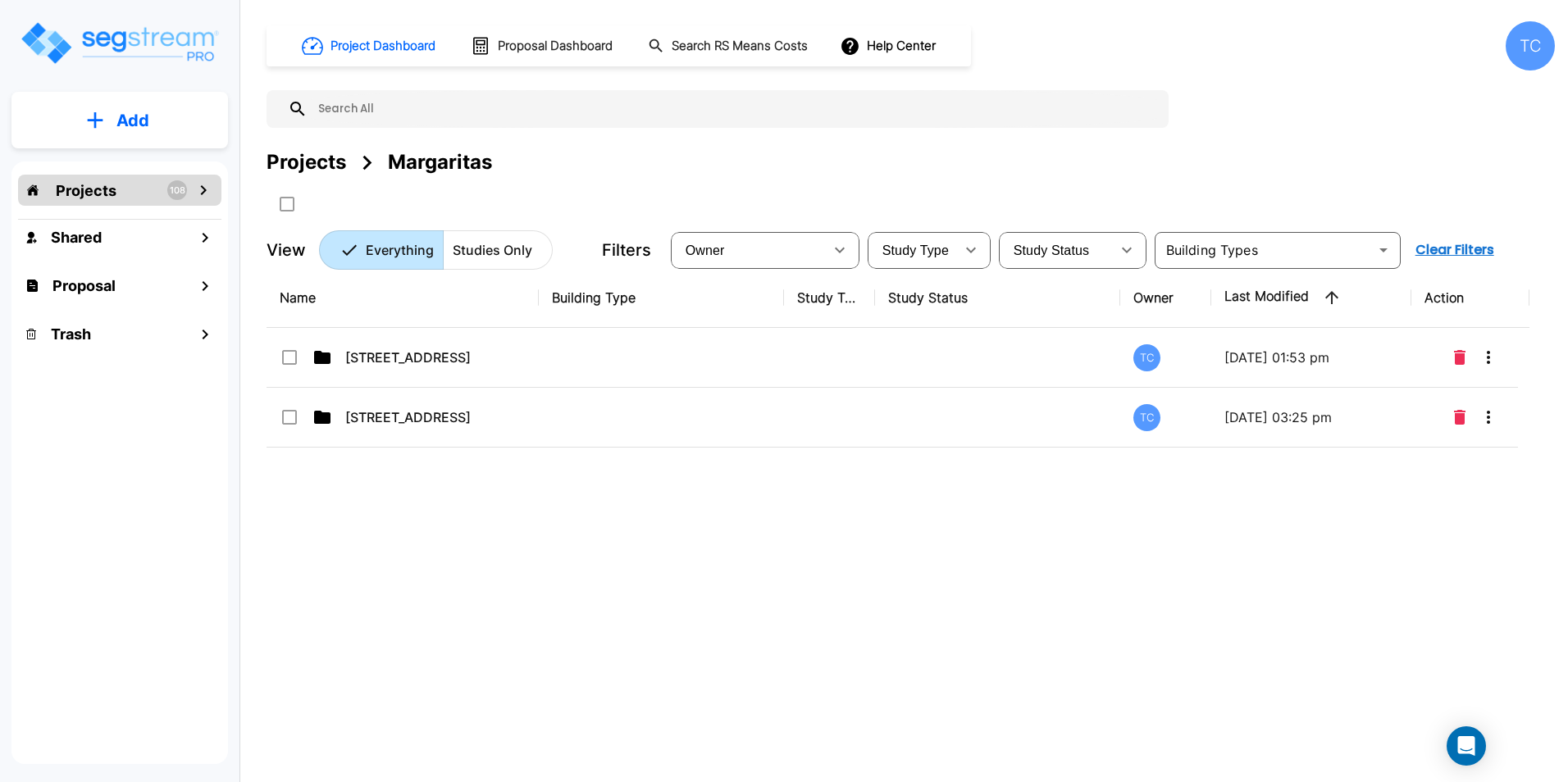
click at [321, 160] on div "Projects" at bounding box center [306, 162] width 80 height 30
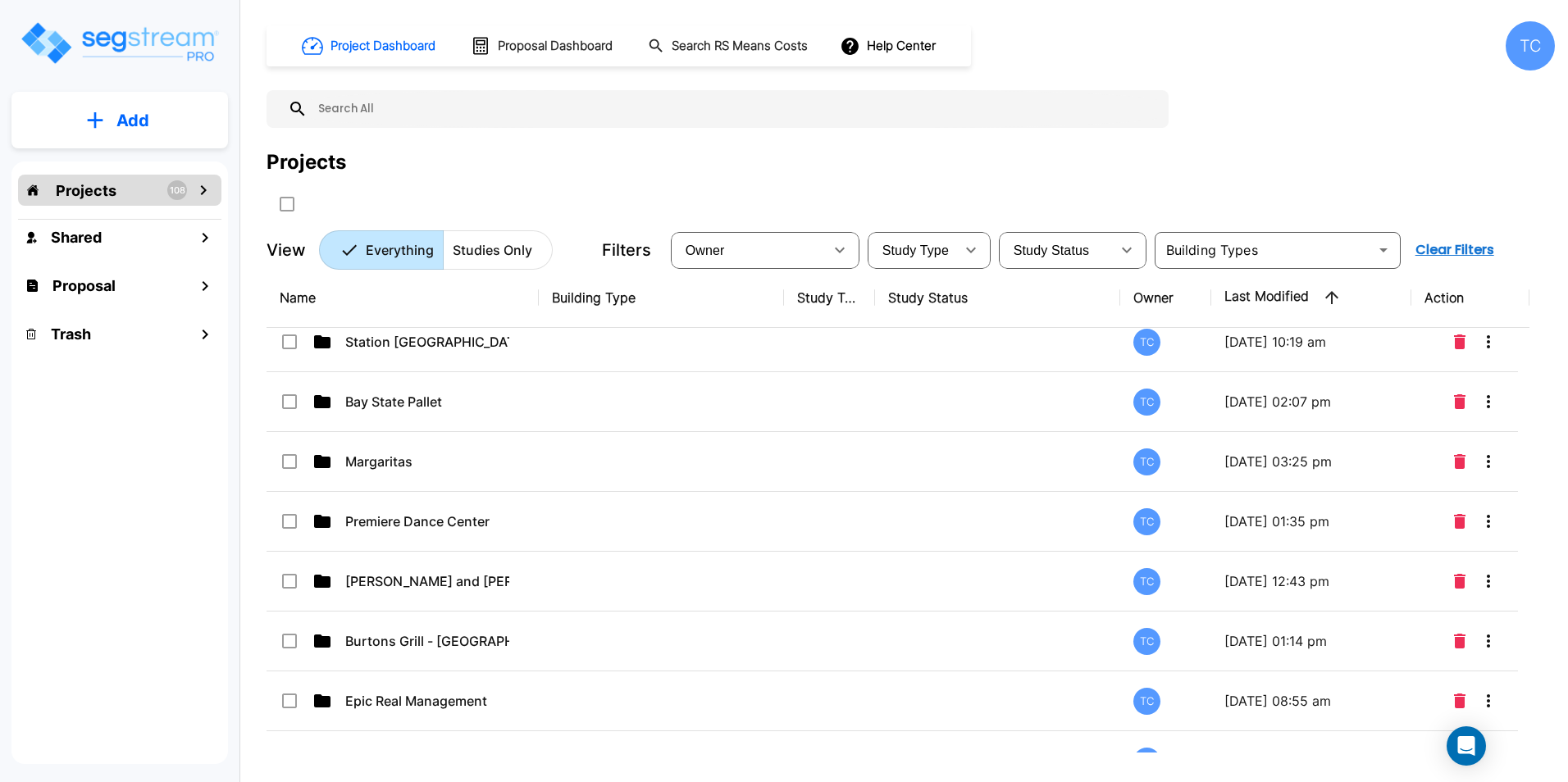
scroll to position [4504, 0]
click at [431, 489] on td "Margaritas" at bounding box center [403, 461] width 272 height 60
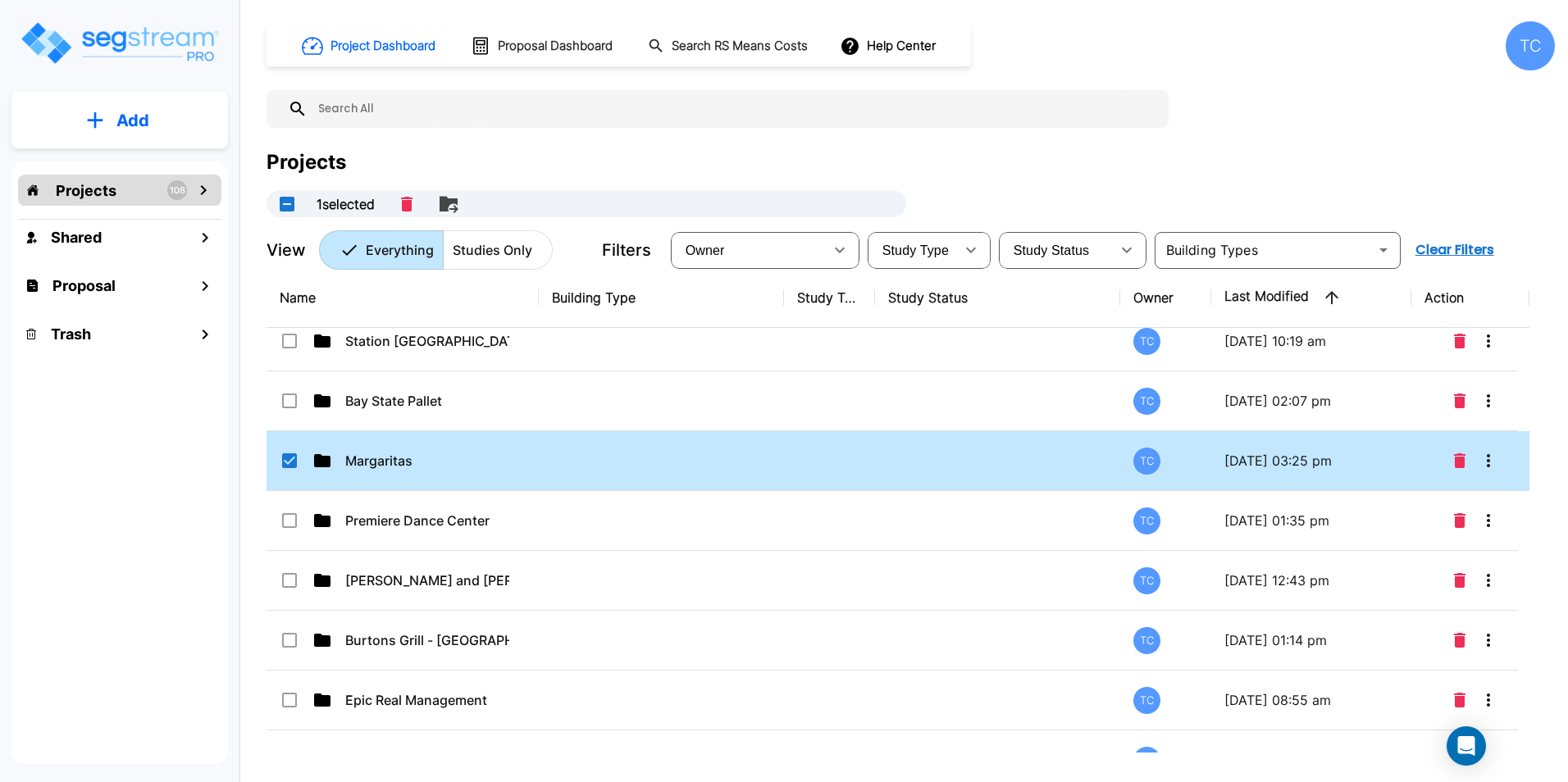
checkbox input "true"
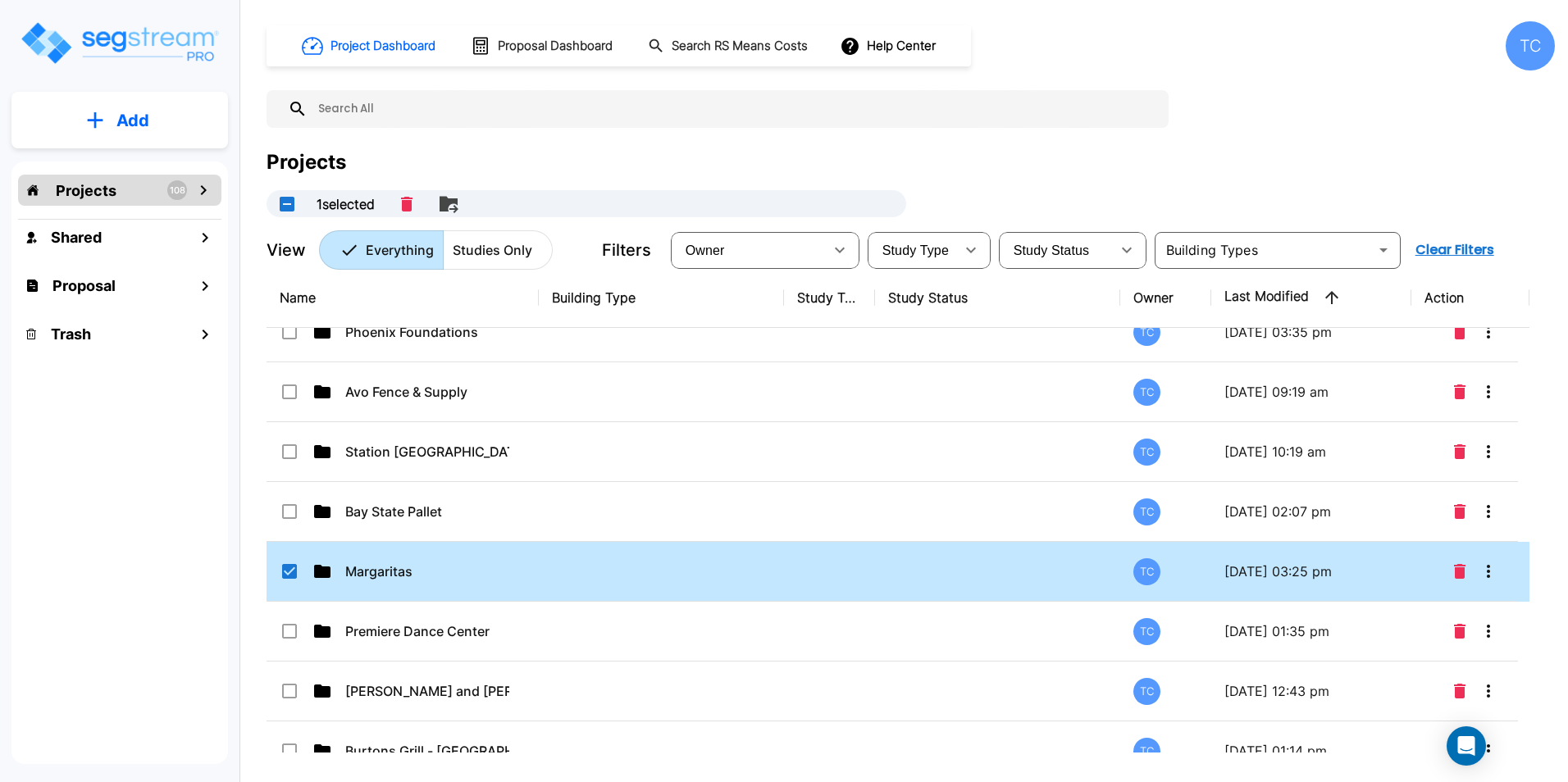
scroll to position [4392, 0]
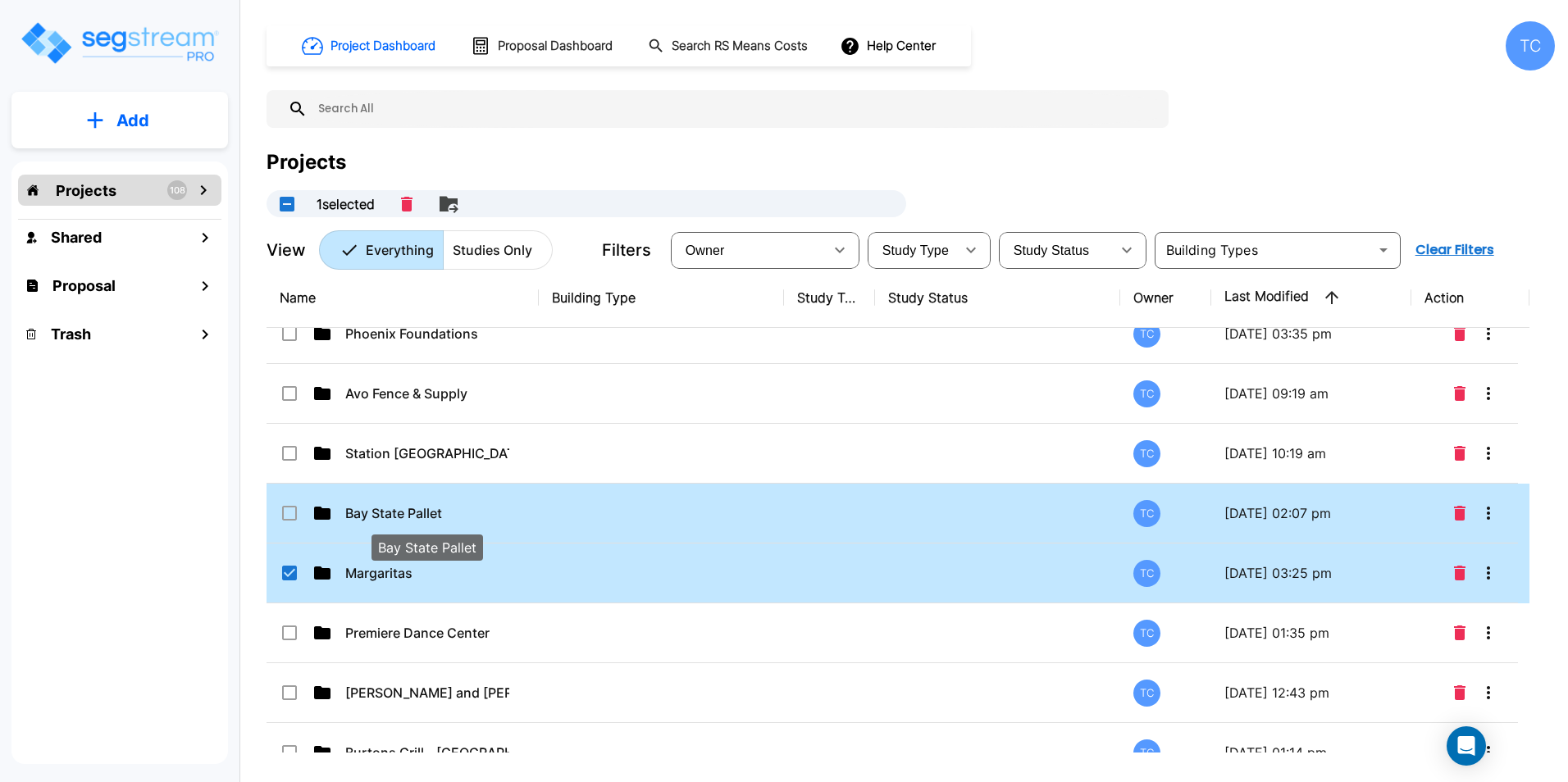
click at [404, 515] on p "Bay State Pallet" at bounding box center [427, 513] width 164 height 20
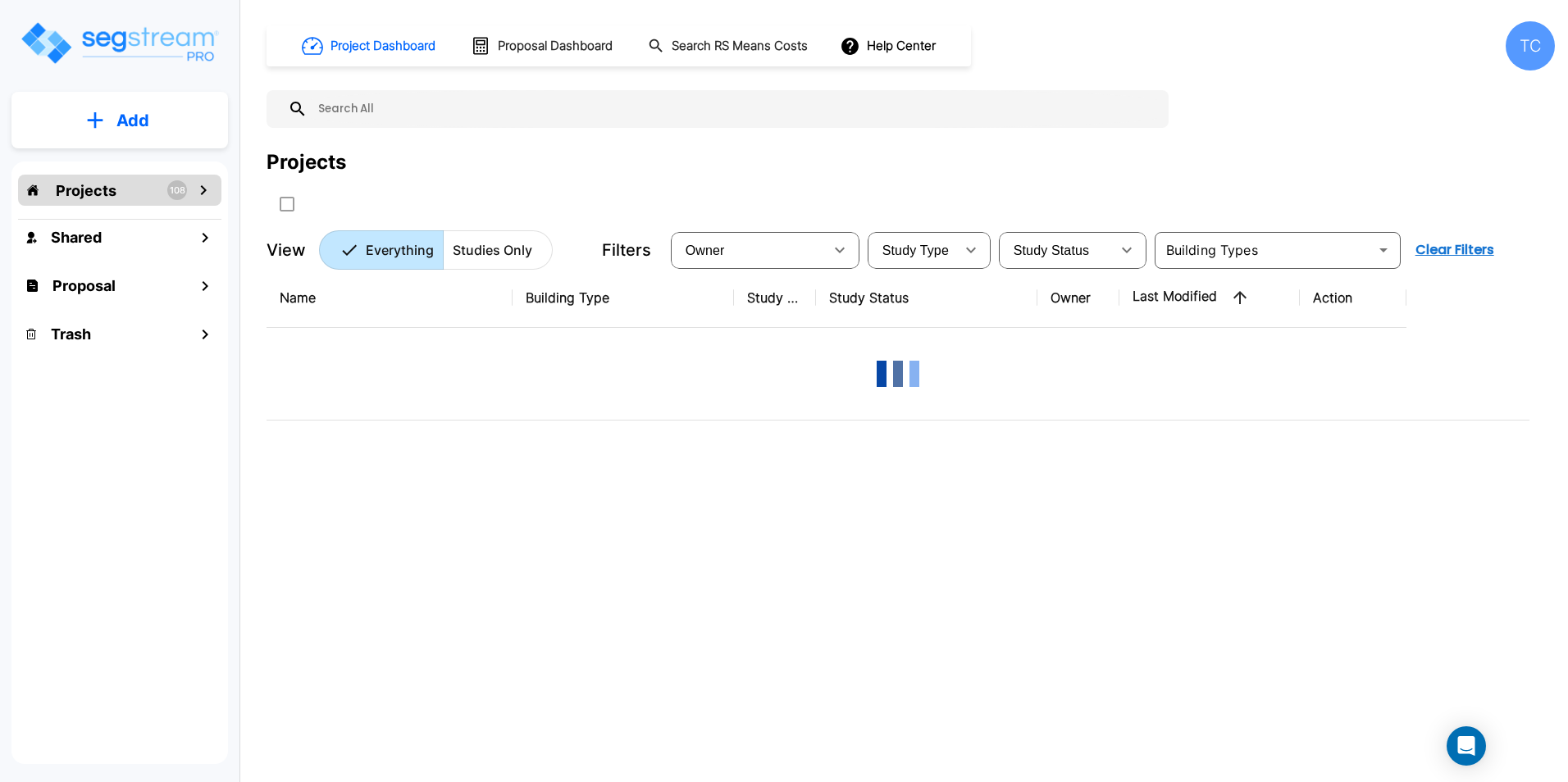
scroll to position [0, 0]
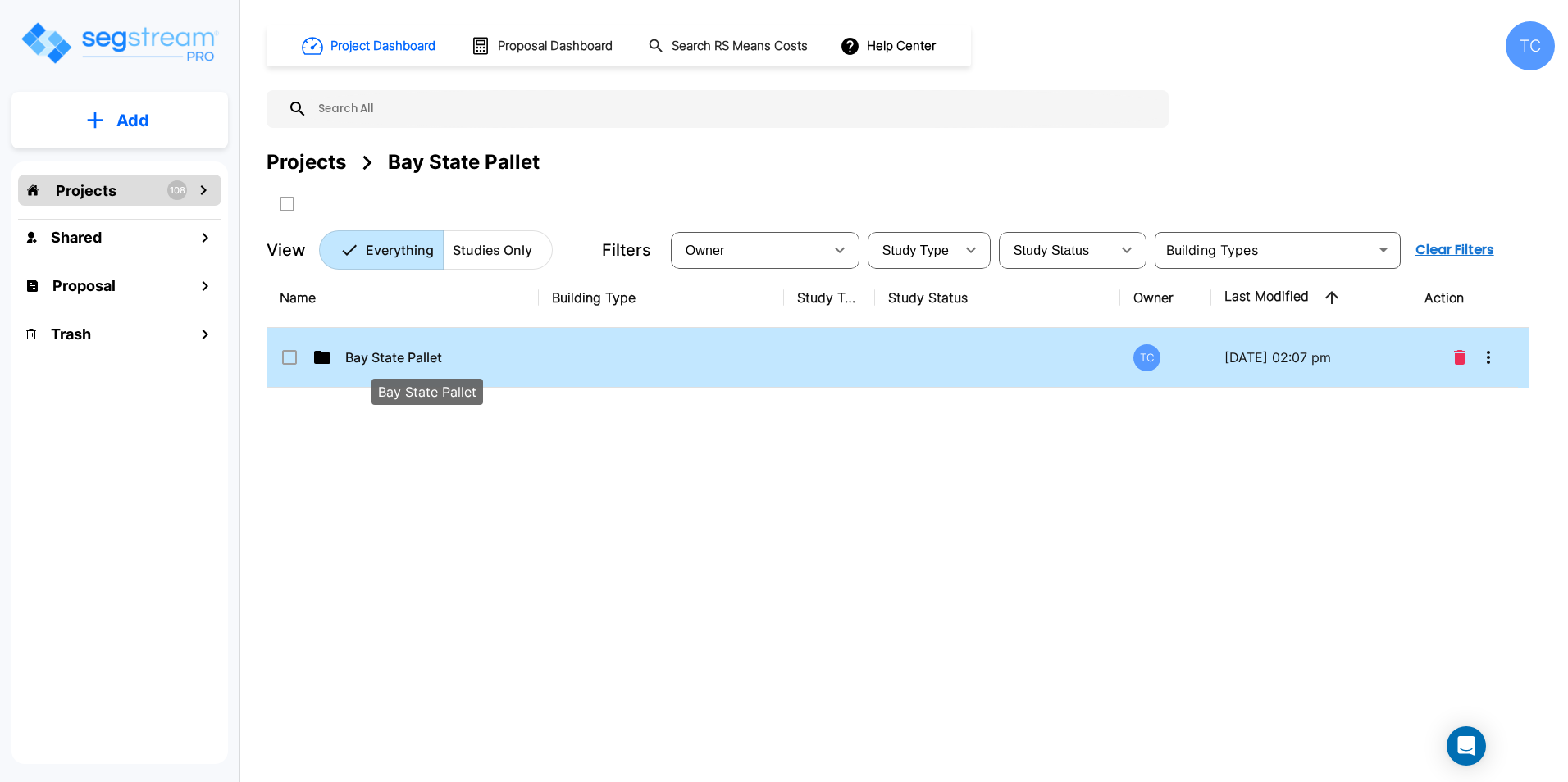
click at [403, 356] on p "Bay State Pallet" at bounding box center [427, 357] width 164 height 20
checkbox input "true"
click at [403, 356] on p "Bay State Pallet" at bounding box center [427, 357] width 164 height 20
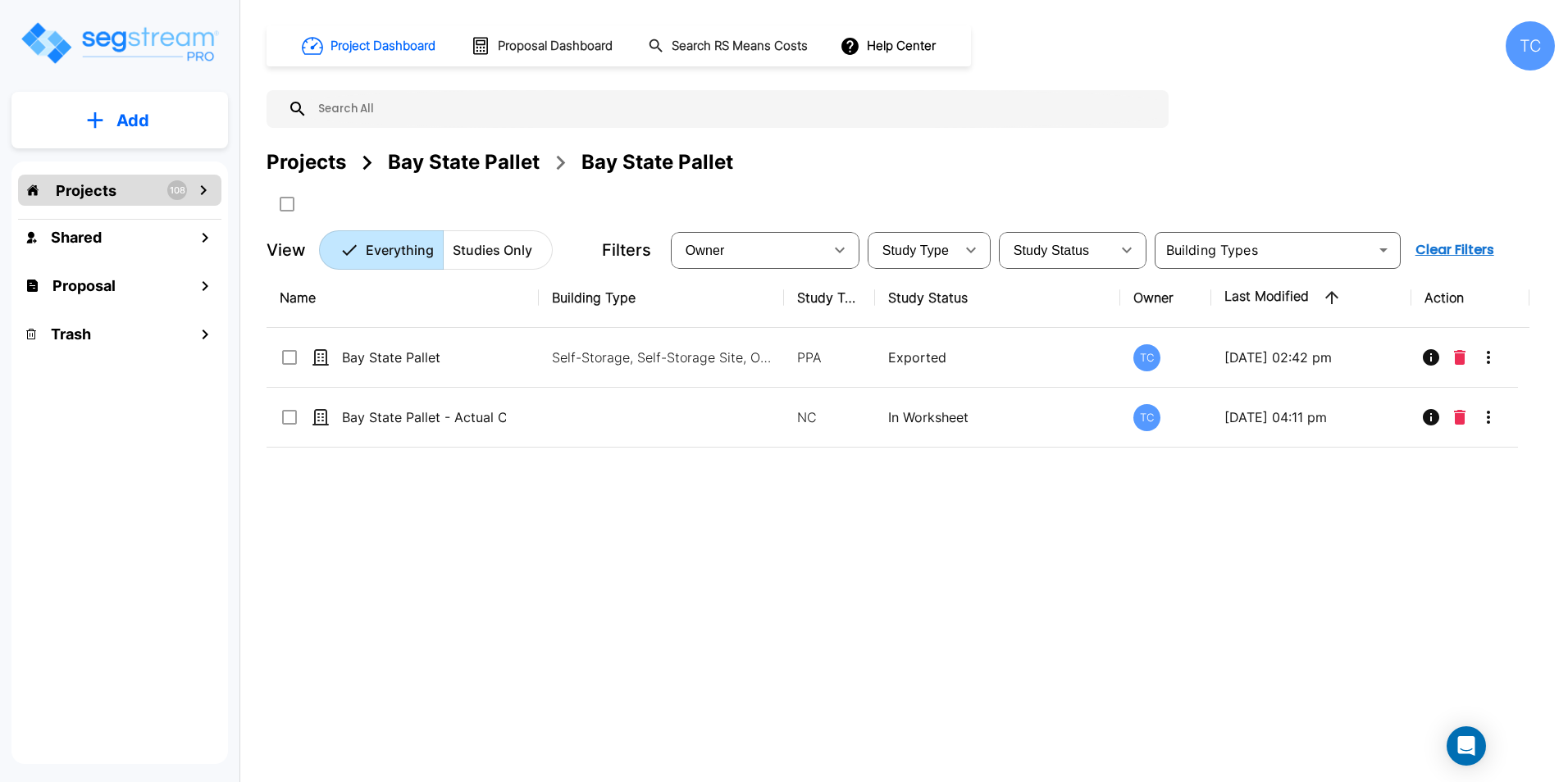
click at [321, 162] on div "Projects" at bounding box center [306, 162] width 80 height 30
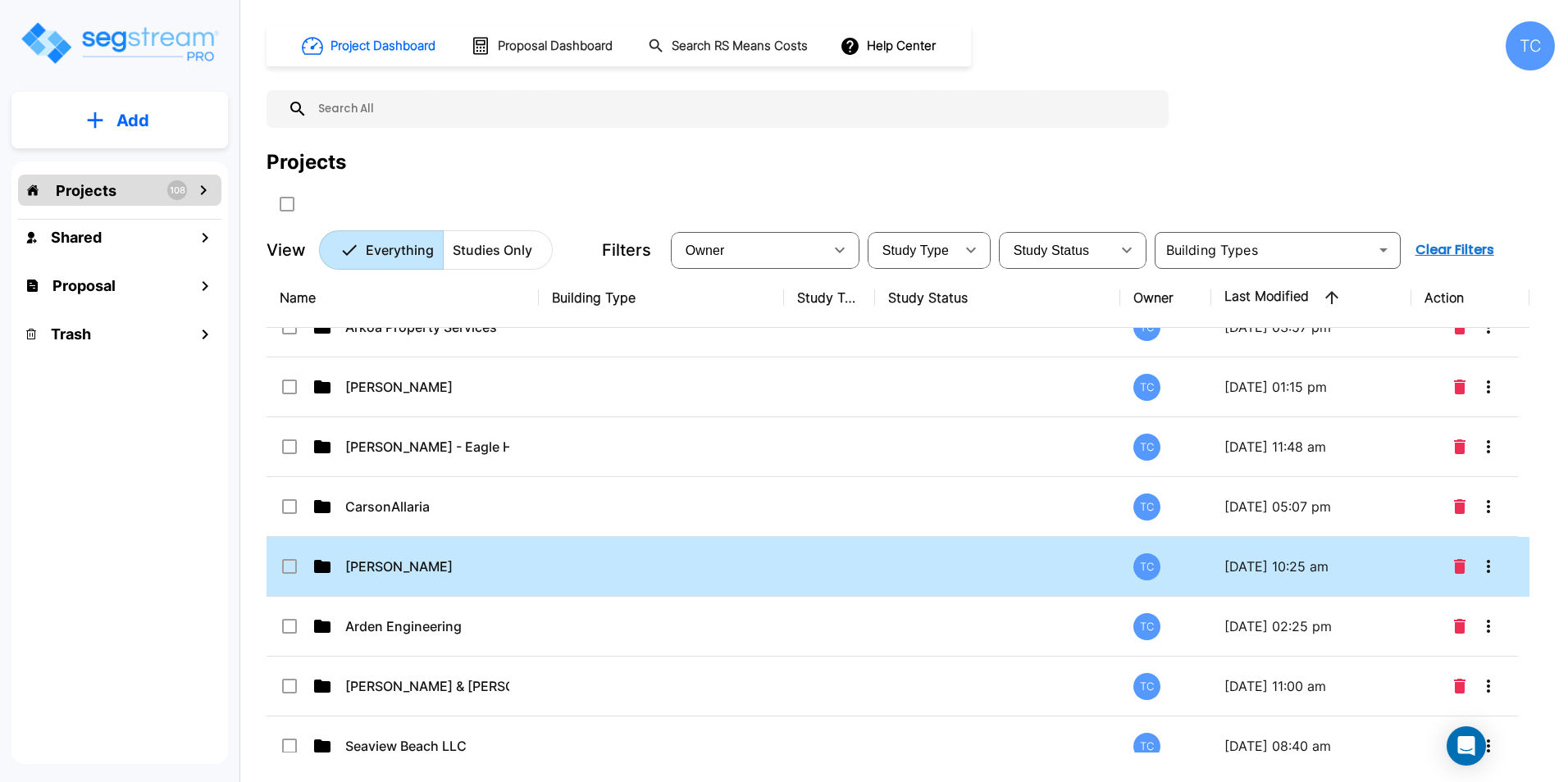
scroll to position [2243, 0]
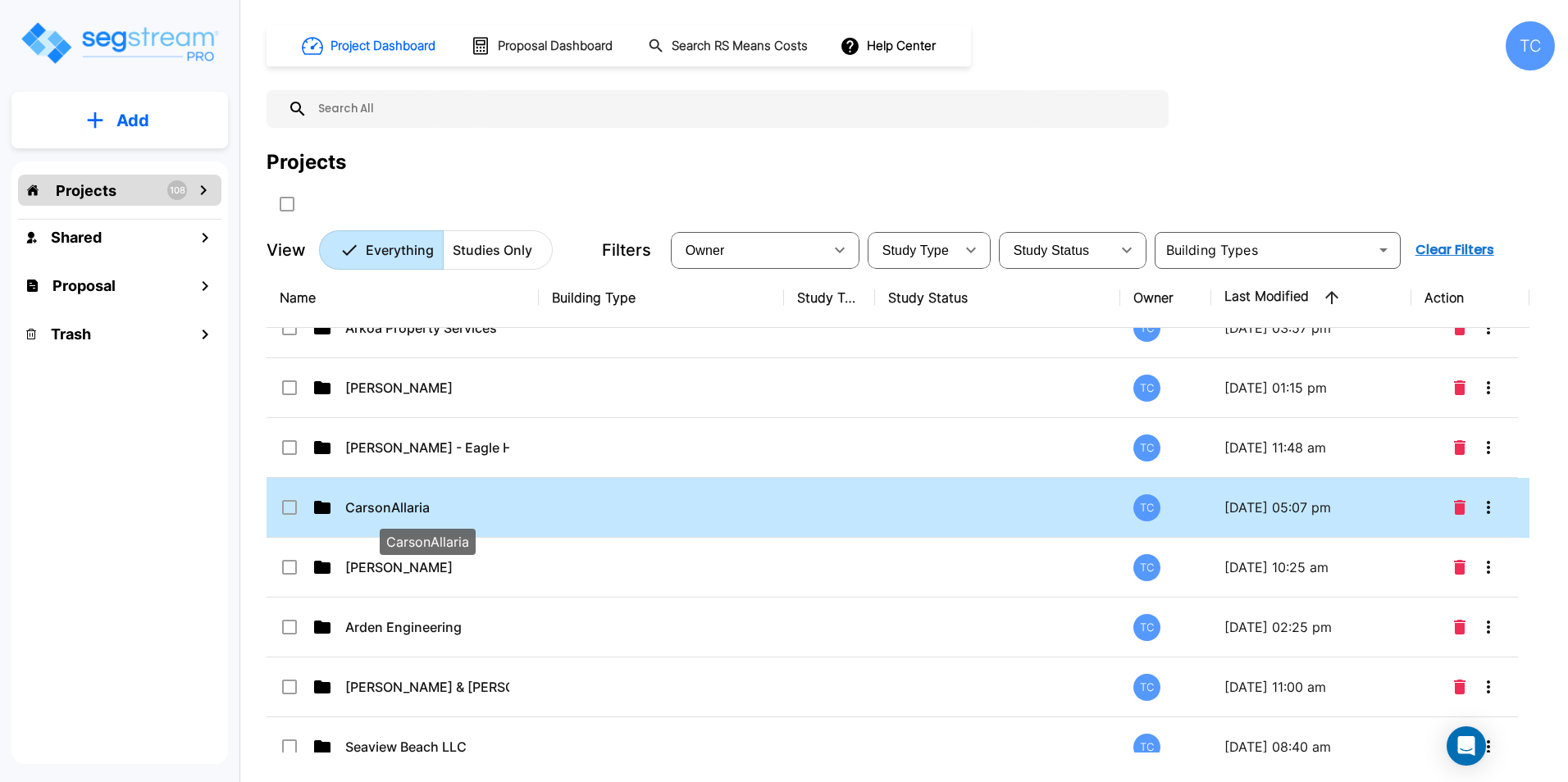
click at [386, 513] on p "CarsonAllaria" at bounding box center [427, 507] width 164 height 20
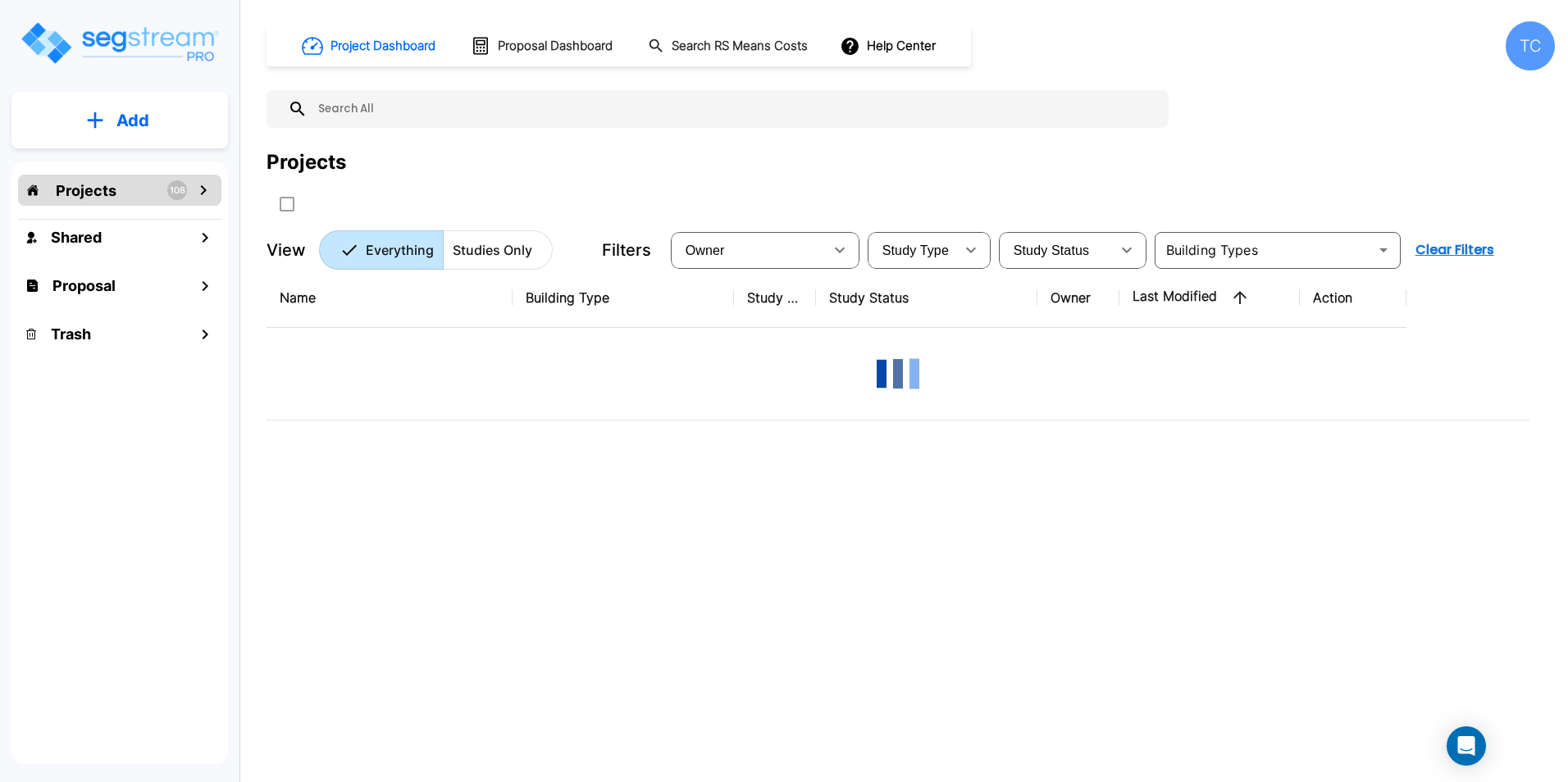
scroll to position [0, 0]
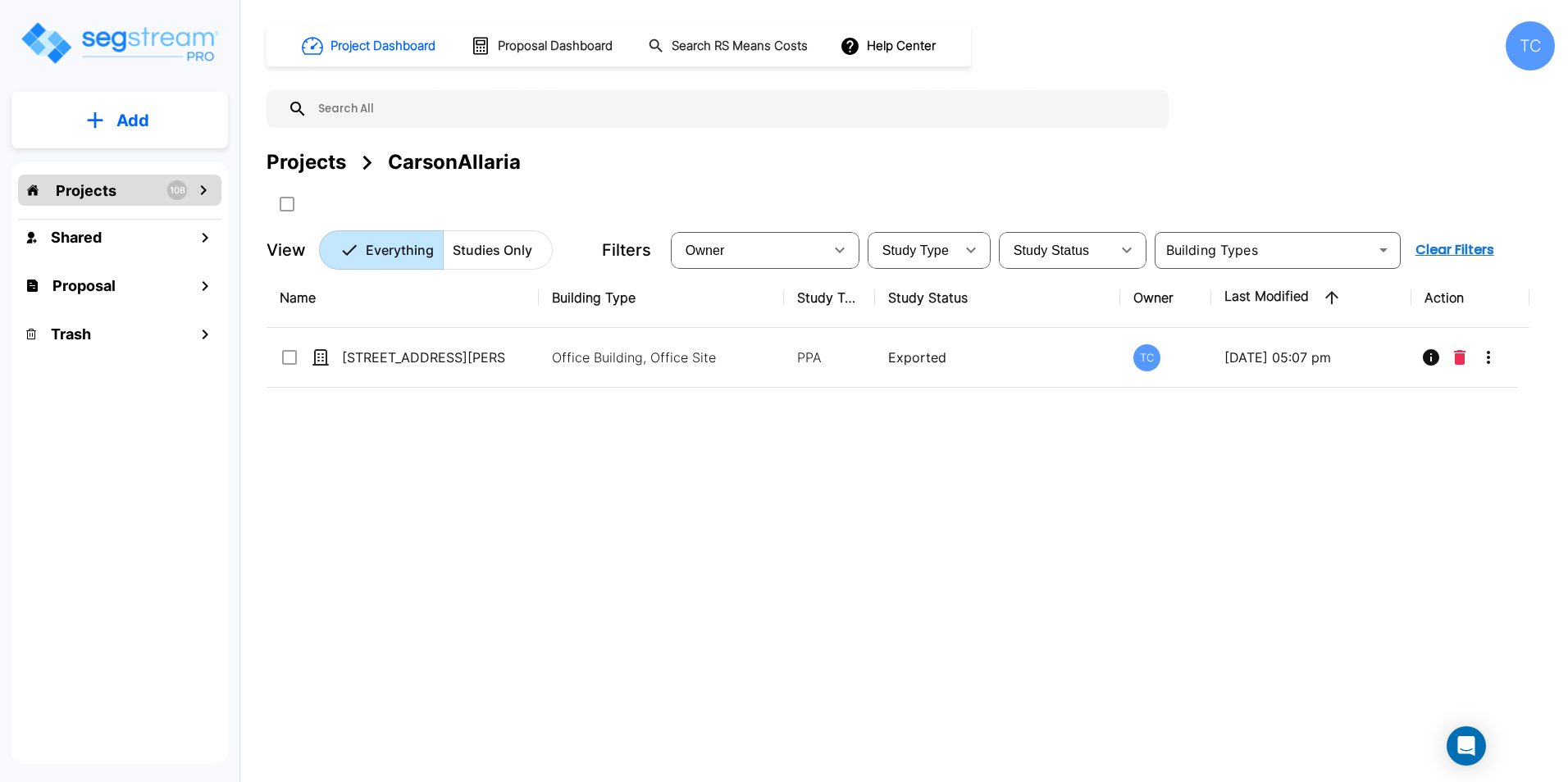
click at [329, 179] on div "Projects CarsonAllaria" at bounding box center [911, 183] width 1288 height 70
click at [323, 154] on div "Projects" at bounding box center [306, 162] width 80 height 30
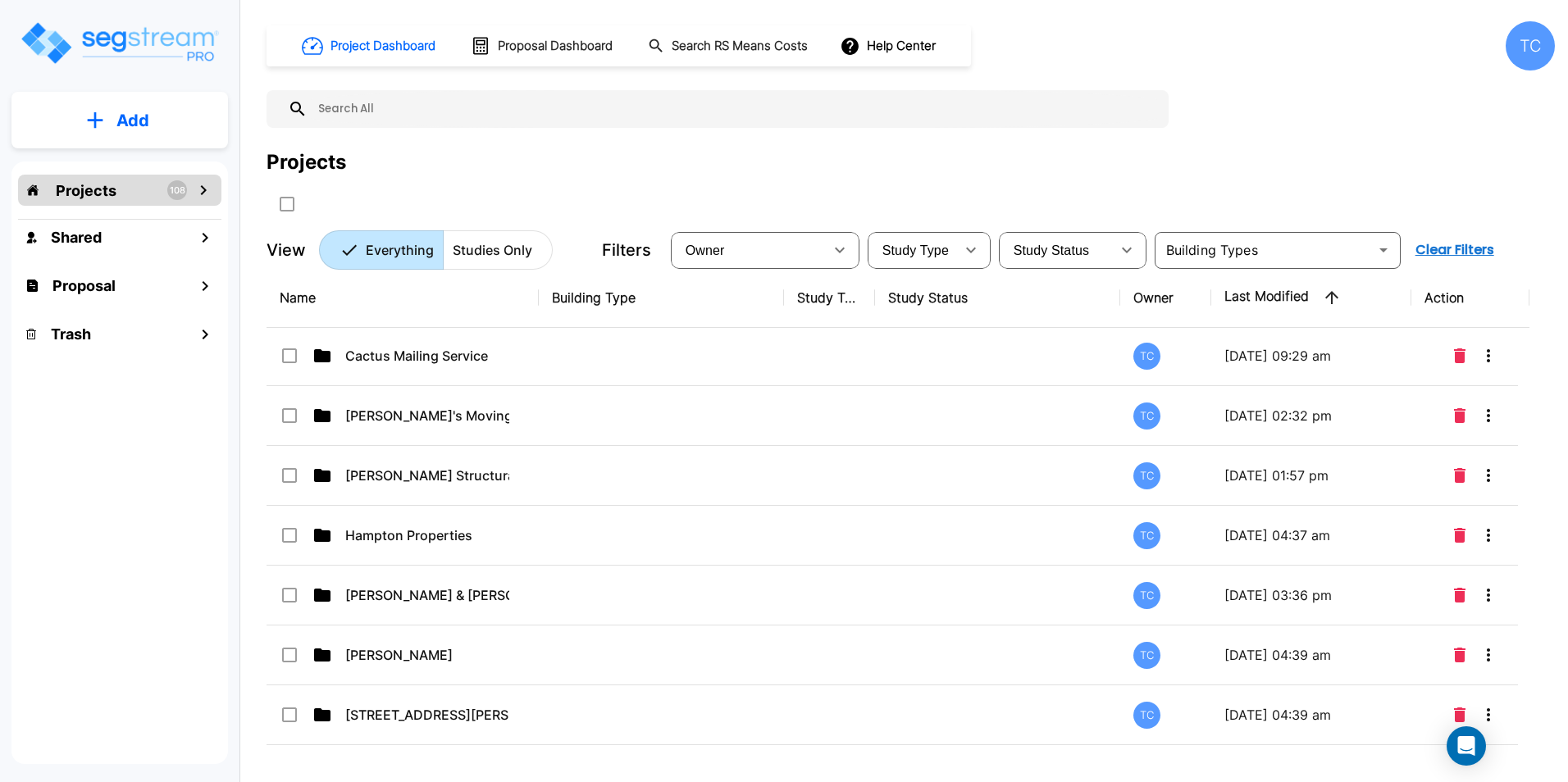
scroll to position [3355, 0]
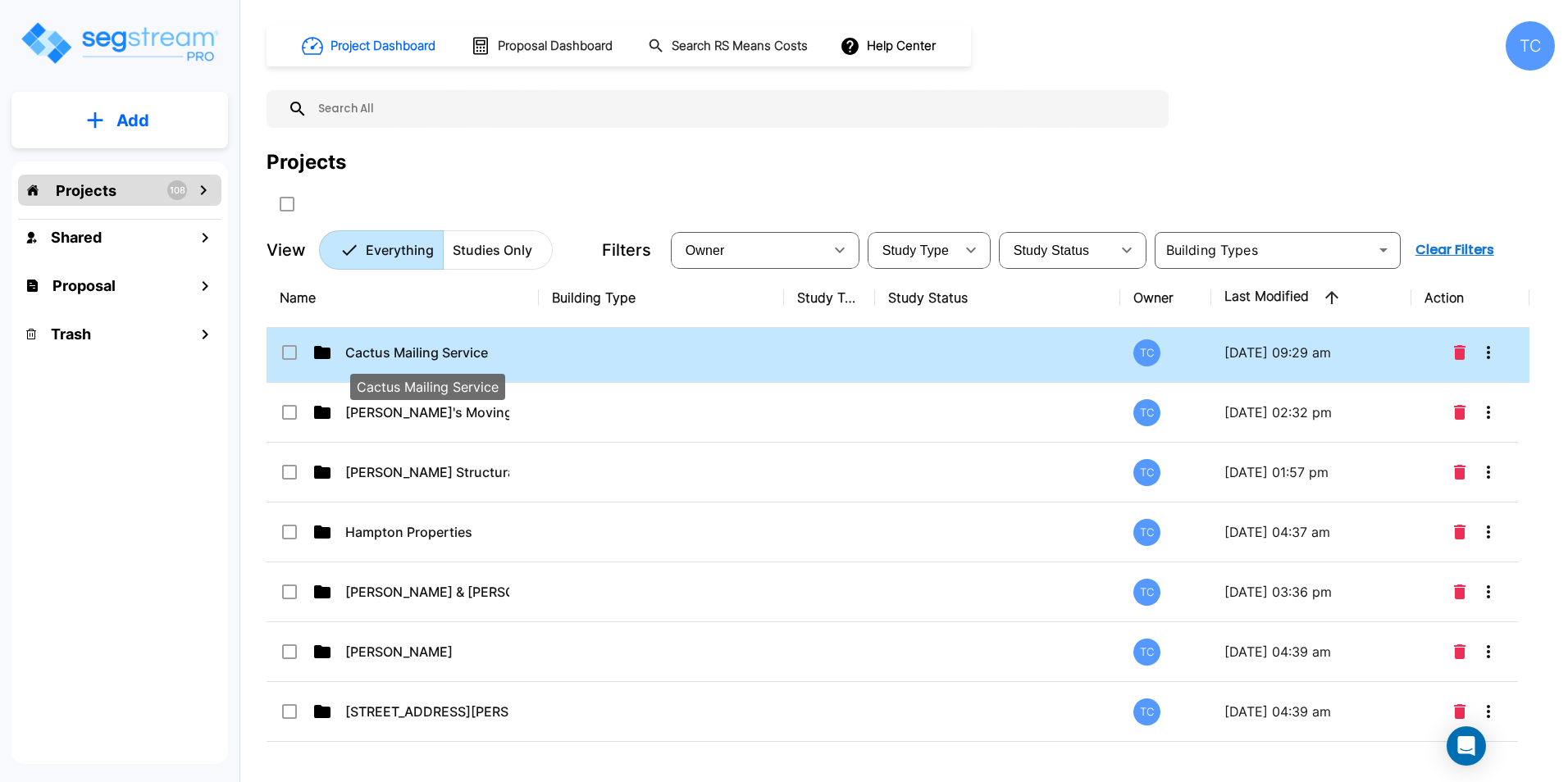
click at [454, 353] on p "Cactus Mailing Service" at bounding box center [427, 352] width 164 height 20
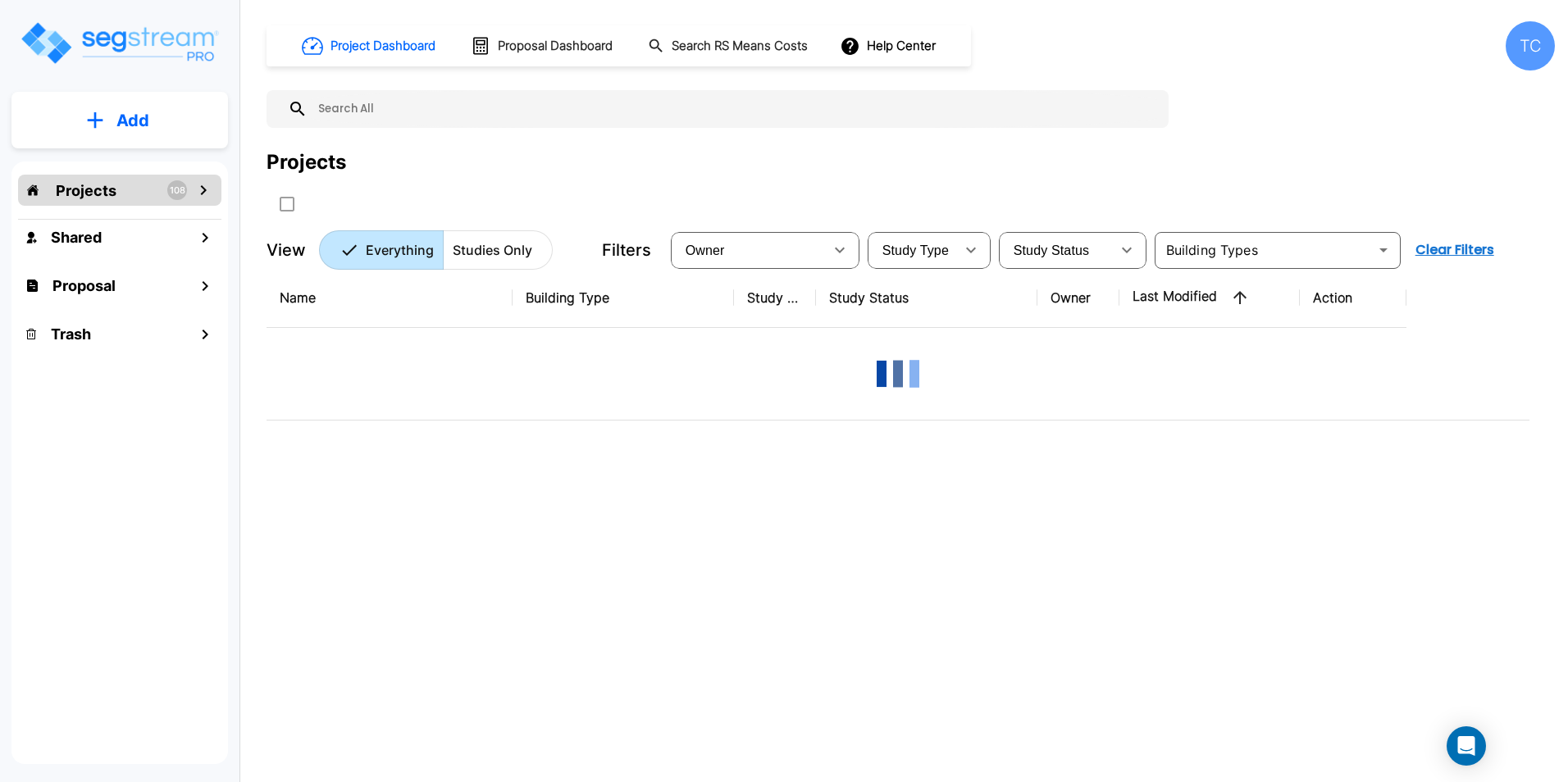
scroll to position [0, 0]
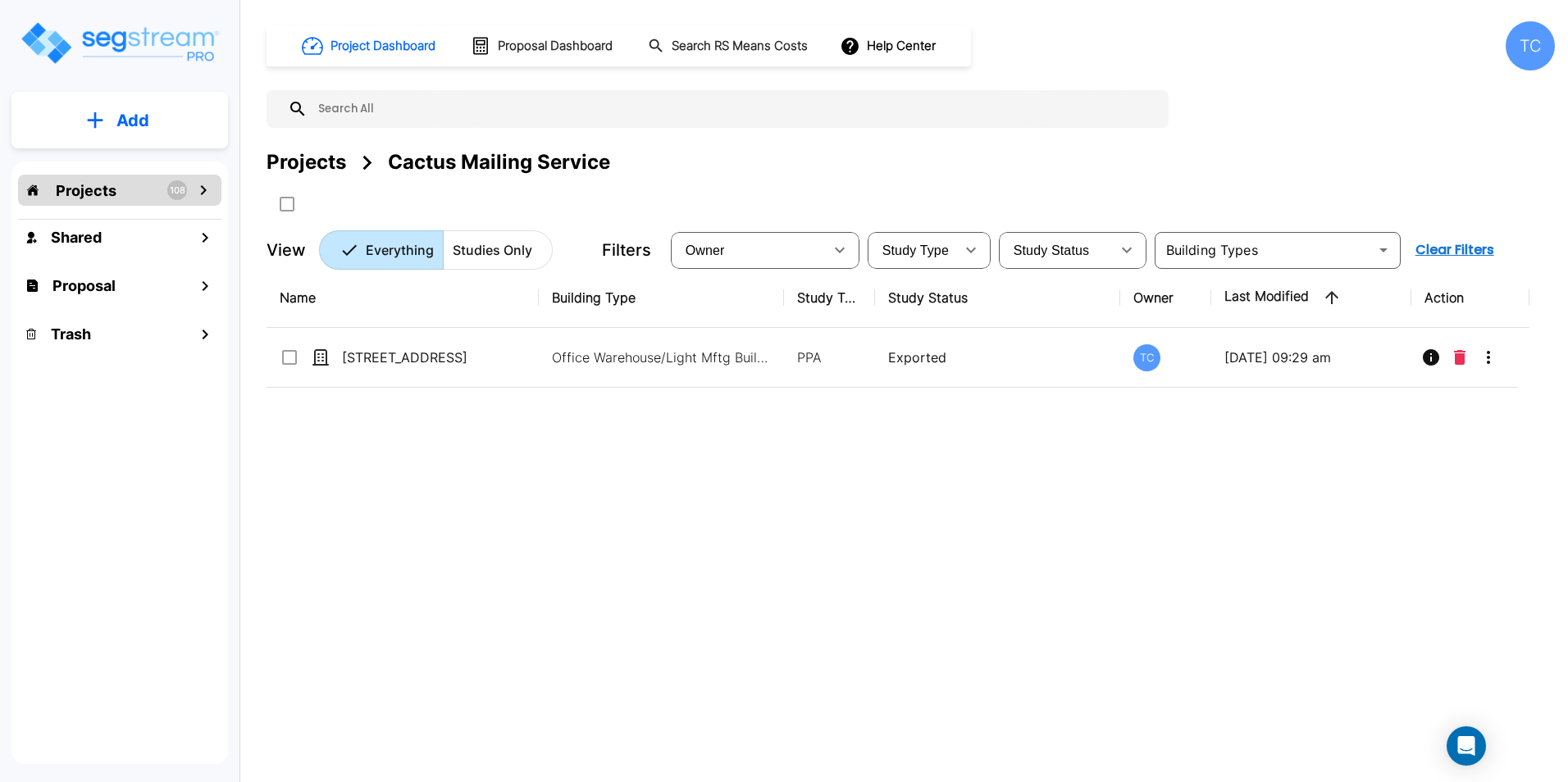
click at [305, 145] on div "Project Dashboard Proposal Dashboard Search RS Means Costs Help Center TC Proje…" at bounding box center [911, 145] width 1288 height 249
click at [307, 161] on div "Projects" at bounding box center [306, 162] width 80 height 30
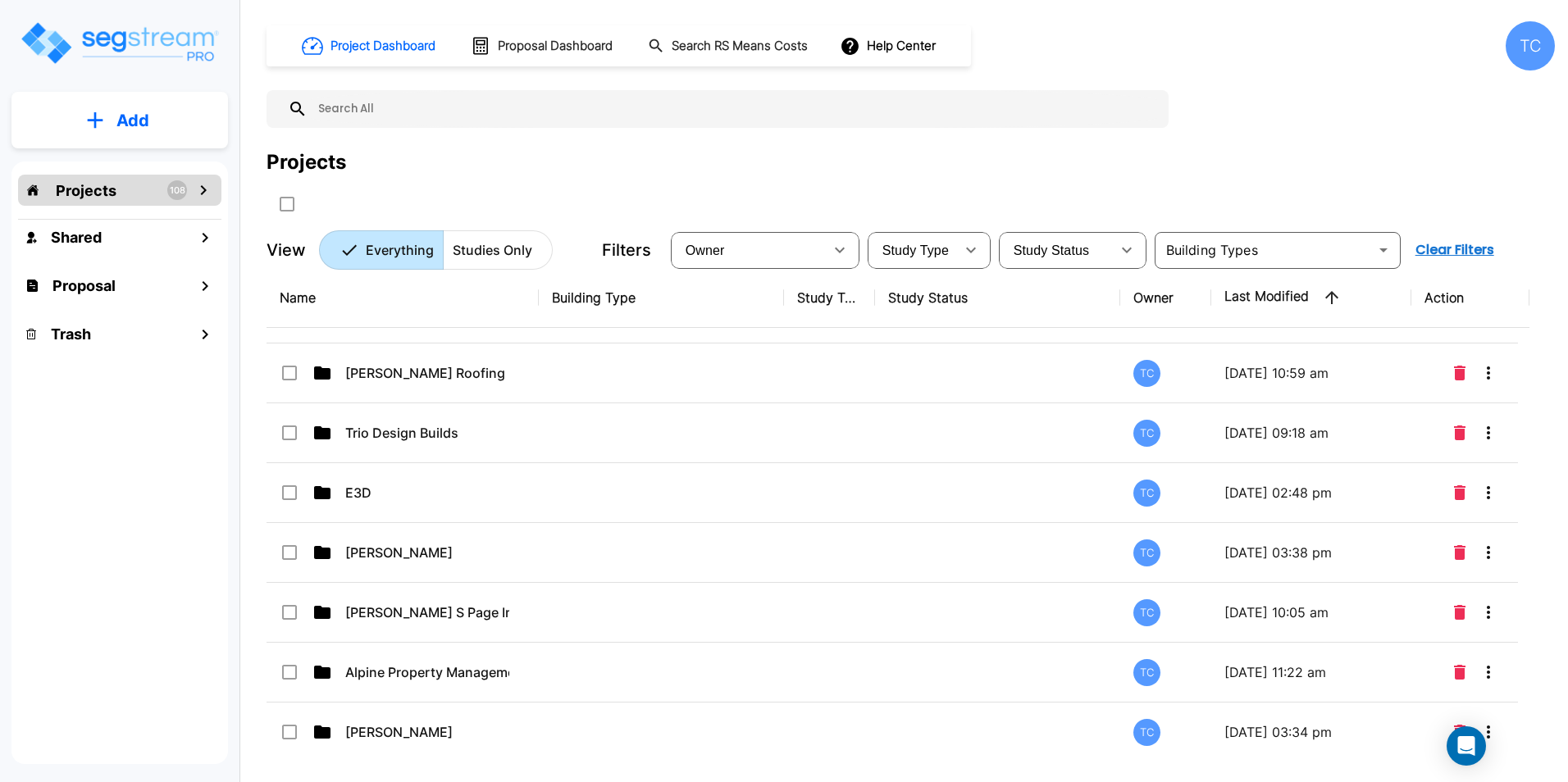
scroll to position [939, 0]
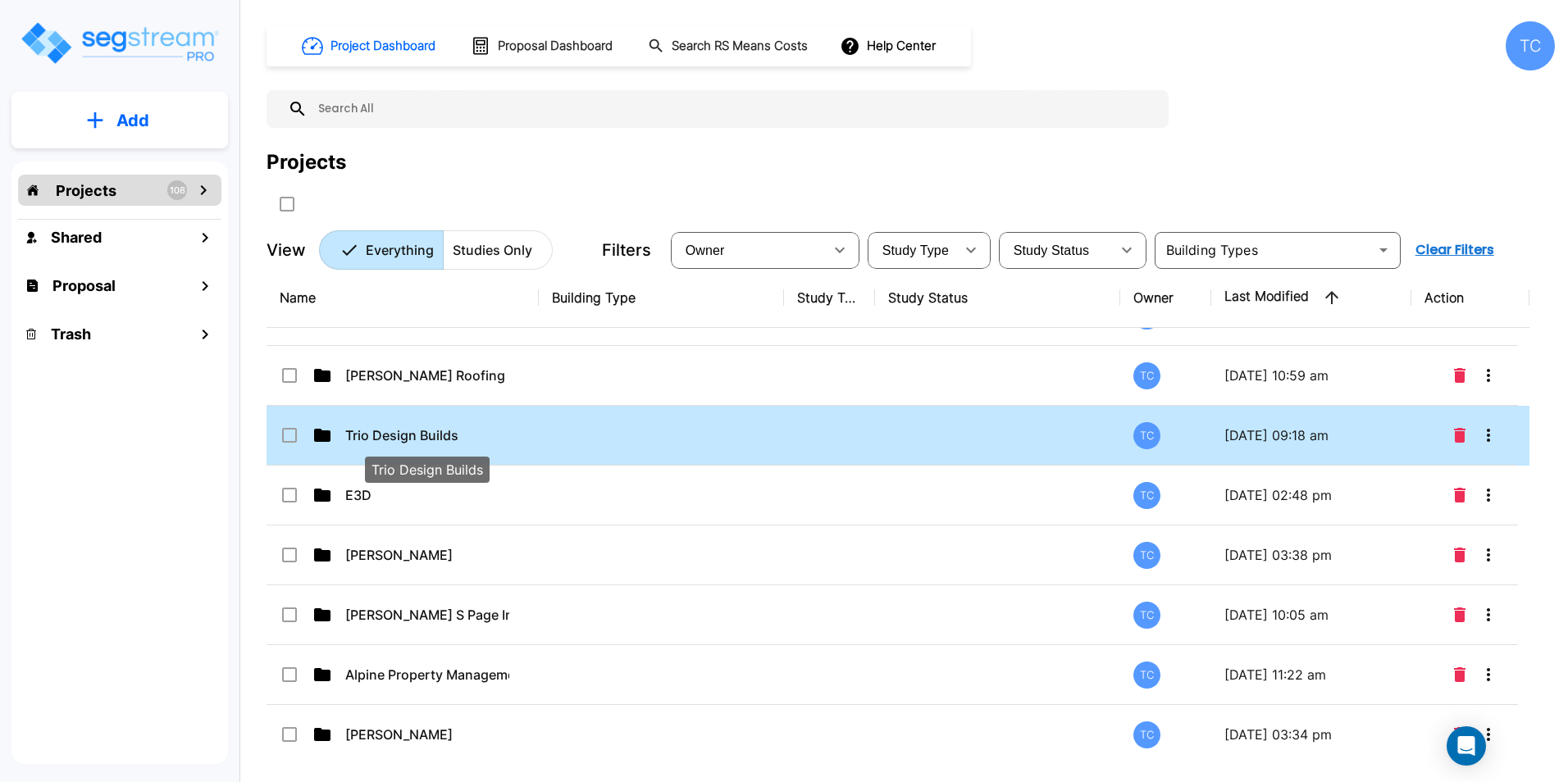
click at [427, 434] on p "Trio Design Builds" at bounding box center [427, 435] width 164 height 20
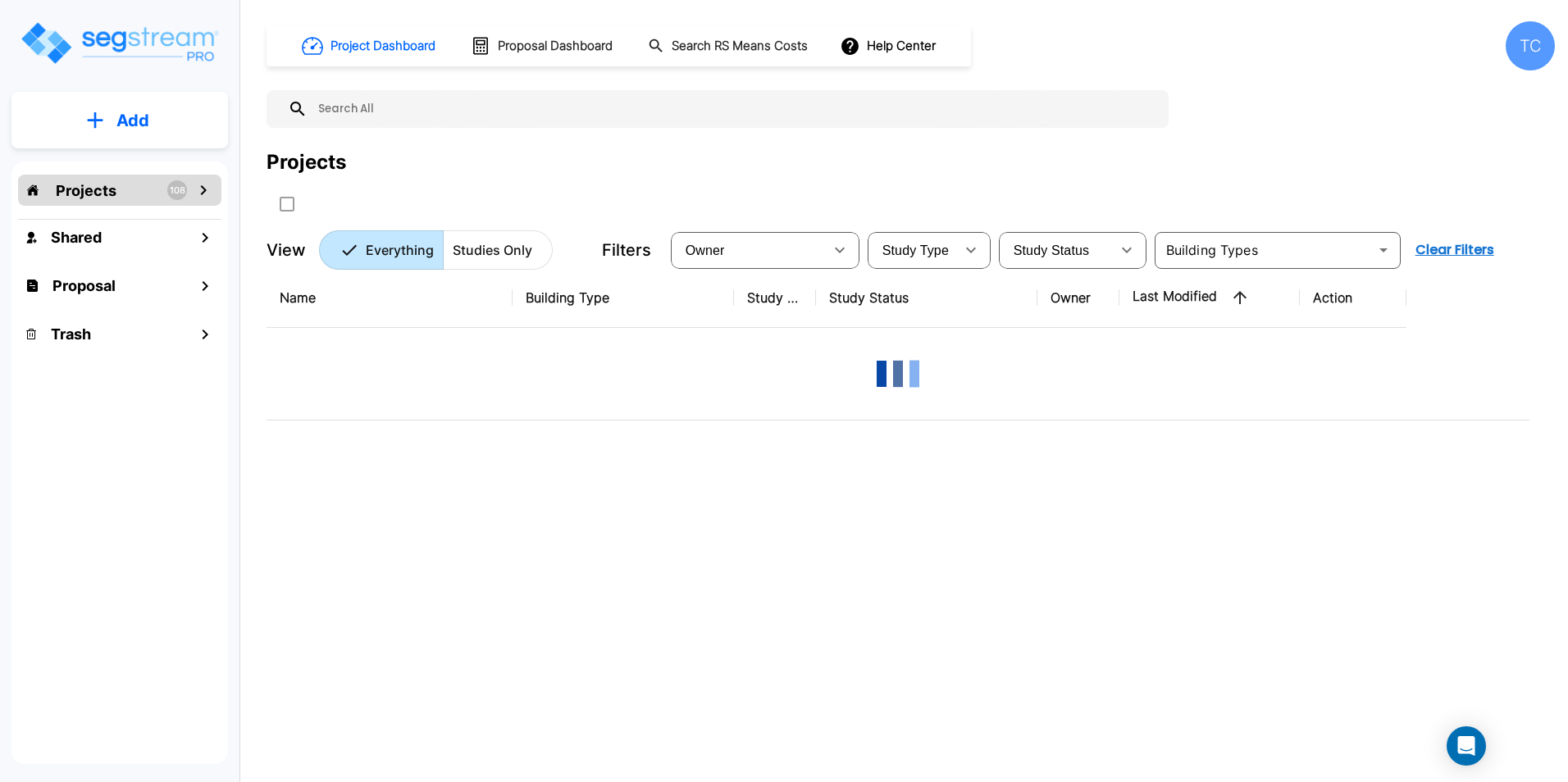
scroll to position [0, 0]
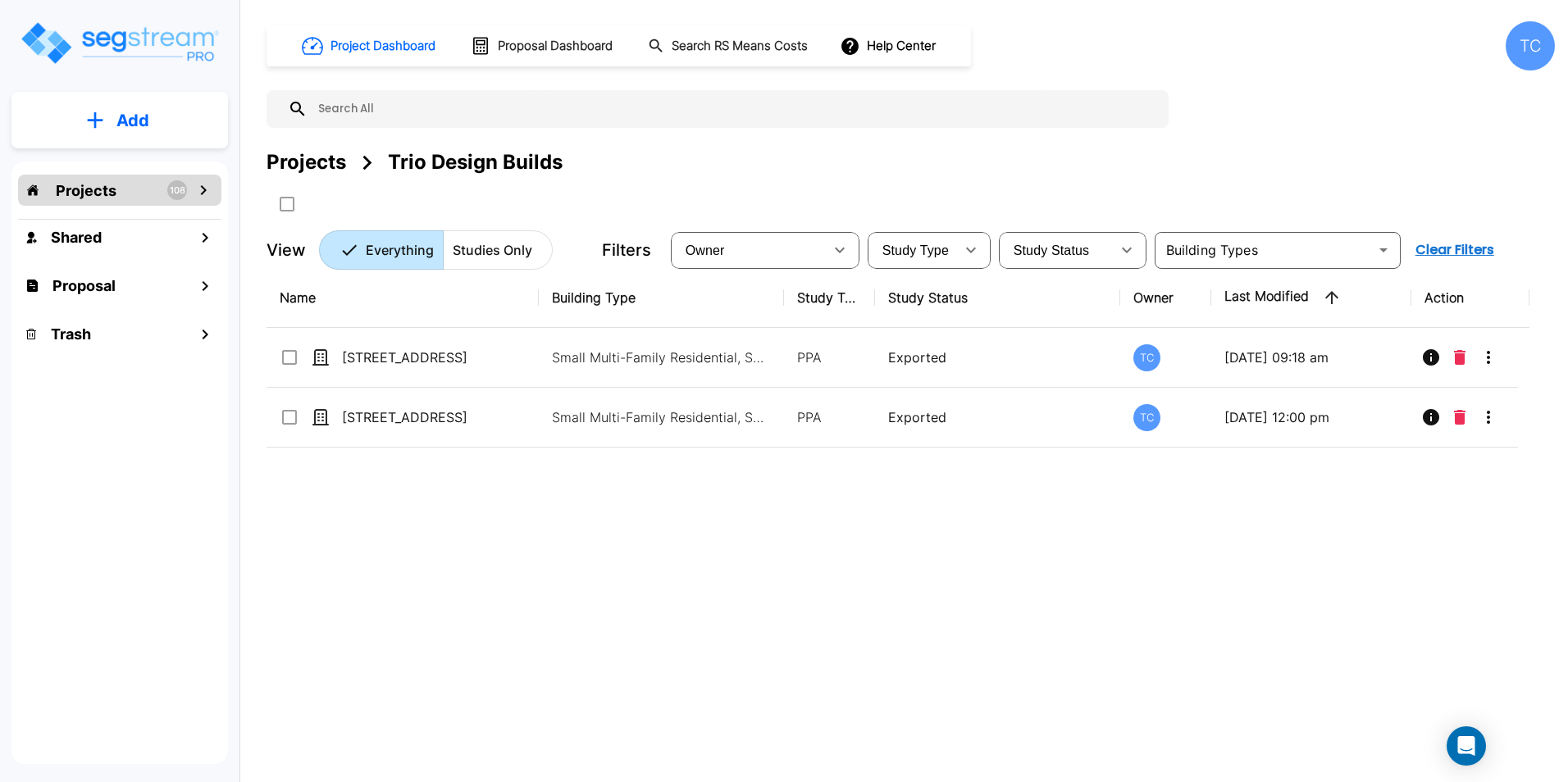
click at [101, 198] on p "Projects" at bounding box center [85, 191] width 61 height 22
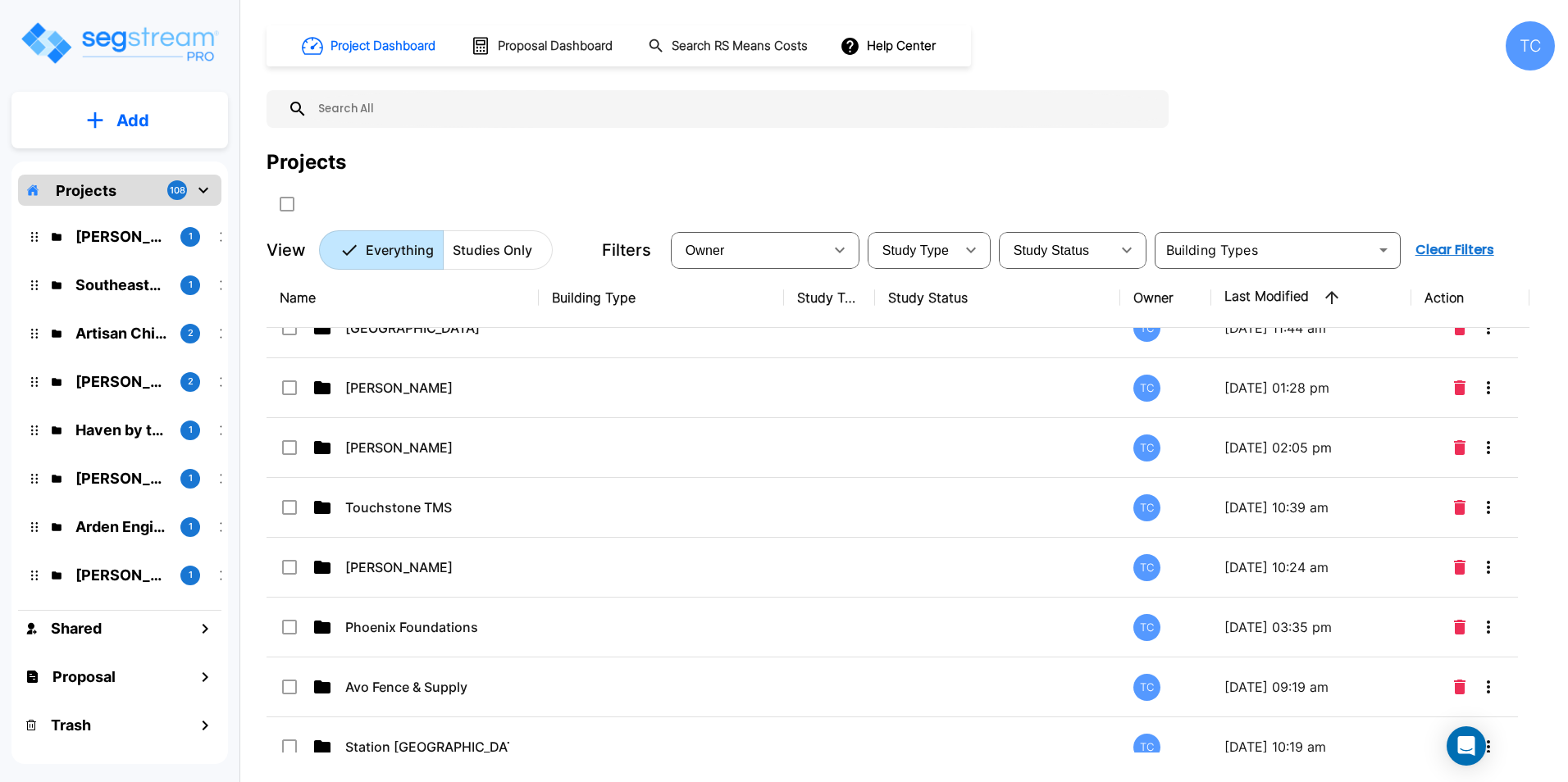
scroll to position [3771, 0]
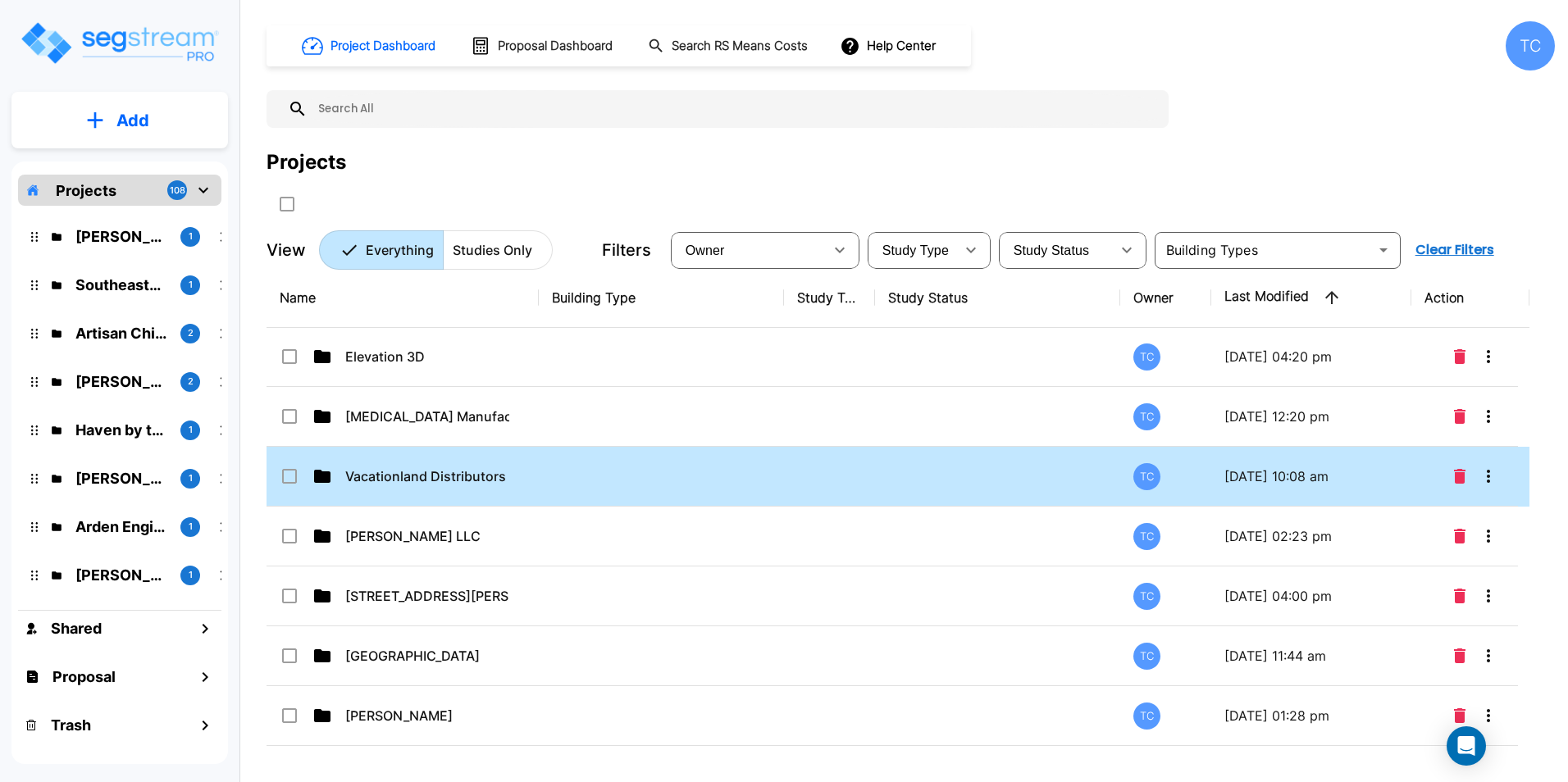
click at [439, 485] on p "Vacationland Distributors" at bounding box center [427, 476] width 164 height 20
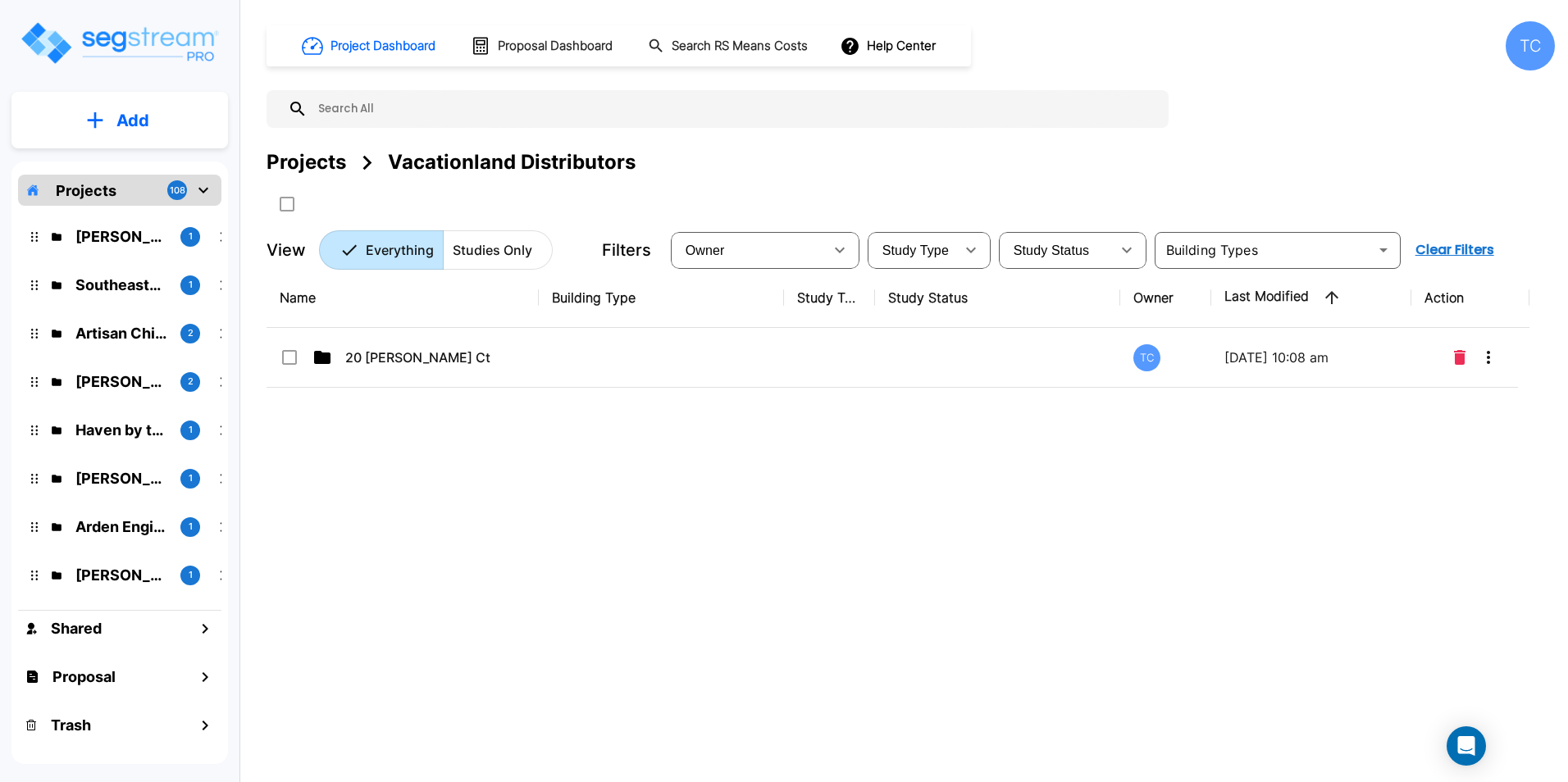
scroll to position [0, 0]
click at [307, 159] on div "Projects" at bounding box center [306, 162] width 80 height 30
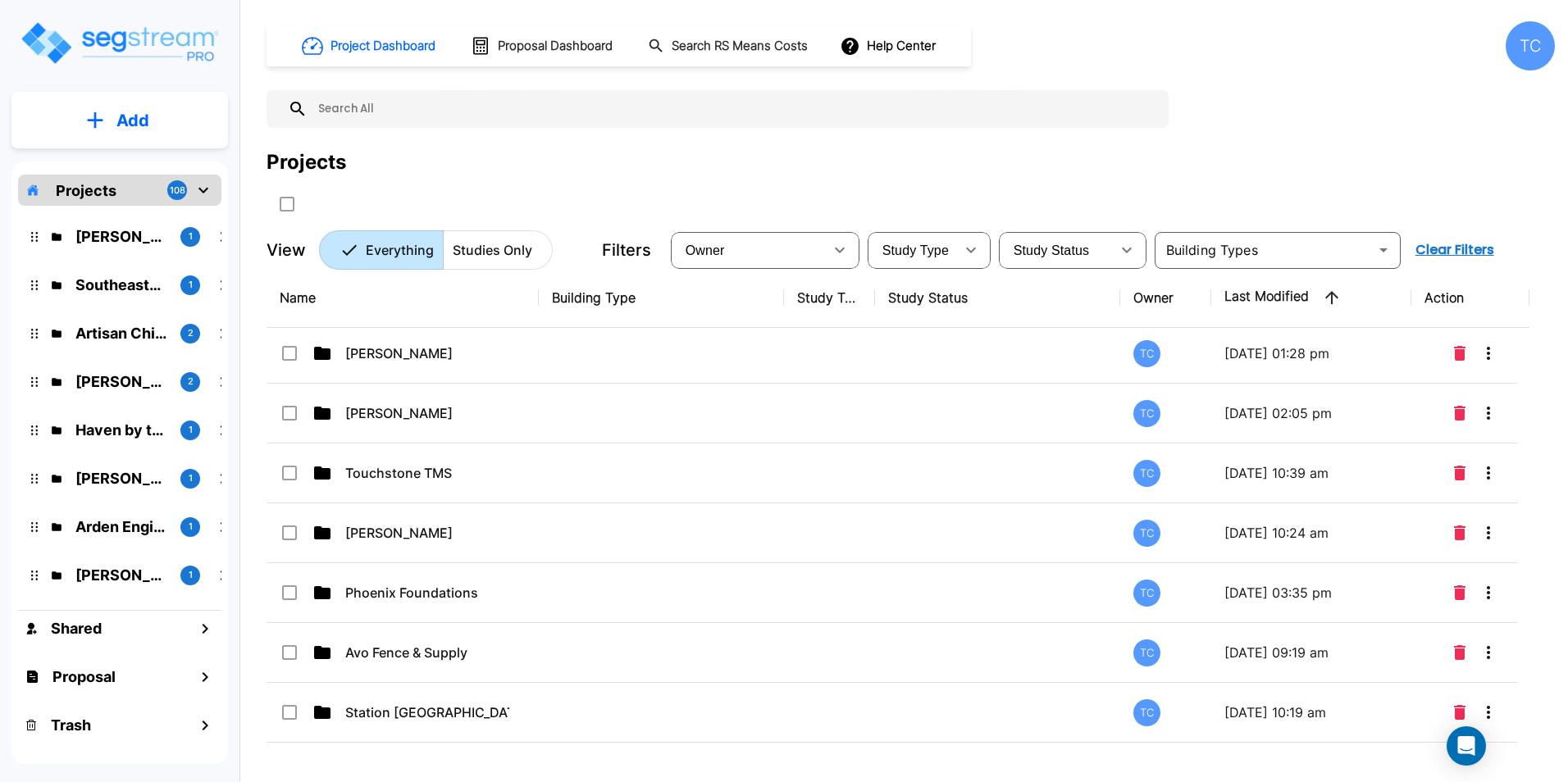
scroll to position [4180, 0]
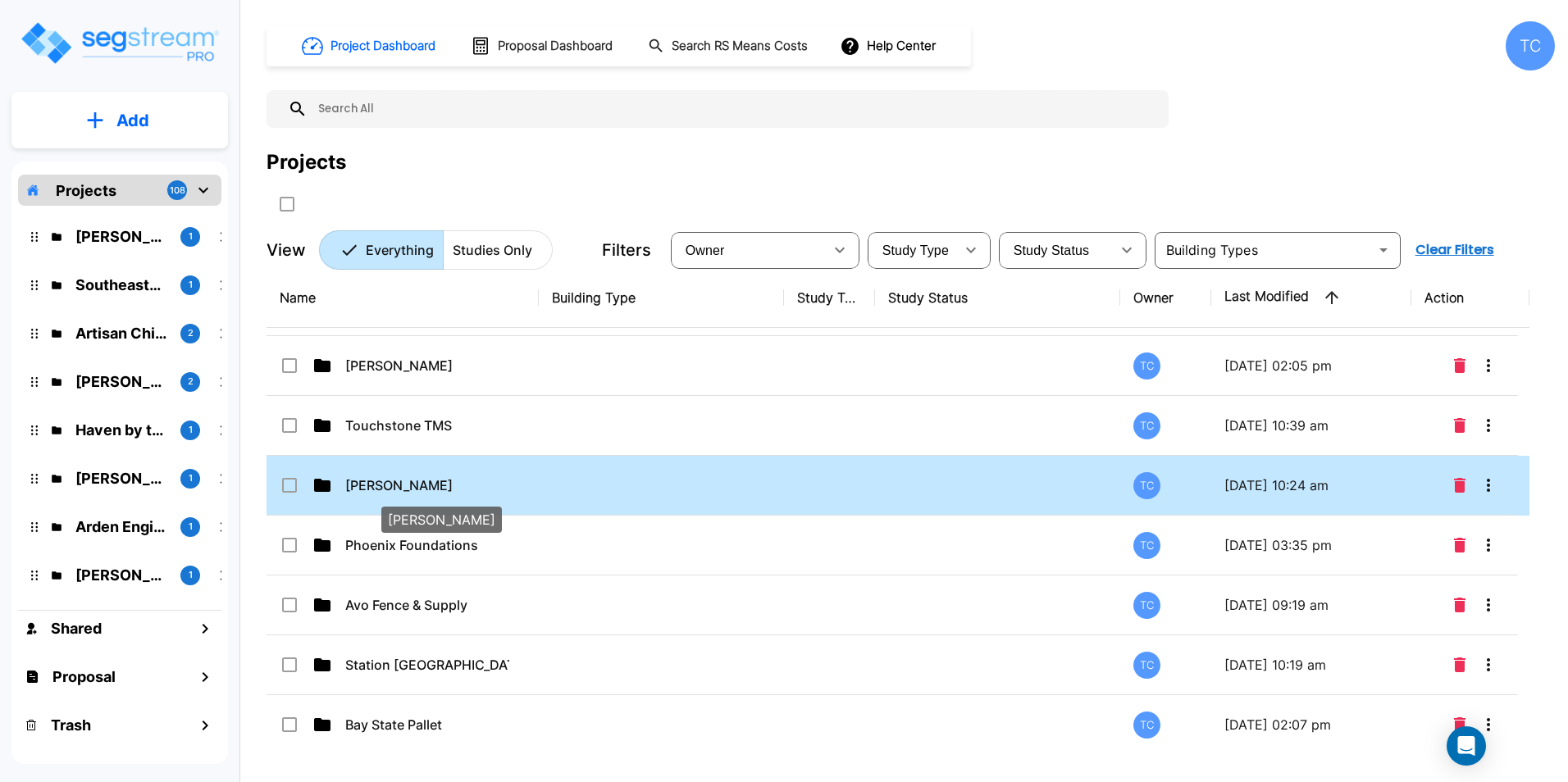
click at [425, 493] on p "[PERSON_NAME]" at bounding box center [427, 485] width 164 height 20
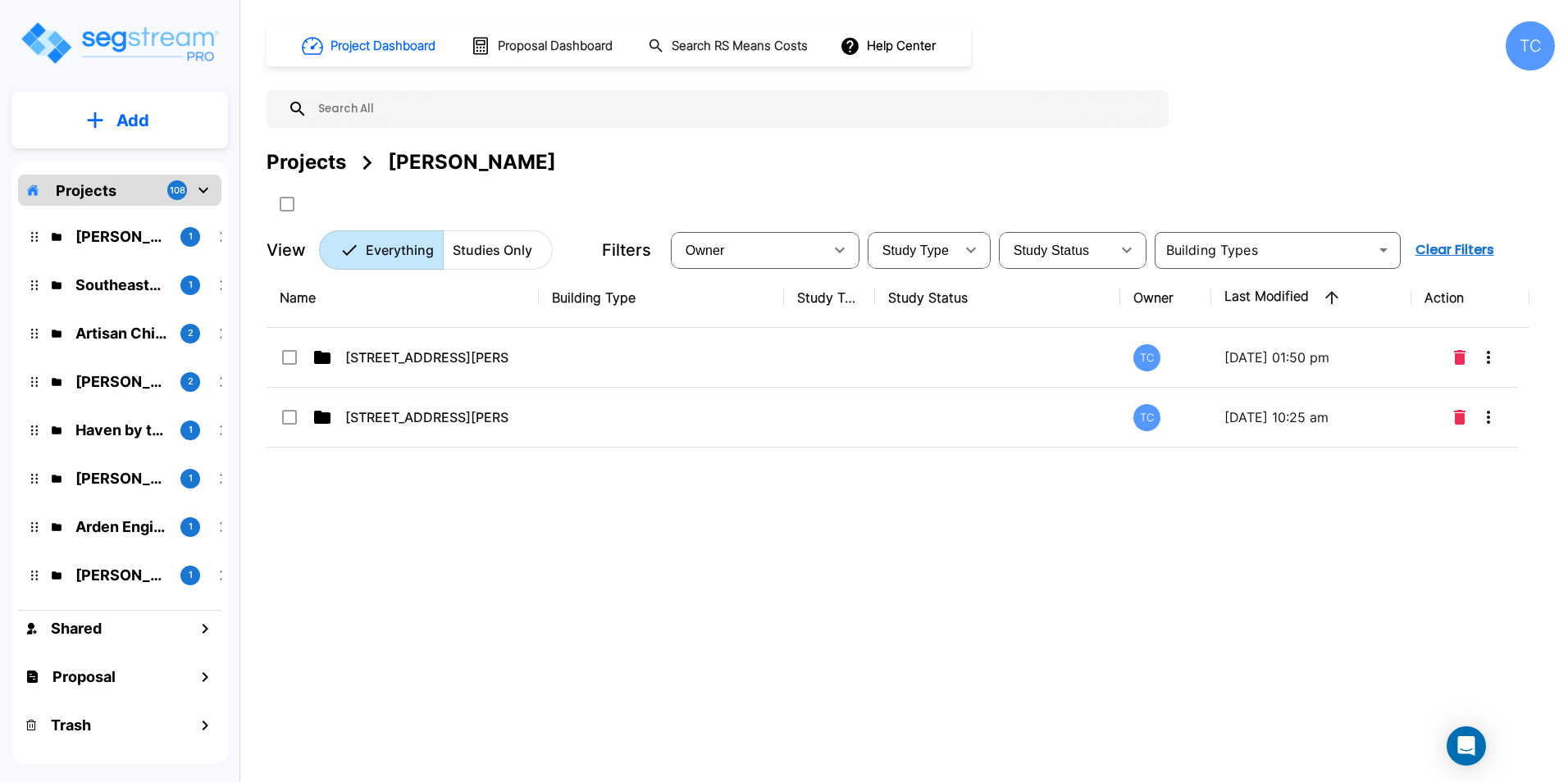
scroll to position [0, 0]
click at [318, 158] on div "Projects" at bounding box center [306, 162] width 80 height 30
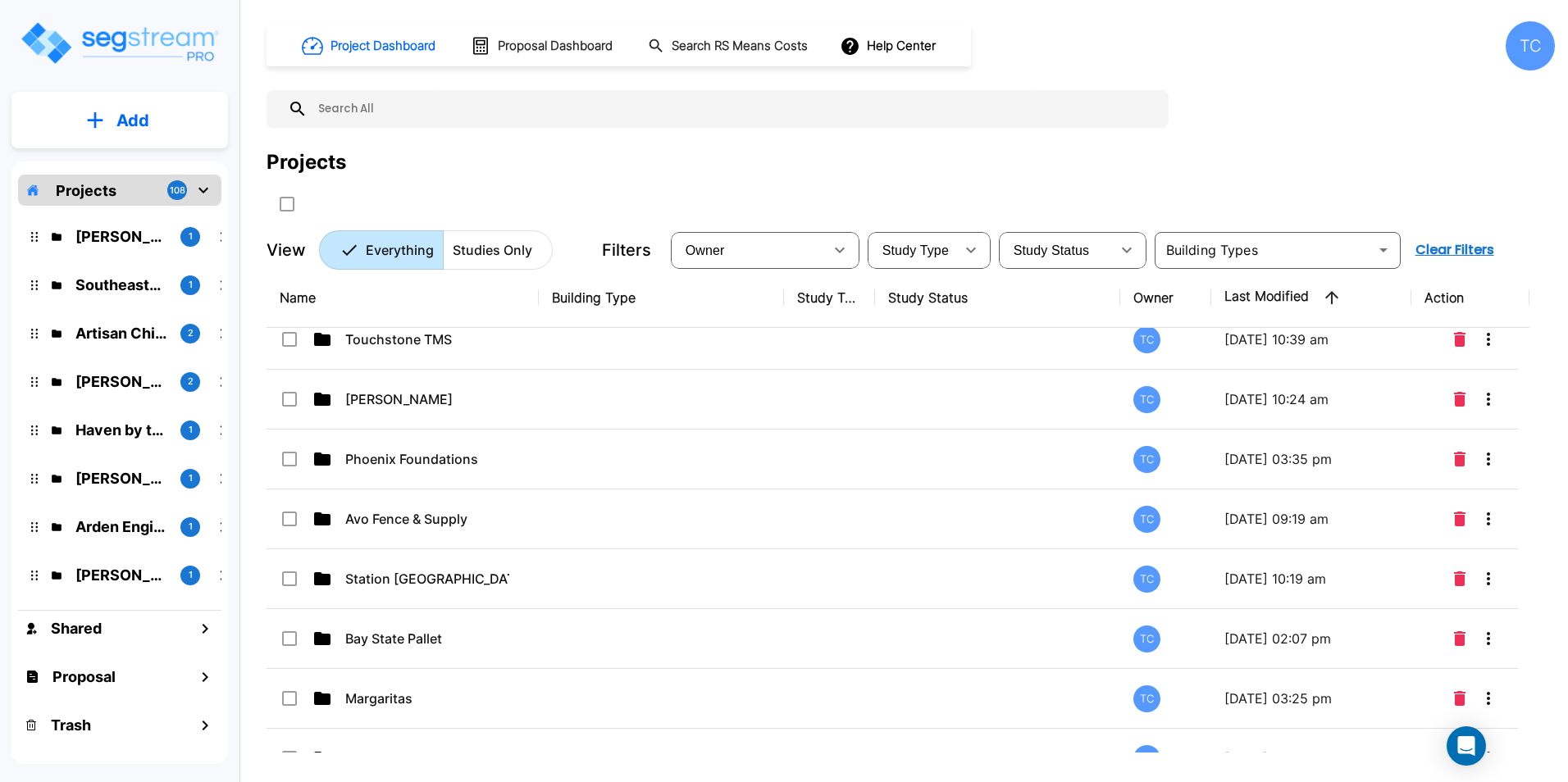
scroll to position [4267, 0]
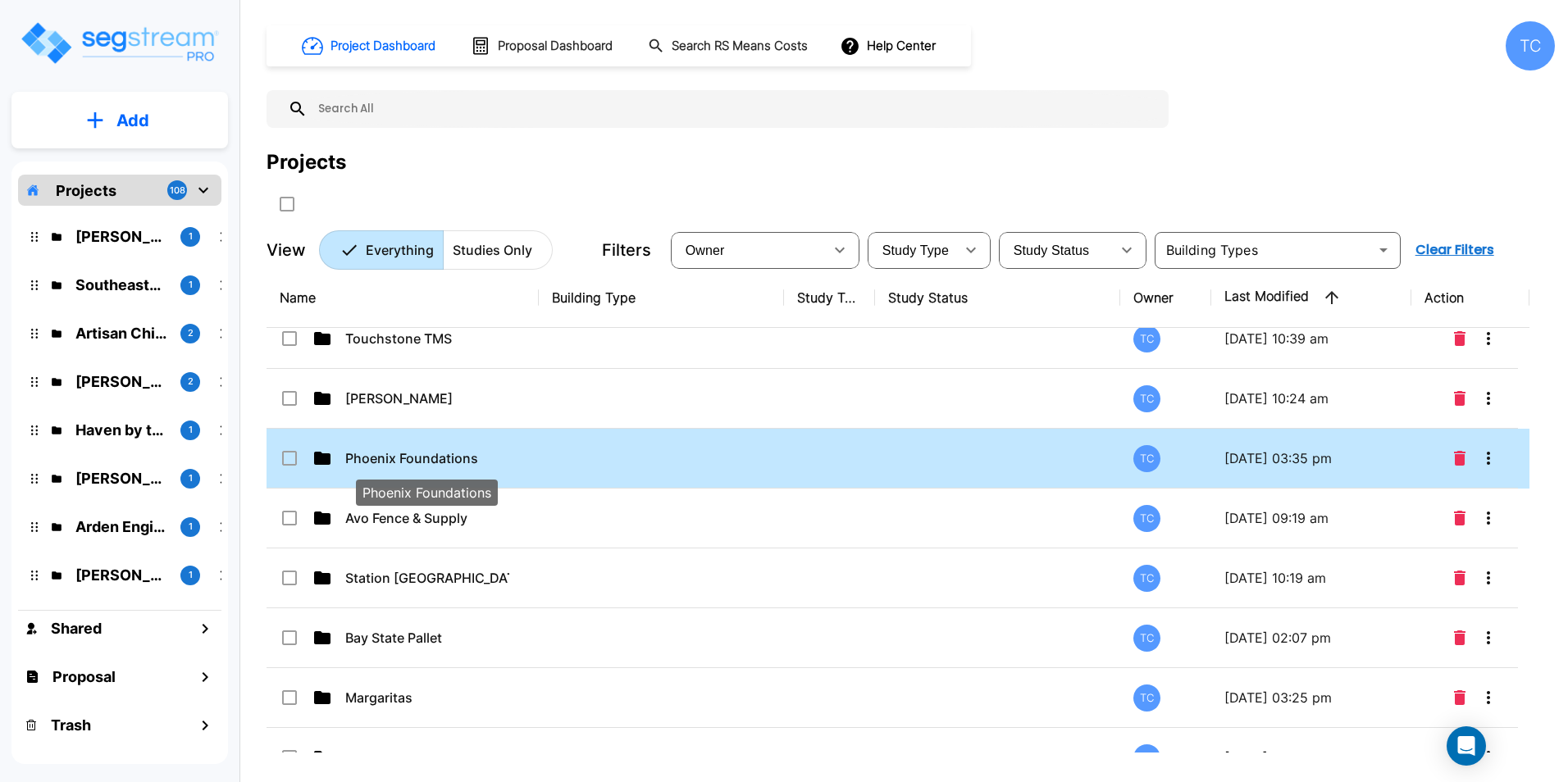
click at [423, 454] on p "Phoenix Foundations" at bounding box center [427, 458] width 164 height 20
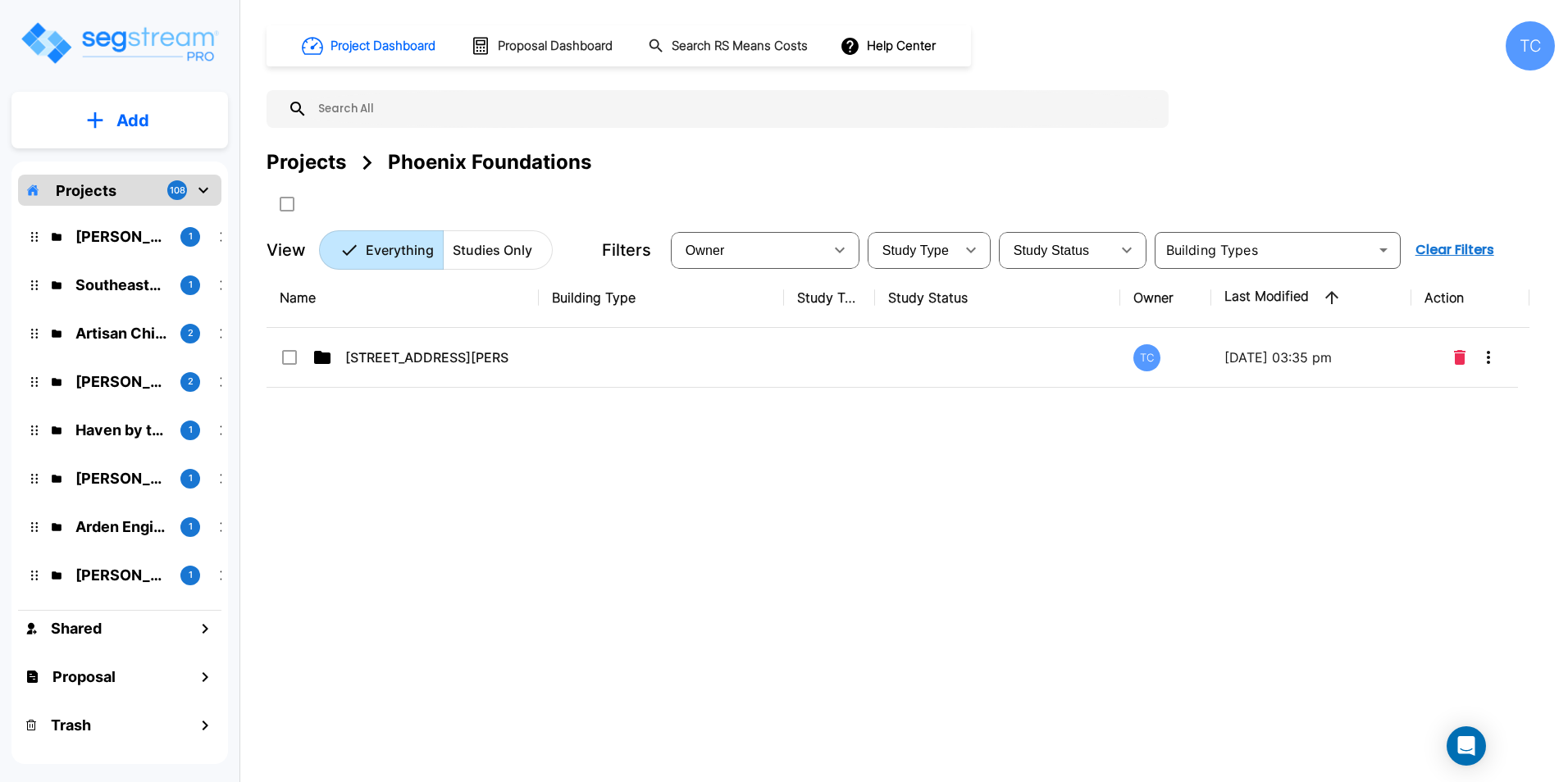
scroll to position [0, 0]
click at [303, 160] on div "Projects" at bounding box center [306, 162] width 80 height 30
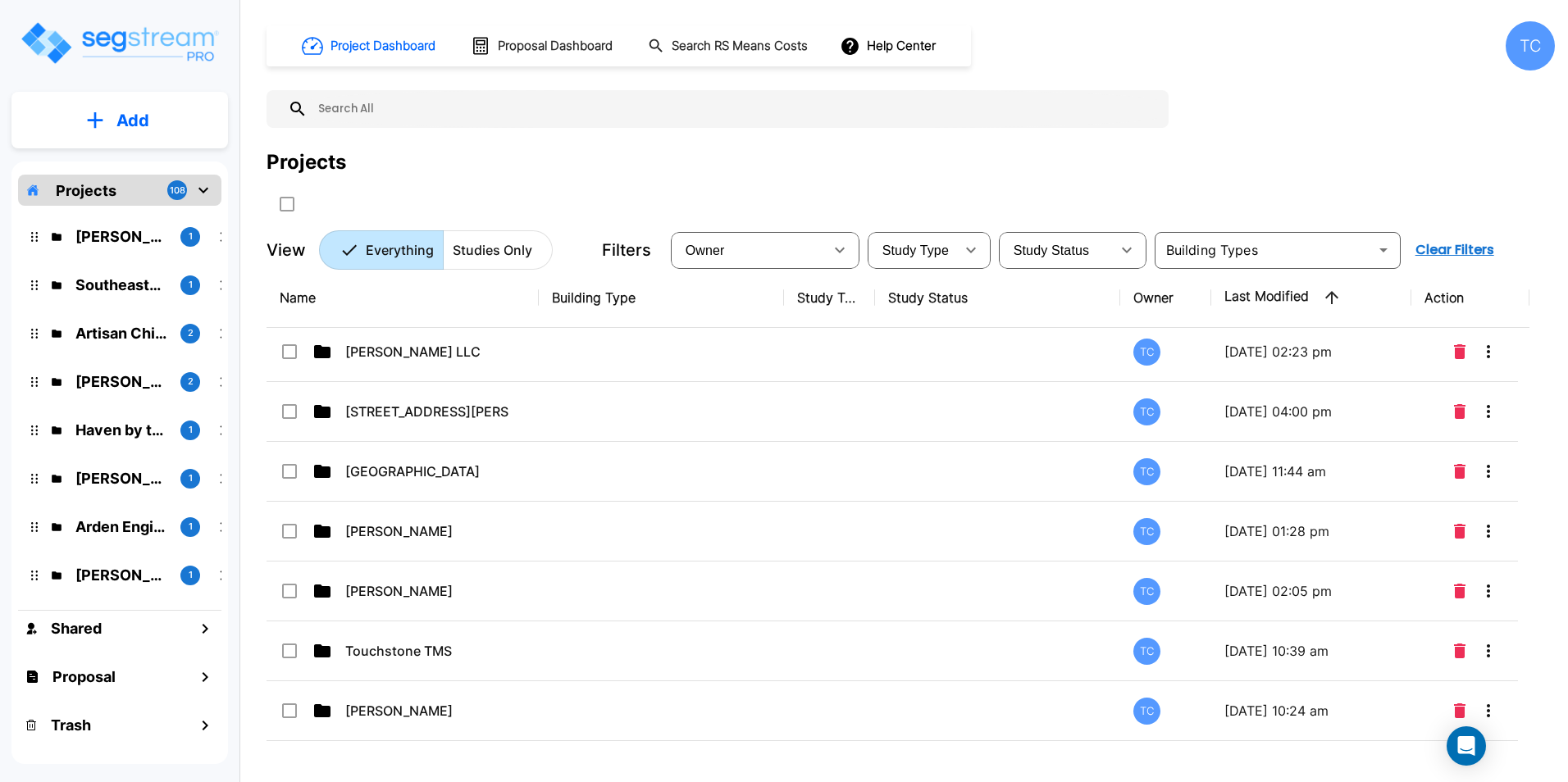
scroll to position [3956, 0]
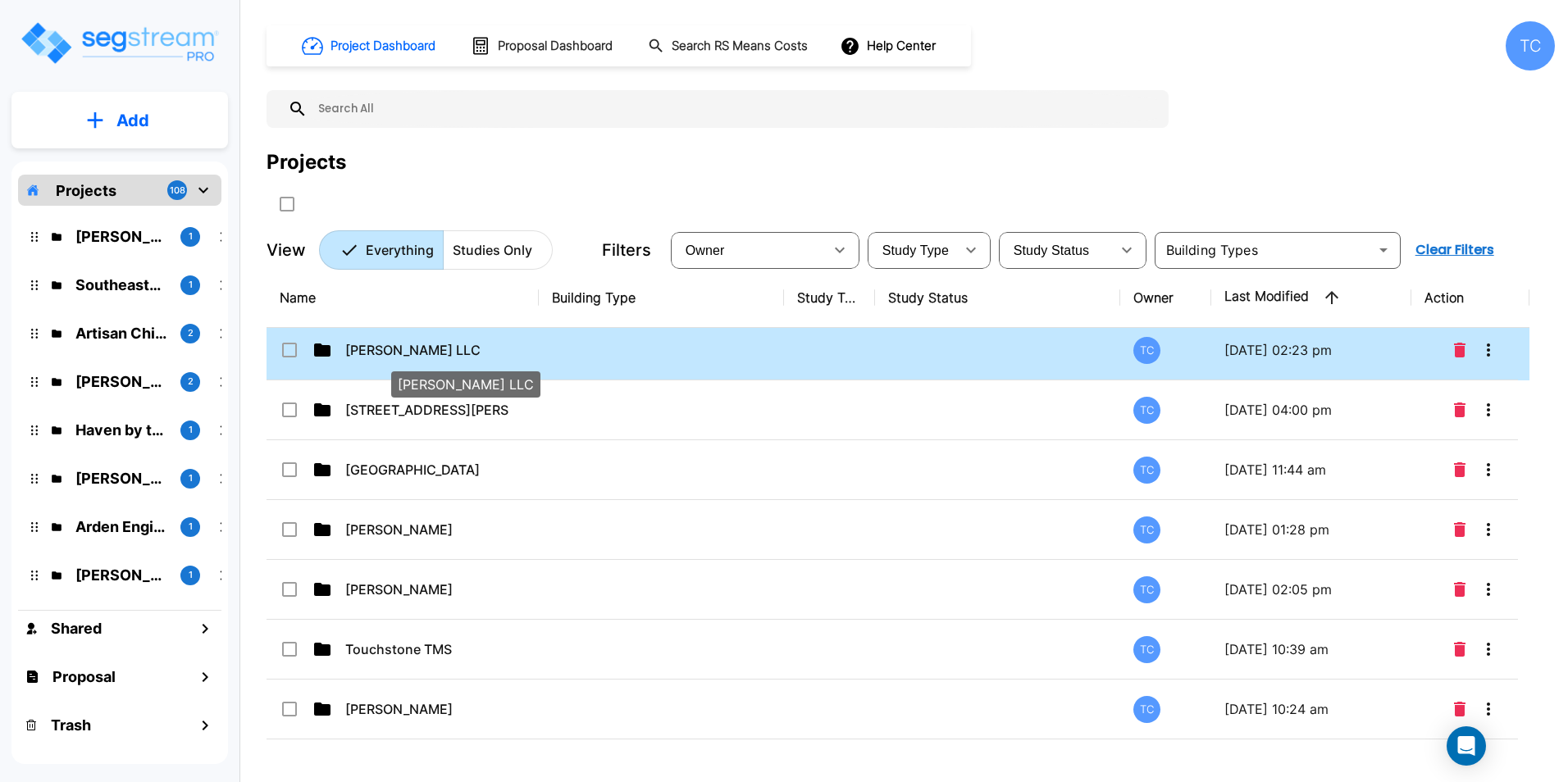
click at [392, 347] on p "[PERSON_NAME] LLC" at bounding box center [427, 350] width 164 height 20
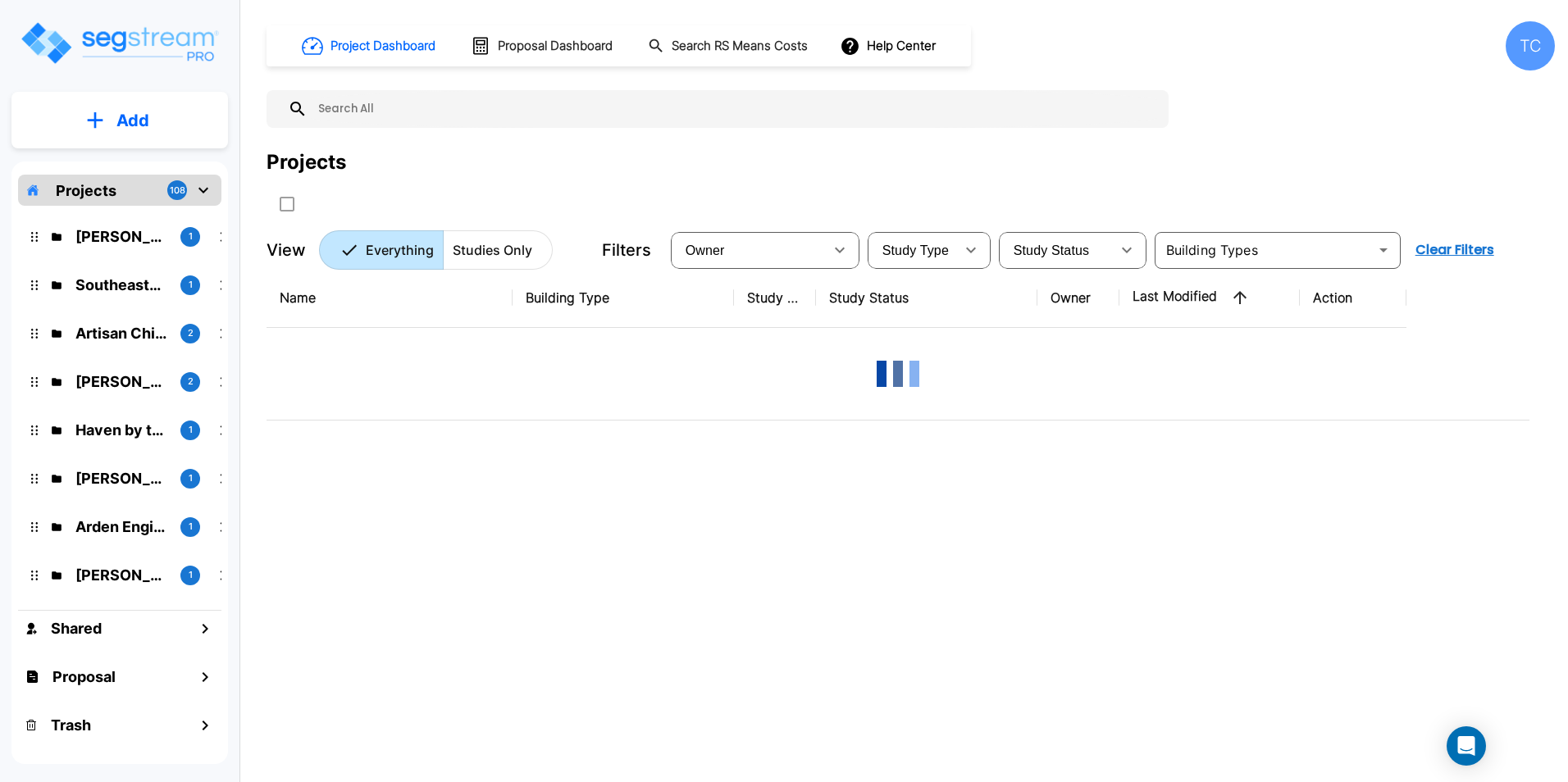
scroll to position [0, 0]
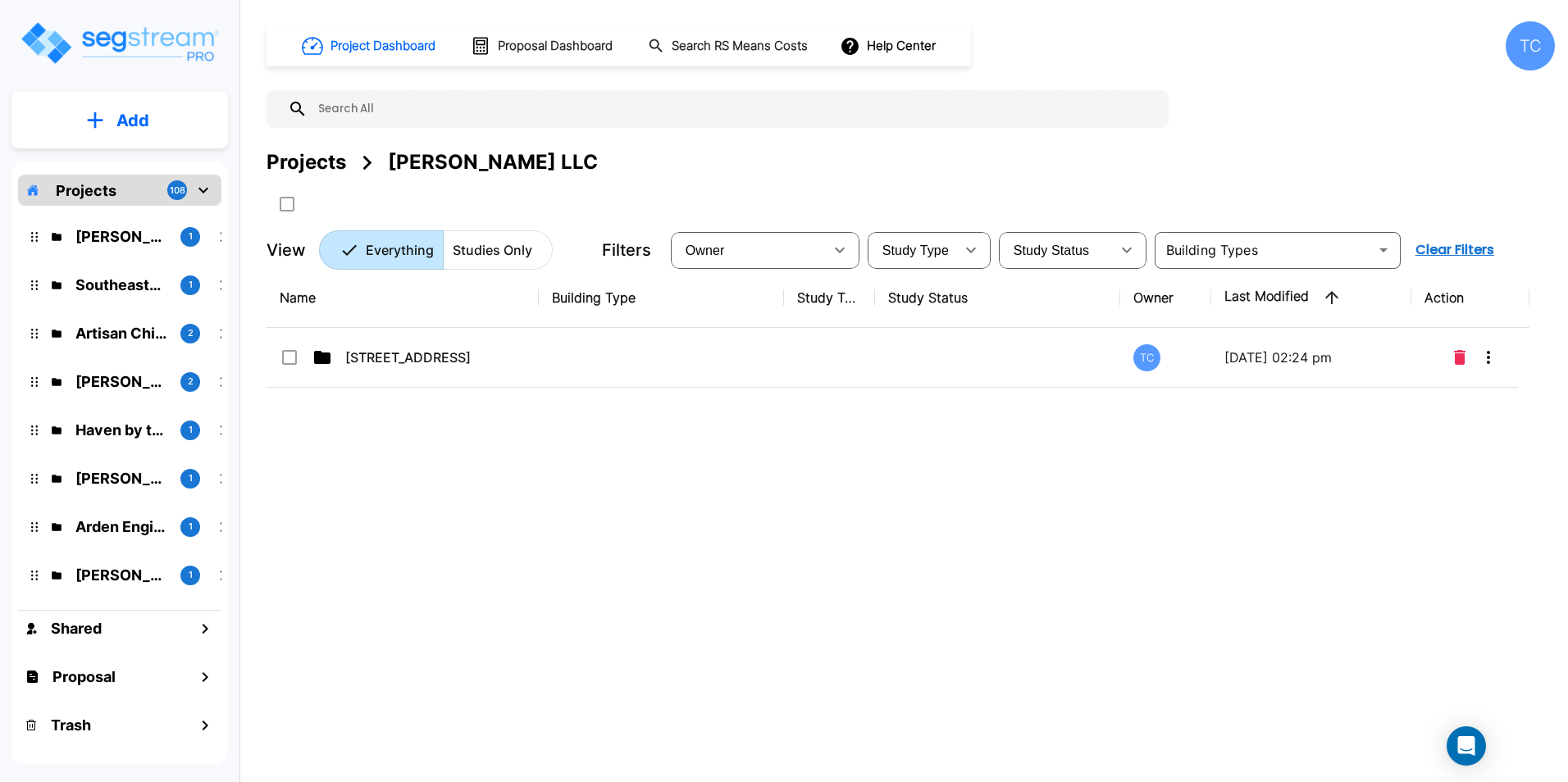
click at [312, 160] on div "Projects" at bounding box center [306, 162] width 80 height 30
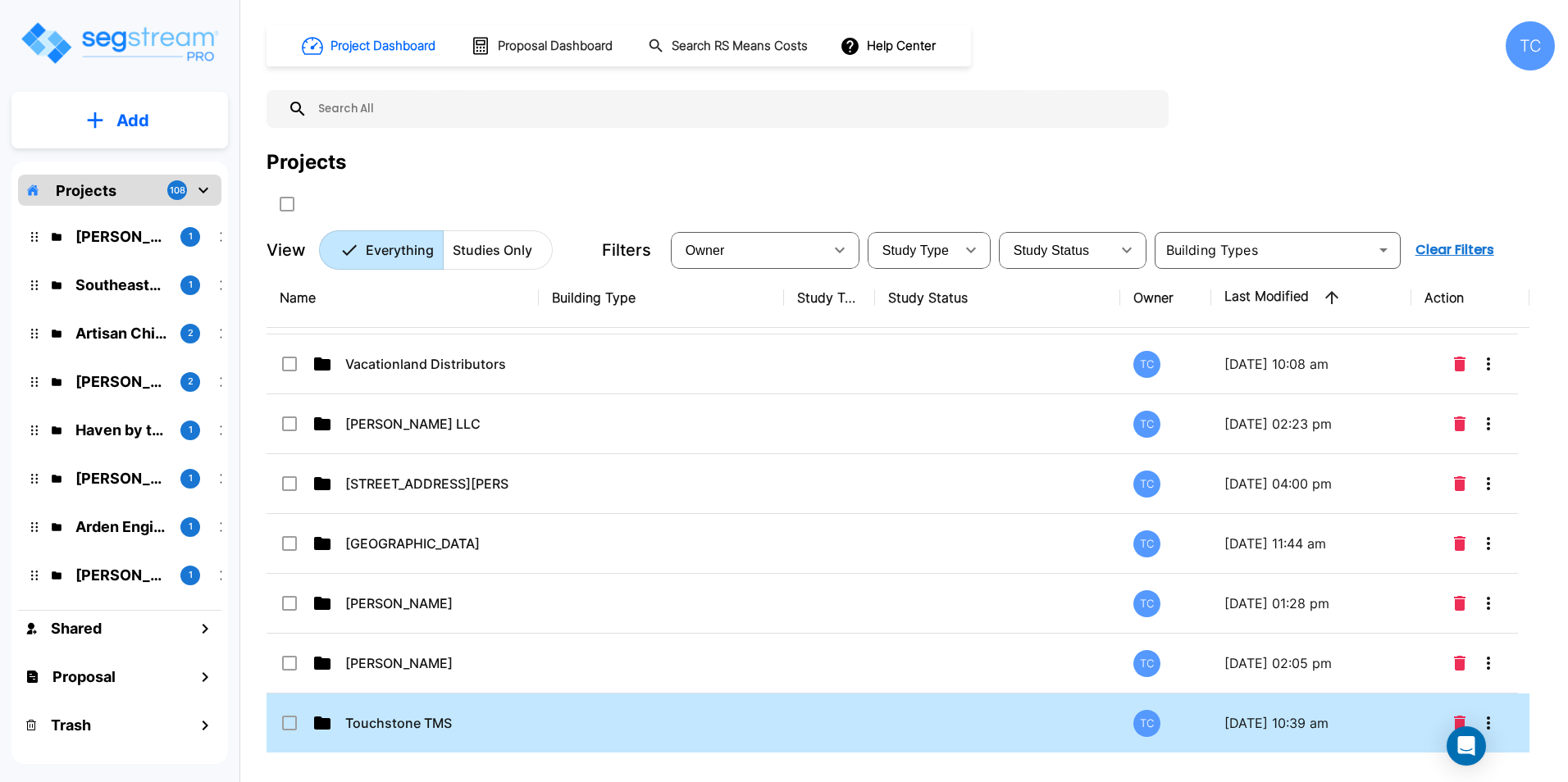
scroll to position [3882, 0]
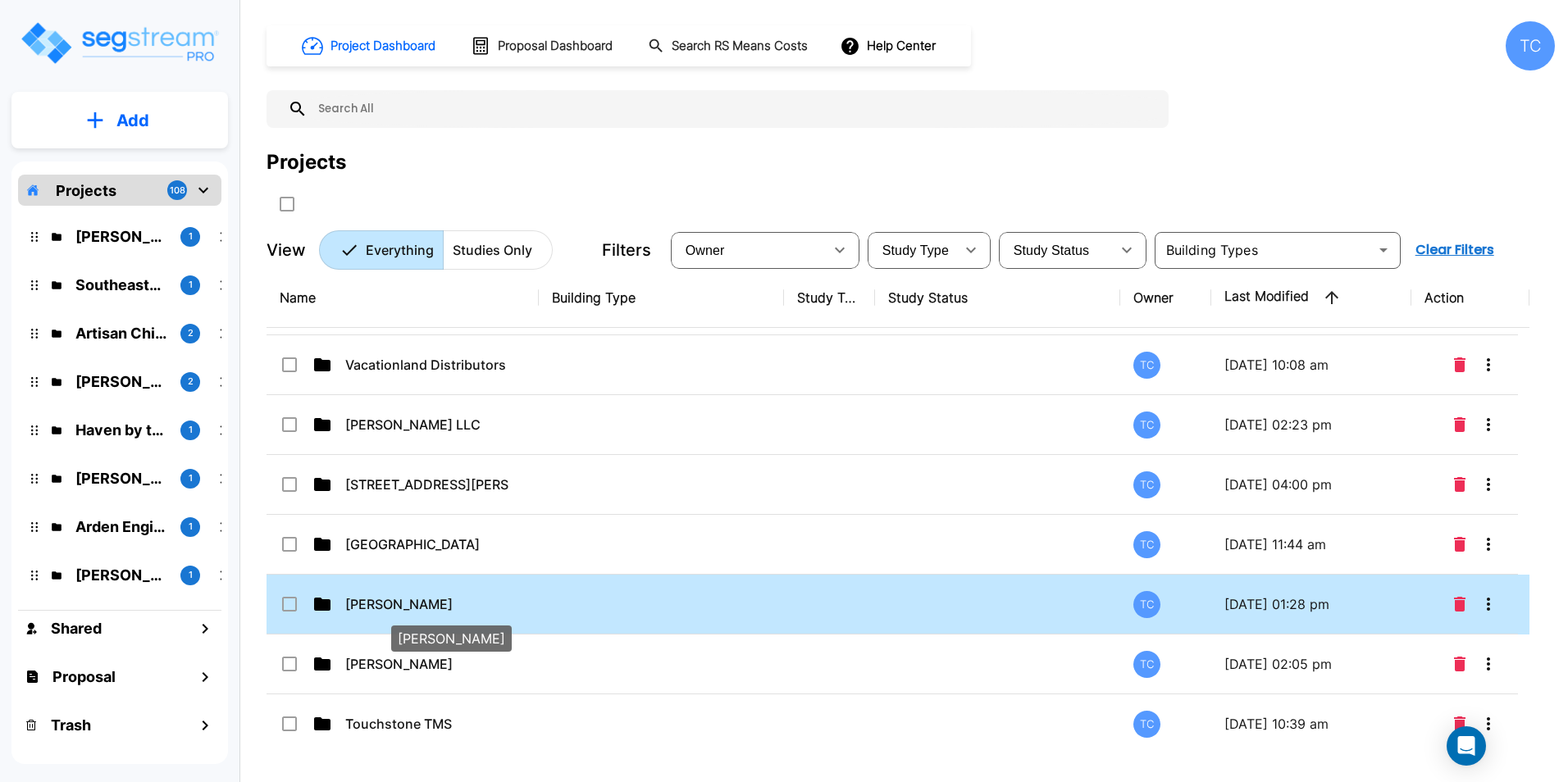
click at [368, 605] on p "[PERSON_NAME]" at bounding box center [427, 603] width 164 height 20
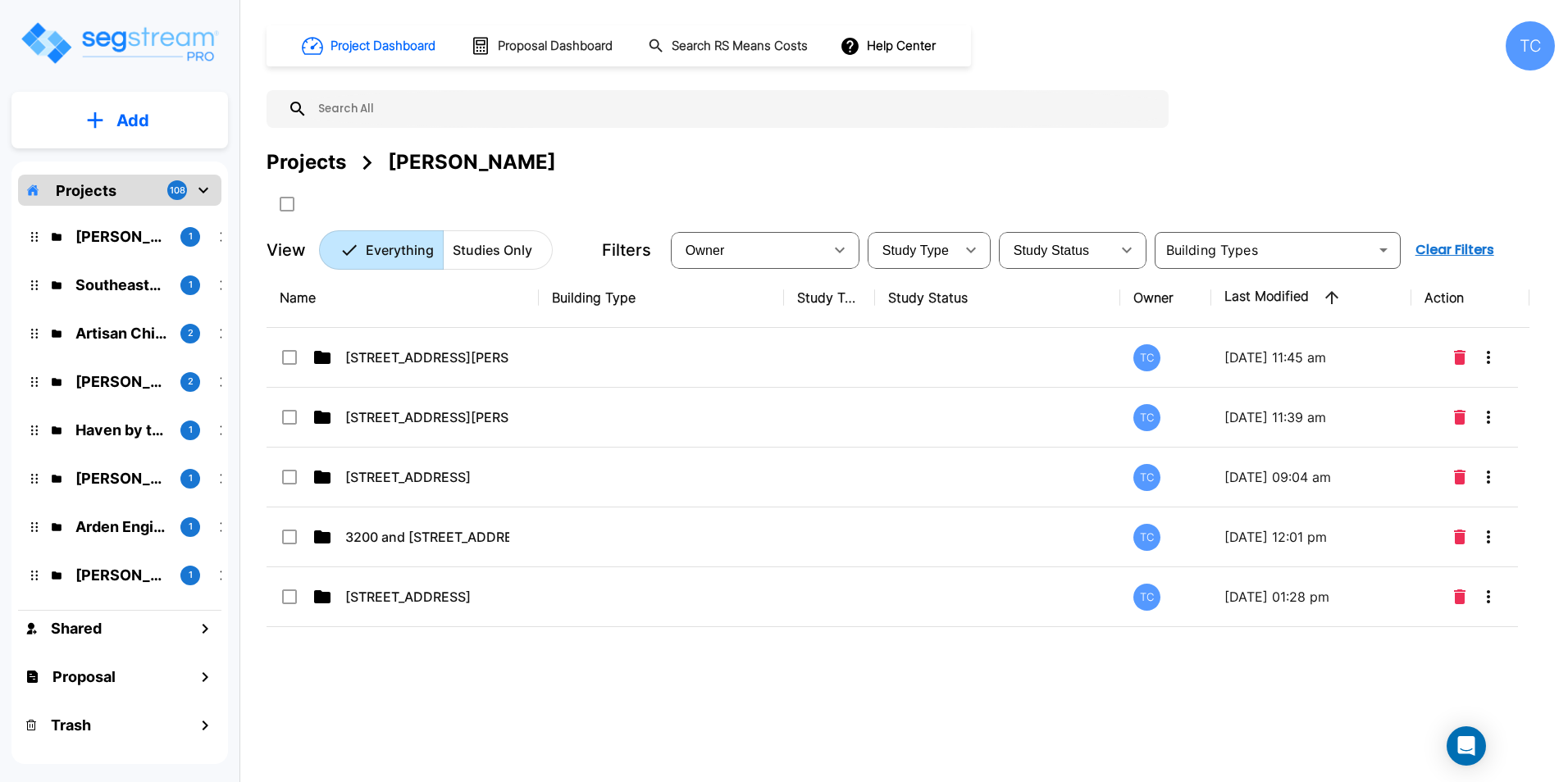
scroll to position [0, 0]
